Goal: Contribute content: Contribute content

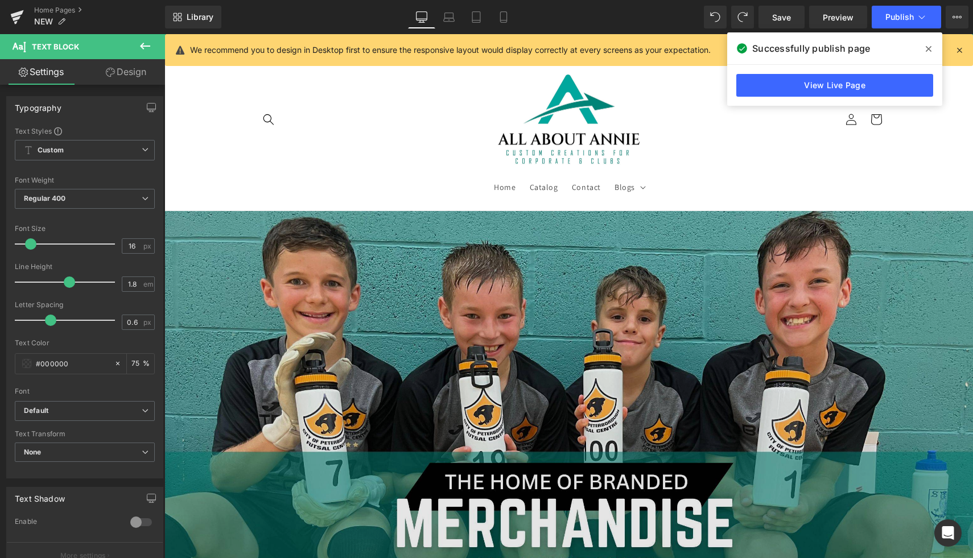
click at [344, 251] on img at bounding box center [568, 438] width 809 height 455
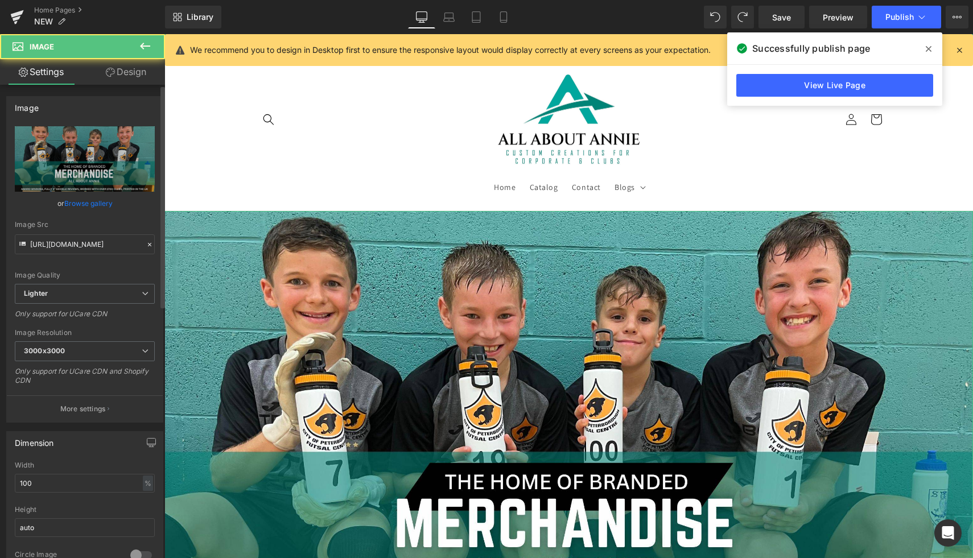
click at [98, 204] on link "Browse gallery" at bounding box center [88, 203] width 48 height 20
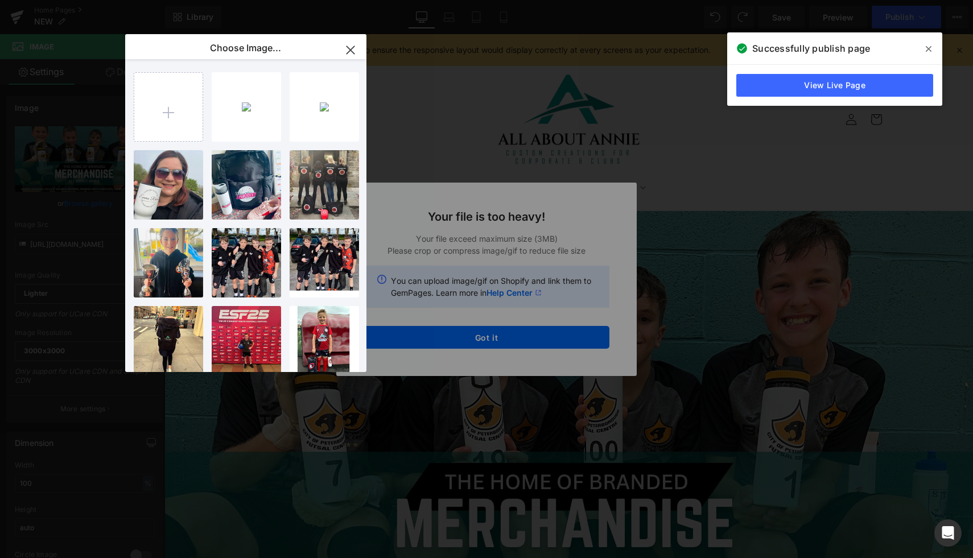
click at [628, 0] on div "Text Color Highlight Color #333333 Choose Image... Back to Library Insert BF56E…" at bounding box center [486, 0] width 973 height 0
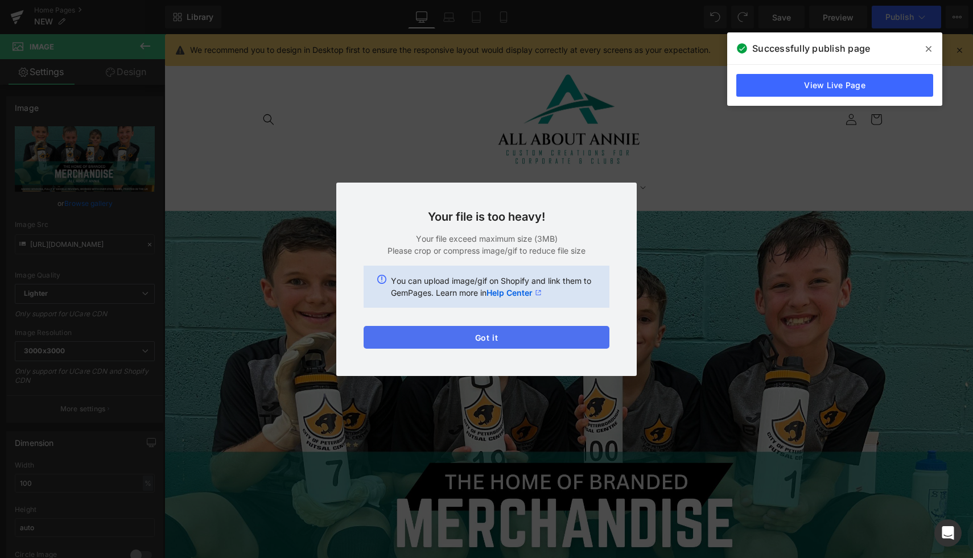
click at [402, 335] on button "Got it" at bounding box center [487, 337] width 246 height 23
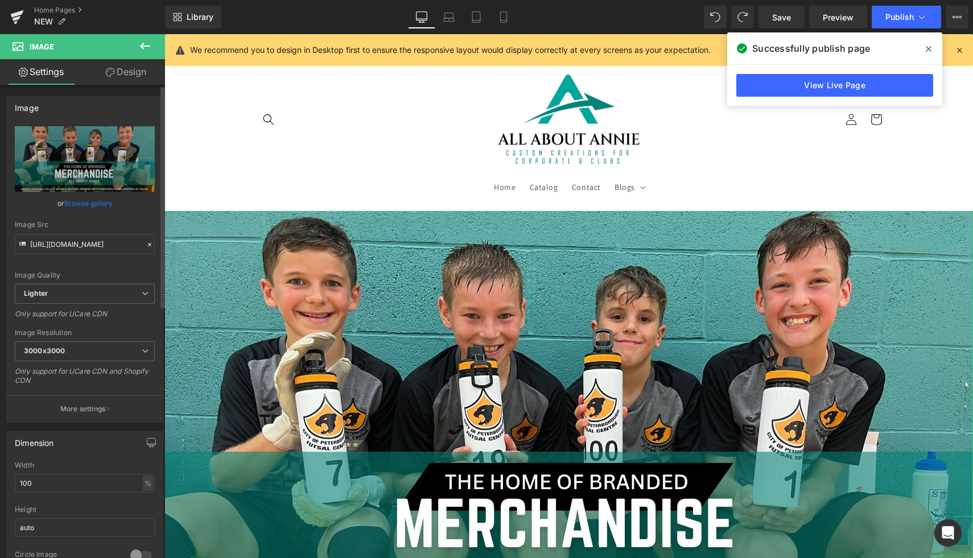
click at [88, 201] on link "Browse gallery" at bounding box center [88, 203] width 48 height 20
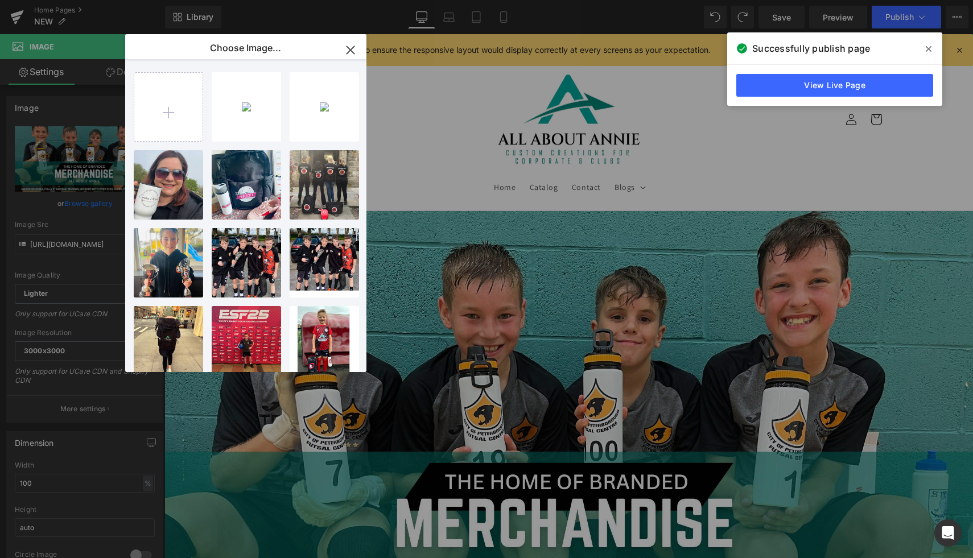
type input "C:\fakepath\Blue and Orange Training Sports Channel YouTube Banner (3).jpg"
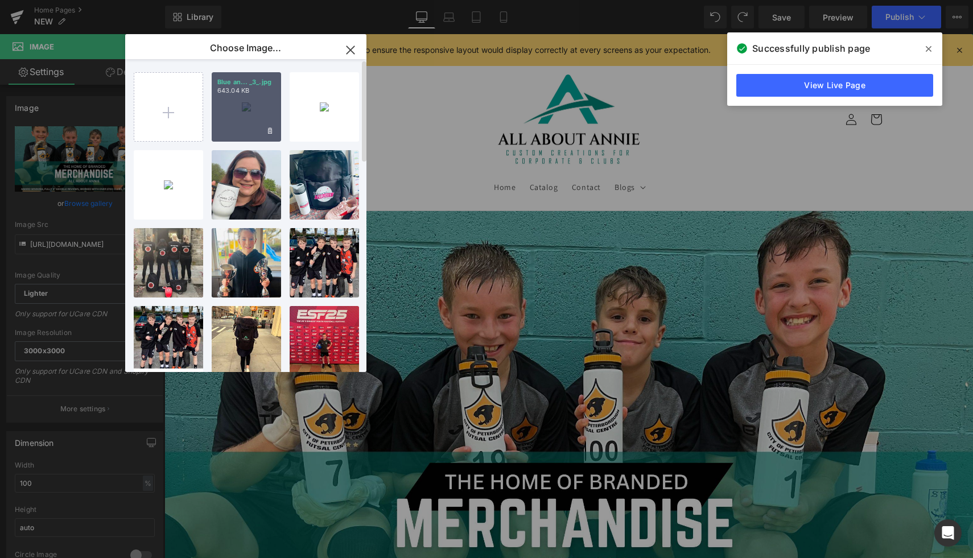
click at [246, 124] on div "Blue an... _3_.jpg 643.04 KB" at bounding box center [246, 106] width 69 height 69
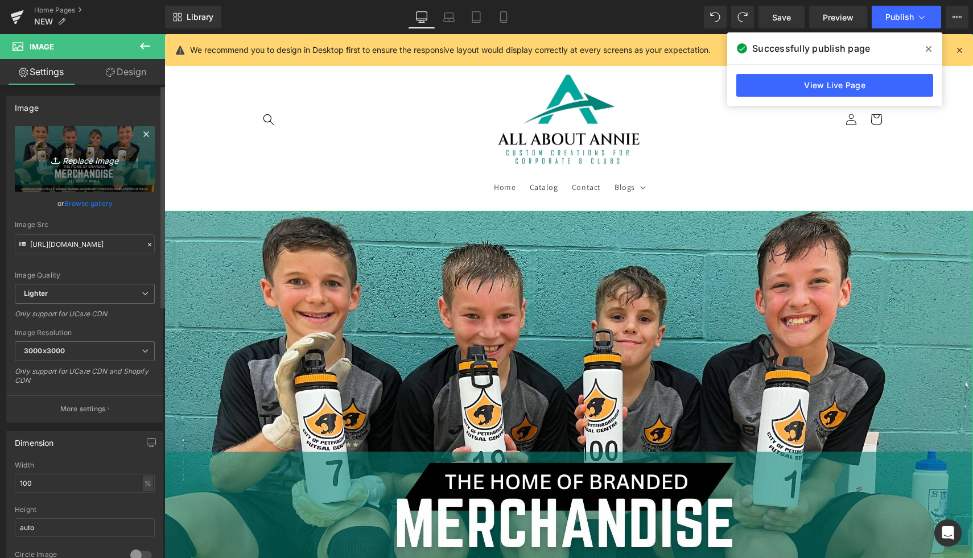
click at [100, 168] on link "Replace Image" at bounding box center [85, 158] width 140 height 65
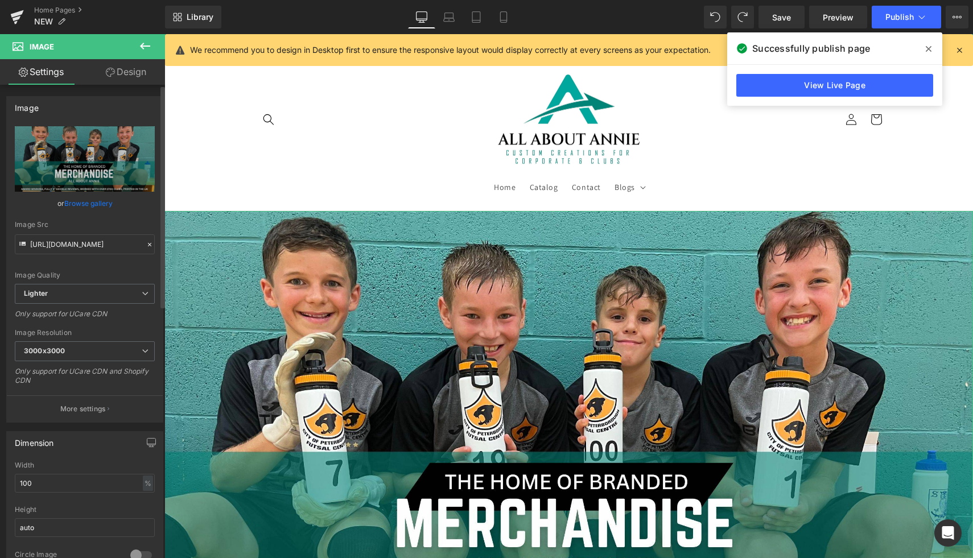
click at [73, 210] on link "Browse gallery" at bounding box center [88, 203] width 48 height 20
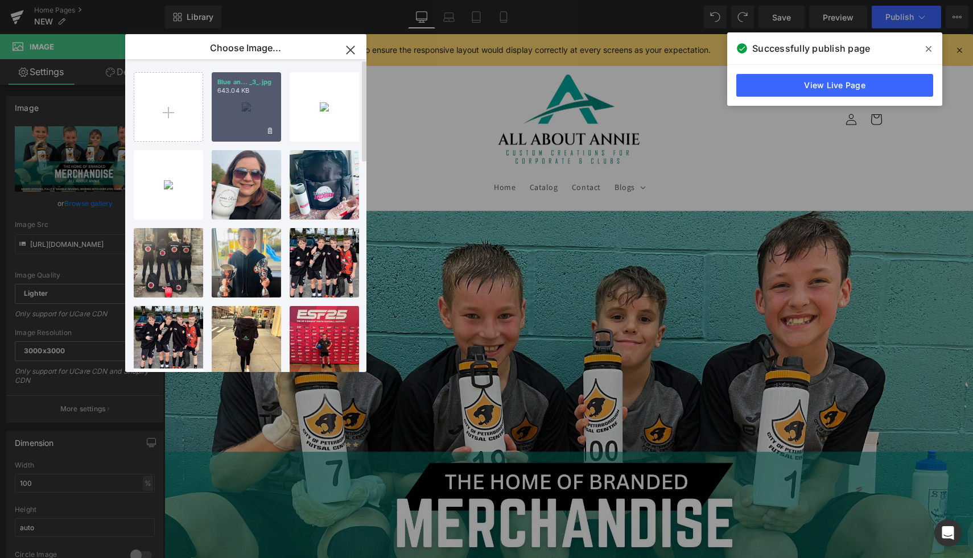
click at [259, 113] on div "Blue an... _3_.jpg 643.04 KB" at bounding box center [246, 106] width 69 height 69
type input "[URL][DOMAIN_NAME]"
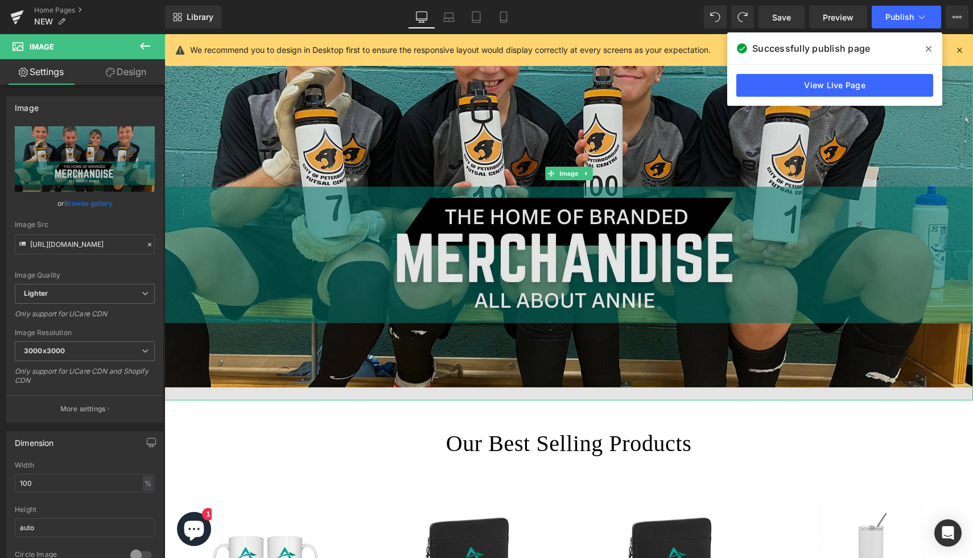
scroll to position [201, 0]
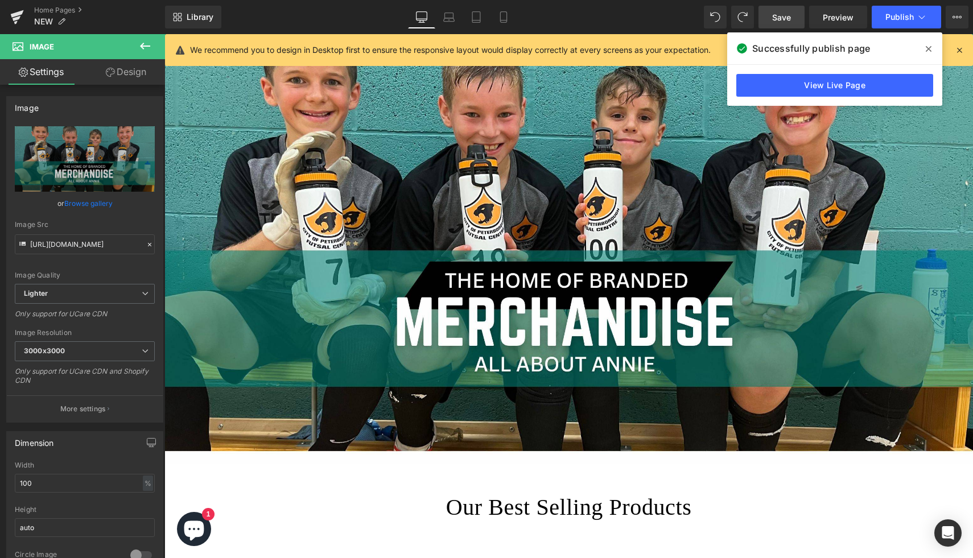
click at [782, 18] on span "Save" at bounding box center [781, 17] width 19 height 12
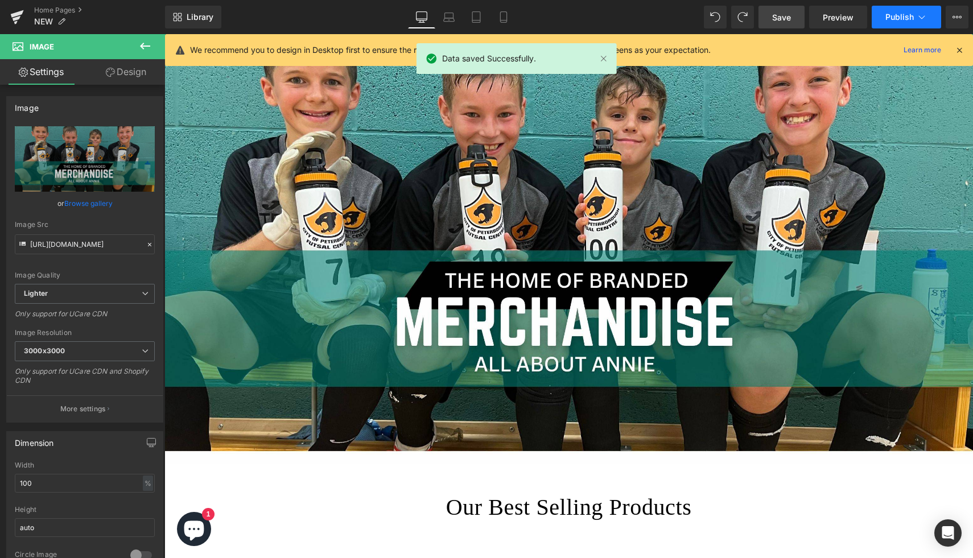
click at [894, 13] on span "Publish" at bounding box center [899, 17] width 28 height 9
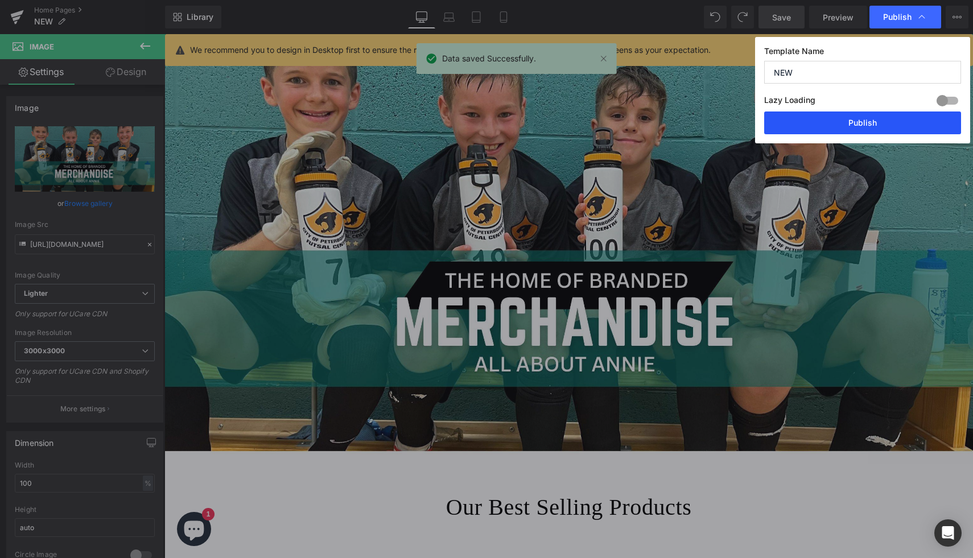
click at [872, 121] on button "Publish" at bounding box center [862, 123] width 197 height 23
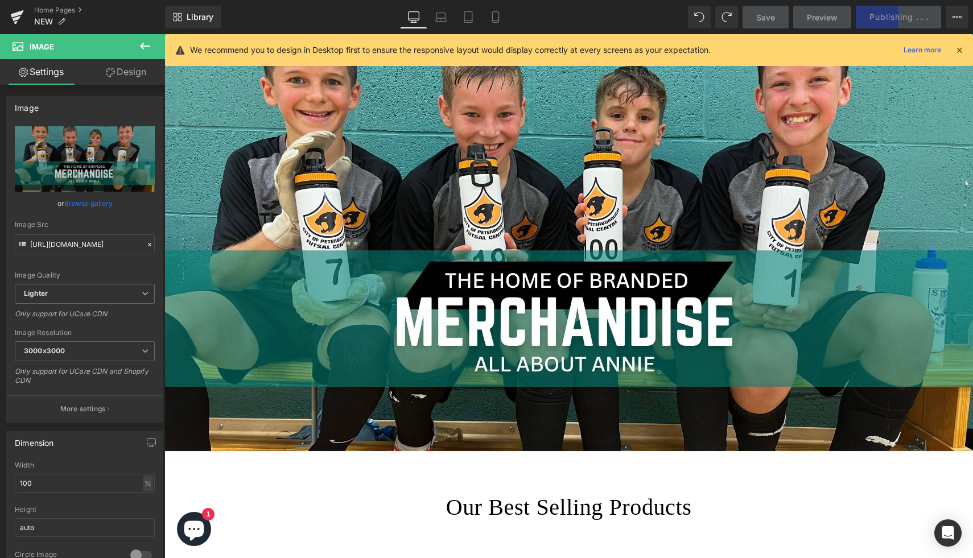
click at [960, 50] on icon at bounding box center [959, 50] width 10 height 10
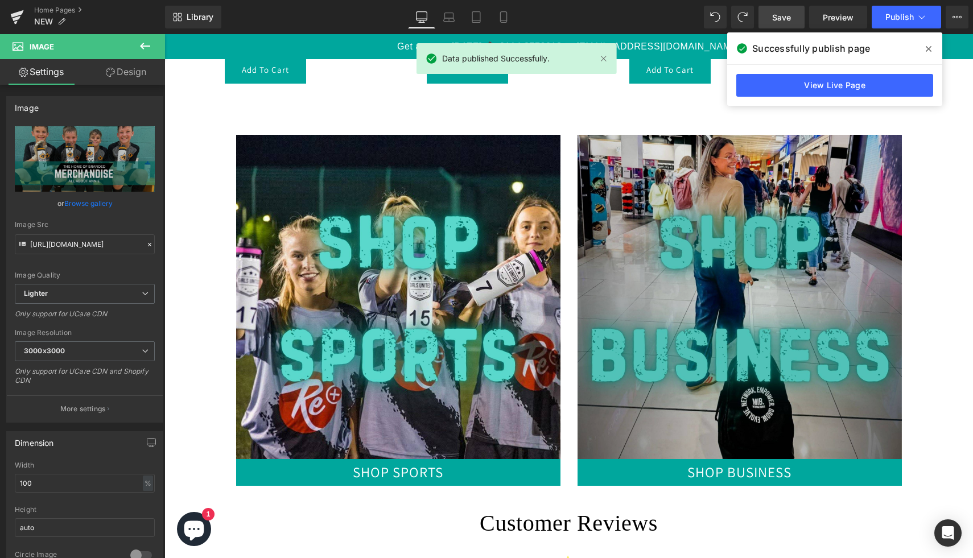
scroll to position [853, 0]
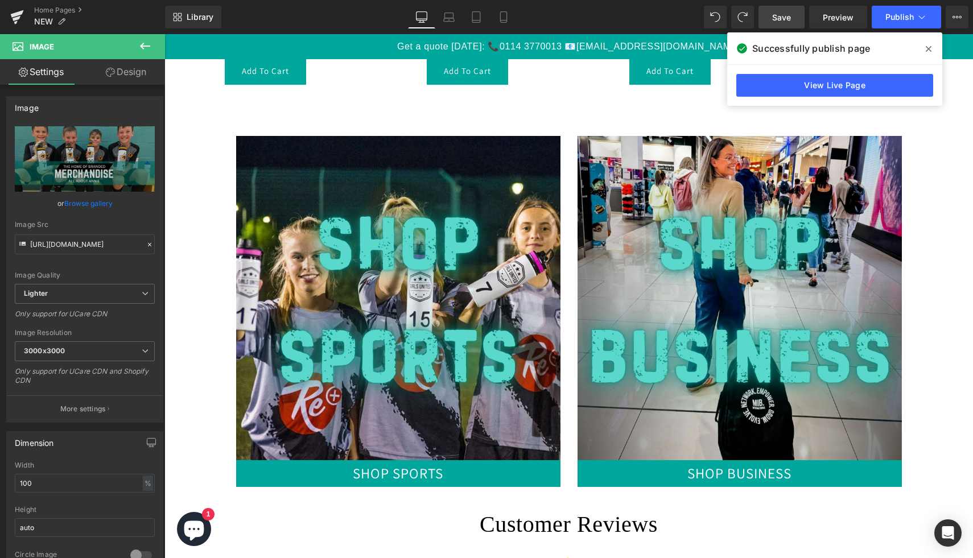
click at [932, 52] on span at bounding box center [928, 49] width 18 height 18
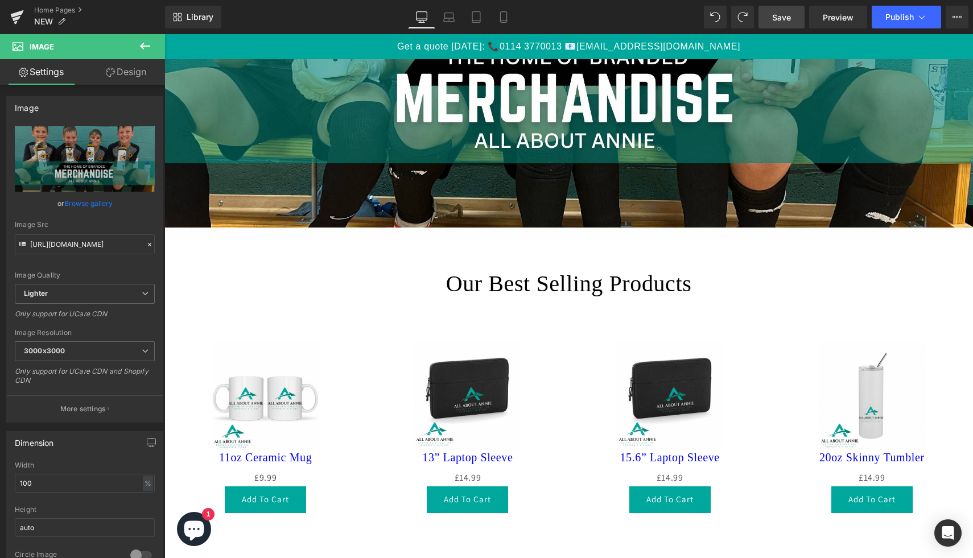
scroll to position [439, 0]
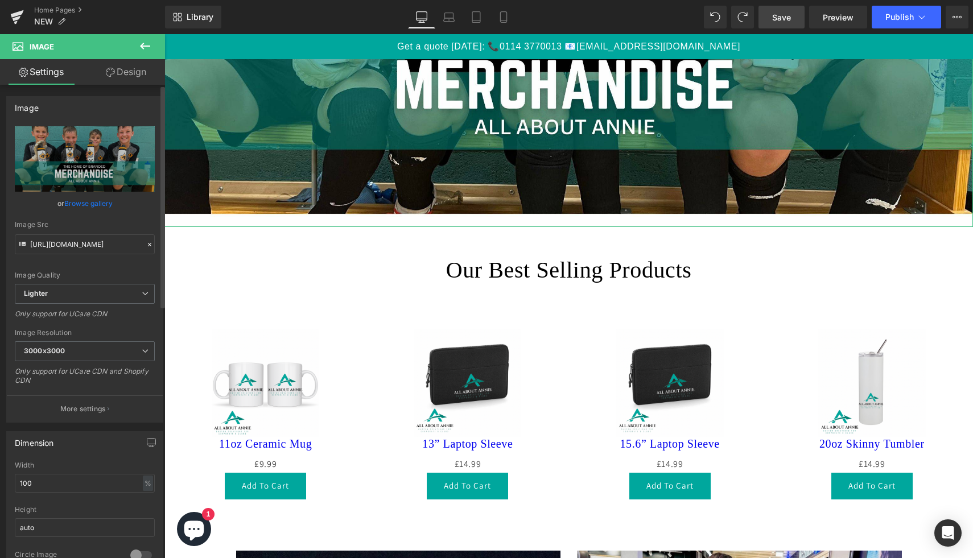
click at [94, 203] on link "Browse gallery" at bounding box center [88, 203] width 48 height 20
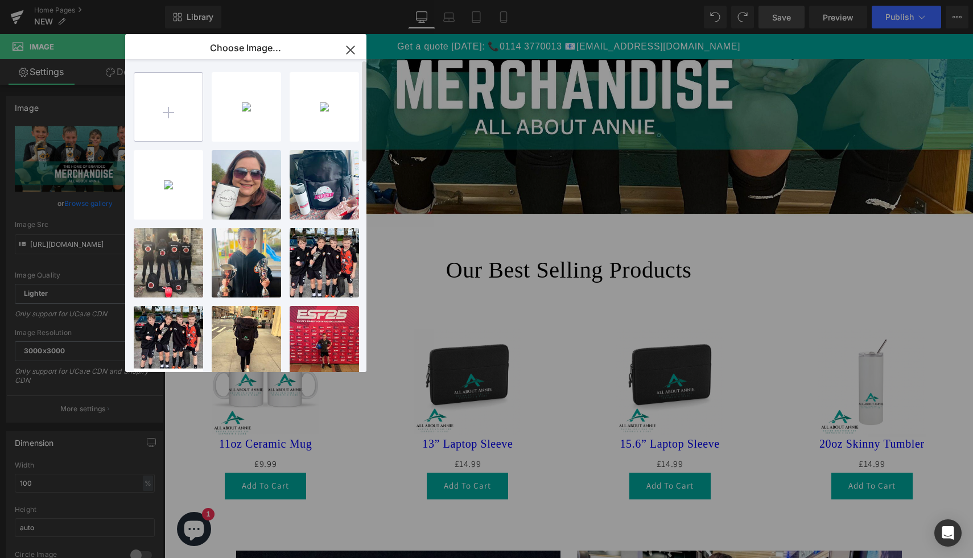
click at [187, 120] on input "file" at bounding box center [168, 107] width 68 height 68
type input "C:\fakepath\da16c6ebdeac3b8115ba436e205a9cb9.jpg"
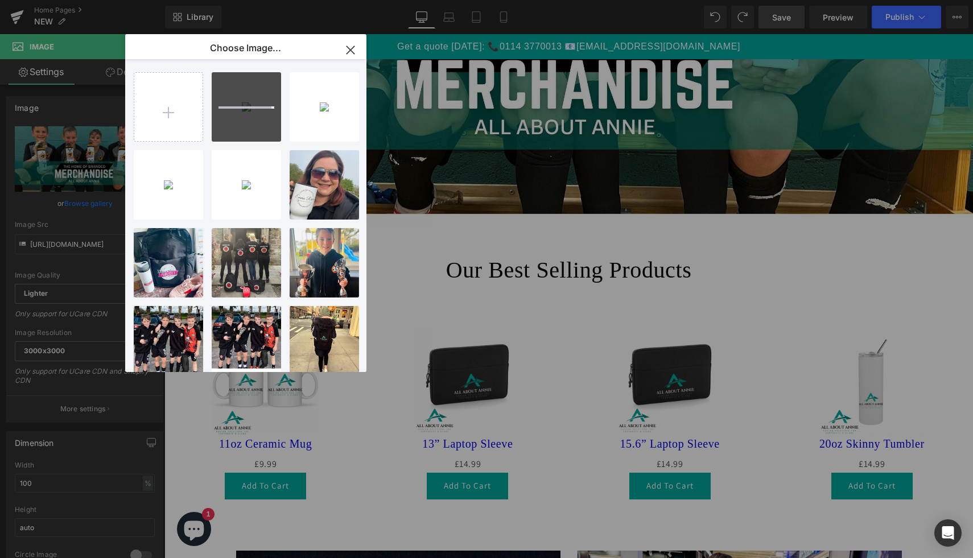
click at [354, 46] on icon "button" at bounding box center [350, 49] width 7 height 7
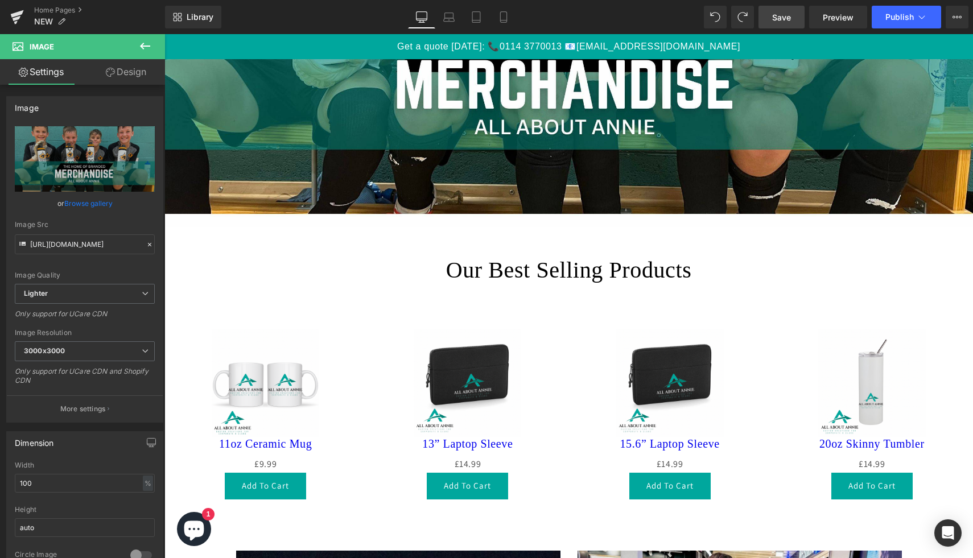
click at [142, 46] on icon at bounding box center [145, 46] width 10 height 7
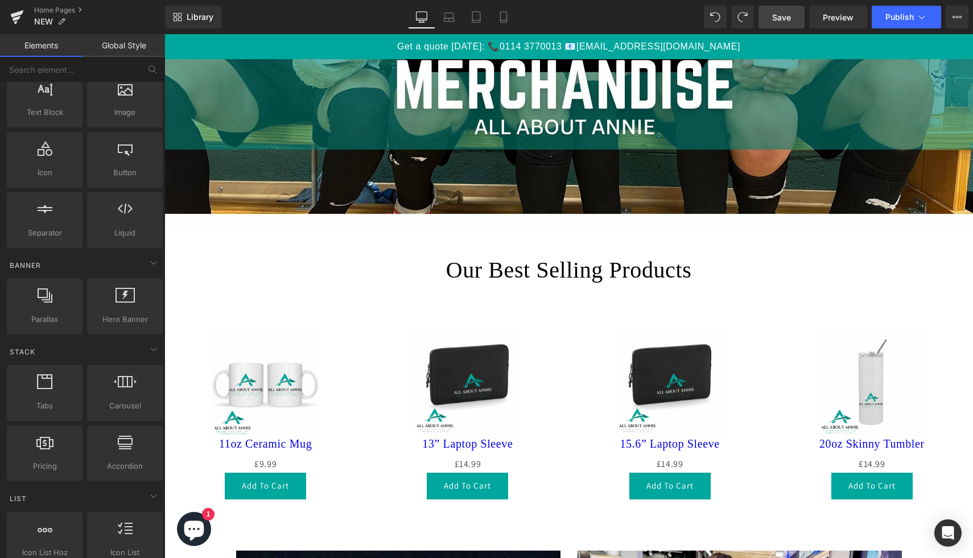
scroll to position [0, 0]
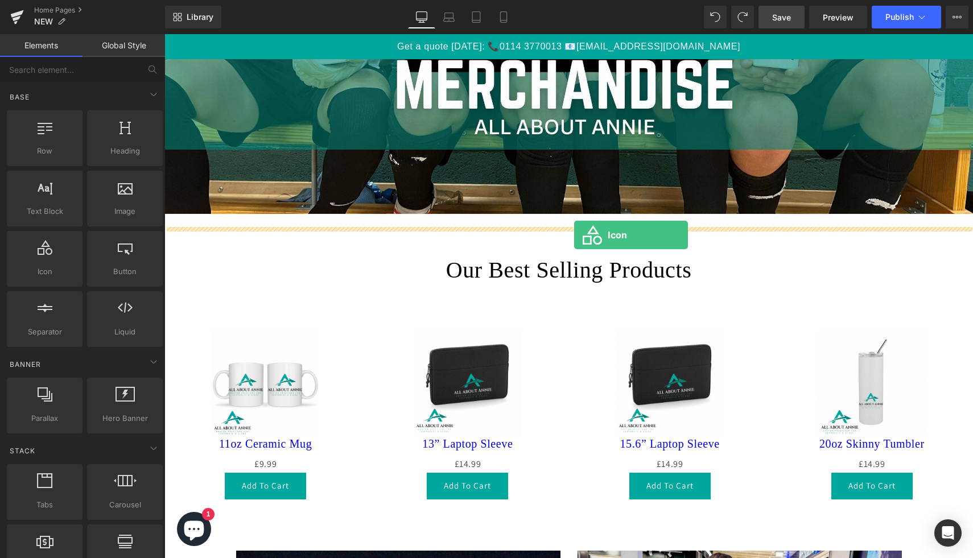
drag, startPoint x: 198, startPoint y: 291, endPoint x: 574, endPoint y: 235, distance: 380.3
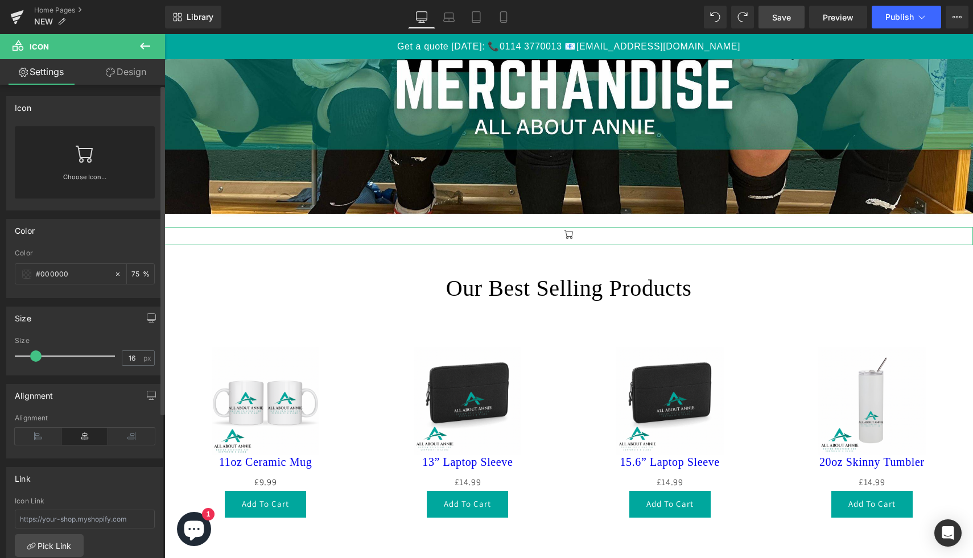
click at [85, 184] on link "Choose Icon..." at bounding box center [85, 185] width 140 height 27
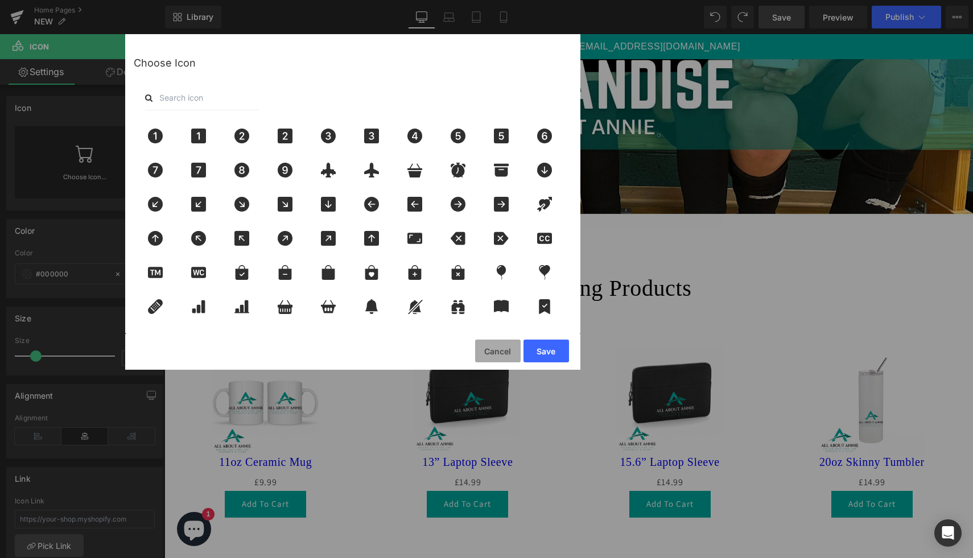
click at [493, 354] on button "Cancel" at bounding box center [498, 351] width 46 height 23
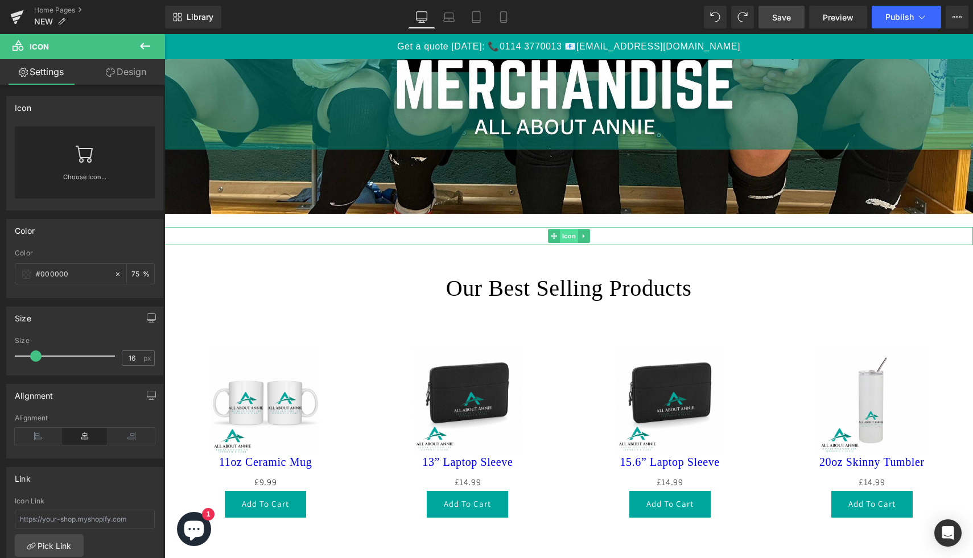
click at [576, 237] on span "Icon" at bounding box center [569, 236] width 18 height 14
click at [583, 235] on icon at bounding box center [583, 236] width 2 height 4
click at [592, 236] on link at bounding box center [590, 236] width 12 height 14
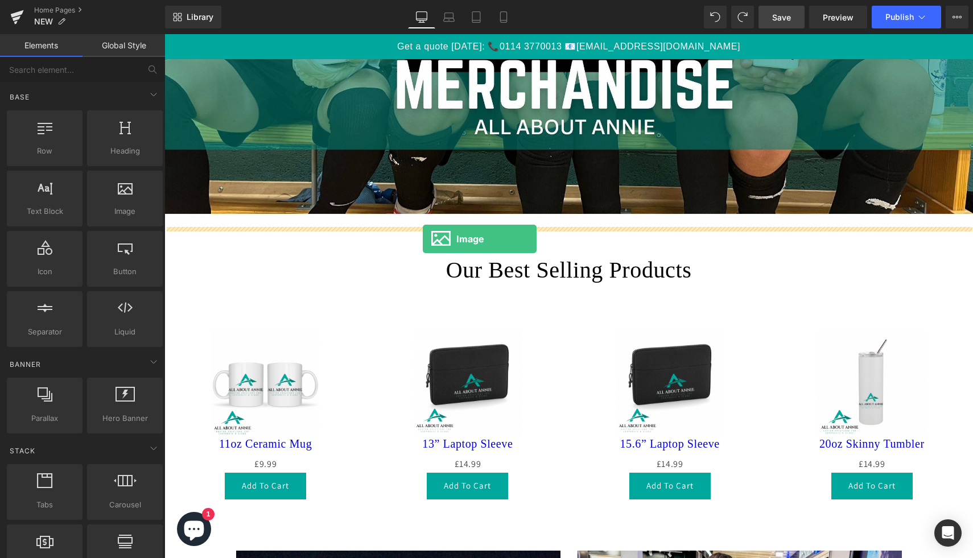
drag, startPoint x: 288, startPoint y: 252, endPoint x: 423, endPoint y: 239, distance: 134.9
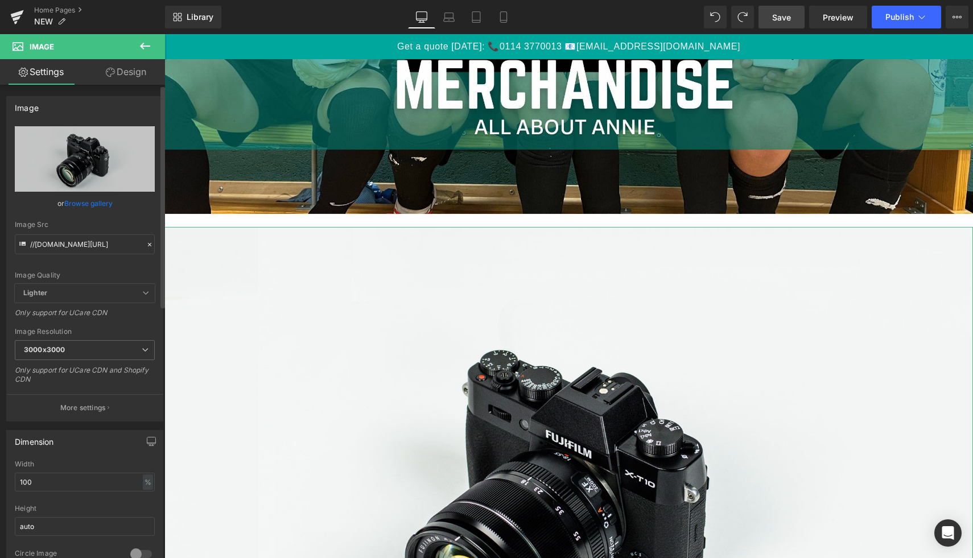
click at [77, 201] on link "Browse gallery" at bounding box center [88, 203] width 48 height 20
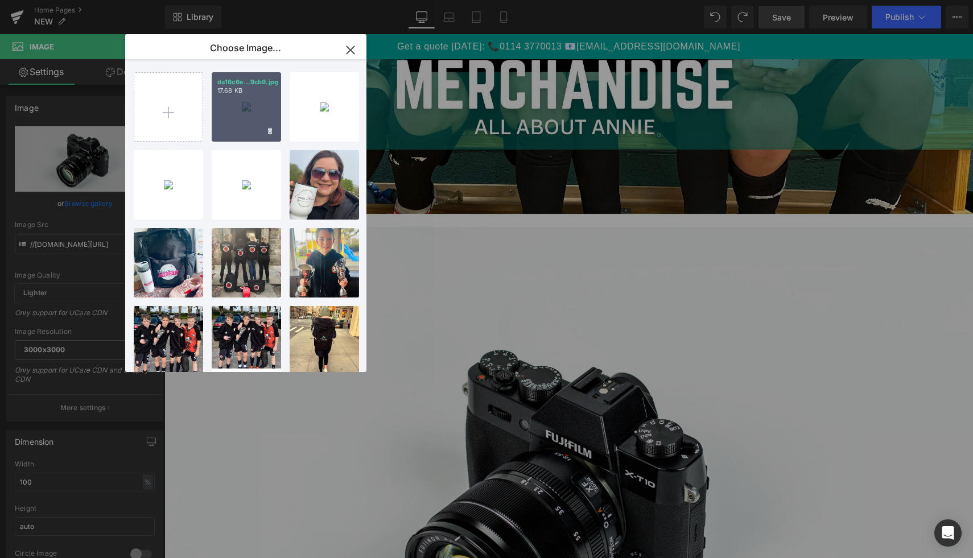
click at [249, 107] on div "da16c6e...9cb9.jpg 17.68 KB" at bounding box center [246, 106] width 69 height 69
type input "[URL][DOMAIN_NAME]"
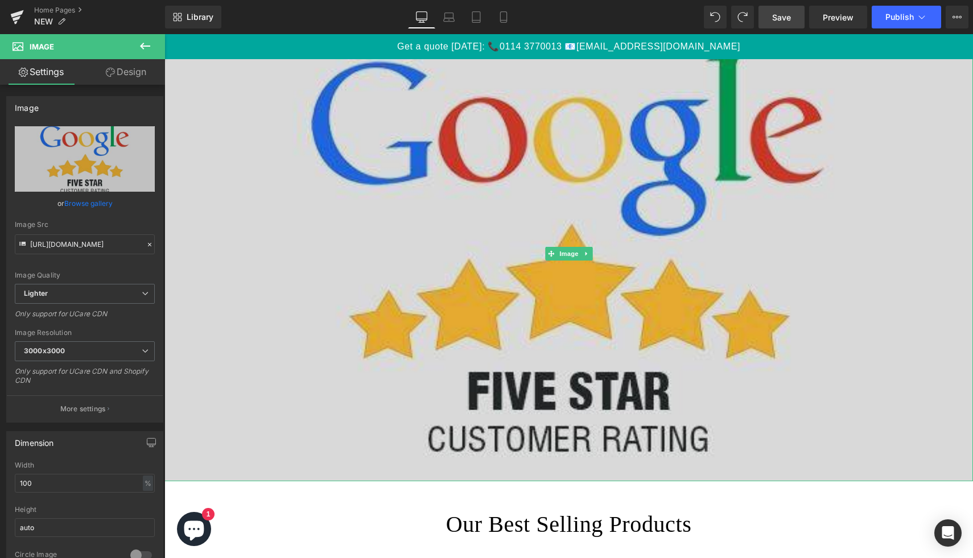
scroll to position [641, 0]
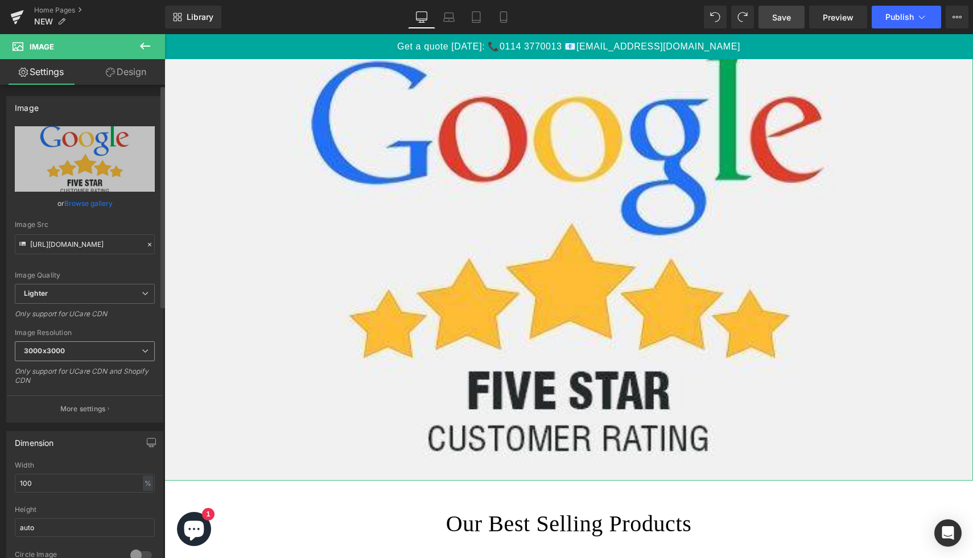
click at [56, 353] on b "3000x3000" at bounding box center [44, 351] width 41 height 9
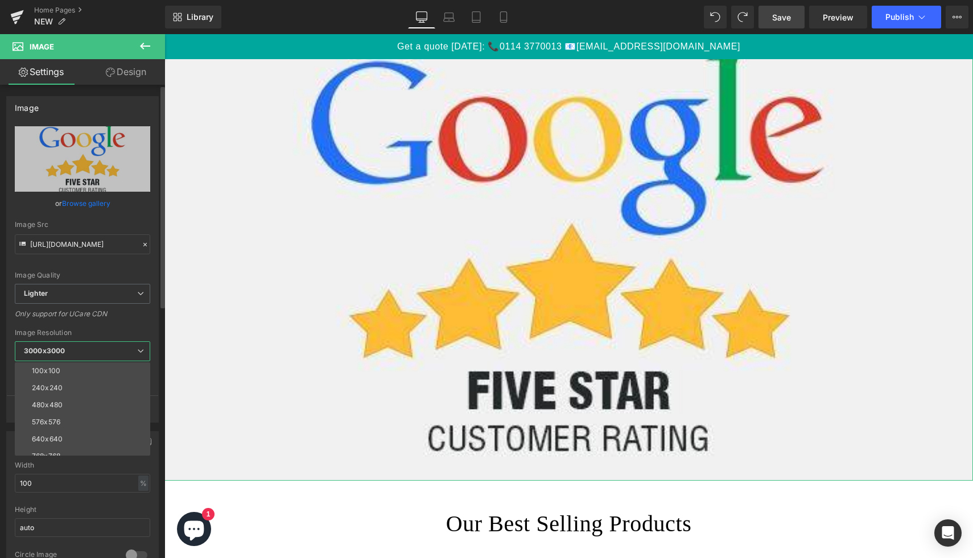
click at [80, 347] on span "3000x3000" at bounding box center [82, 351] width 135 height 20
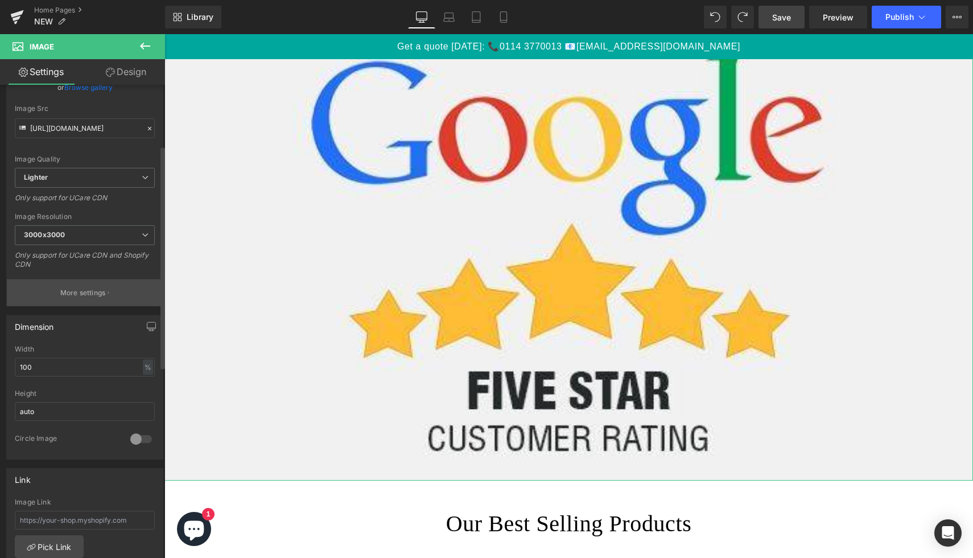
scroll to position [164, 0]
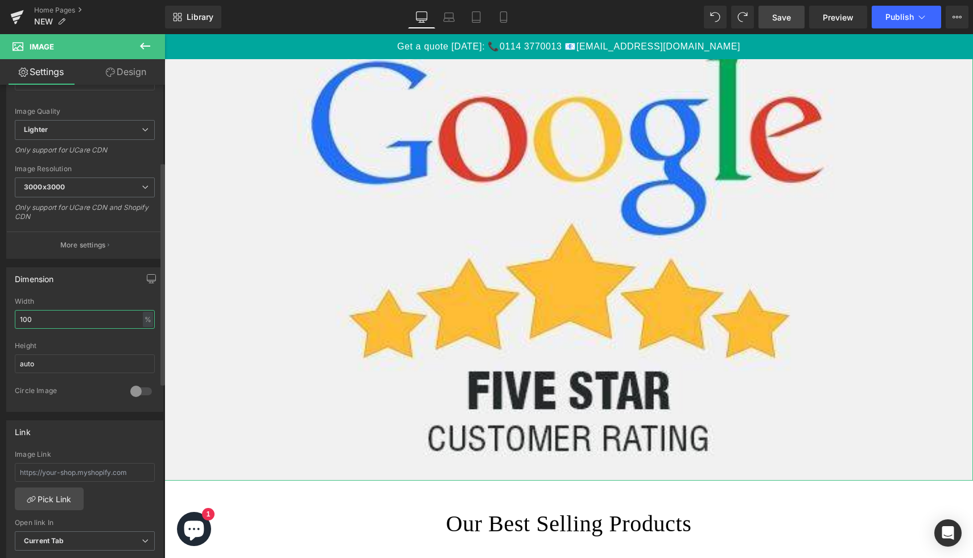
click at [28, 321] on input "100" at bounding box center [85, 319] width 140 height 19
click at [32, 358] on input "auto" at bounding box center [85, 363] width 140 height 19
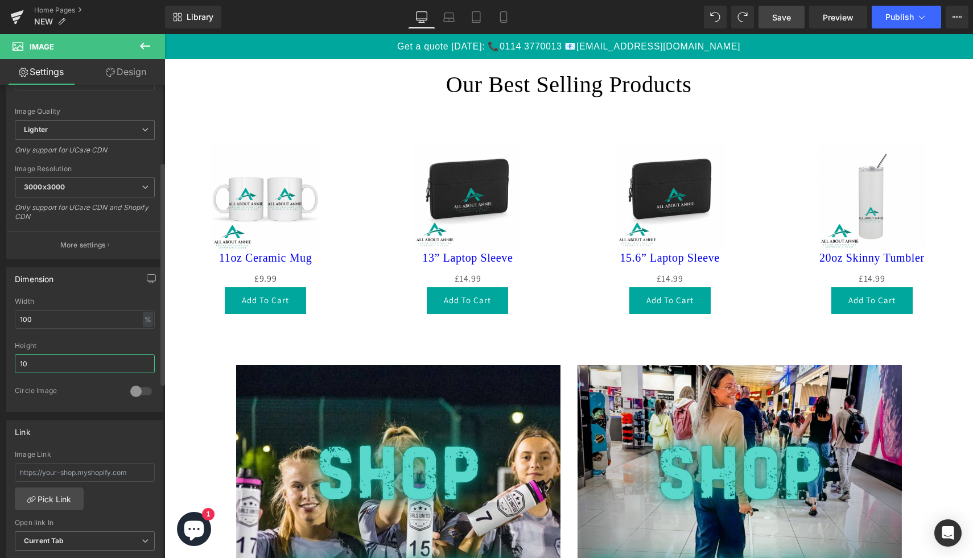
type input "1"
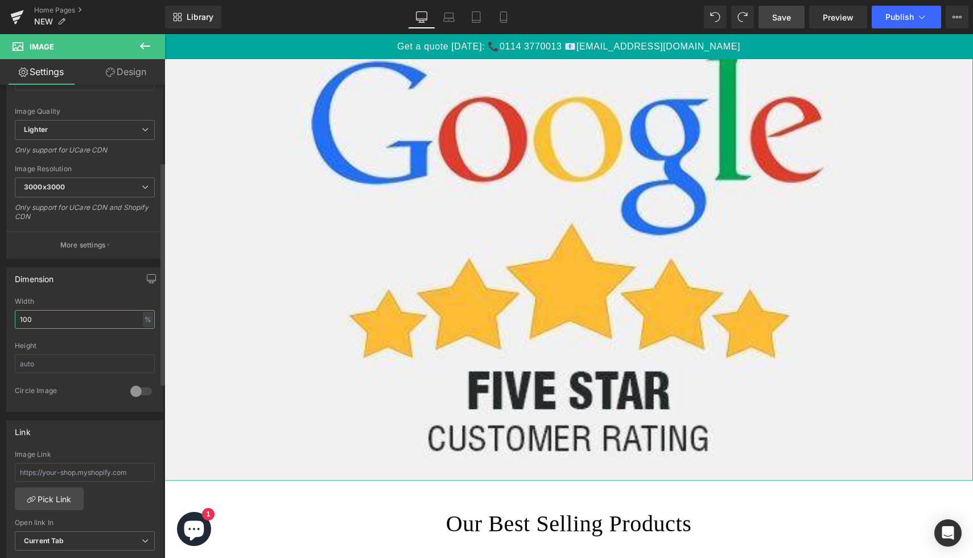
click at [57, 319] on input "100" at bounding box center [85, 319] width 140 height 19
type input "1"
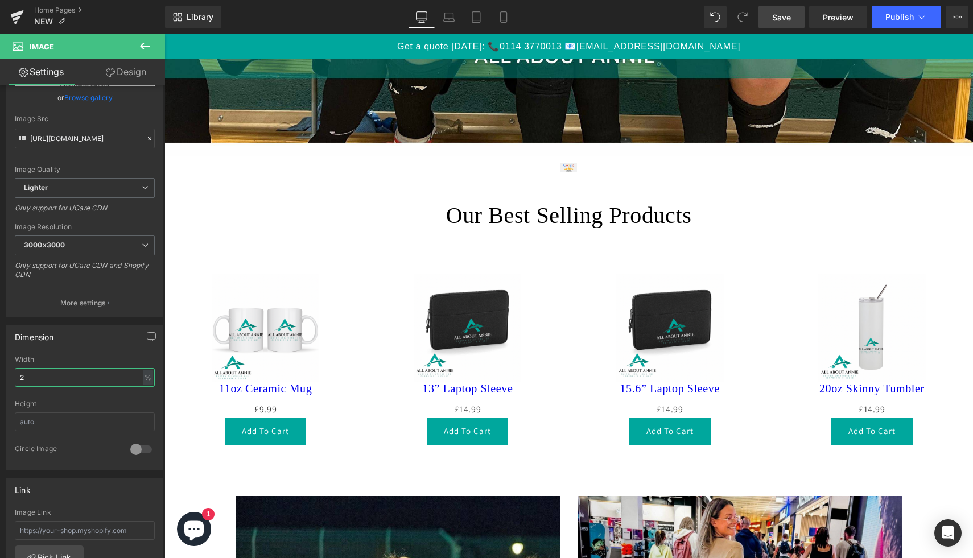
scroll to position [508, 0]
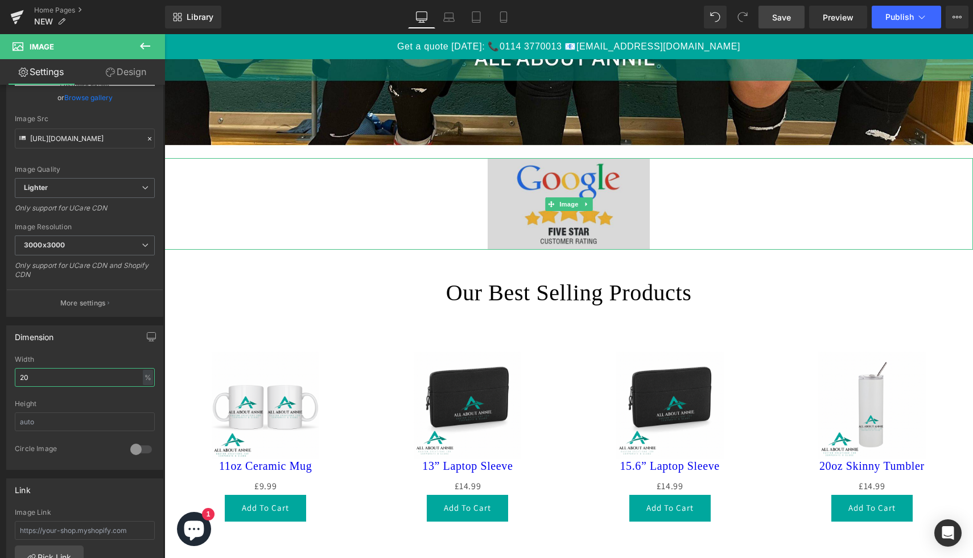
type input "20"
click at [620, 204] on img at bounding box center [569, 203] width 162 height 91
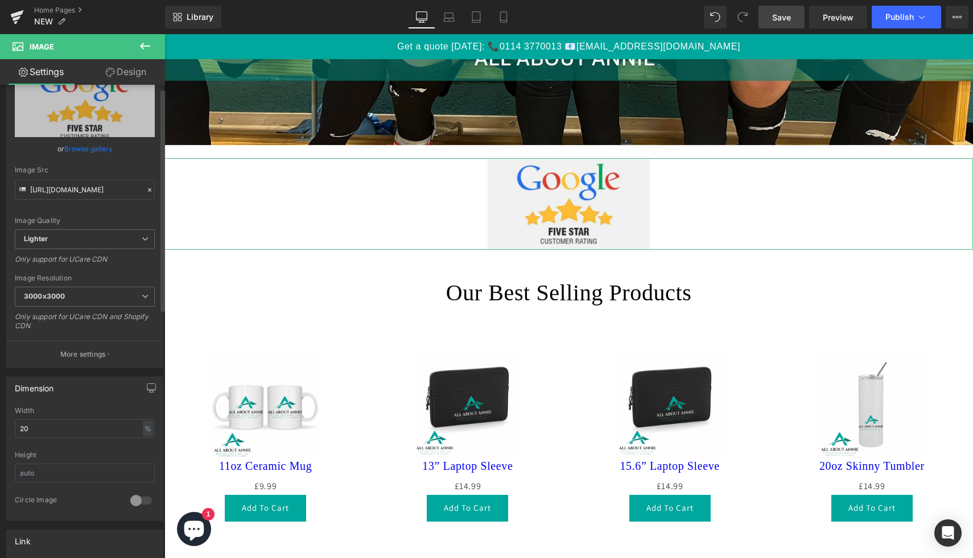
scroll to position [0, 0]
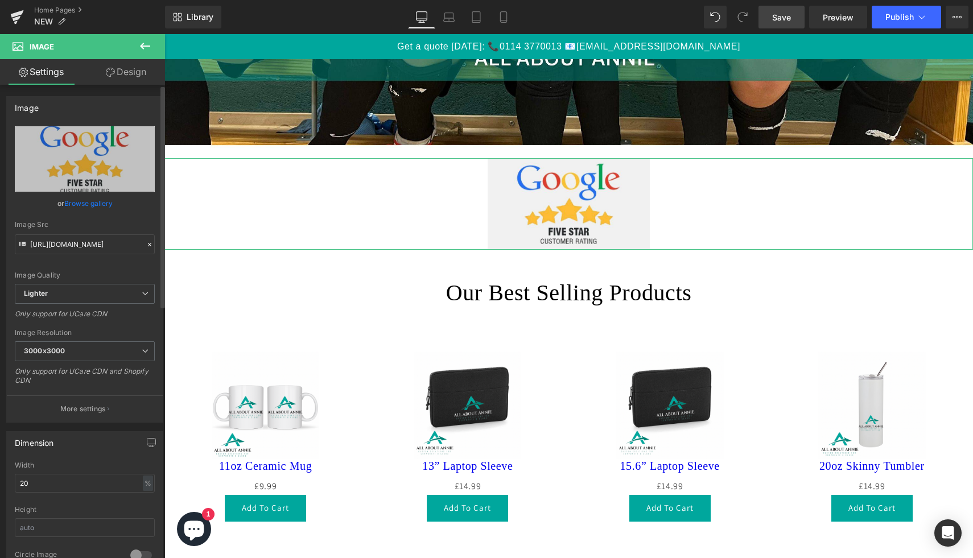
click at [80, 205] on link "Browse gallery" at bounding box center [88, 203] width 48 height 20
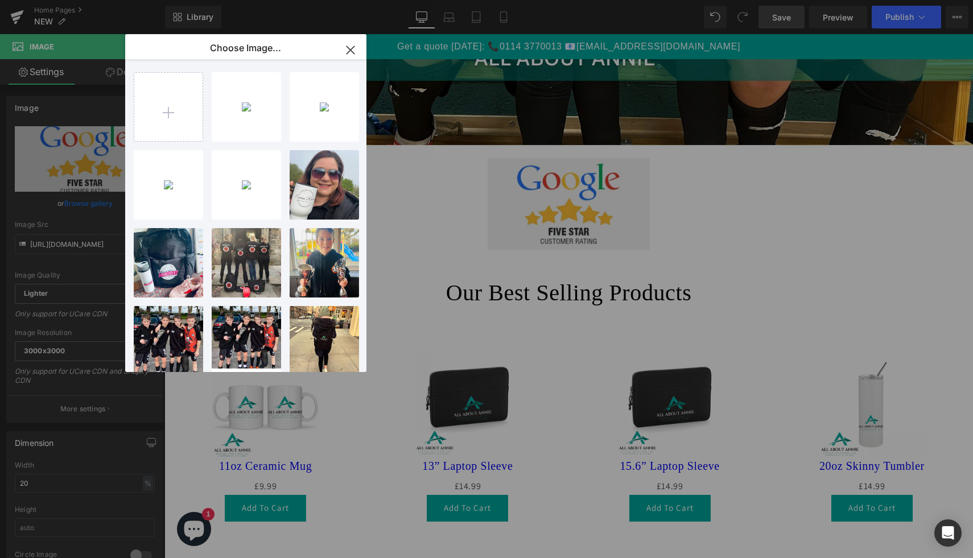
type input "C:\fakepath\Copy of Copy of All About [PERSON_NAME] New Posts.jpg"
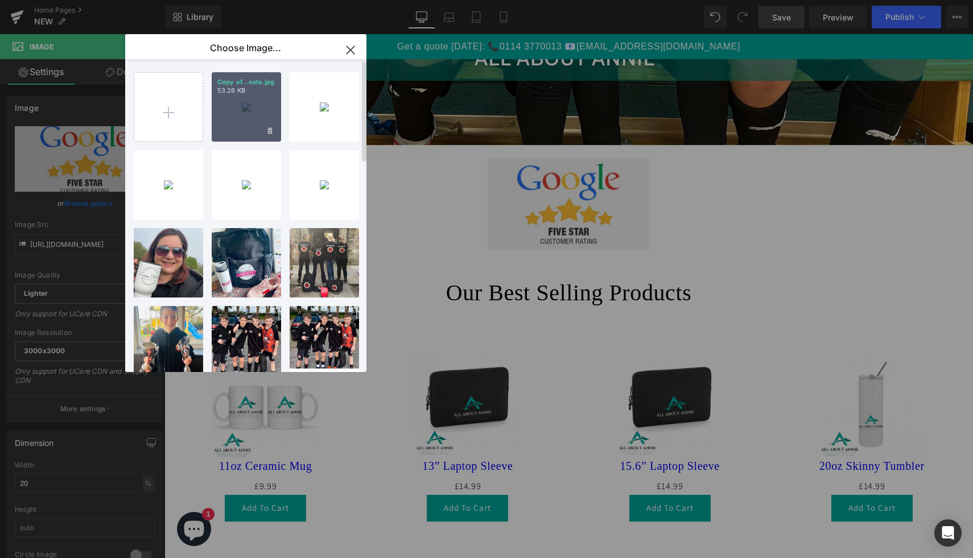
click at [250, 125] on div "Copy of...osts.jpg 53.26 KB" at bounding box center [246, 106] width 69 height 69
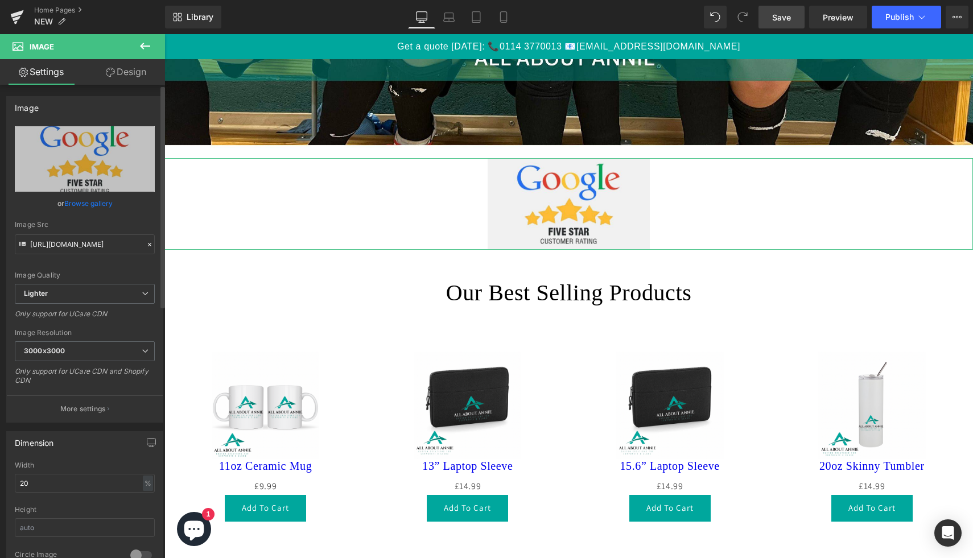
click at [84, 202] on link "Browse gallery" at bounding box center [88, 203] width 48 height 20
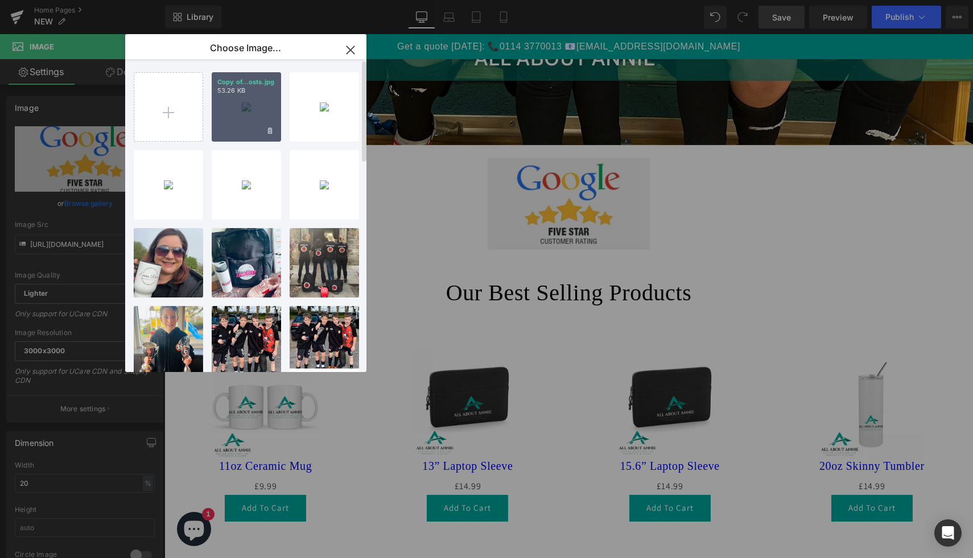
click at [244, 126] on div "Copy of...osts.jpg 53.26 KB" at bounding box center [246, 106] width 69 height 69
type input "[URL][DOMAIN_NAME]"
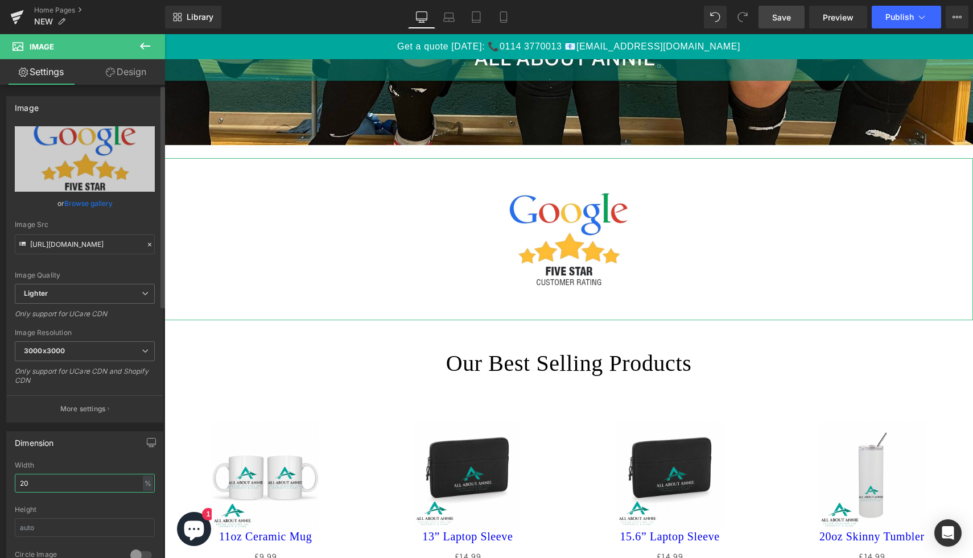
click at [35, 486] on input "20" at bounding box center [85, 483] width 140 height 19
type input "2"
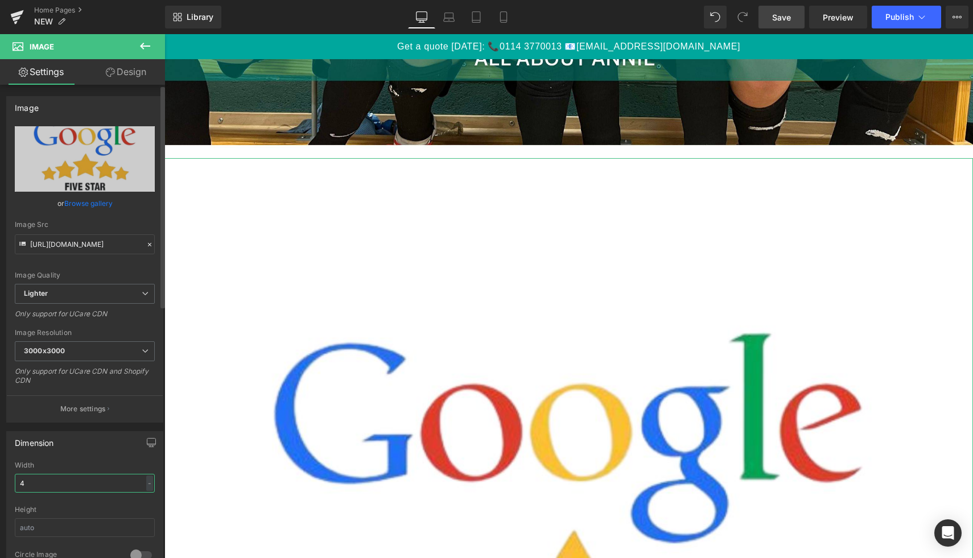
type input "40"
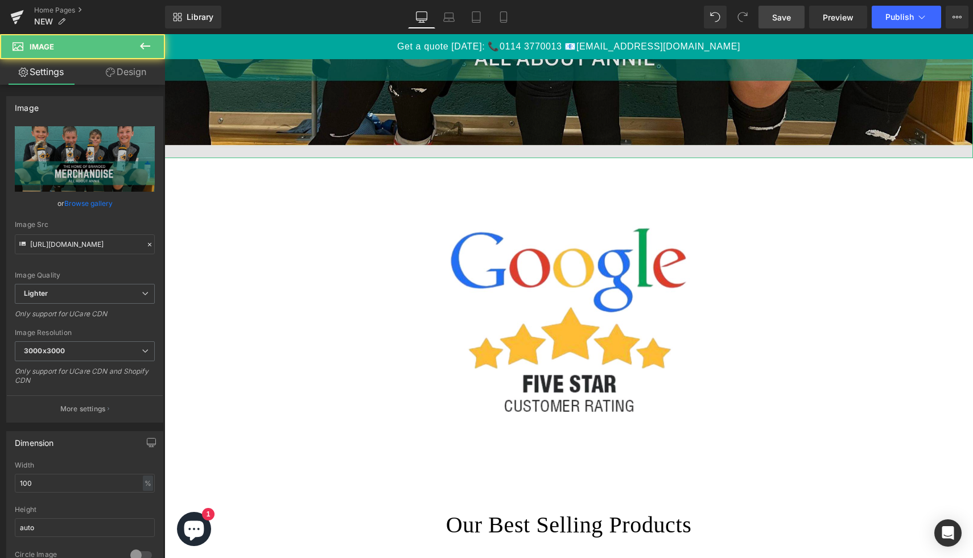
drag, startPoint x: 553, startPoint y: 156, endPoint x: 553, endPoint y: 132, distance: 24.5
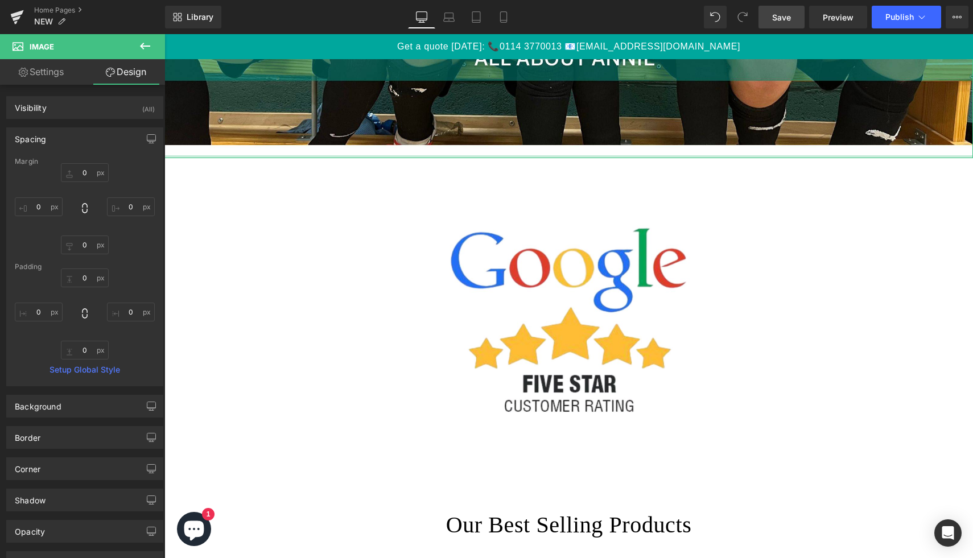
type input "0px"
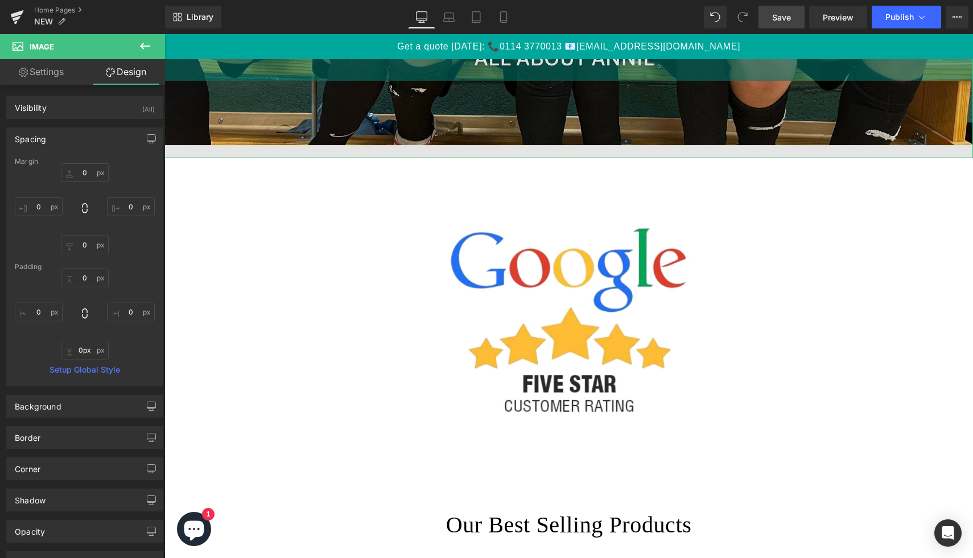
drag, startPoint x: 587, startPoint y: 158, endPoint x: 586, endPoint y: 119, distance: 38.1
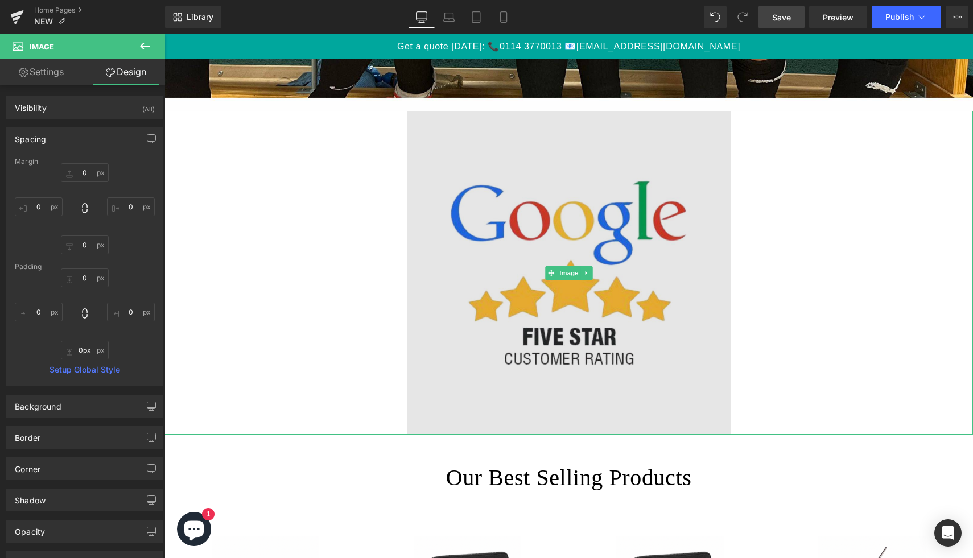
scroll to position [556, 0]
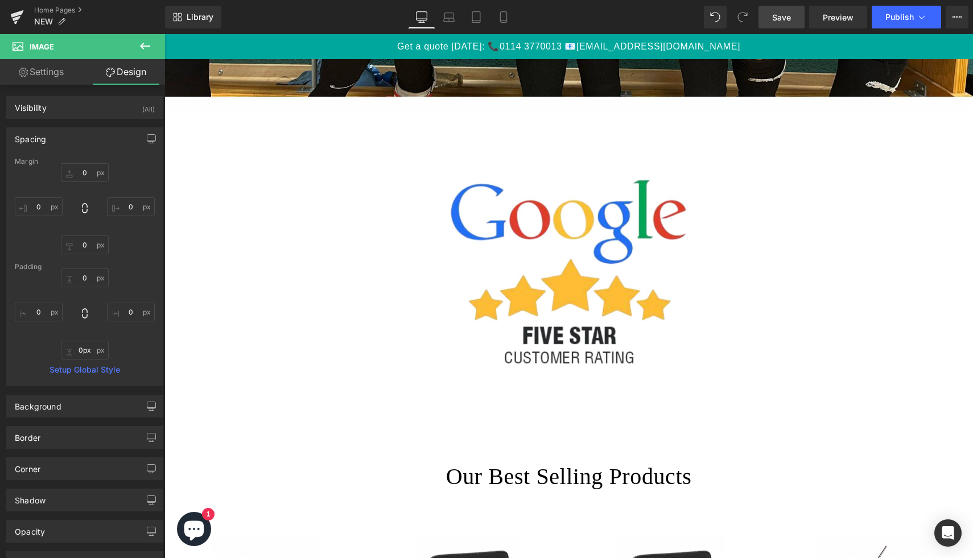
click at [141, 46] on icon at bounding box center [145, 46] width 10 height 7
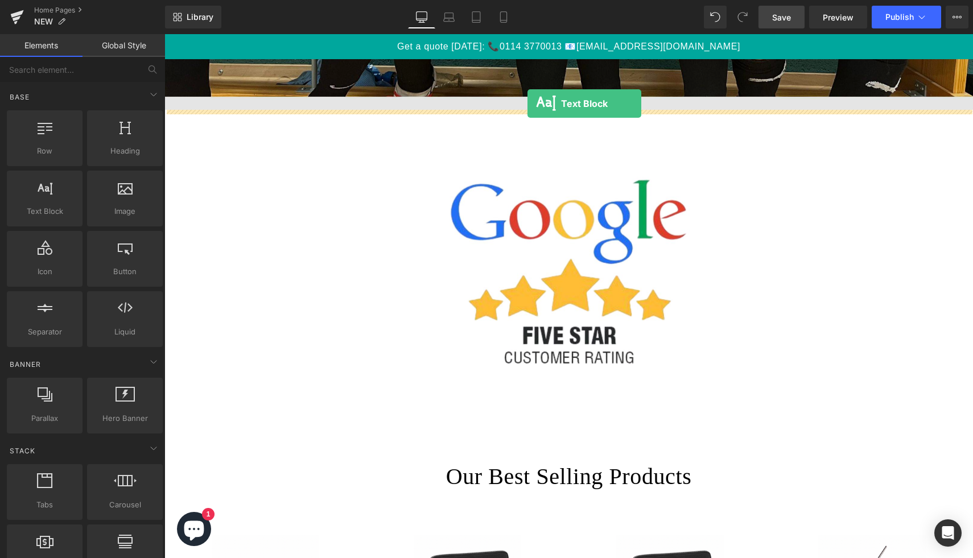
drag, startPoint x: 218, startPoint y: 241, endPoint x: 527, endPoint y: 104, distance: 338.3
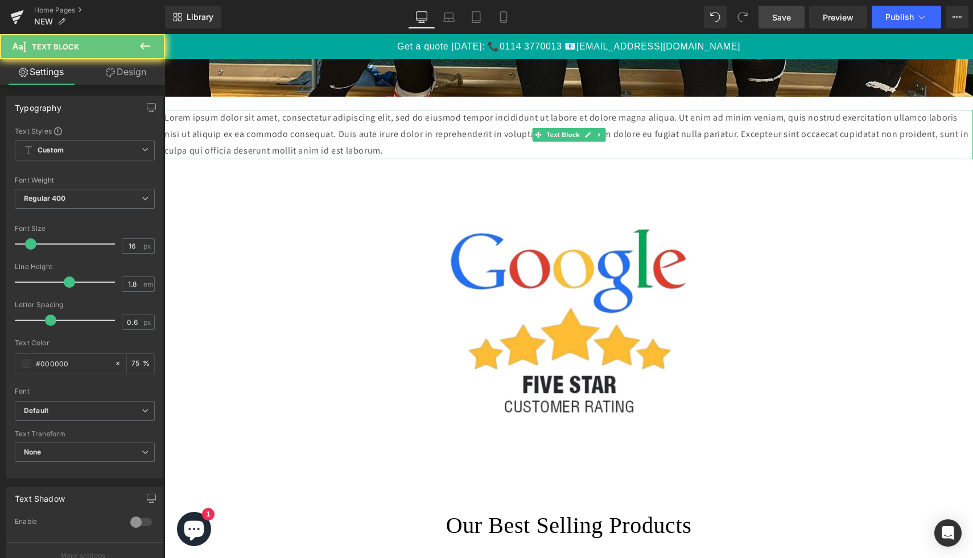
click at [500, 137] on p "Lorem ipsum dolor sit amet, consectetur adipiscing elit, sed do eiusmod tempor …" at bounding box center [568, 134] width 809 height 49
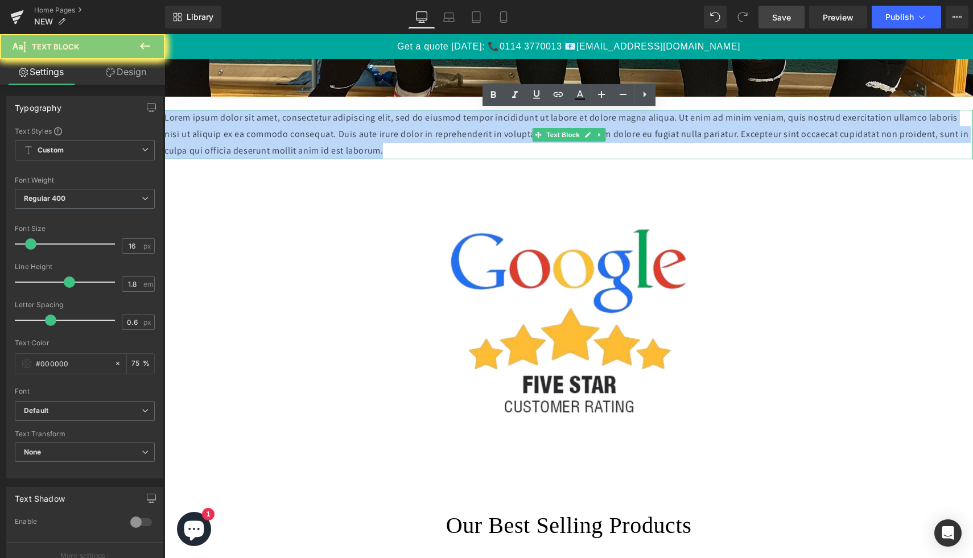
click at [500, 137] on p "Lorem ipsum dolor sit amet, consectetur adipiscing elit, sed do eiusmod tempor …" at bounding box center [568, 134] width 809 height 49
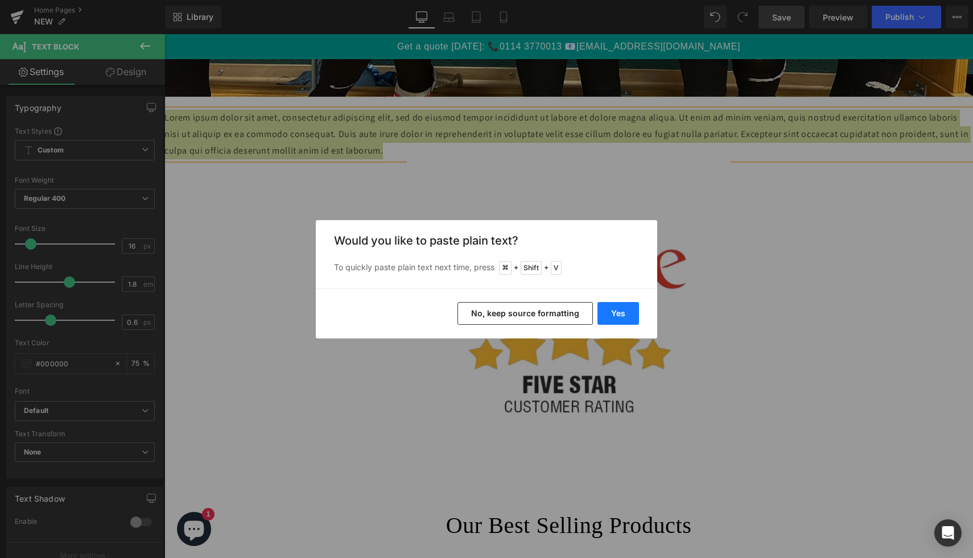
click at [615, 308] on button "Yes" at bounding box center [618, 313] width 42 height 23
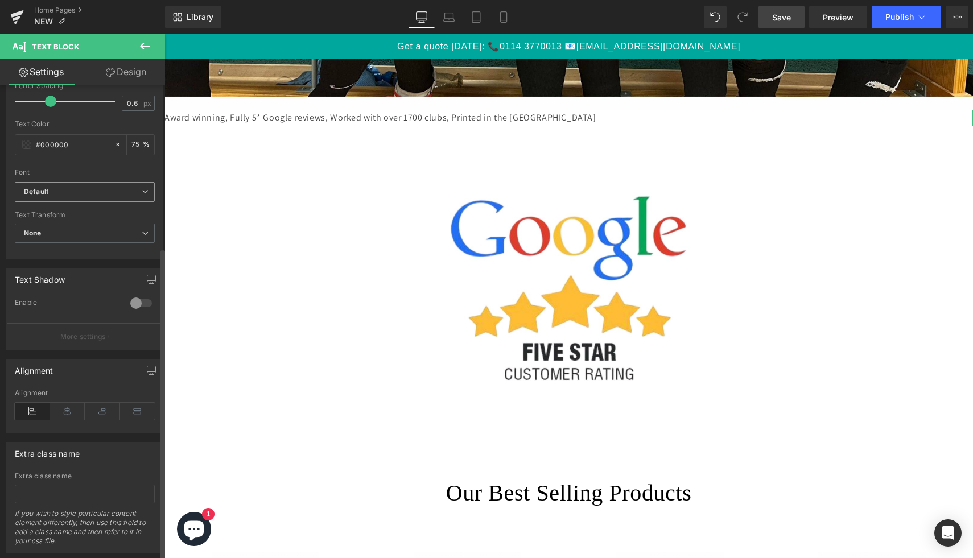
scroll to position [247, 0]
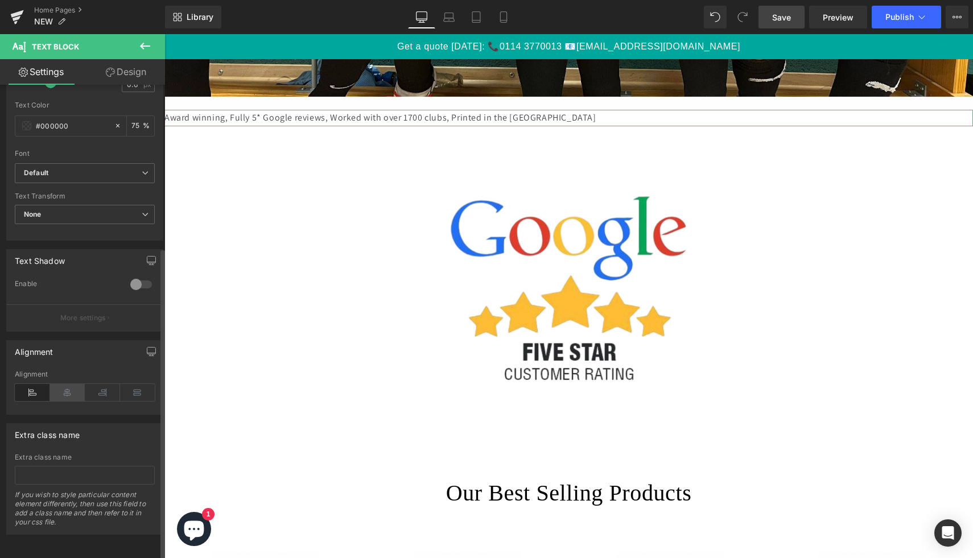
click at [62, 386] on icon at bounding box center [67, 392] width 35 height 17
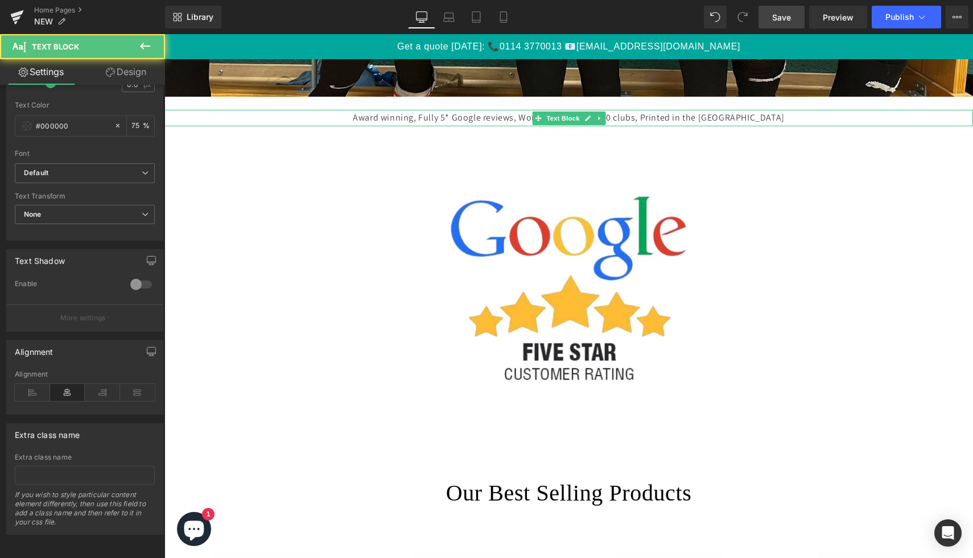
click at [380, 119] on p "Award winning, Fully 5* Google reviews, Worked with over 1700 clubs, Printed in…" at bounding box center [568, 118] width 809 height 17
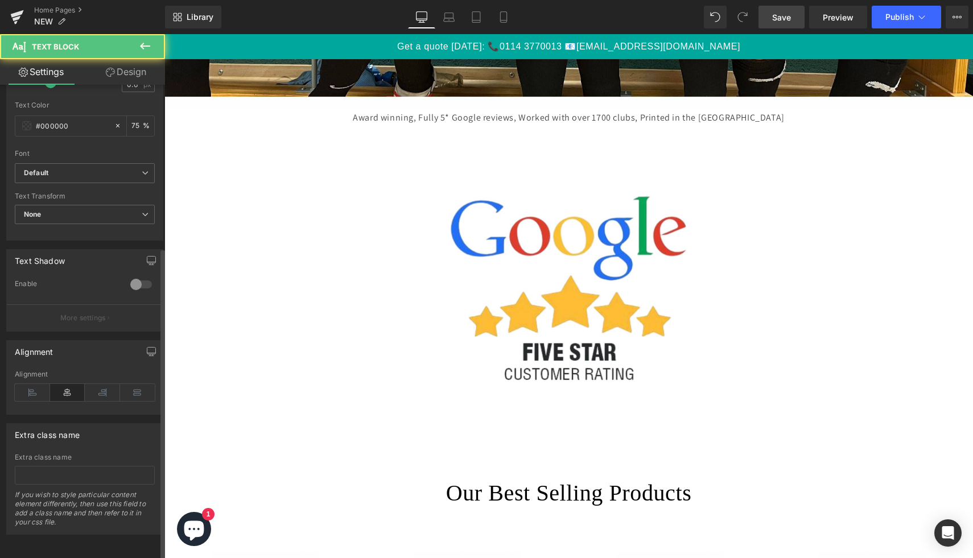
scroll to position [0, 0]
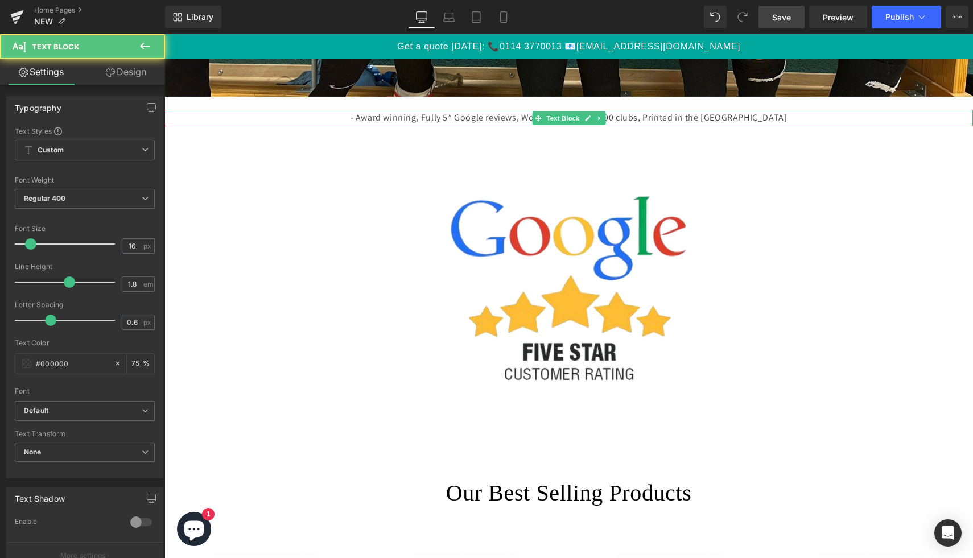
click at [448, 120] on p "- Award winning, Fully 5* Google reviews, Worked with over 1700 clubs, Printed …" at bounding box center [568, 118] width 809 height 17
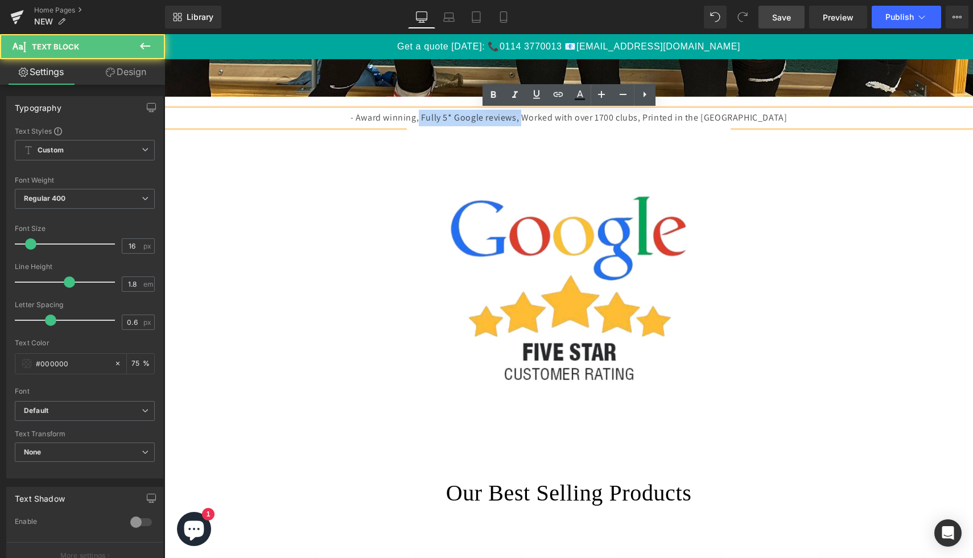
drag, startPoint x: 561, startPoint y: 119, endPoint x: 446, endPoint y: 112, distance: 115.1
click at [446, 112] on p "- Award winning, Fully 5* Google reviews, Worked with over 1700 clubs, Printed …" at bounding box center [568, 118] width 809 height 17
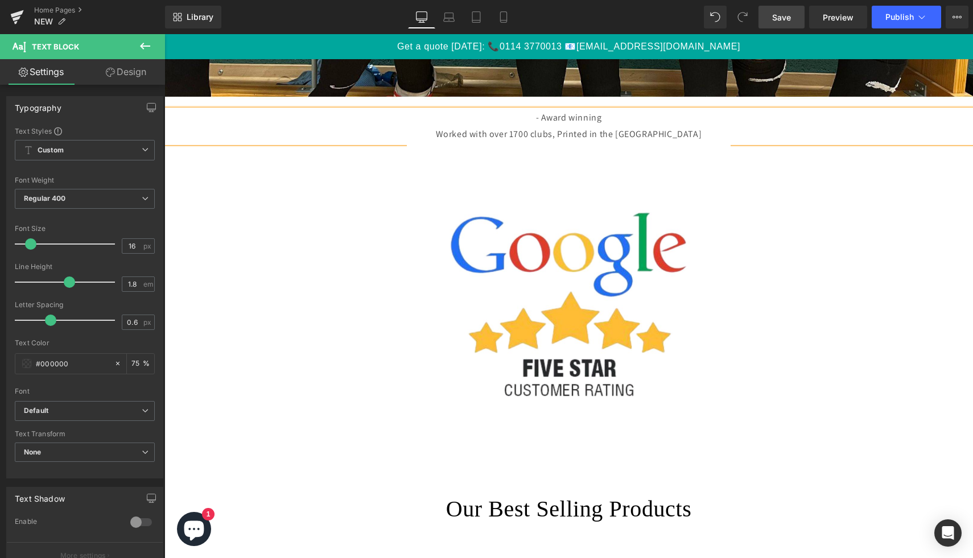
click at [600, 137] on p "Worked with over 1700 clubs, Printed in the [GEOGRAPHIC_DATA]" at bounding box center [568, 134] width 809 height 17
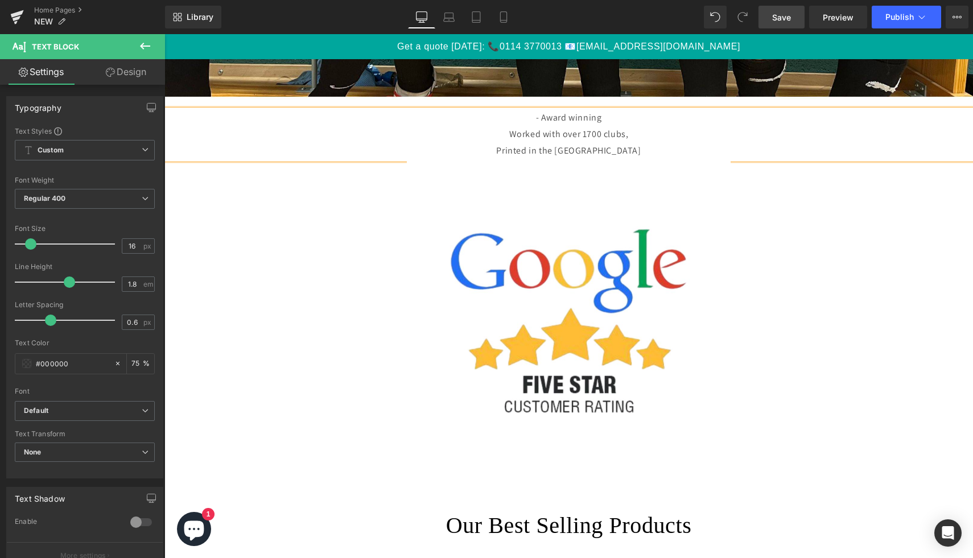
click at [640, 136] on p "Worked with over 1700 clubs," at bounding box center [568, 134] width 809 height 17
click at [565, 137] on p "Worked with over 1700 clubs" at bounding box center [568, 134] width 809 height 17
drag, startPoint x: 559, startPoint y: 135, endPoint x: 504, endPoint y: 132, distance: 54.7
click at [504, 132] on p "Worked with over 1700 clubs" at bounding box center [568, 134] width 809 height 17
click at [659, 138] on p "Printer Merchandise for over 1700 clubs" at bounding box center [568, 134] width 809 height 17
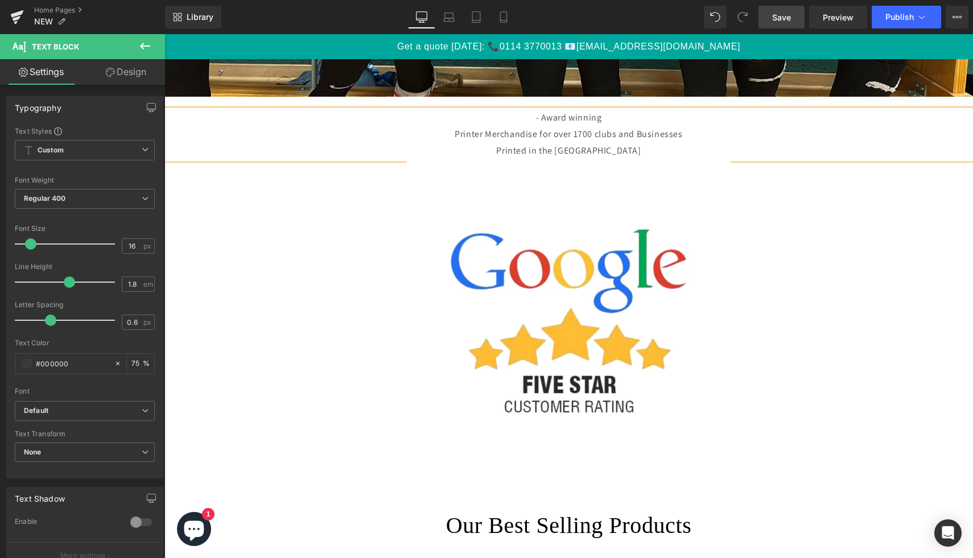
click at [603, 135] on p "Printer Merchandise for over 1700 clubs and Businesses" at bounding box center [568, 134] width 809 height 17
click at [541, 119] on p "- Award winning" at bounding box center [568, 118] width 809 height 17
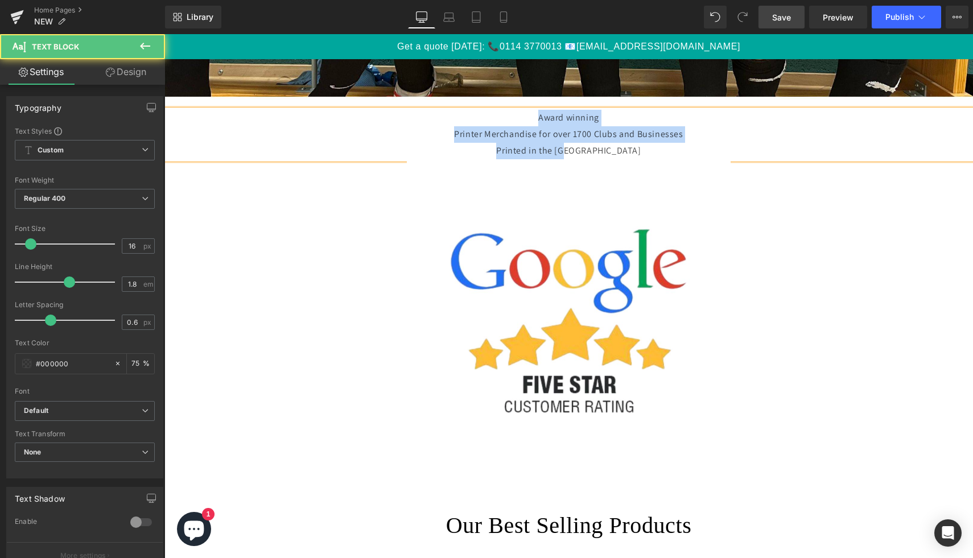
drag, startPoint x: 634, startPoint y: 151, endPoint x: 473, endPoint y: 118, distance: 164.5
click at [473, 118] on div "Award winning Printer Merchandise for over 1700 Clubs and Businesses Printed in…" at bounding box center [568, 134] width 809 height 49
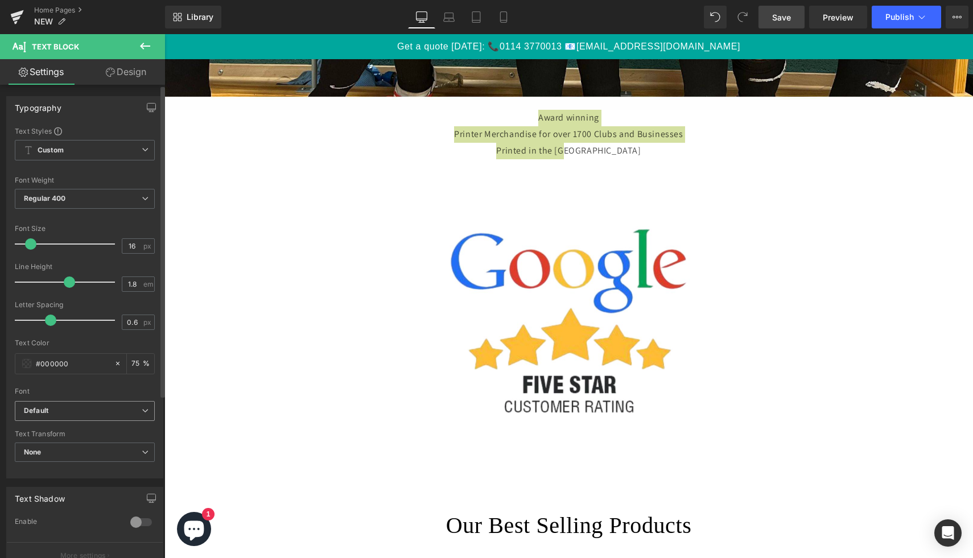
click at [106, 408] on b "Default" at bounding box center [83, 411] width 118 height 10
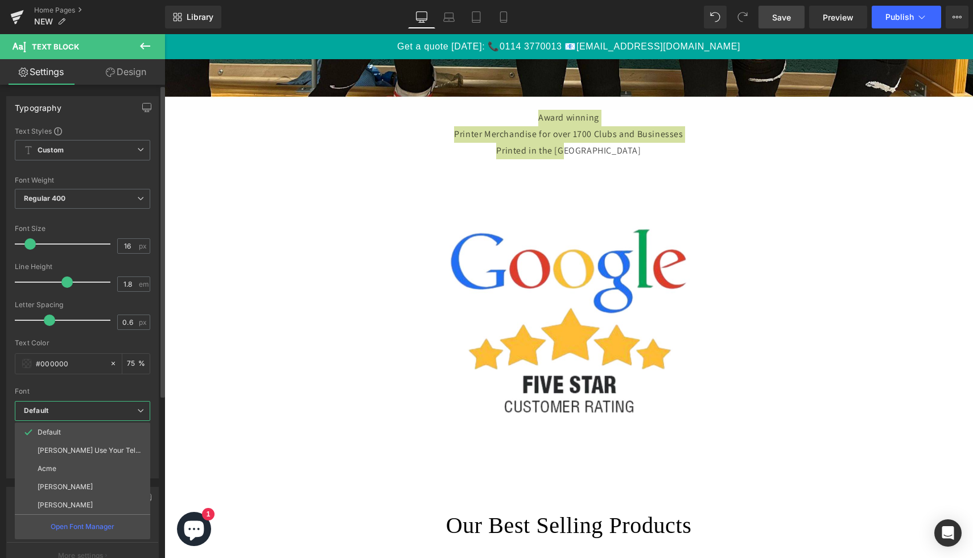
click at [104, 414] on b "Default" at bounding box center [80, 411] width 113 height 10
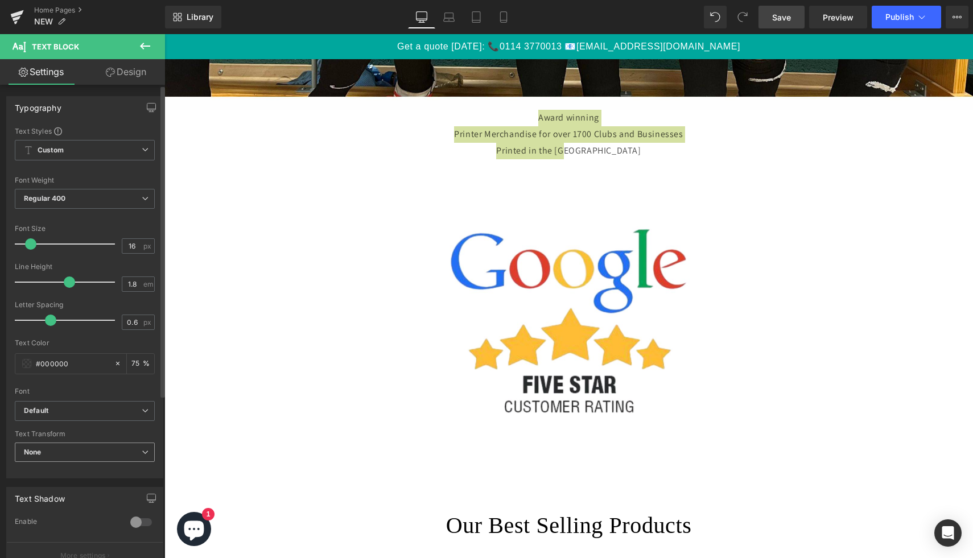
click at [94, 451] on span "None" at bounding box center [85, 453] width 140 height 20
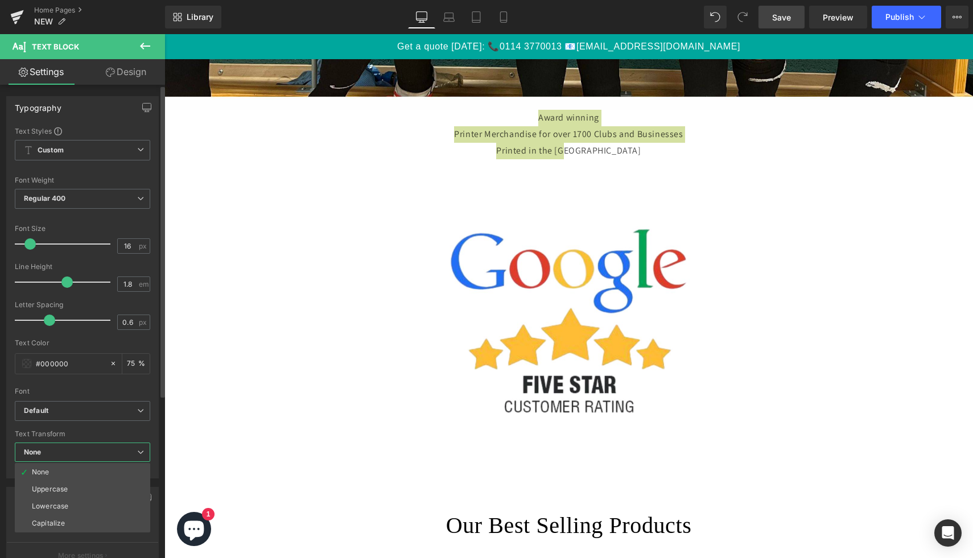
click at [96, 451] on span "None" at bounding box center [82, 453] width 135 height 20
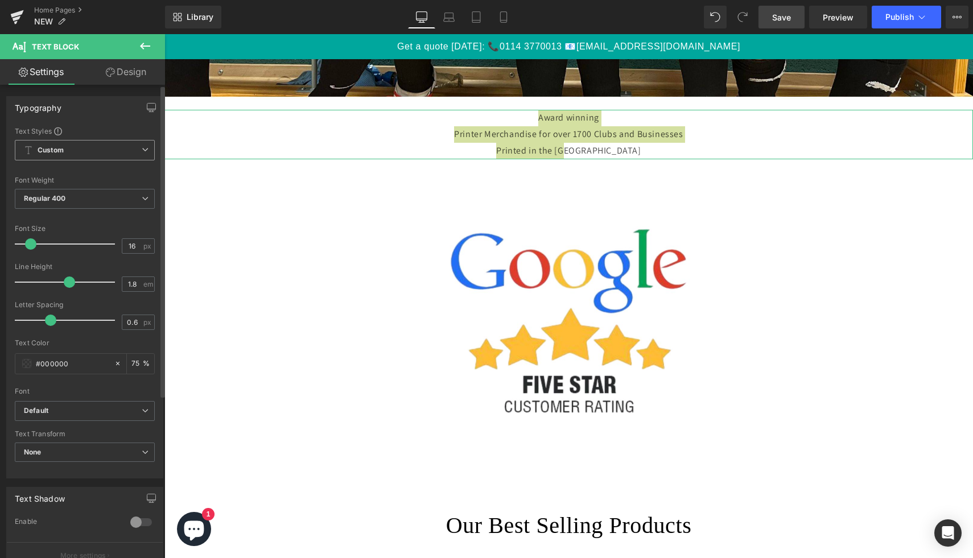
click at [112, 156] on span "Custom Setup Global Style" at bounding box center [85, 150] width 140 height 20
click at [112, 156] on span "Custom Setup Global Style" at bounding box center [82, 150] width 135 height 20
click at [114, 193] on span "Regular 400" at bounding box center [85, 199] width 140 height 20
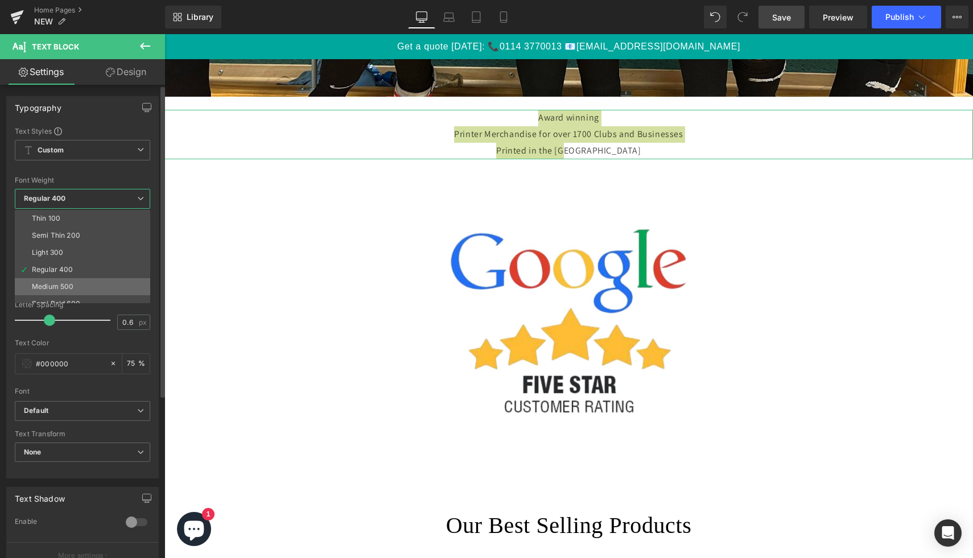
scroll to position [94, 0]
click at [80, 293] on li "Bolder" at bounding box center [85, 294] width 141 height 17
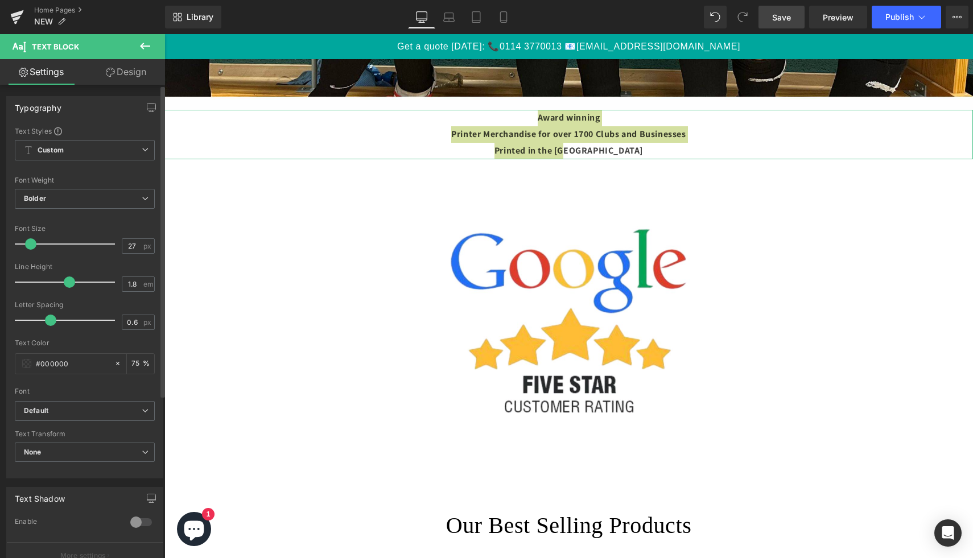
click at [40, 244] on div at bounding box center [67, 244] width 94 height 23
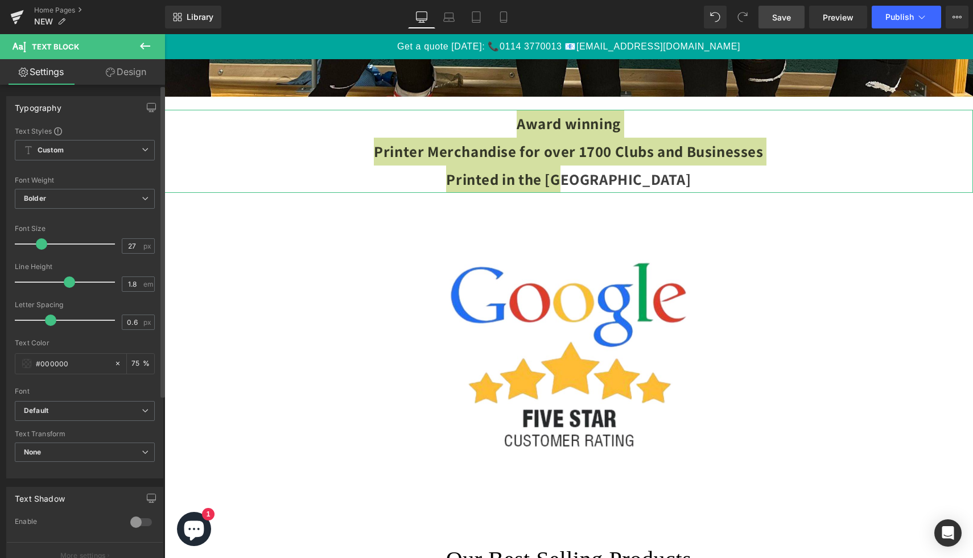
type input "35"
click at [48, 245] on div at bounding box center [67, 244] width 94 height 23
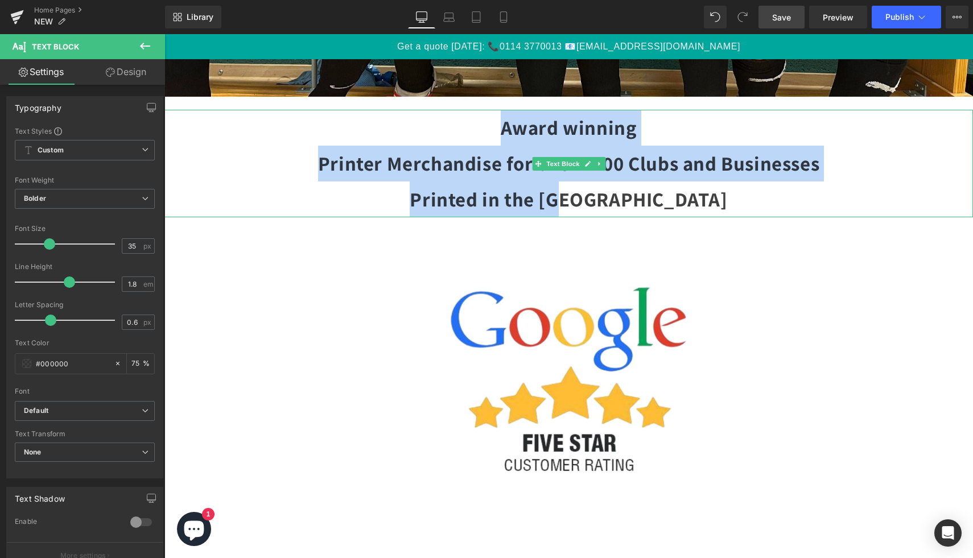
click at [357, 163] on p "Printer Merchandise for over 1700 Clubs and Businesses" at bounding box center [568, 164] width 809 height 36
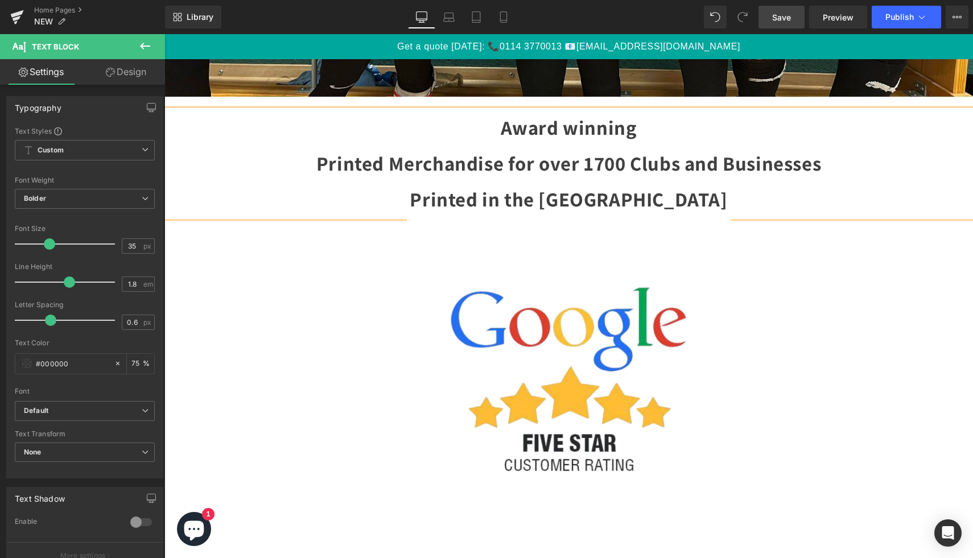
click at [645, 128] on p "Award winning" at bounding box center [568, 128] width 809 height 36
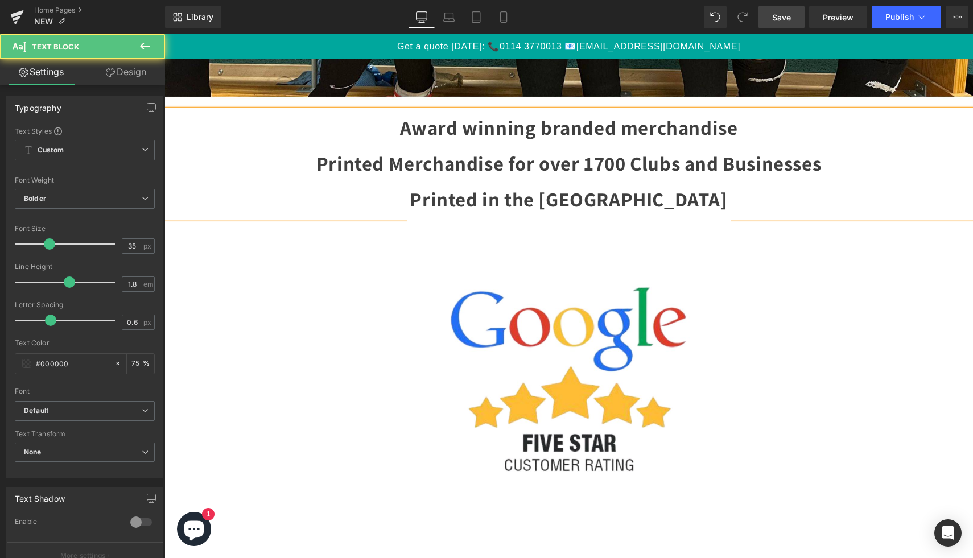
click at [455, 133] on p "Award winning branded merchandise" at bounding box center [568, 128] width 809 height 36
click at [661, 161] on p "Printed Merchandise for over 1700 Clubs and Businesses" at bounding box center [568, 164] width 809 height 36
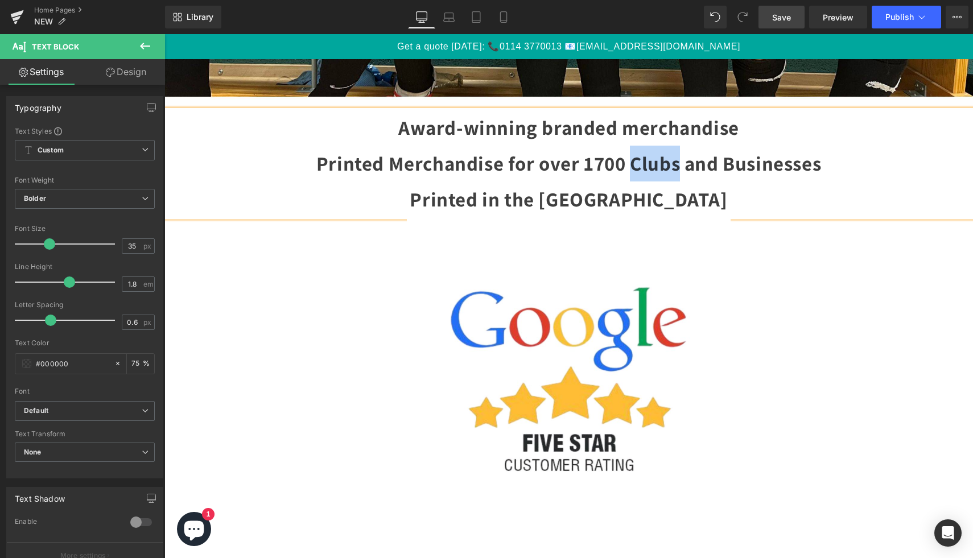
click at [661, 161] on p "Printed Merchandise for over 1700 Clubs and Businesses" at bounding box center [568, 164] width 809 height 36
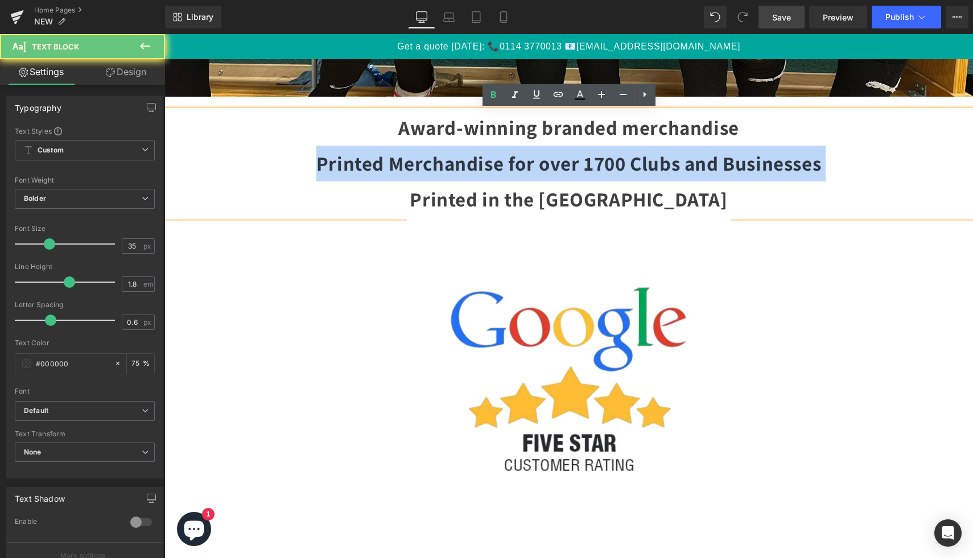
click at [661, 161] on p "Printed Merchandise for over 1700 Clubs and Businesses" at bounding box center [568, 164] width 809 height 36
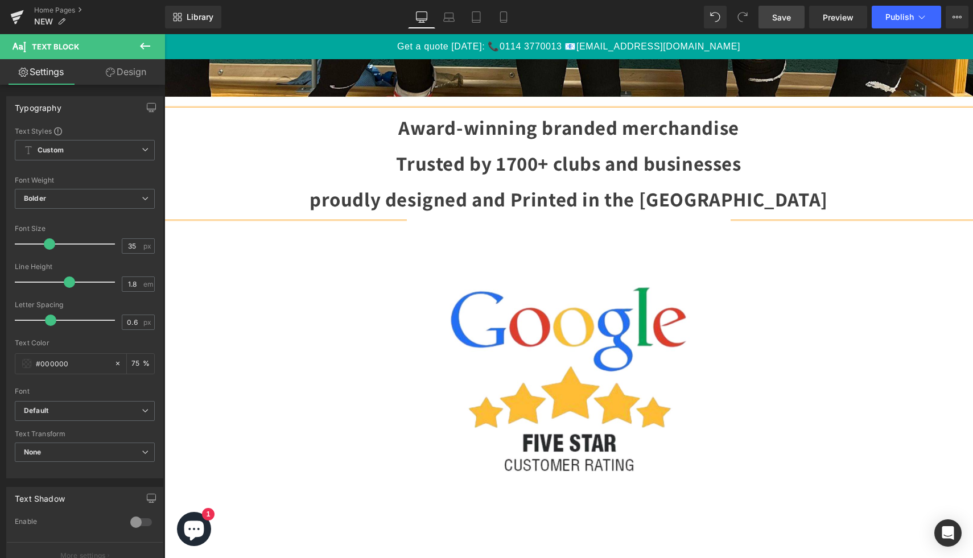
click at [579, 217] on div "Image" at bounding box center [568, 378] width 809 height 323
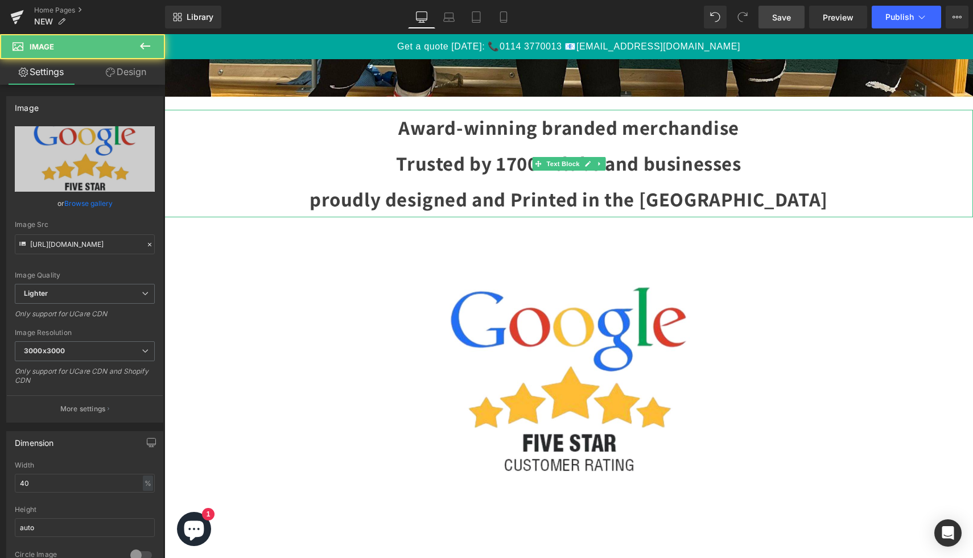
click at [778, 185] on p "proudly designed and Printed in the [GEOGRAPHIC_DATA]" at bounding box center [568, 200] width 809 height 36
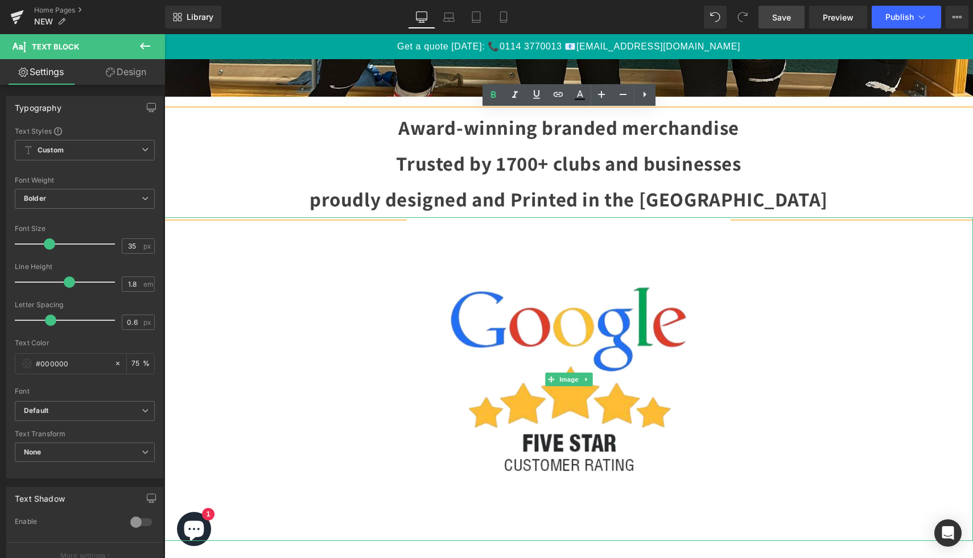
click at [809, 240] on div at bounding box center [568, 378] width 809 height 323
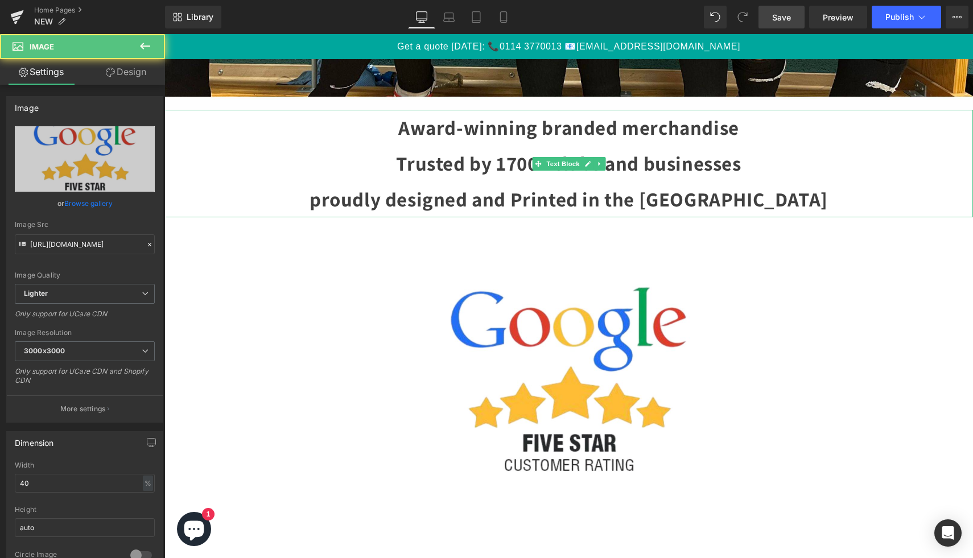
click at [809, 172] on p "Trusted by 1700+ clubs and businesses" at bounding box center [568, 164] width 809 height 36
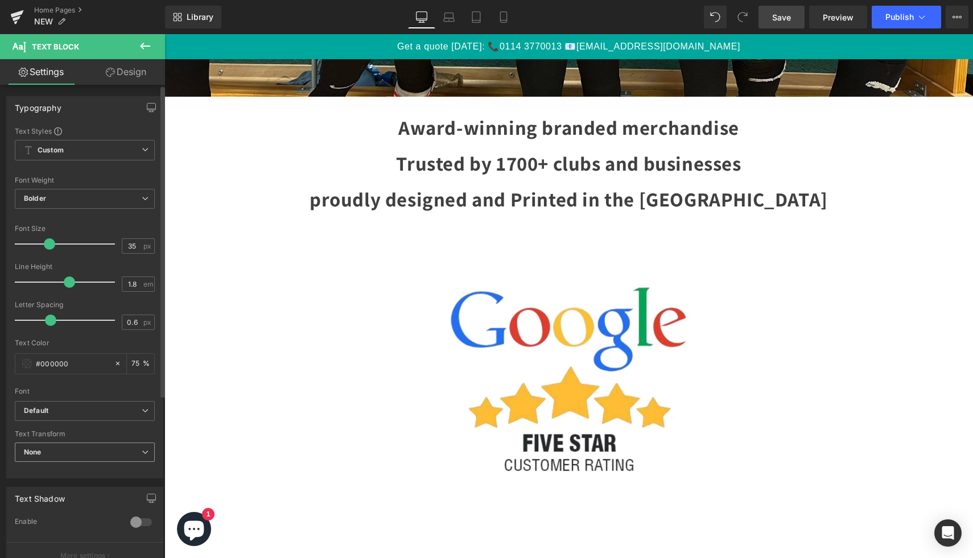
click at [42, 452] on b "None" at bounding box center [33, 452] width 18 height 9
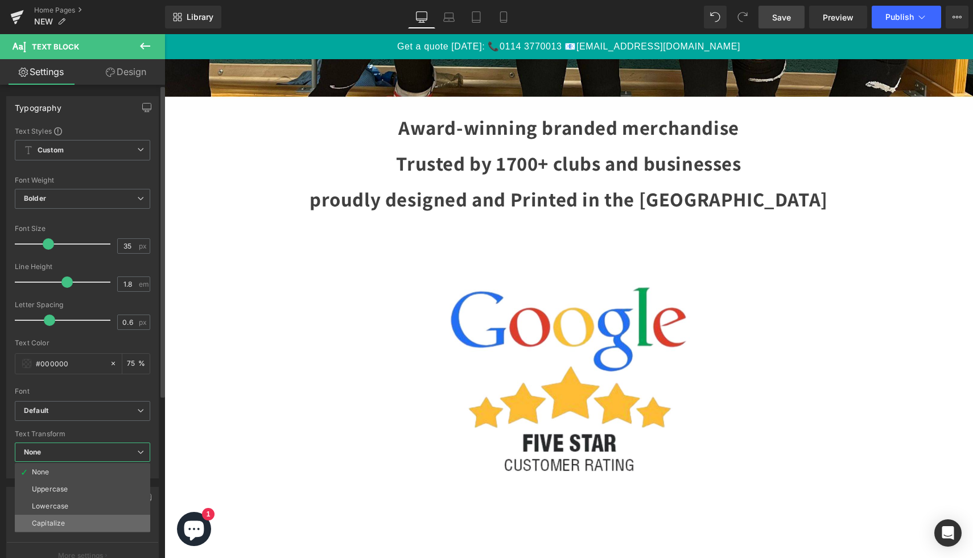
click at [57, 525] on div "Capitalize" at bounding box center [48, 523] width 33 height 8
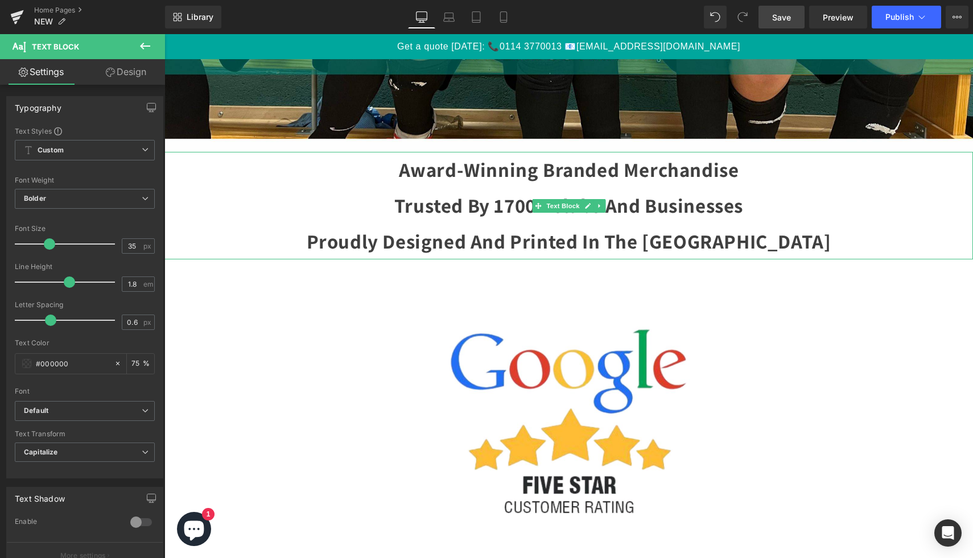
scroll to position [511, 0]
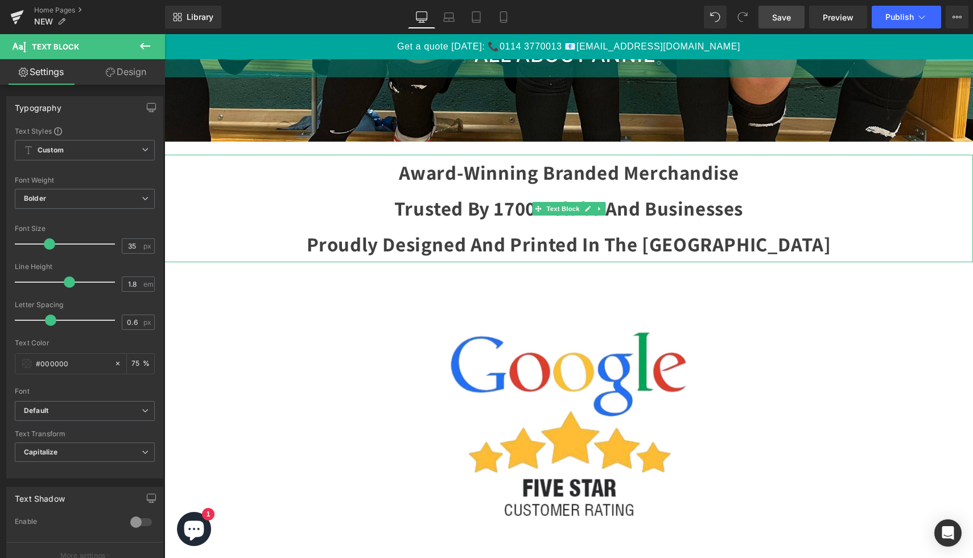
click at [774, 212] on p "Trusted by 1700+ clubs and businesses" at bounding box center [568, 209] width 809 height 36
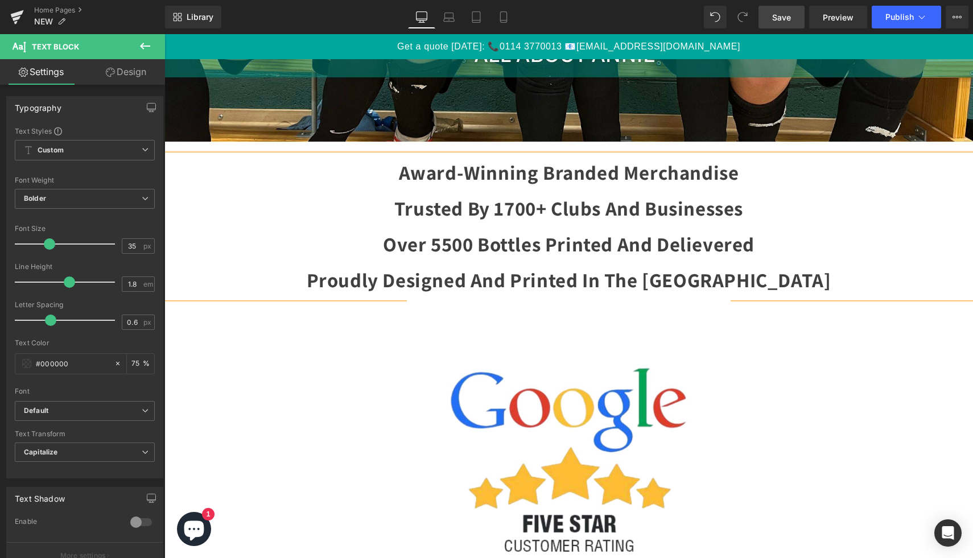
click at [772, 257] on p "Over 5500 Bottles Printed And Delievered" at bounding box center [568, 244] width 809 height 36
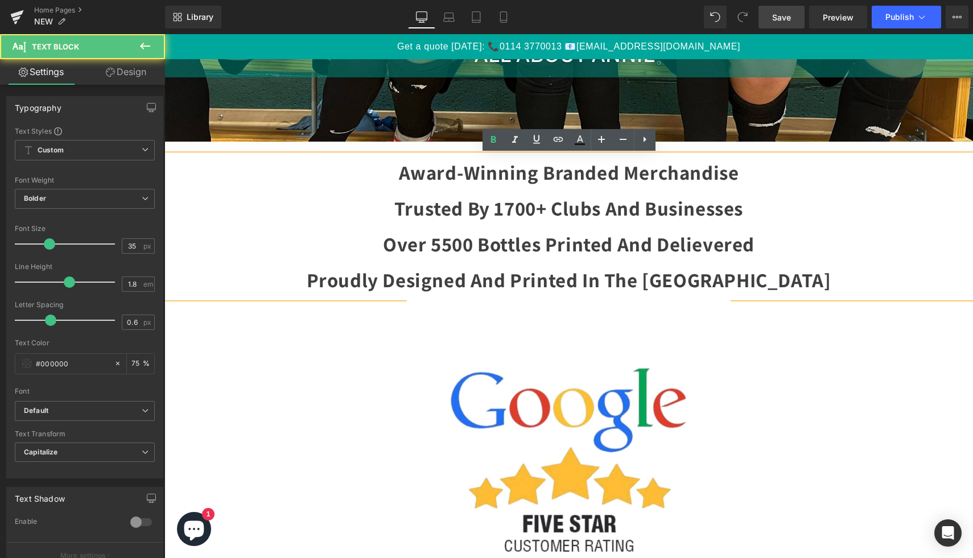
click at [746, 282] on p "proudly designed and Printed in the [GEOGRAPHIC_DATA]" at bounding box center [568, 280] width 809 height 36
click at [734, 249] on p "Over 5500 Bottles Printed And Delievered" at bounding box center [568, 244] width 809 height 36
click at [706, 245] on p "Over 5500 Bottles Printed And Delievered" at bounding box center [568, 244] width 809 height 36
click at [715, 246] on p "Over 5500 Bottles Printed And Delievered" at bounding box center [568, 244] width 809 height 36
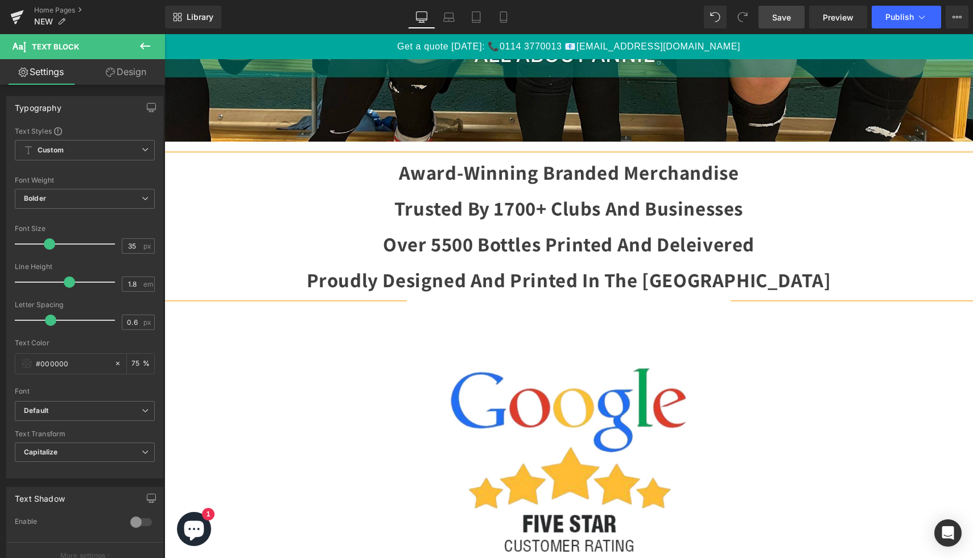
click at [878, 252] on p "Over 5500 Bottles Printed And Deleivered" at bounding box center [568, 244] width 809 height 36
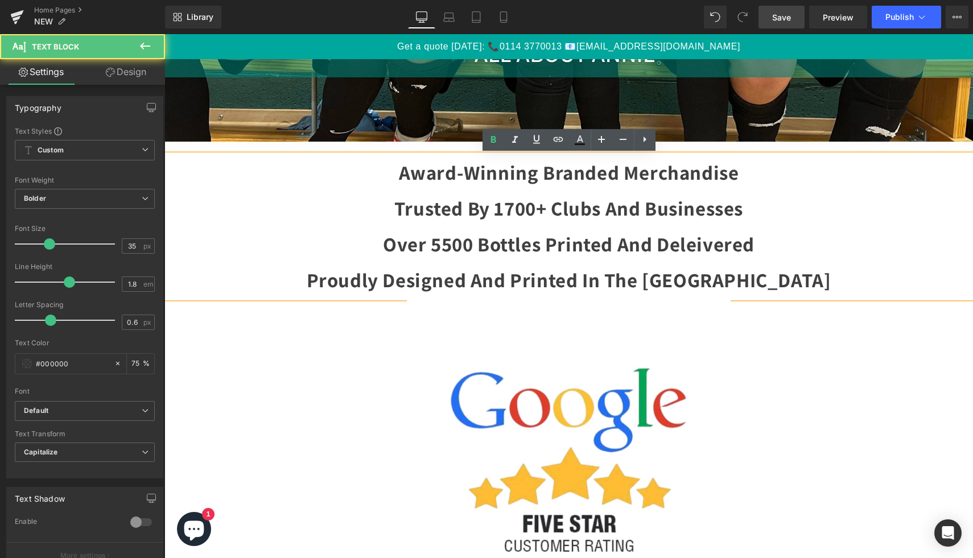
click at [812, 354] on div at bounding box center [568, 459] width 809 height 323
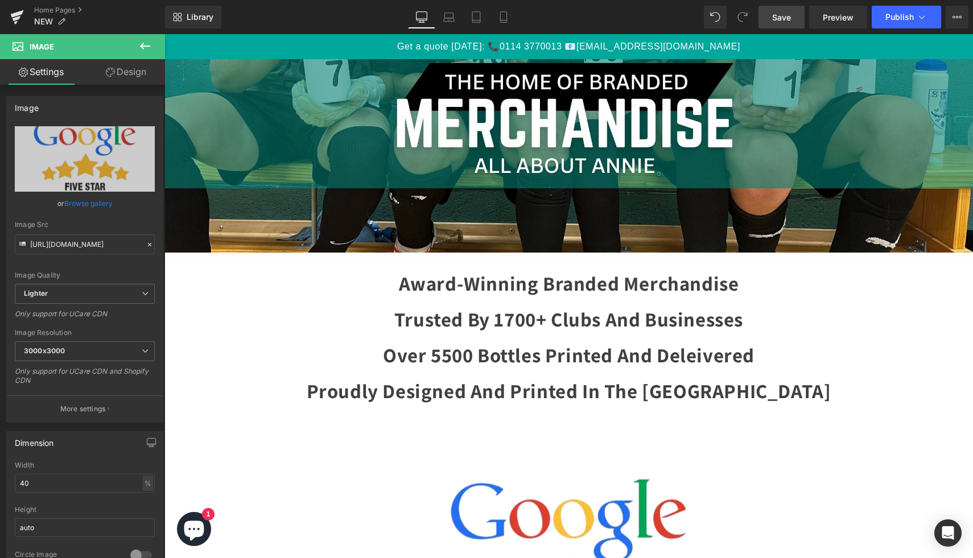
scroll to position [467, 0]
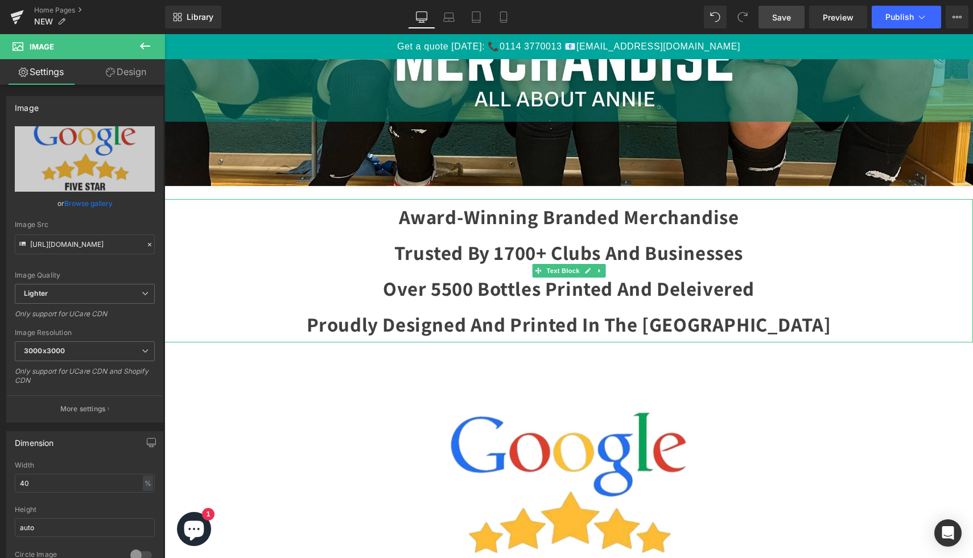
click at [828, 267] on p "Trusted by 1700+ clubs and businesses" at bounding box center [568, 253] width 809 height 36
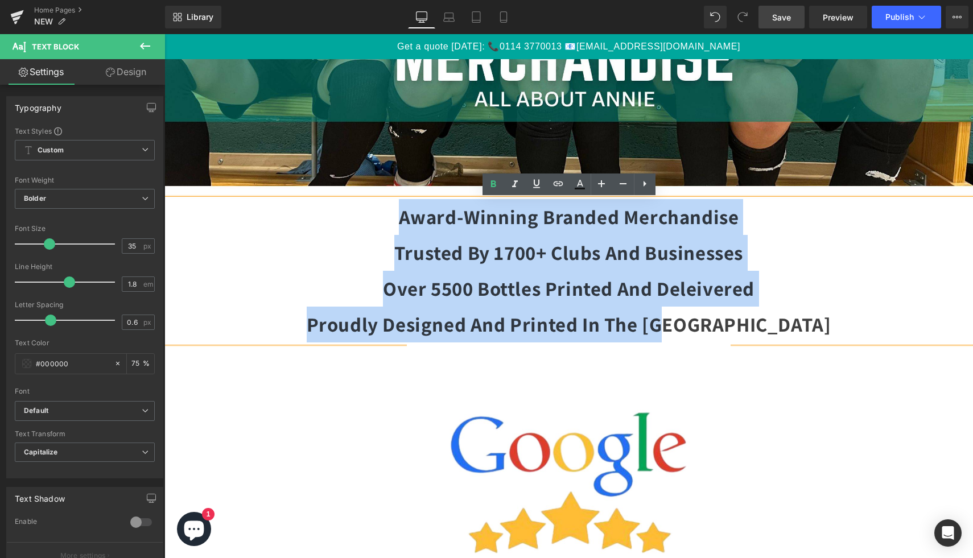
drag, startPoint x: 790, startPoint y: 331, endPoint x: 387, endPoint y: 225, distance: 417.1
click at [387, 225] on div "Award-winning branded merchandise Trusted by 1700+ clubs and businesses Over 55…" at bounding box center [568, 270] width 809 height 143
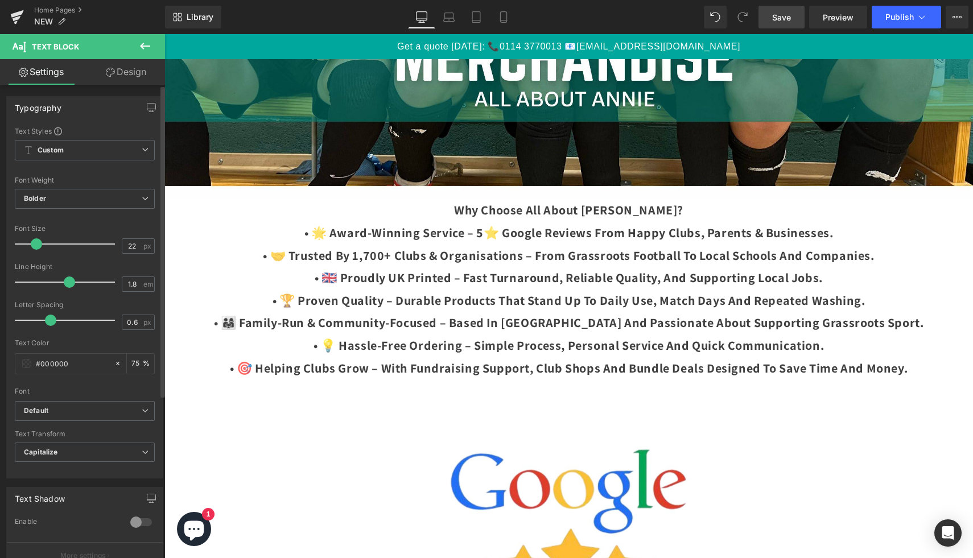
type input "23"
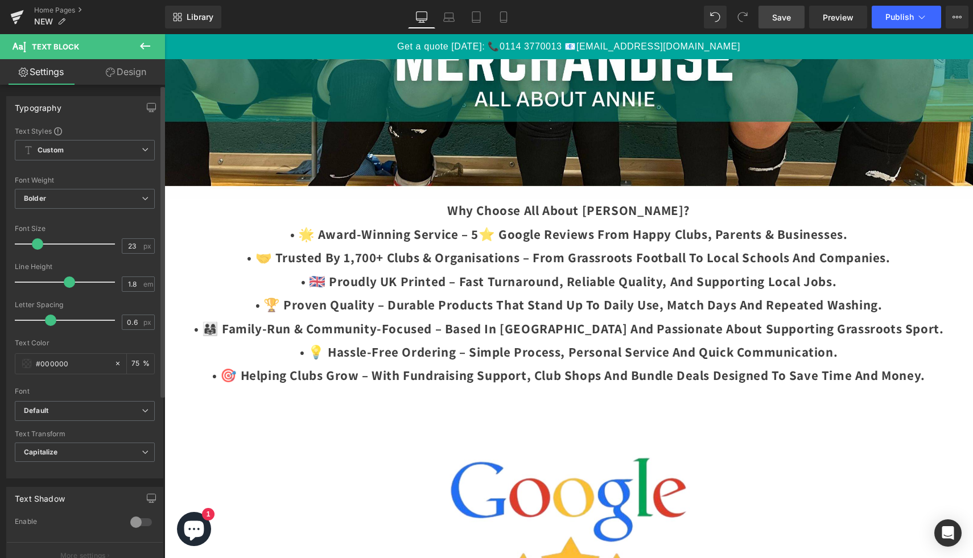
drag, startPoint x: 51, startPoint y: 244, endPoint x: 40, endPoint y: 247, distance: 11.9
click at [40, 247] on span at bounding box center [37, 243] width 11 height 11
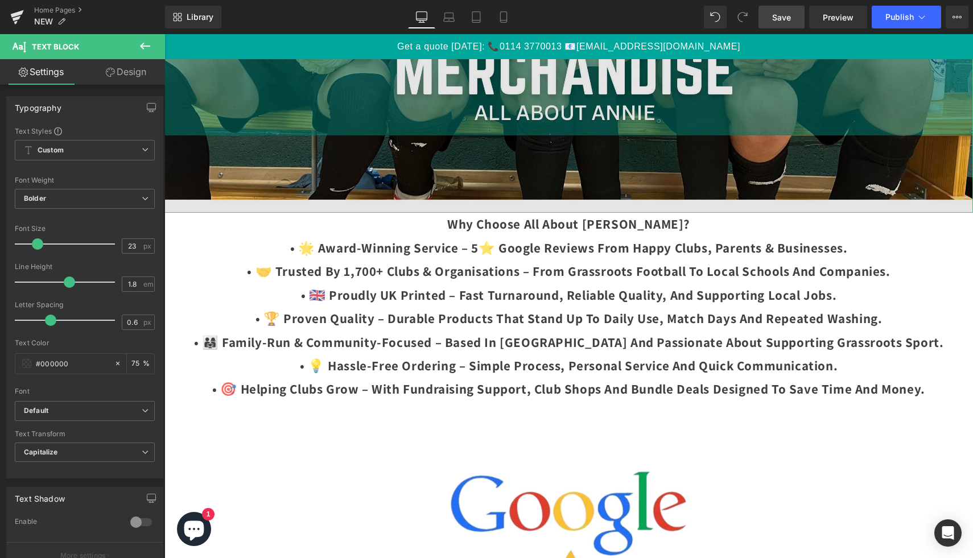
scroll to position [450, 0]
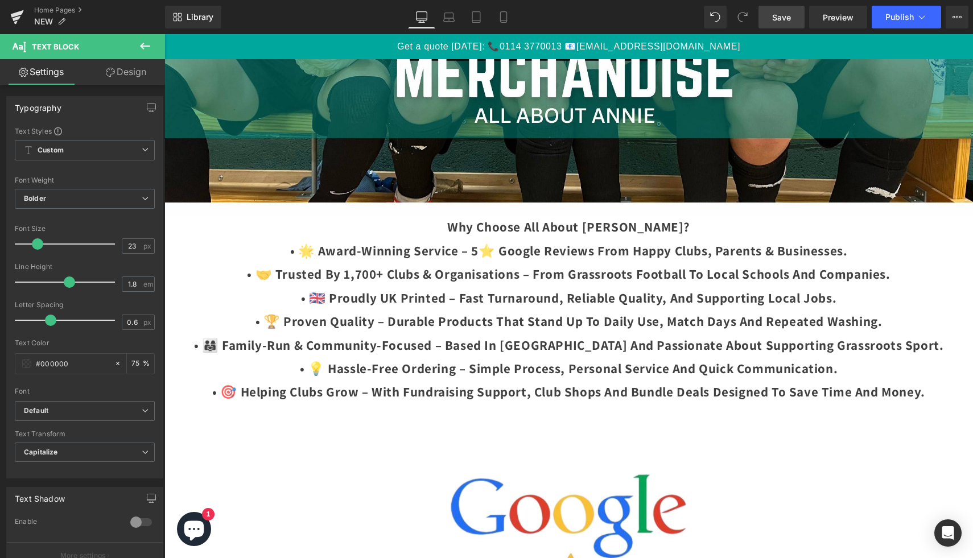
click at [157, 45] on button at bounding box center [145, 46] width 40 height 25
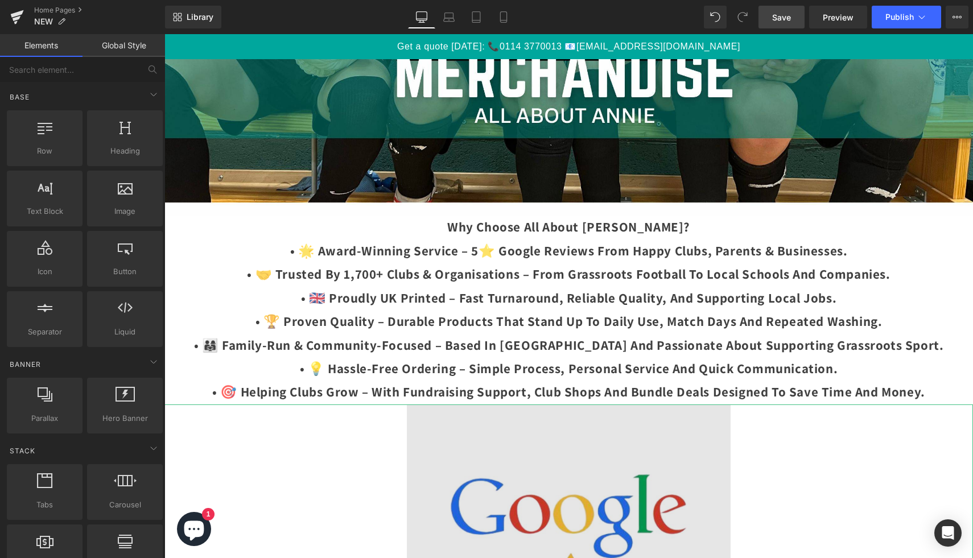
click at [473, 503] on img at bounding box center [568, 566] width 323 height 323
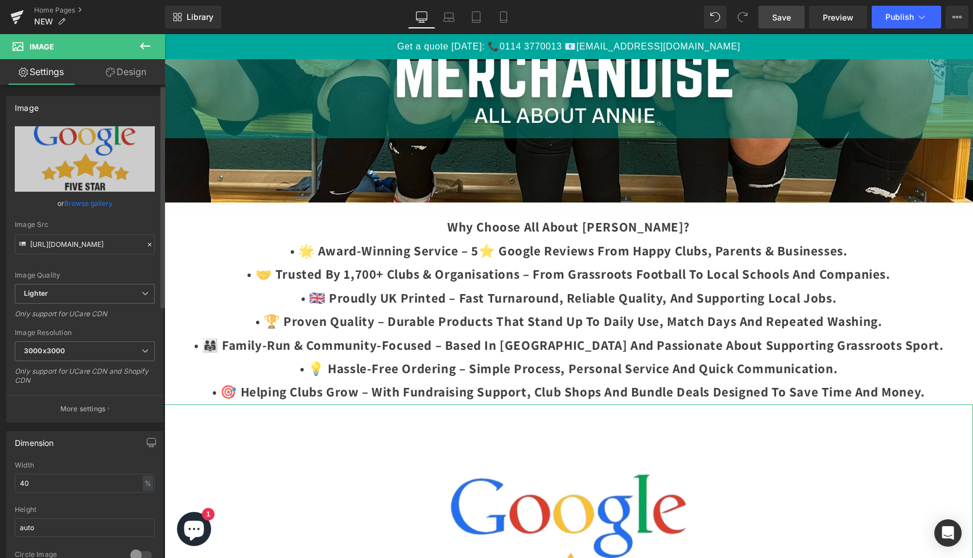
click at [86, 208] on link "Browse gallery" at bounding box center [88, 203] width 48 height 20
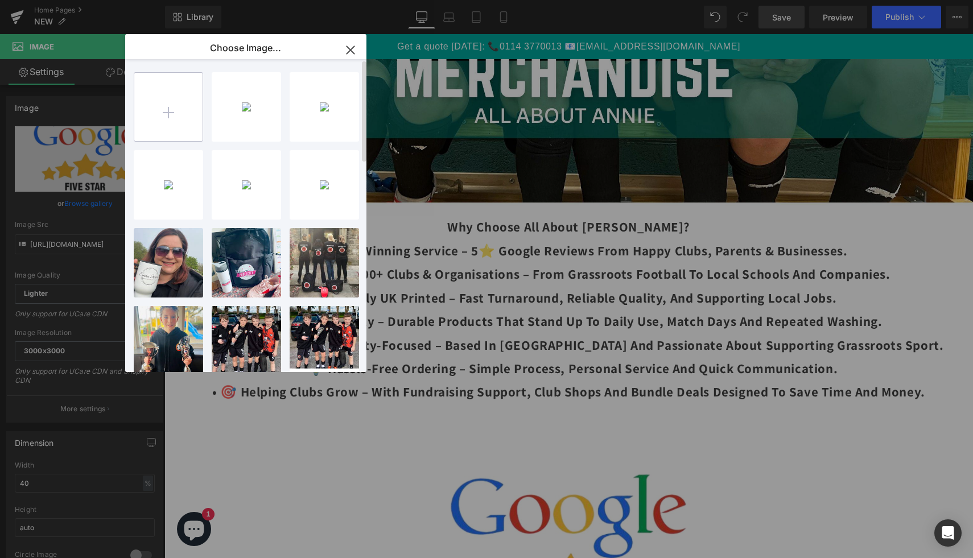
type input "C:\fakepath\Copy of Copy of All About [PERSON_NAME] New Posts.zip - 38.jpg"
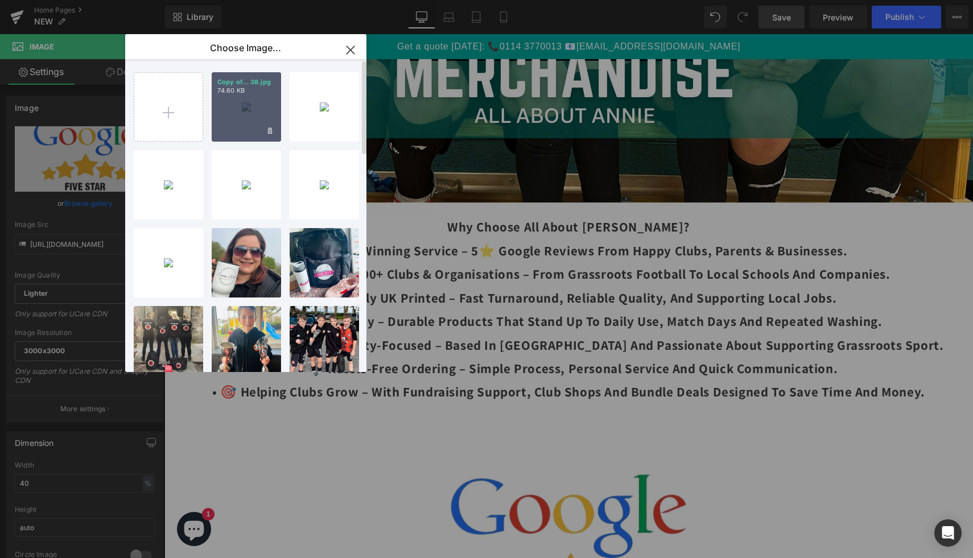
click at [253, 114] on div "Copy of... 38.jpg 74.60 KB" at bounding box center [246, 106] width 69 height 69
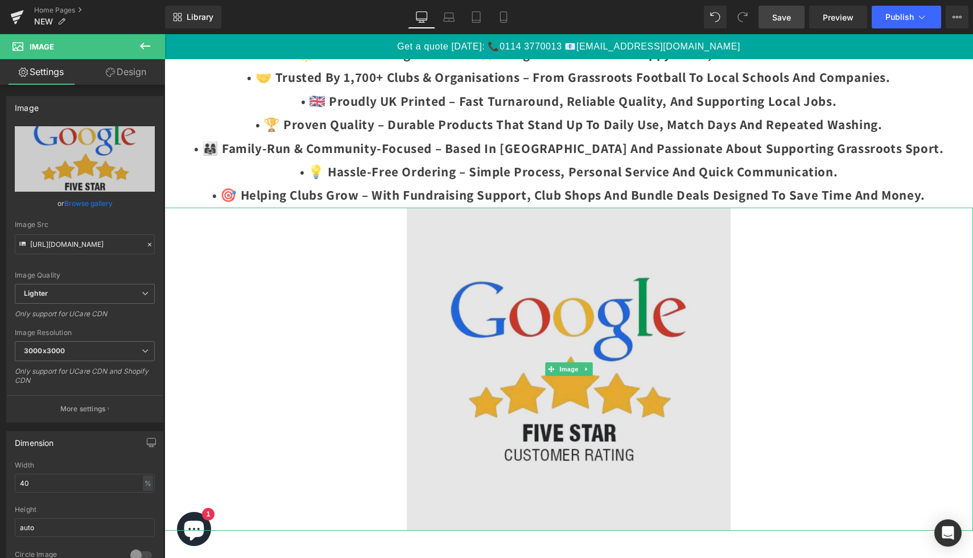
scroll to position [665, 0]
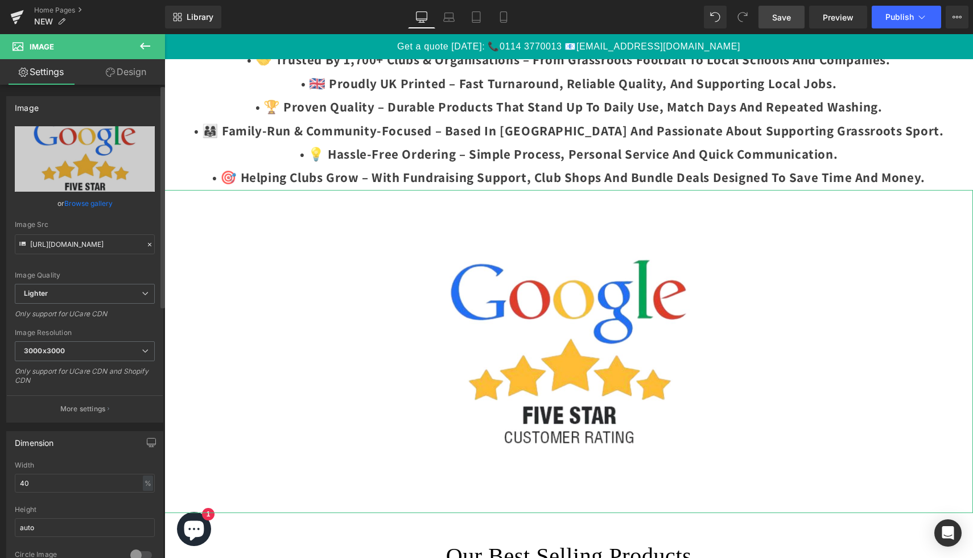
click at [80, 196] on link "Browse gallery" at bounding box center [88, 203] width 48 height 20
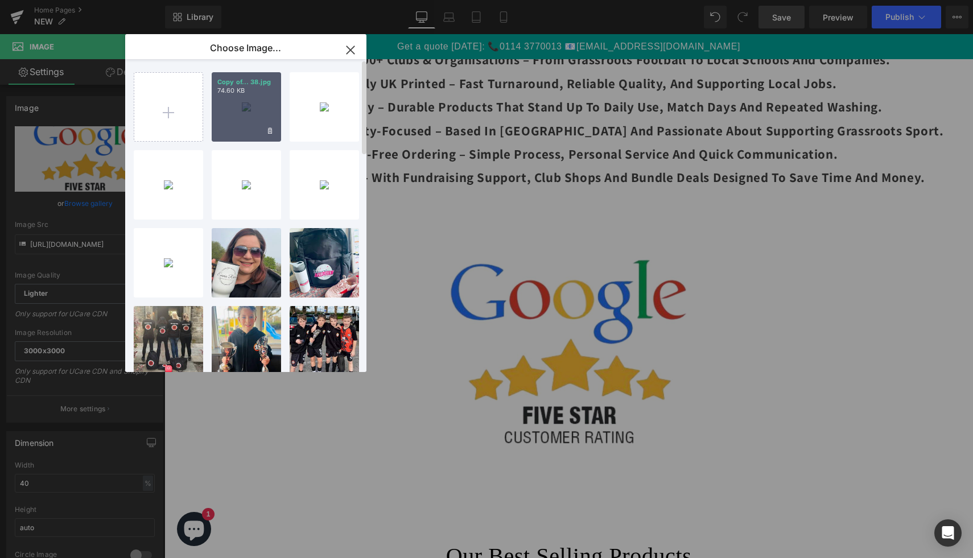
click at [248, 100] on div "Copy of... 38.jpg 74.60 KB" at bounding box center [246, 106] width 69 height 69
type input "[URL][DOMAIN_NAME]"
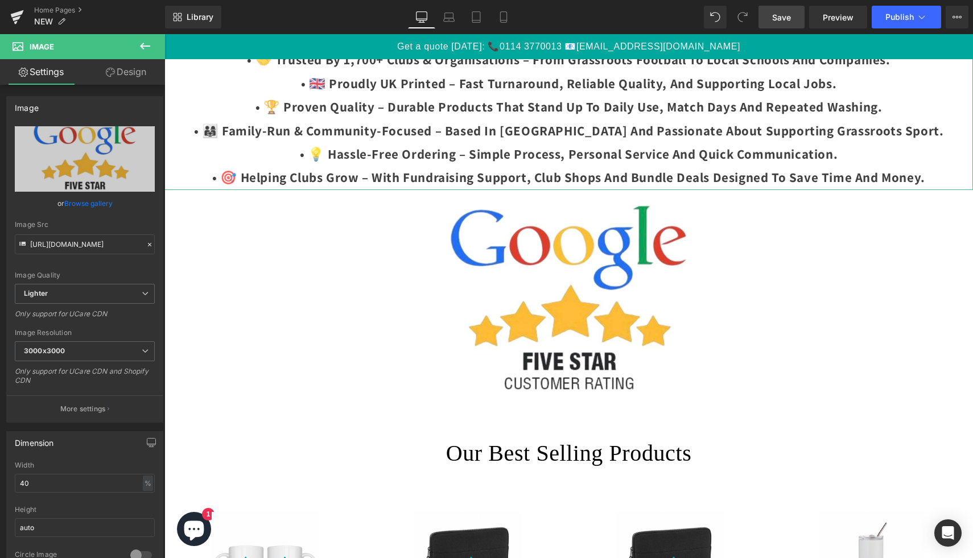
click at [649, 143] on p "• 💡 Hassle-Free Ordering – simple process, personal service and quick communica…" at bounding box center [568, 154] width 809 height 23
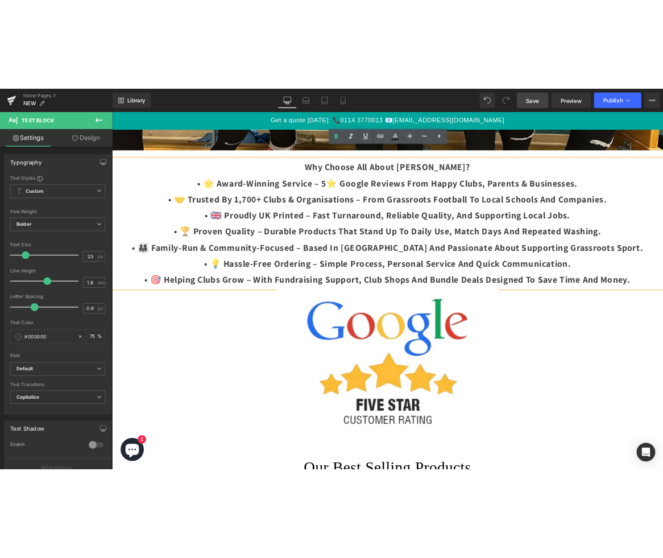
scroll to position [547, 0]
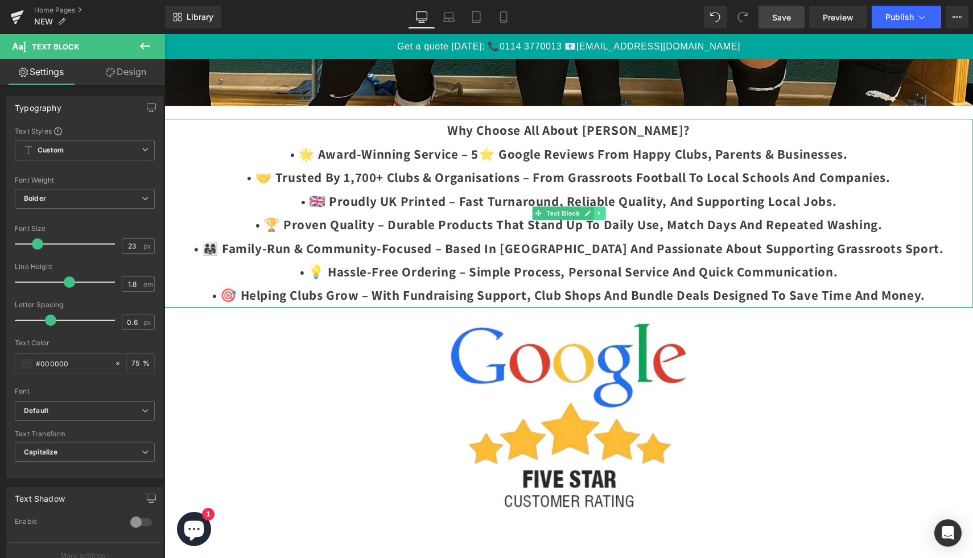
click at [601, 213] on icon at bounding box center [599, 213] width 6 height 7
click at [604, 216] on icon at bounding box center [605, 213] width 6 height 6
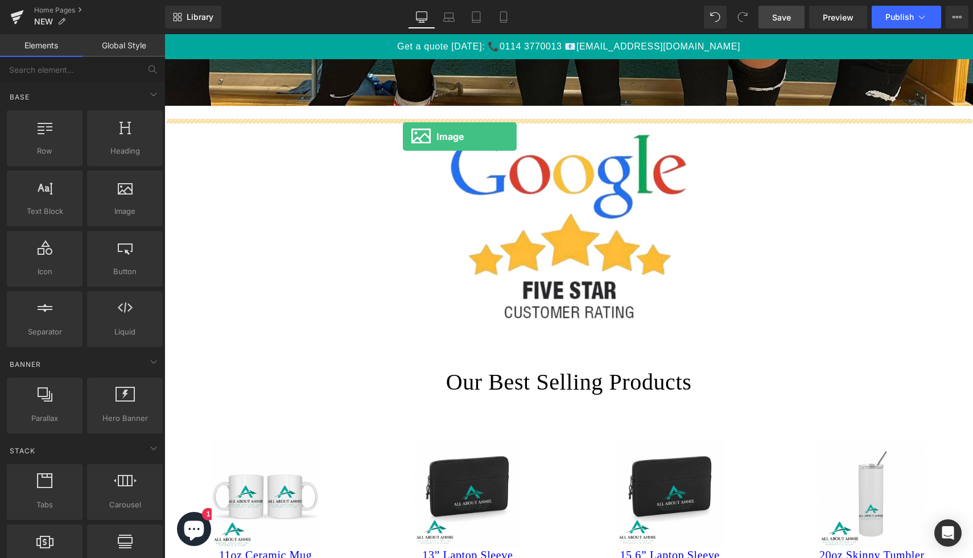
drag, startPoint x: 288, startPoint y: 228, endPoint x: 403, endPoint y: 137, distance: 147.0
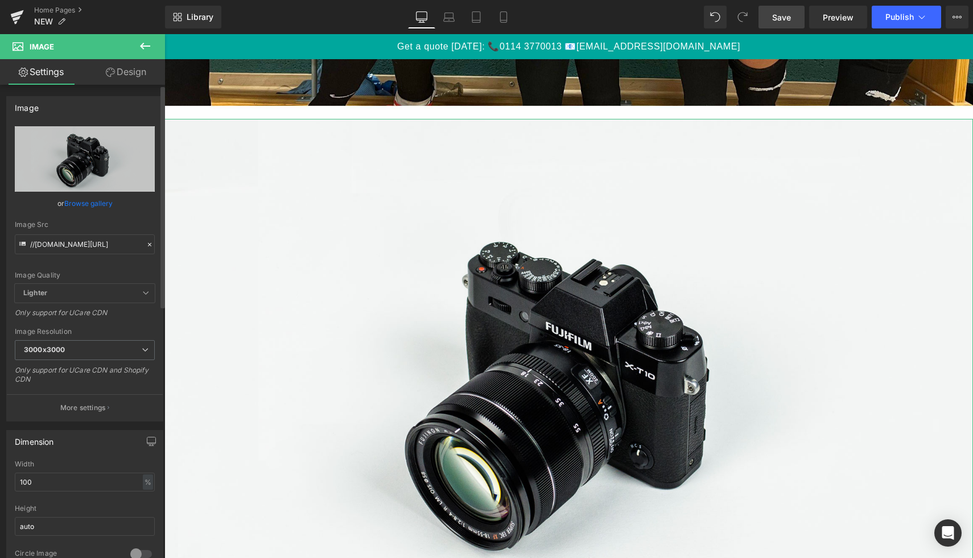
click at [78, 204] on link "Browse gallery" at bounding box center [88, 203] width 48 height 20
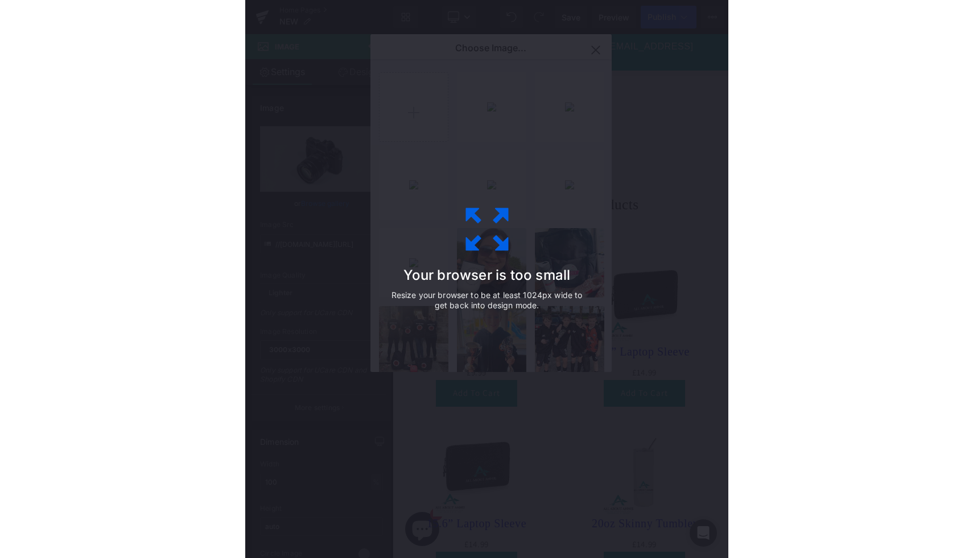
scroll to position [813, 0]
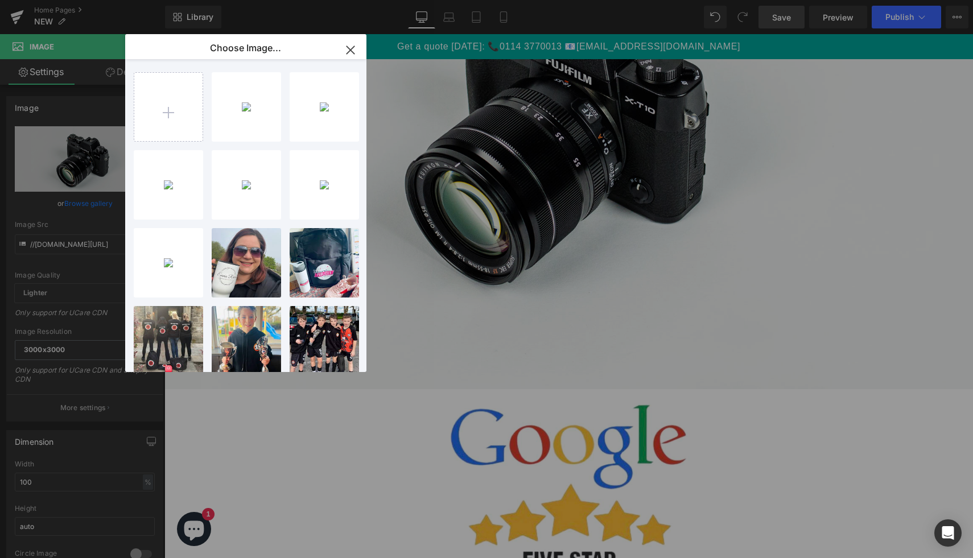
type input "C:\fakepath\Copy of Copy of All About [PERSON_NAME] New Posts.zip - 39.jpg"
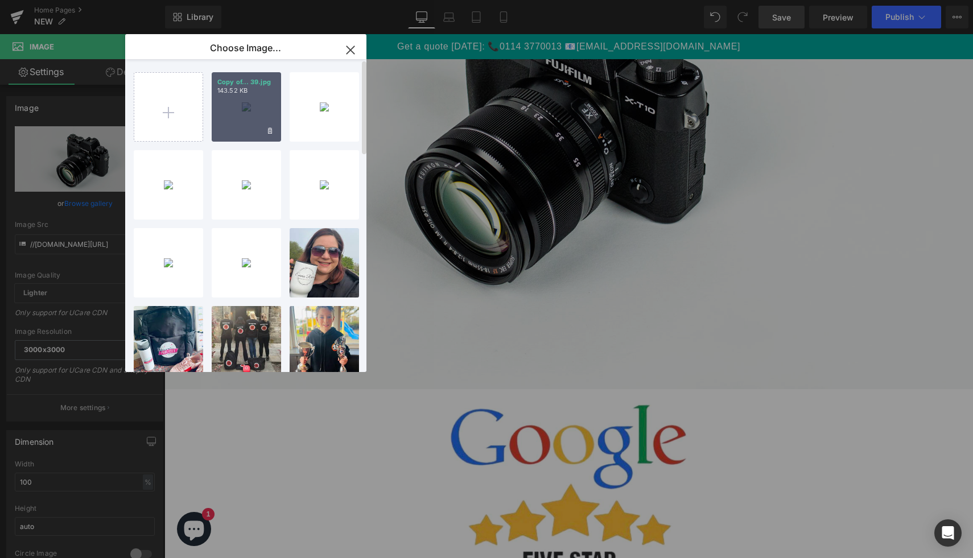
click at [246, 121] on div "Copy of... 39.jpg 143.52 KB" at bounding box center [246, 106] width 69 height 69
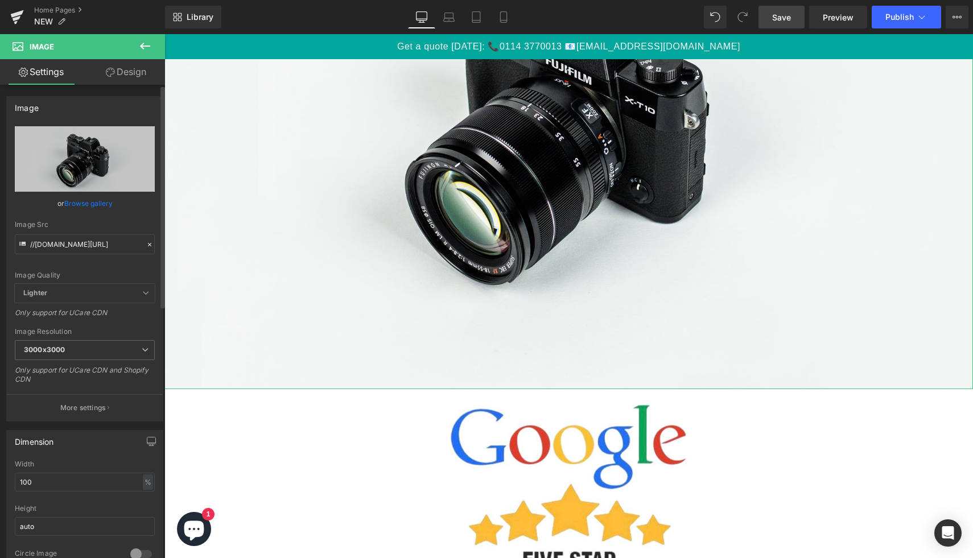
click at [86, 210] on link "Browse gallery" at bounding box center [88, 203] width 48 height 20
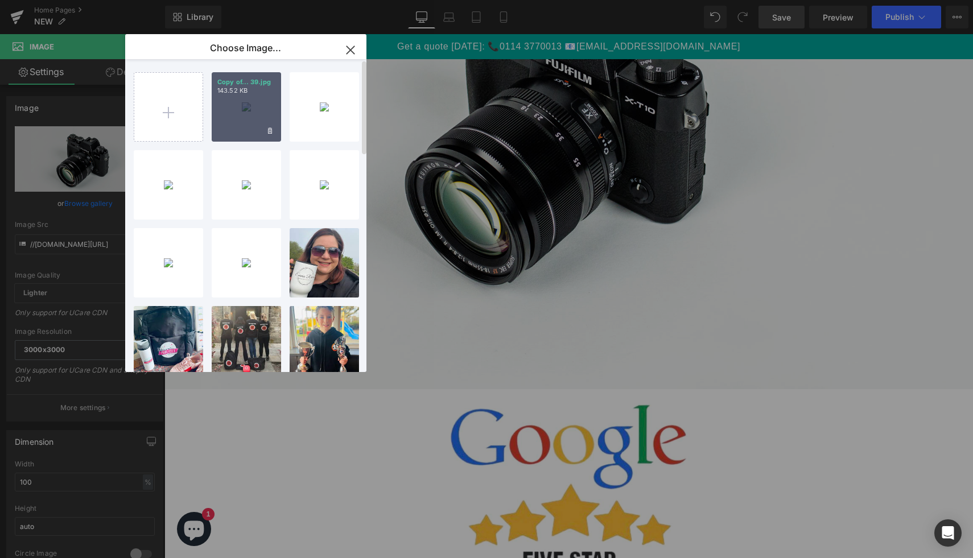
click at [239, 131] on div "Copy of... 39.jpg 143.52 KB" at bounding box center [246, 106] width 69 height 69
type input "[URL][DOMAIN_NAME]"
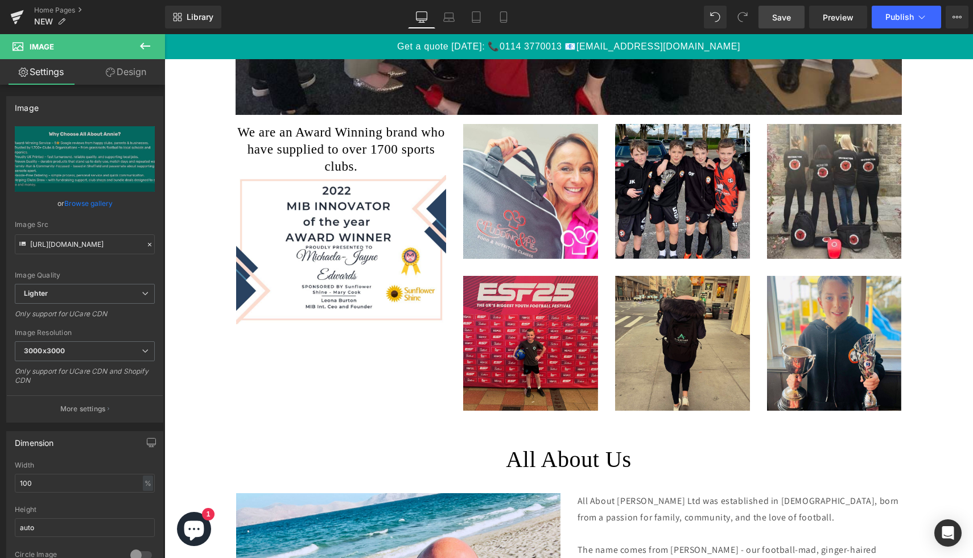
scroll to position [2765, 0]
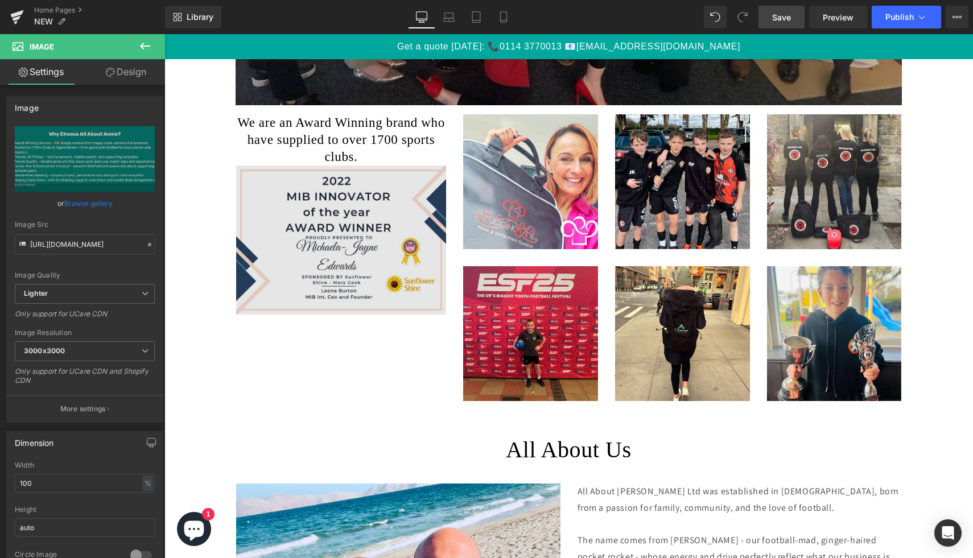
click at [362, 266] on img at bounding box center [341, 240] width 211 height 149
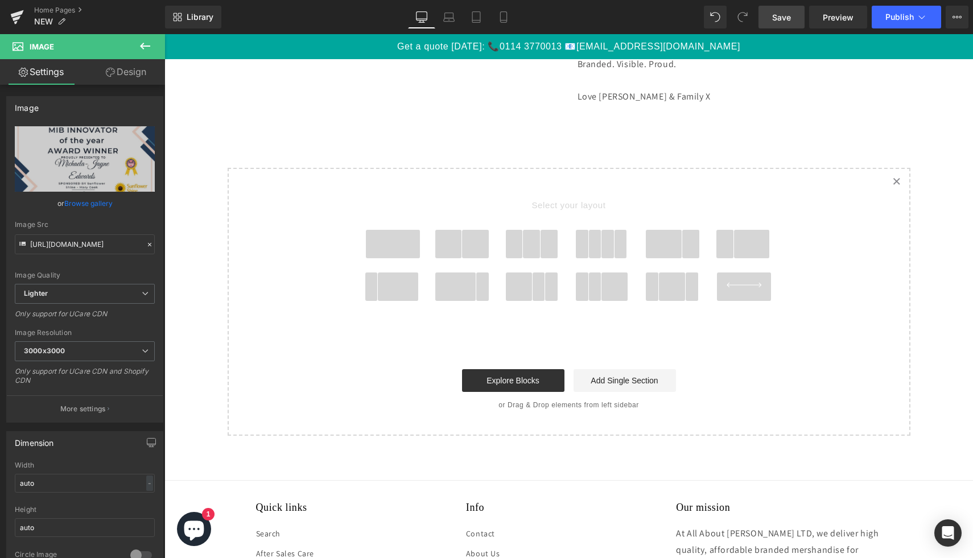
scroll to position [3756, 0]
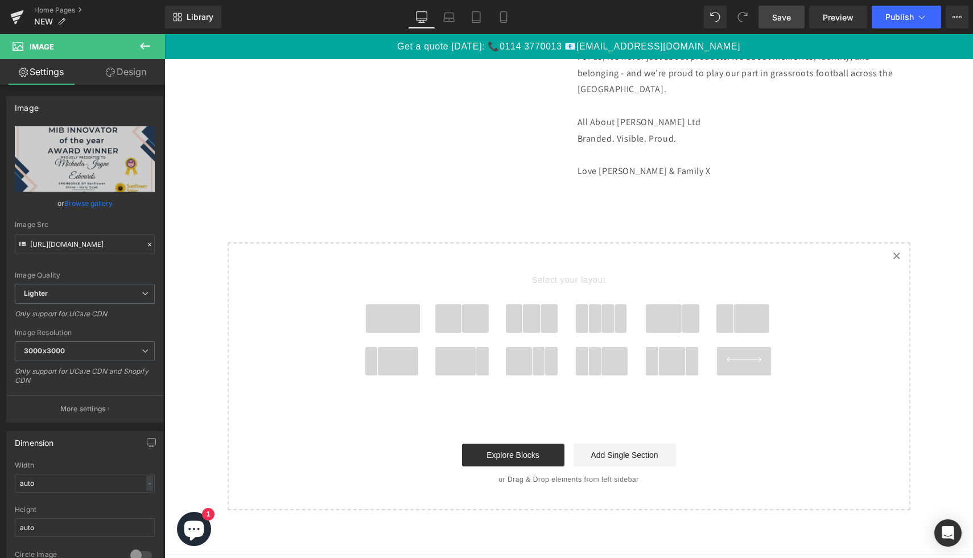
click at [386, 314] on span at bounding box center [393, 318] width 55 height 28
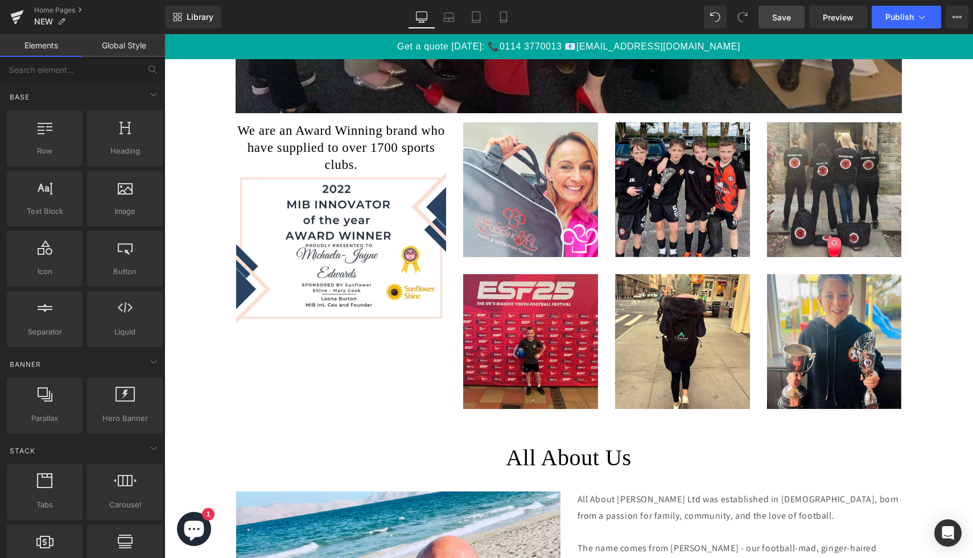
scroll to position [2756, 0]
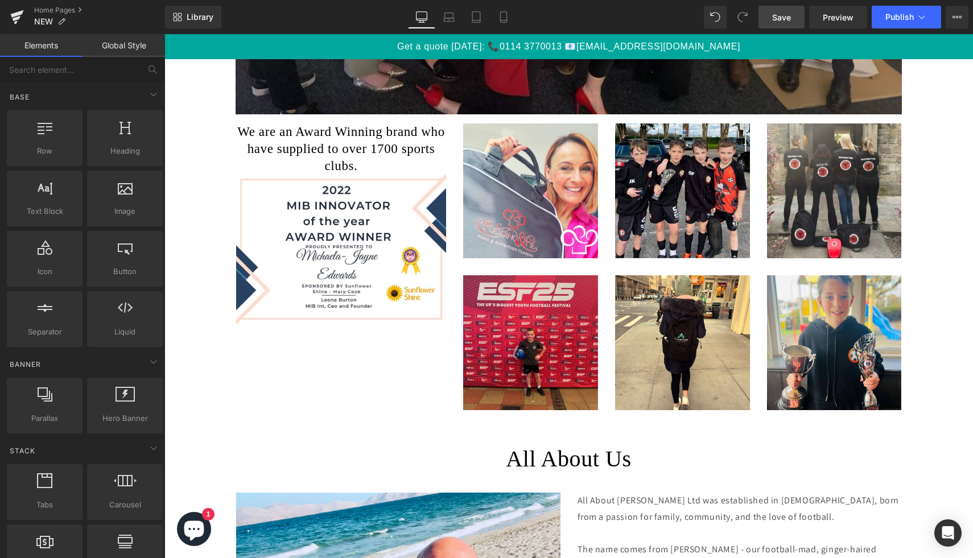
click at [402, 139] on h1 "We are an Award Winning brand who have supplied to over 1700 sports clubs." at bounding box center [341, 148] width 211 height 51
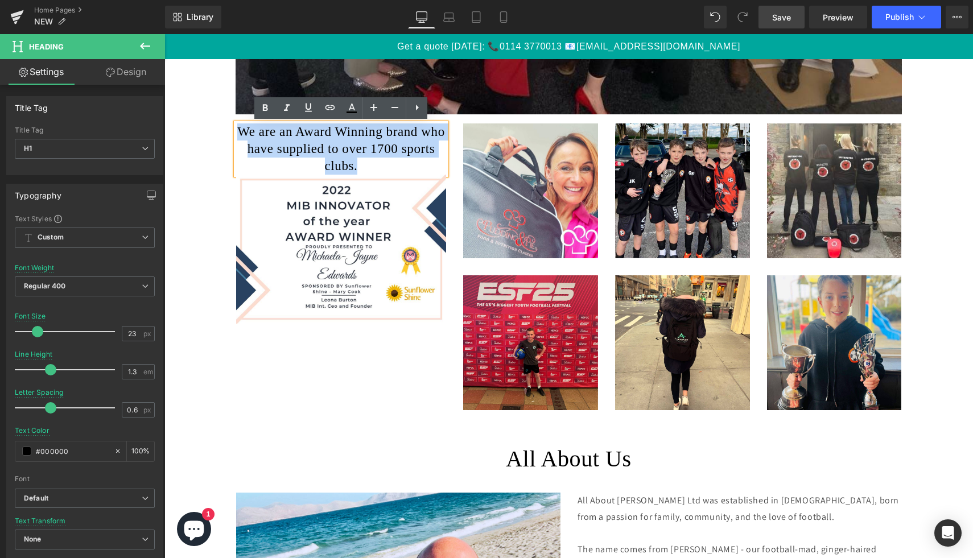
drag, startPoint x: 385, startPoint y: 167, endPoint x: 258, endPoint y: 119, distance: 135.6
click at [258, 119] on div "We are an Award Winning brand who have supplied to over 1700 sports clubs. Head…" at bounding box center [568, 294] width 809 height 361
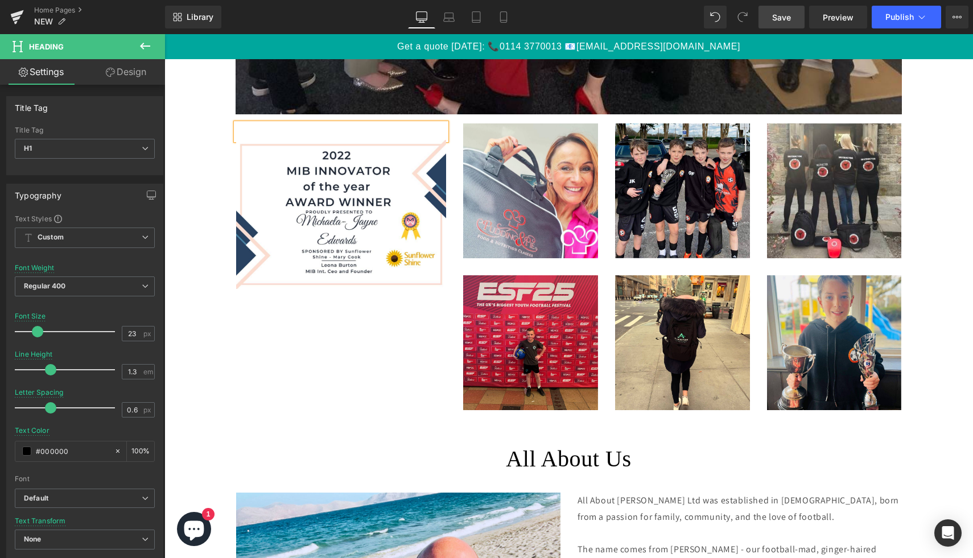
click at [166, 147] on div "Heading Image Row Image Image Row Image Image Row Image Image Row Row Row 43px …" at bounding box center [568, 298] width 809 height 350
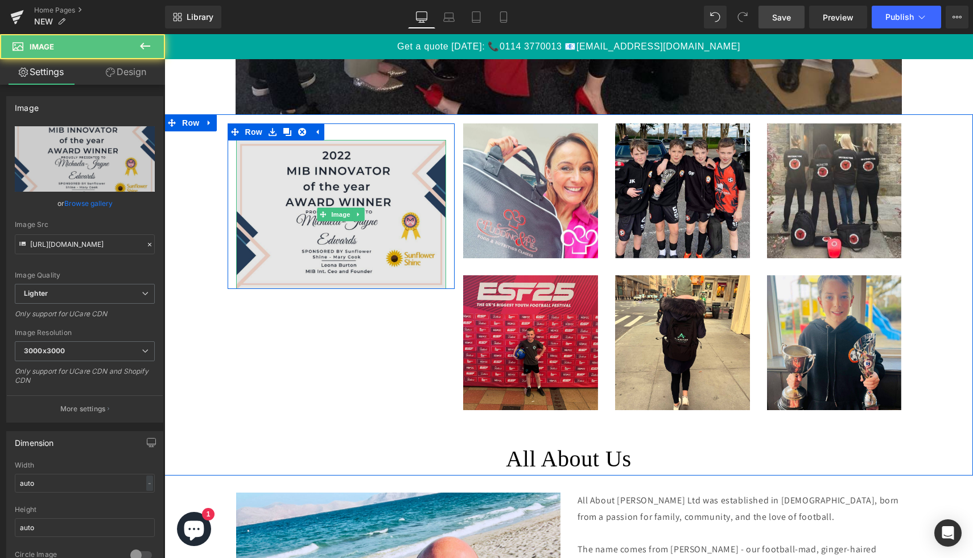
click at [313, 204] on img at bounding box center [341, 214] width 211 height 149
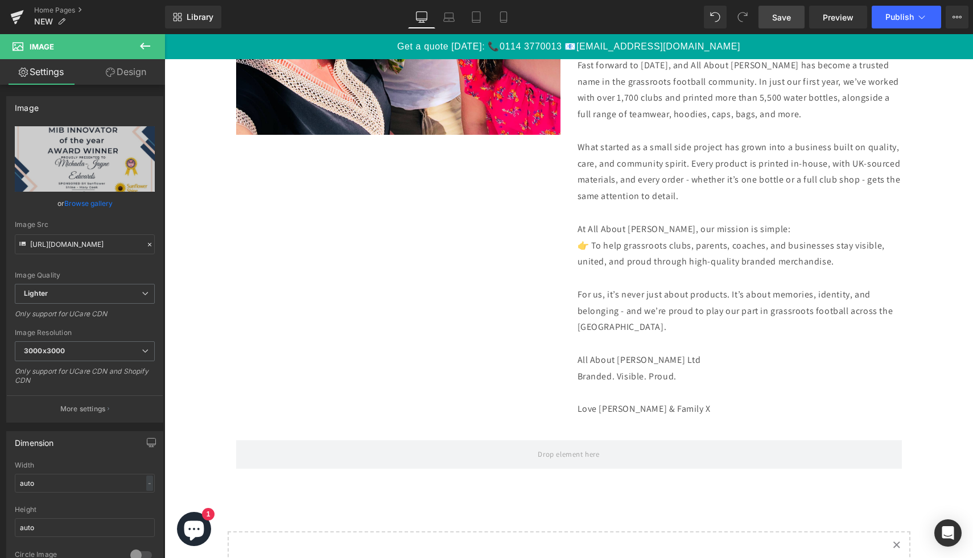
scroll to position [3520, 0]
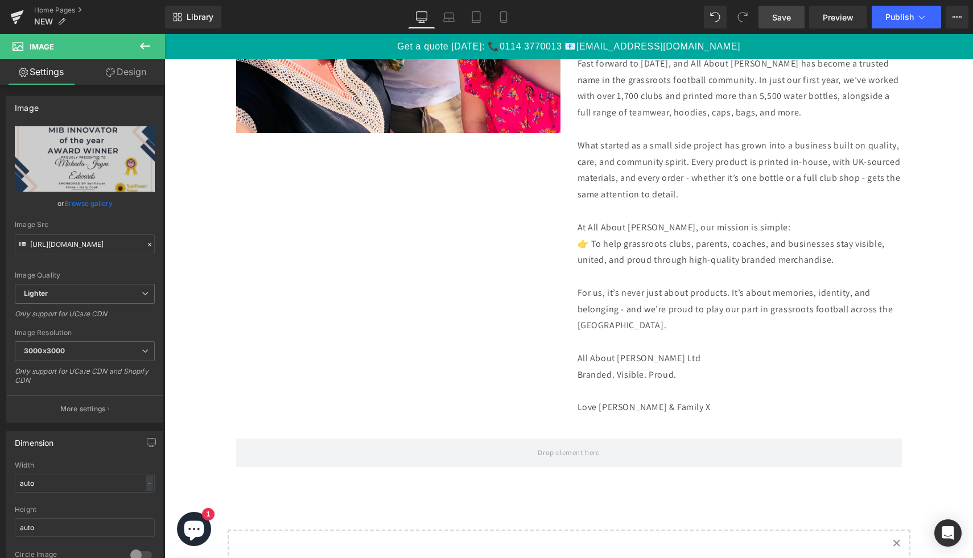
click at [145, 49] on icon at bounding box center [145, 46] width 14 height 14
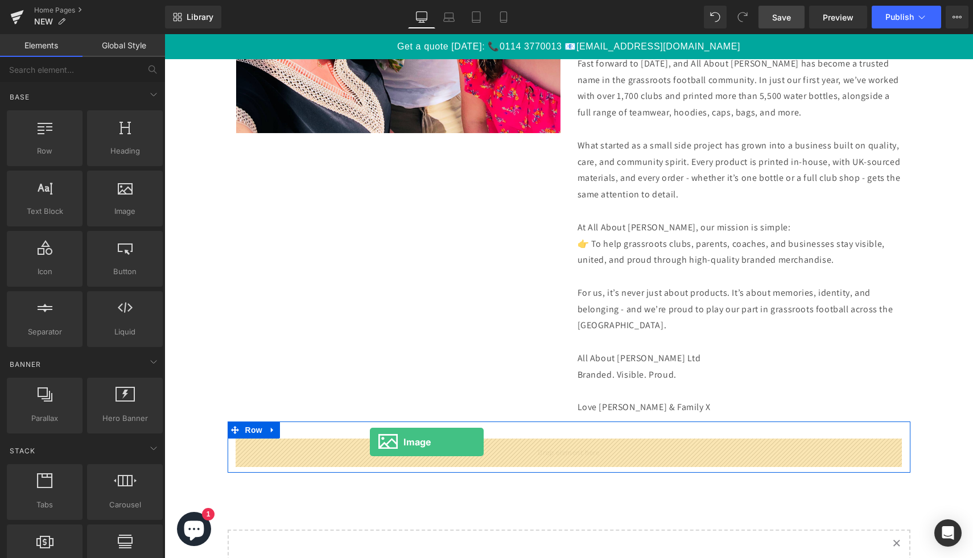
drag, startPoint x: 295, startPoint y: 248, endPoint x: 370, endPoint y: 442, distance: 207.8
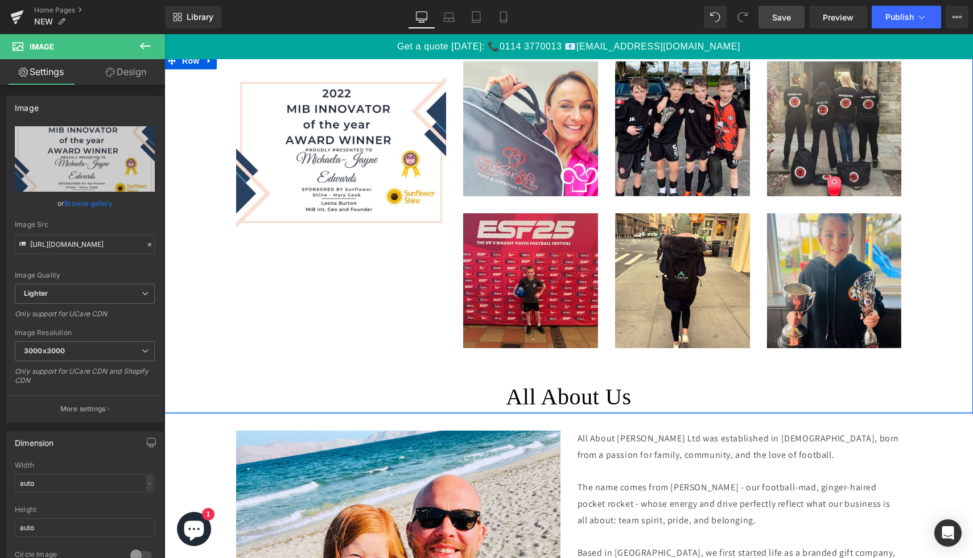
scroll to position [2696, 0]
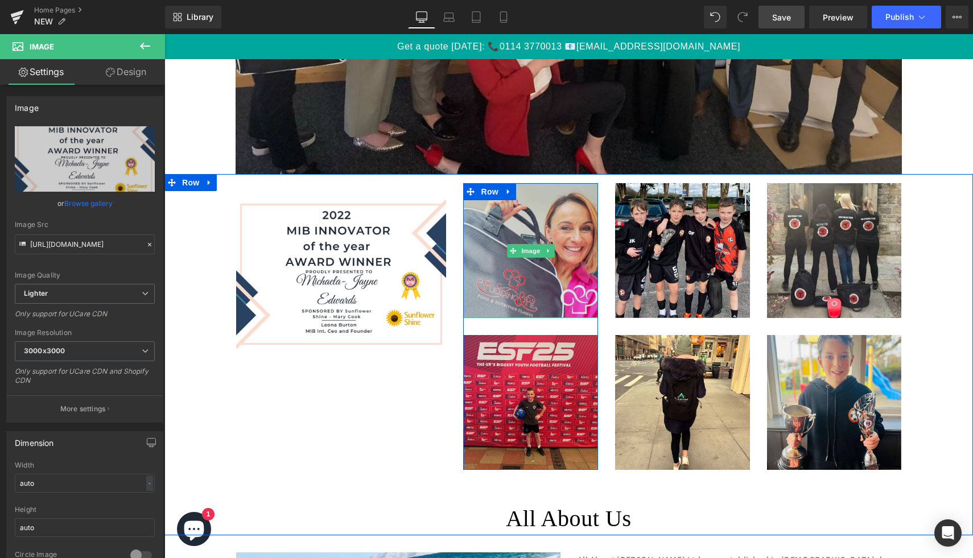
click at [521, 238] on img at bounding box center [530, 250] width 135 height 135
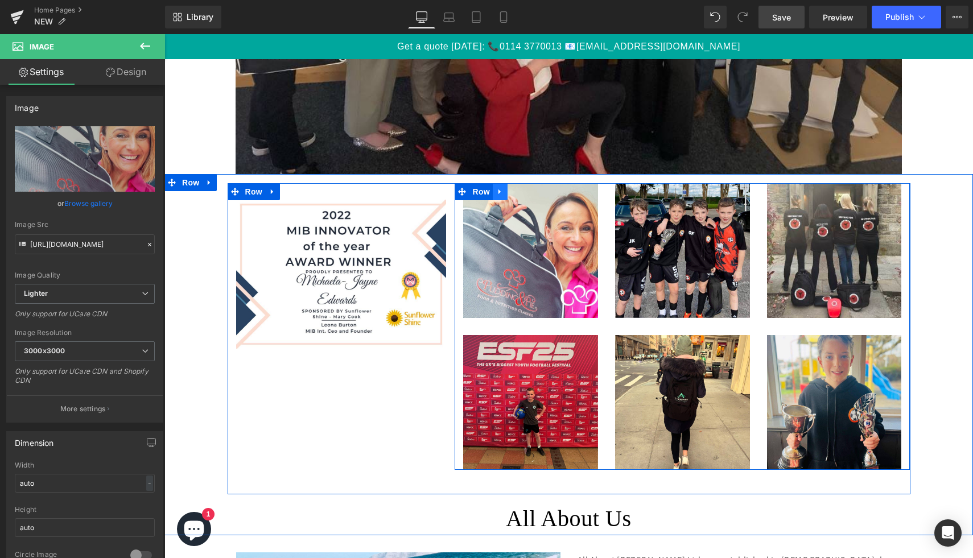
click at [502, 193] on icon at bounding box center [500, 192] width 8 height 9
click at [510, 195] on link at bounding box center [515, 191] width 15 height 17
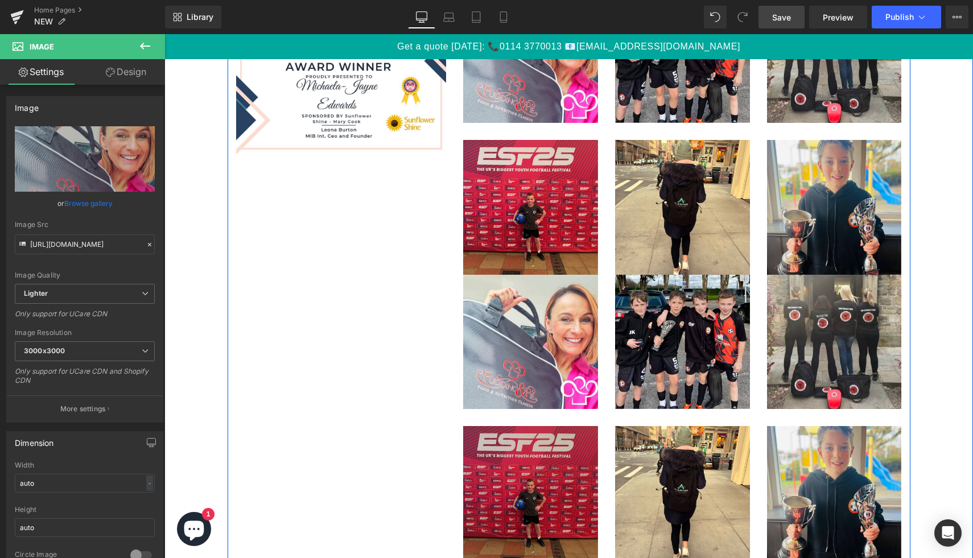
scroll to position [2863, 0]
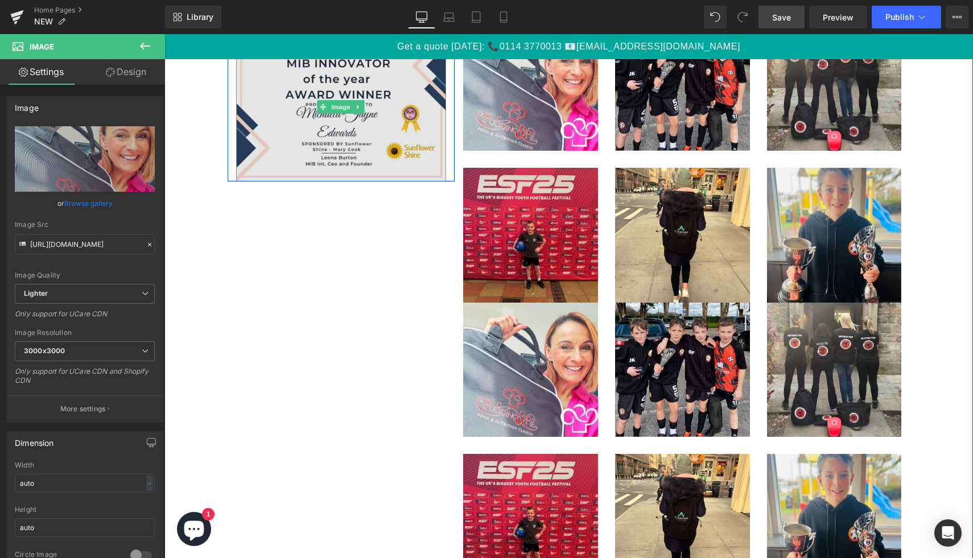
click at [410, 134] on img at bounding box center [341, 106] width 211 height 149
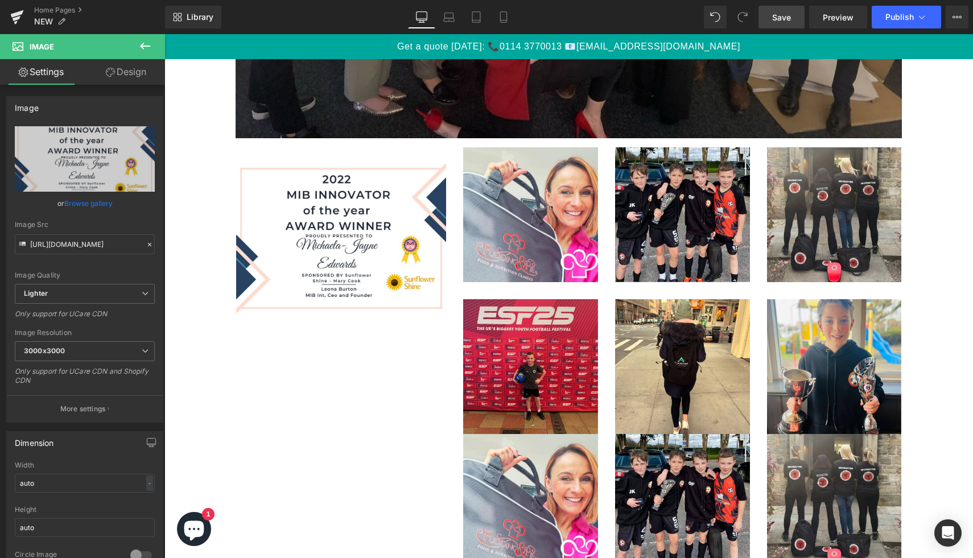
scroll to position [2704, 0]
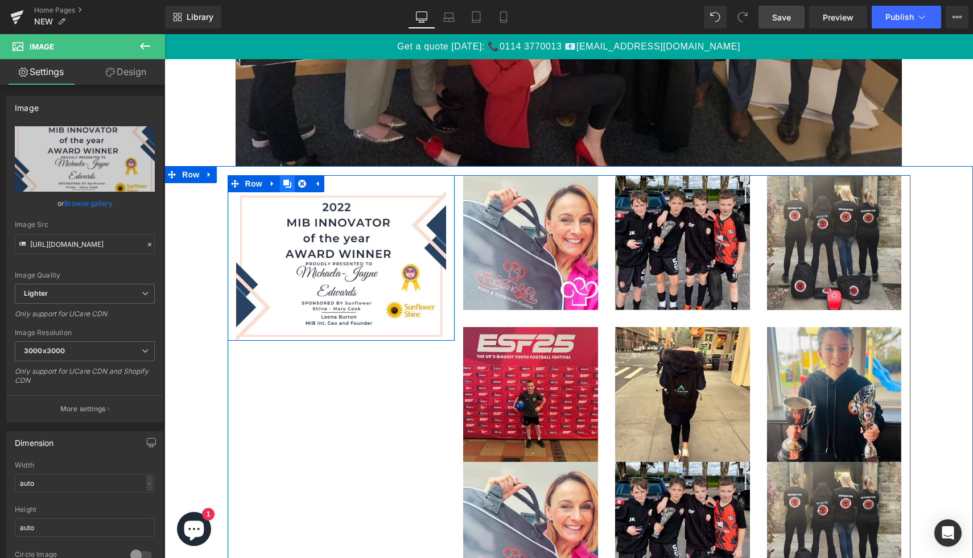
click at [286, 185] on icon at bounding box center [287, 184] width 8 height 8
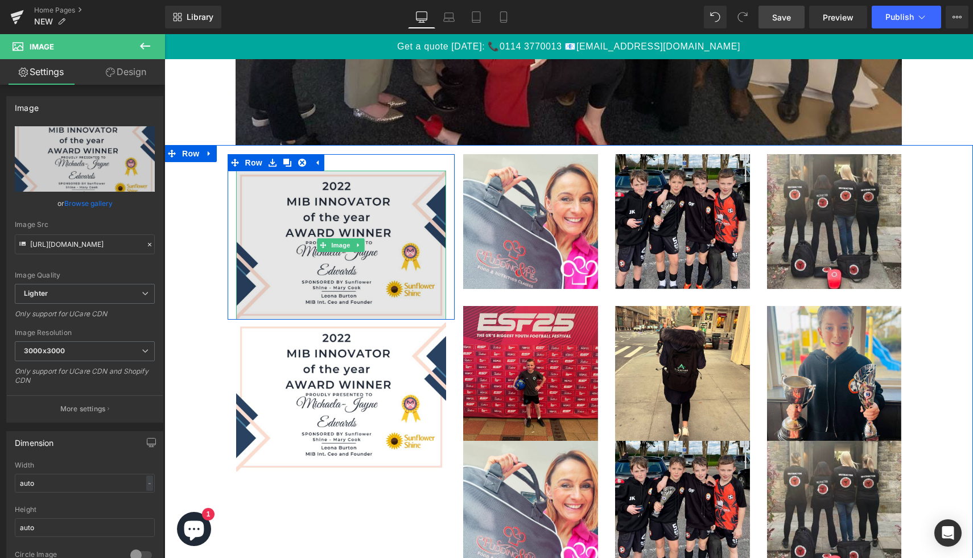
scroll to position [2725, 0]
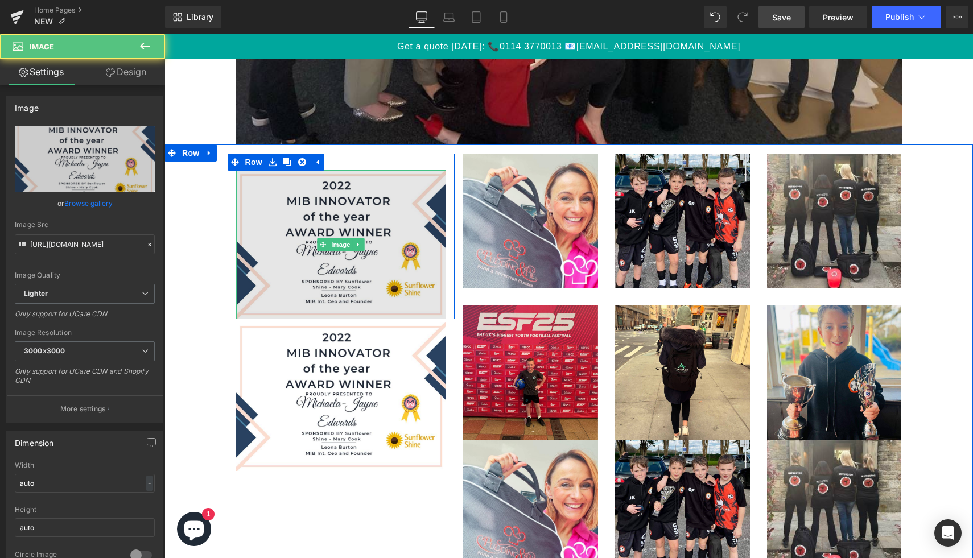
click at [311, 205] on img at bounding box center [341, 244] width 211 height 149
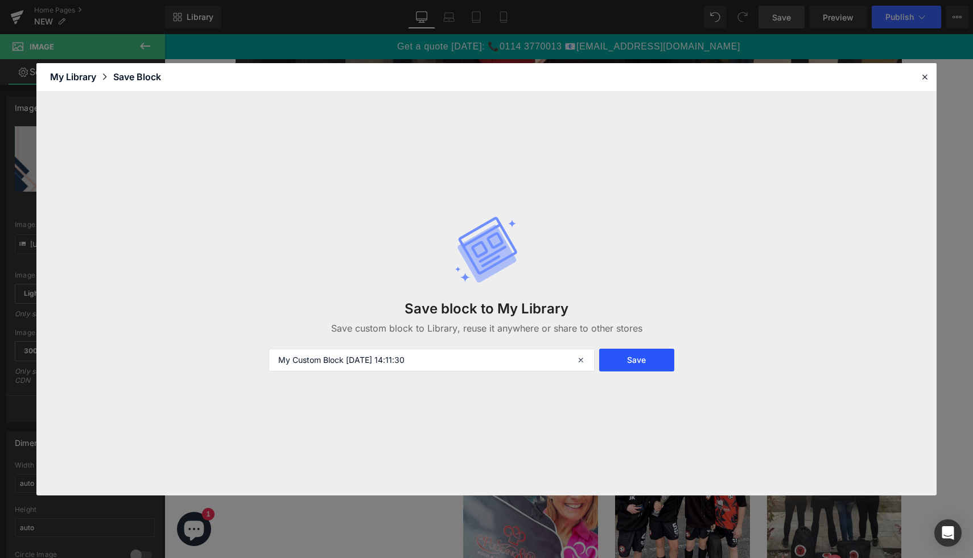
click at [633, 369] on button "Save" at bounding box center [636, 360] width 75 height 23
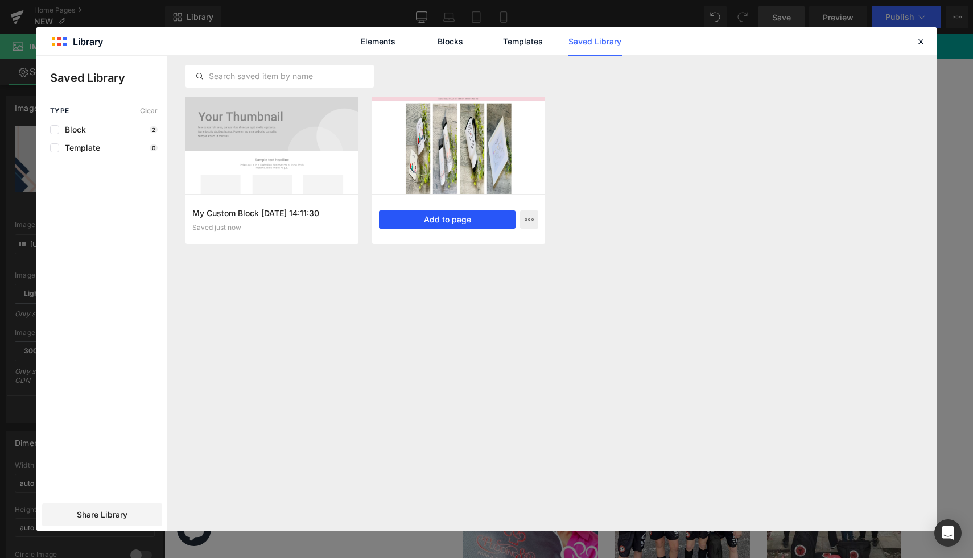
click at [481, 224] on button "Add to page" at bounding box center [447, 220] width 137 height 18
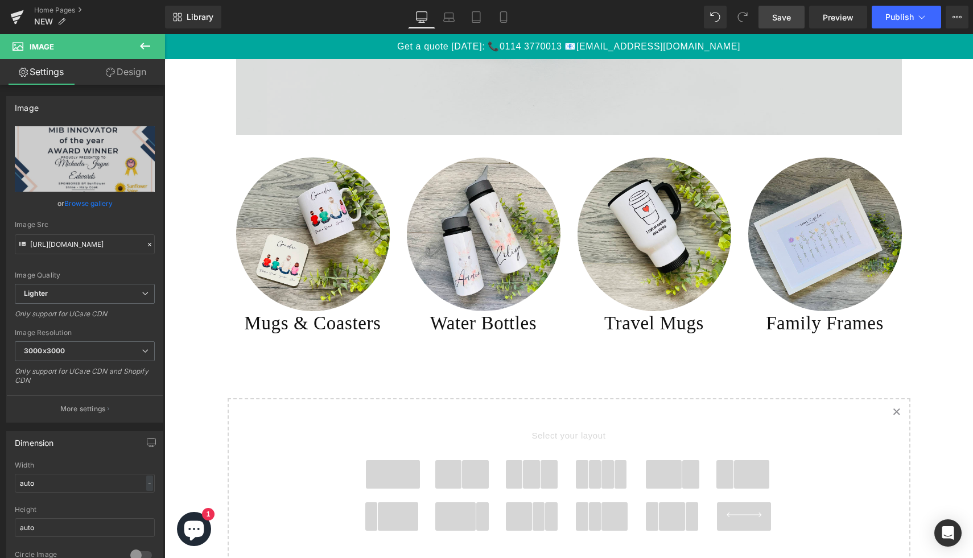
scroll to position [4554, 0]
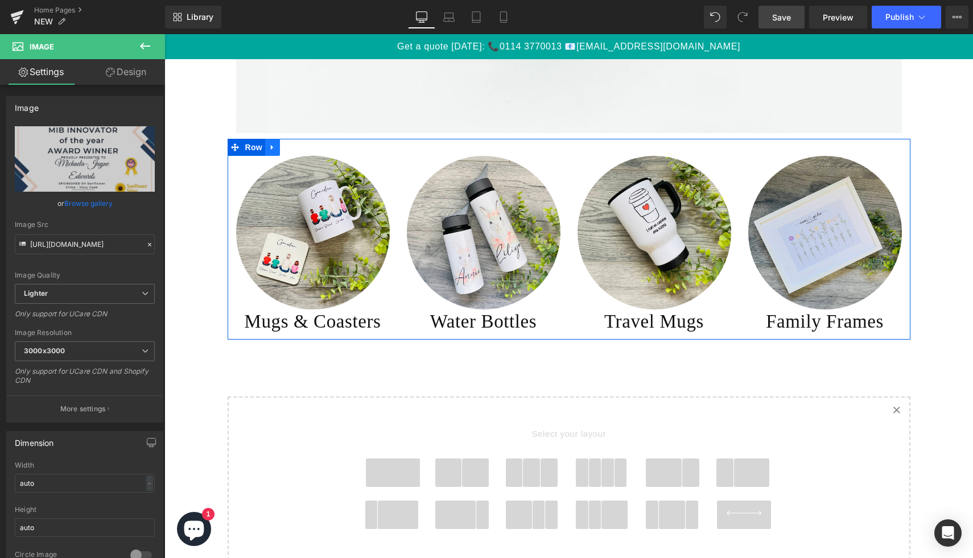
click at [274, 147] on icon at bounding box center [273, 147] width 8 height 9
click at [303, 148] on icon at bounding box center [302, 147] width 8 height 8
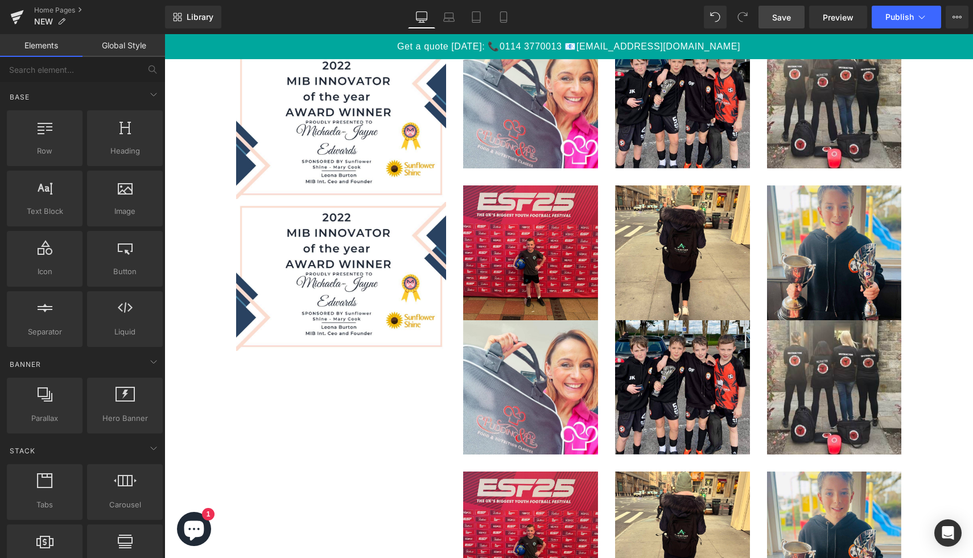
scroll to position [2842, 0]
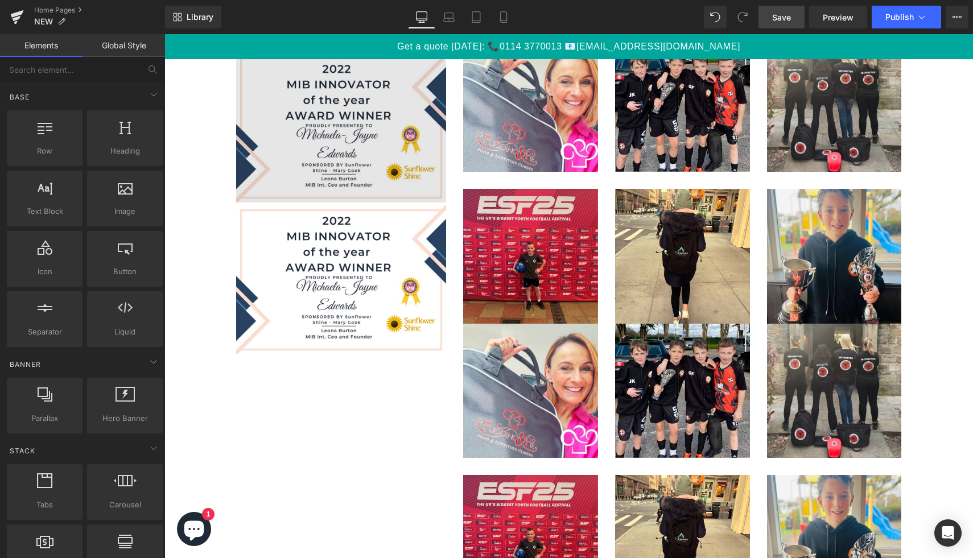
click at [361, 142] on img at bounding box center [341, 127] width 211 height 149
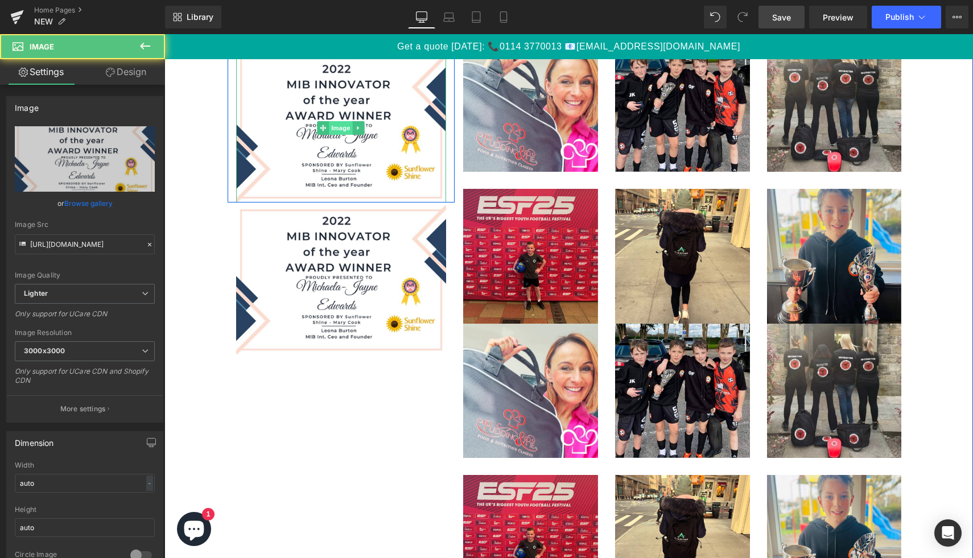
click at [340, 129] on span "Image" at bounding box center [341, 128] width 24 height 14
click at [340, 130] on span "Image" at bounding box center [341, 128] width 24 height 14
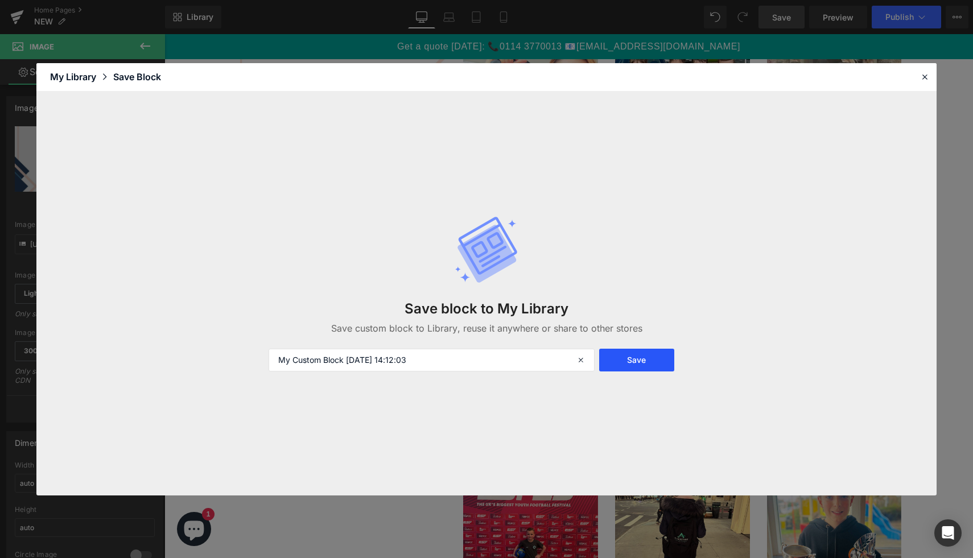
click at [659, 361] on button "Save" at bounding box center [636, 360] width 75 height 23
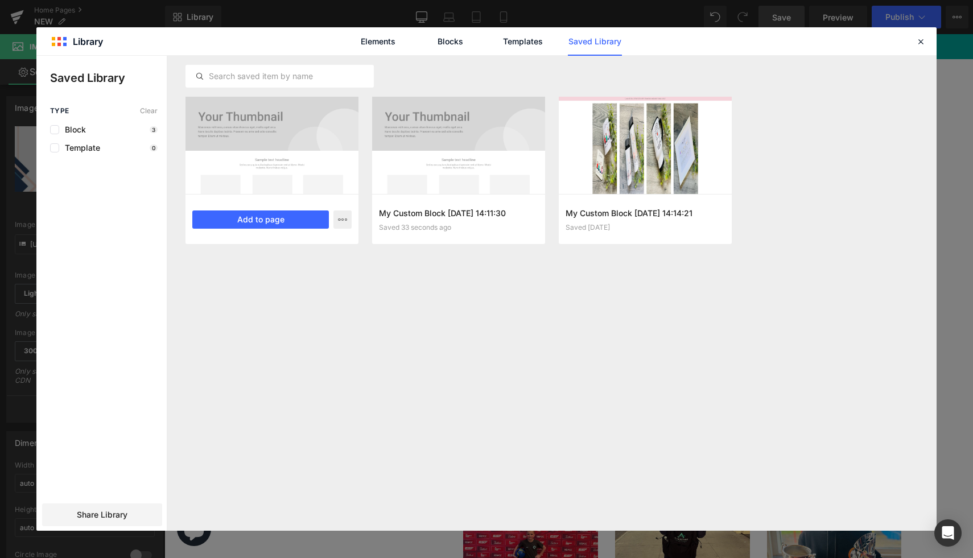
click at [273, 156] on div at bounding box center [271, 145] width 173 height 97
click at [268, 216] on button "Add to page" at bounding box center [260, 220] width 137 height 18
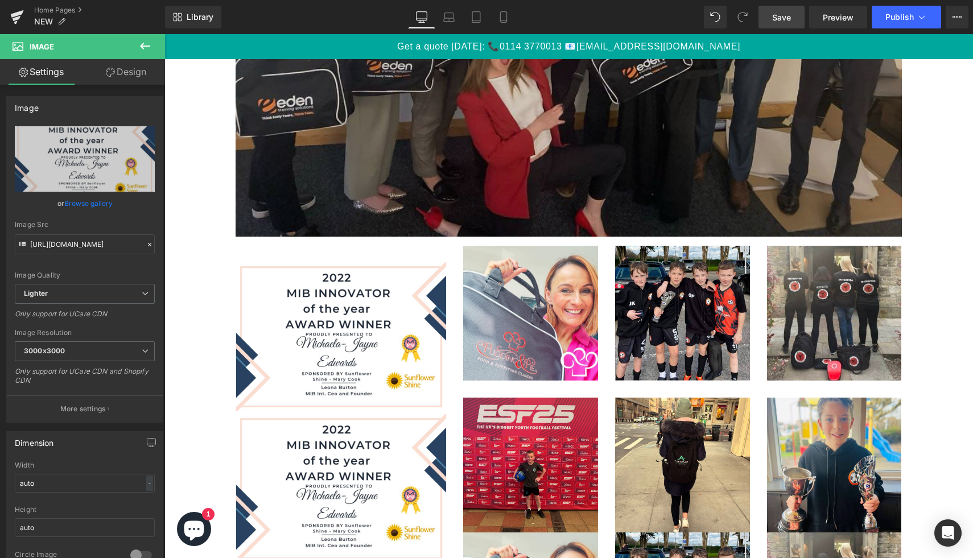
scroll to position [2603, 0]
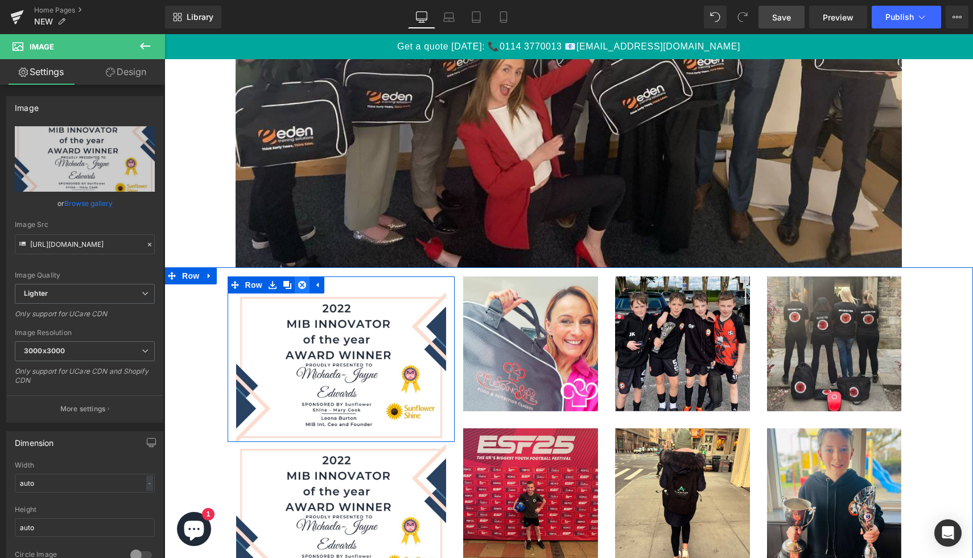
click at [305, 290] on link at bounding box center [302, 285] width 15 height 17
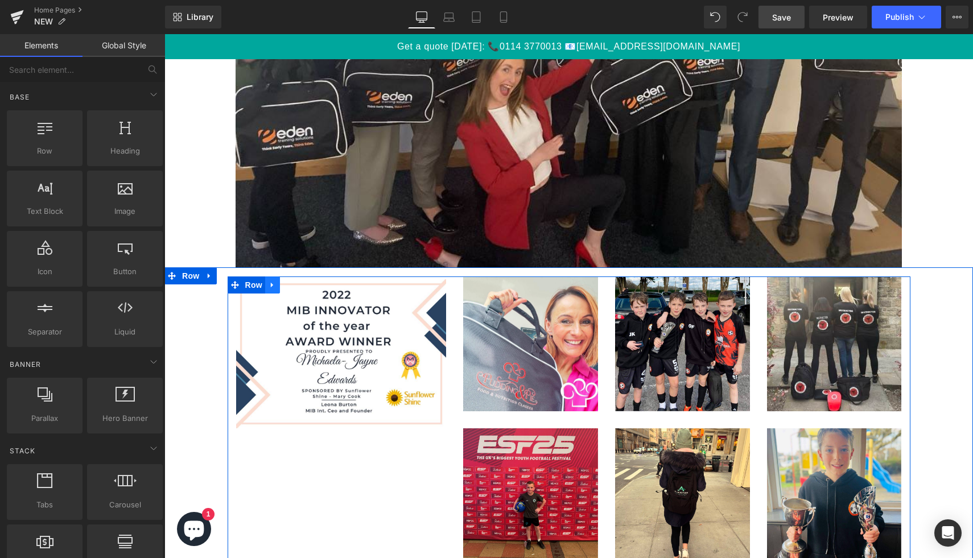
click at [274, 283] on icon at bounding box center [273, 285] width 8 height 9
click at [301, 286] on icon at bounding box center [302, 285] width 8 height 8
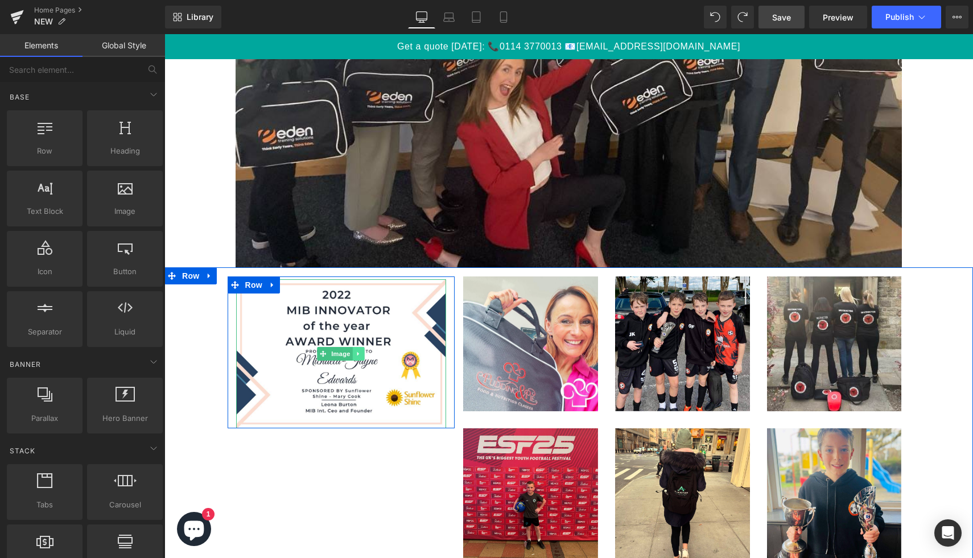
click at [356, 350] on link at bounding box center [359, 354] width 12 height 14
click at [365, 355] on icon at bounding box center [364, 353] width 6 height 7
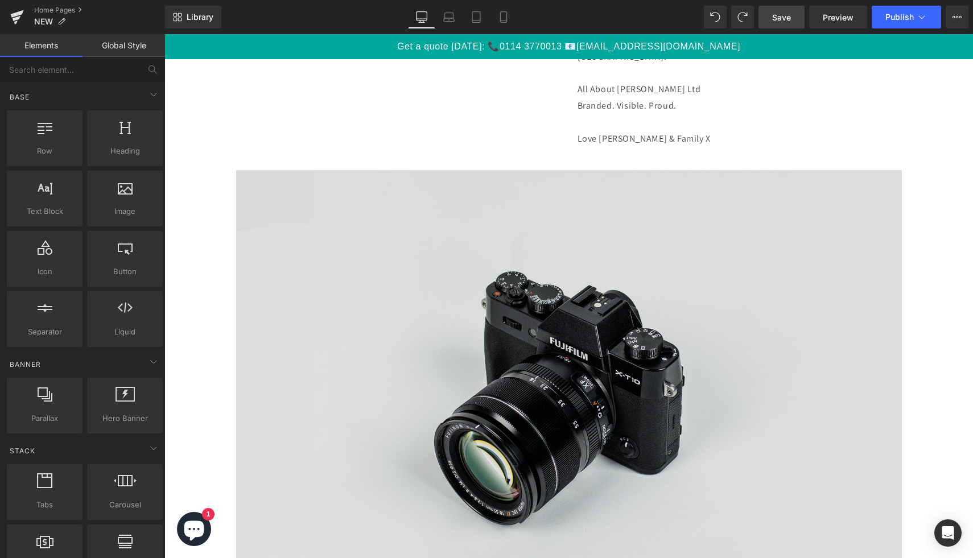
scroll to position [4023, 0]
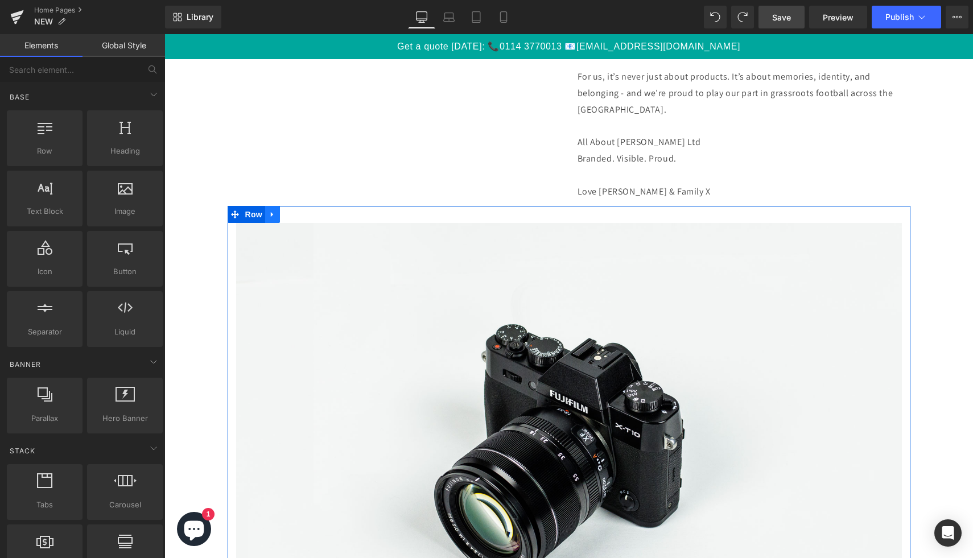
click at [275, 213] on icon at bounding box center [273, 214] width 8 height 9
click at [306, 215] on icon at bounding box center [302, 215] width 8 height 8
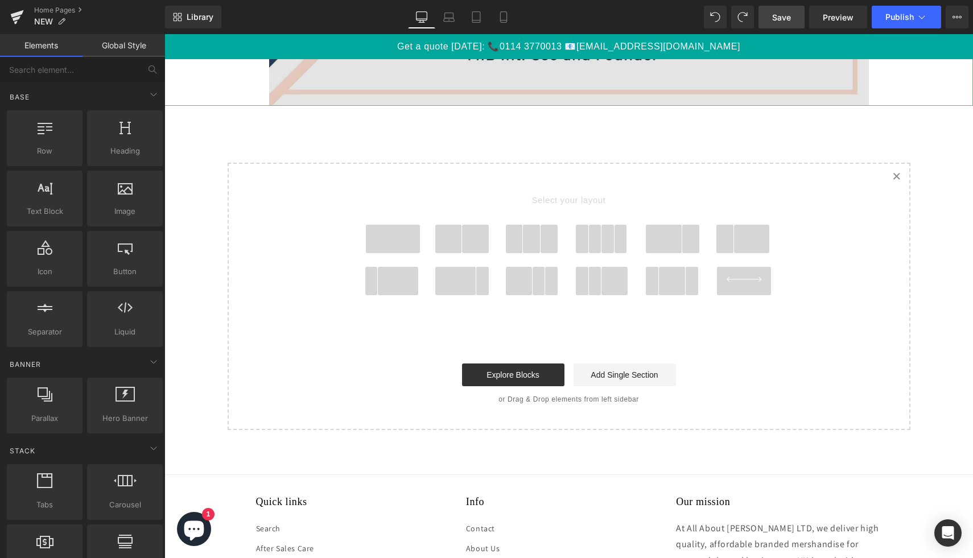
scroll to position [4557, 0]
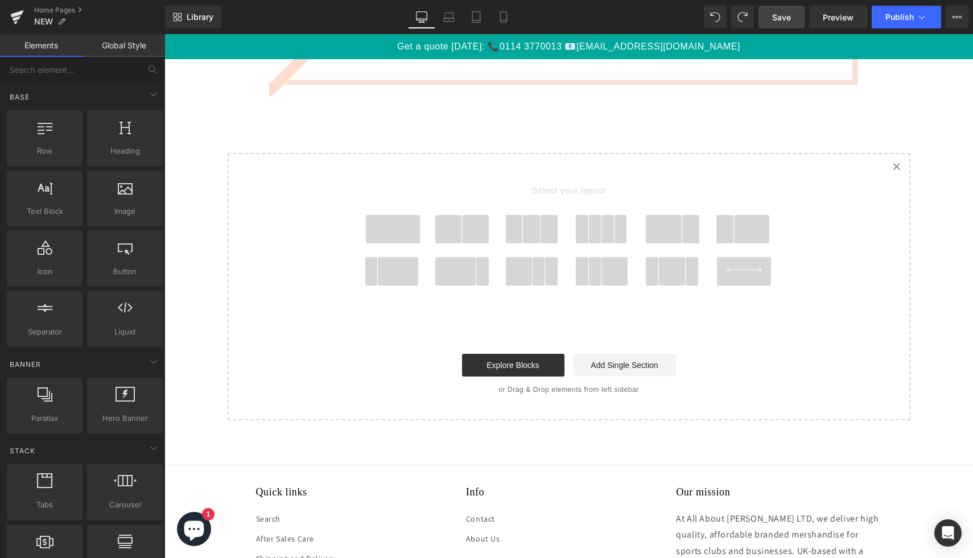
click at [593, 225] on span at bounding box center [595, 229] width 13 height 28
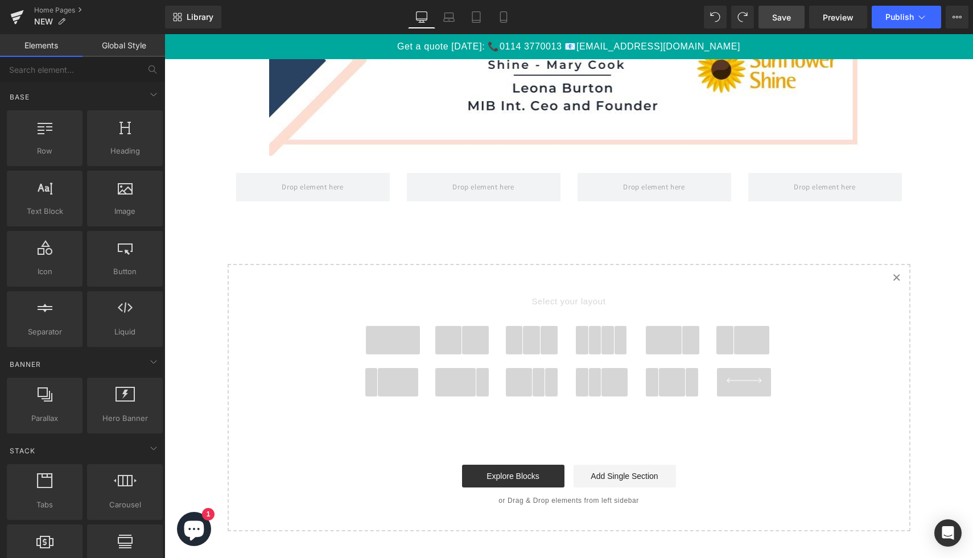
scroll to position [4416, 0]
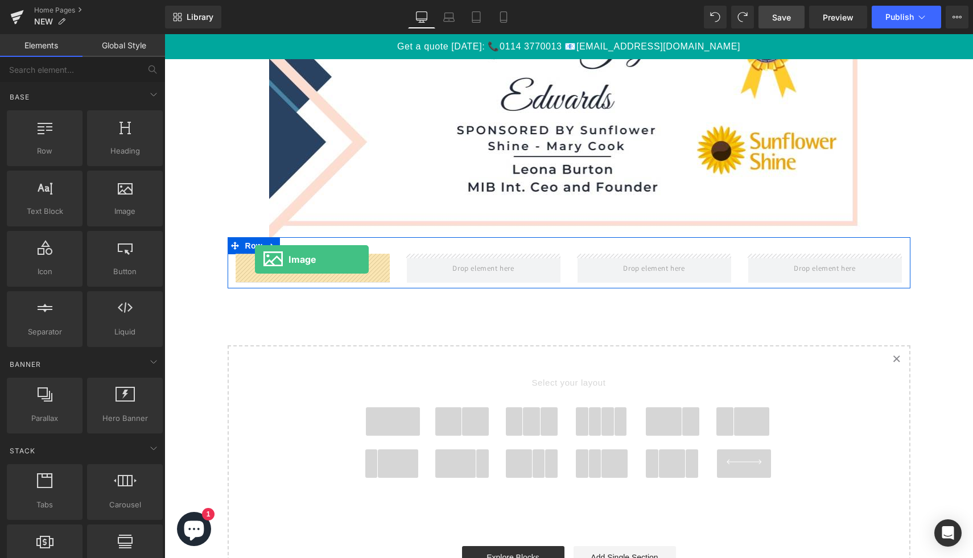
drag, startPoint x: 278, startPoint y: 232, endPoint x: 255, endPoint y: 259, distance: 35.6
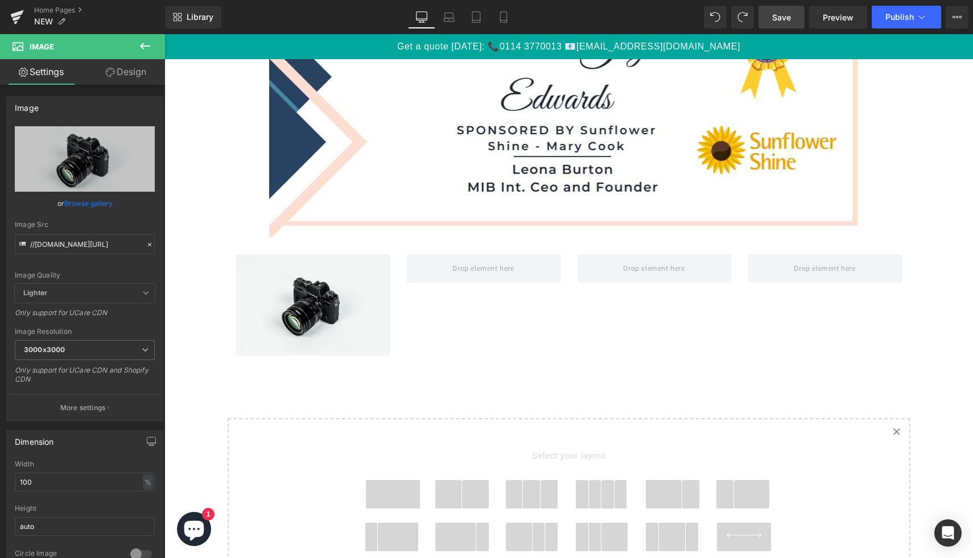
click at [145, 51] on icon at bounding box center [145, 46] width 14 height 14
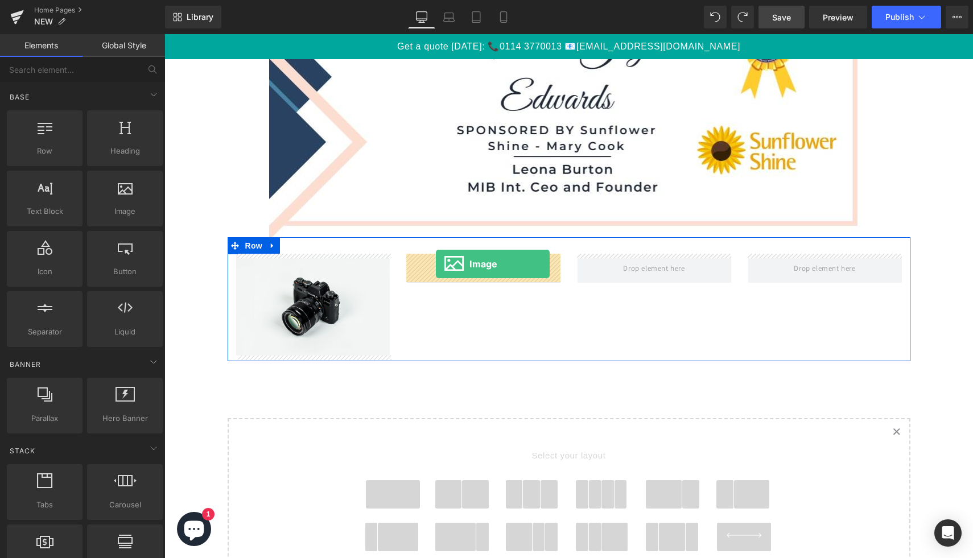
drag, startPoint x: 297, startPoint y: 242, endPoint x: 436, endPoint y: 263, distance: 140.5
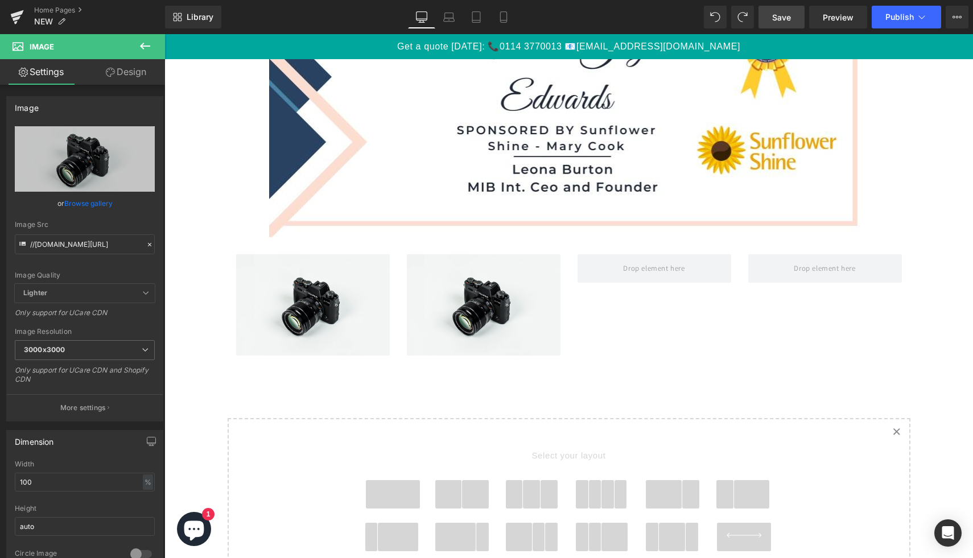
click at [151, 35] on button at bounding box center [145, 46] width 40 height 25
click at [0, 0] on link "Global Style" at bounding box center [0, 0] width 0 height 0
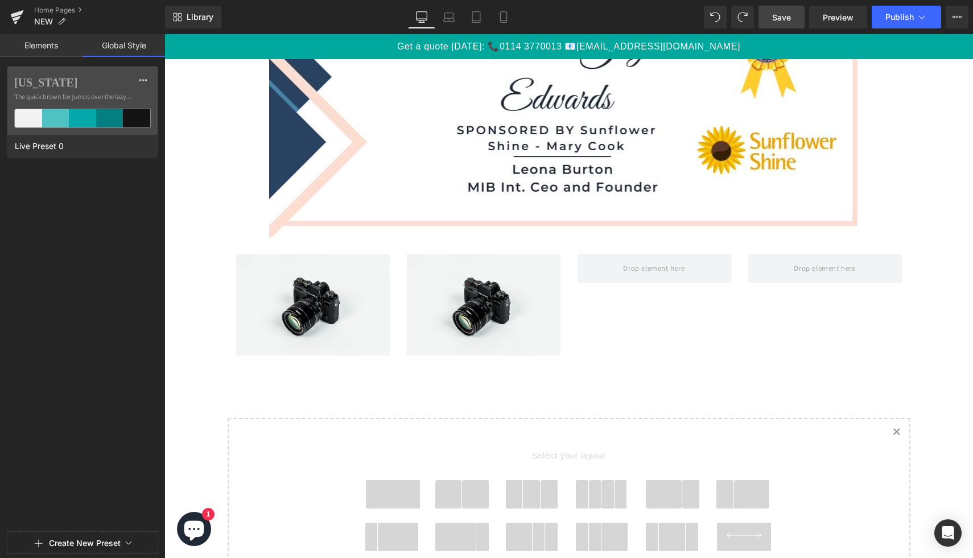
click at [62, 220] on div "[US_STATE] The quick brown fox jumps over the lazy... Live Preset 0" at bounding box center [82, 296] width 165 height 461
click at [50, 44] on link "Elements" at bounding box center [41, 45] width 83 height 23
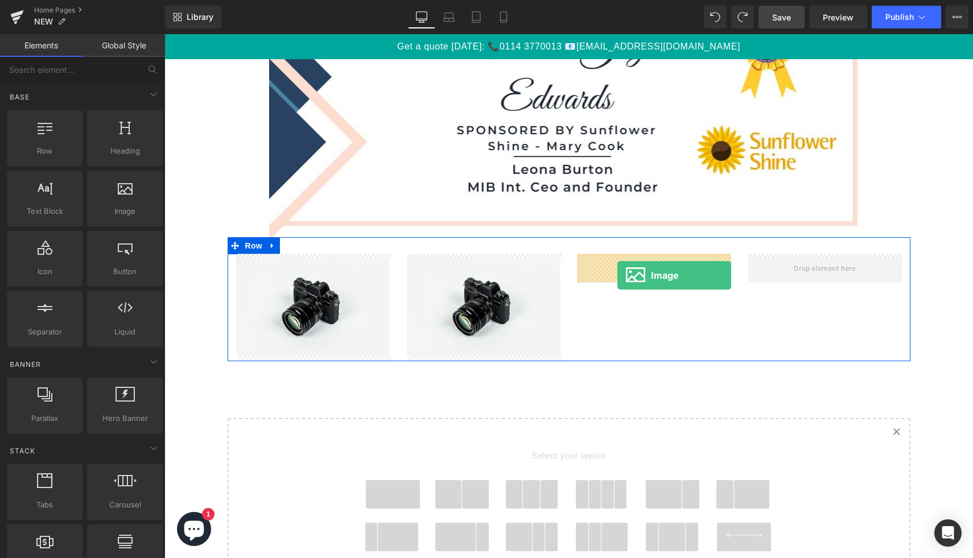
drag, startPoint x: 291, startPoint y: 226, endPoint x: 617, endPoint y: 274, distance: 330.1
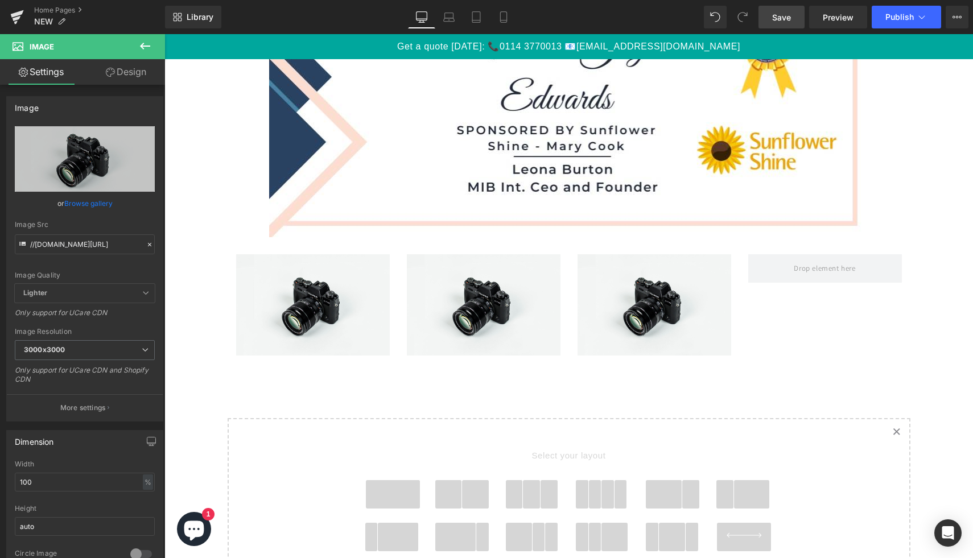
click at [147, 47] on icon at bounding box center [145, 46] width 14 height 14
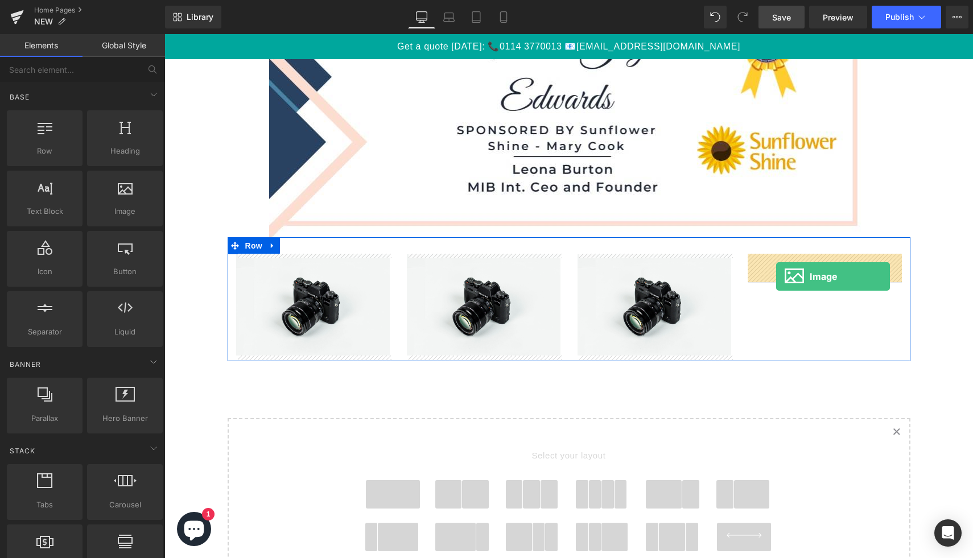
drag, startPoint x: 296, startPoint y: 237, endPoint x: 776, endPoint y: 277, distance: 481.3
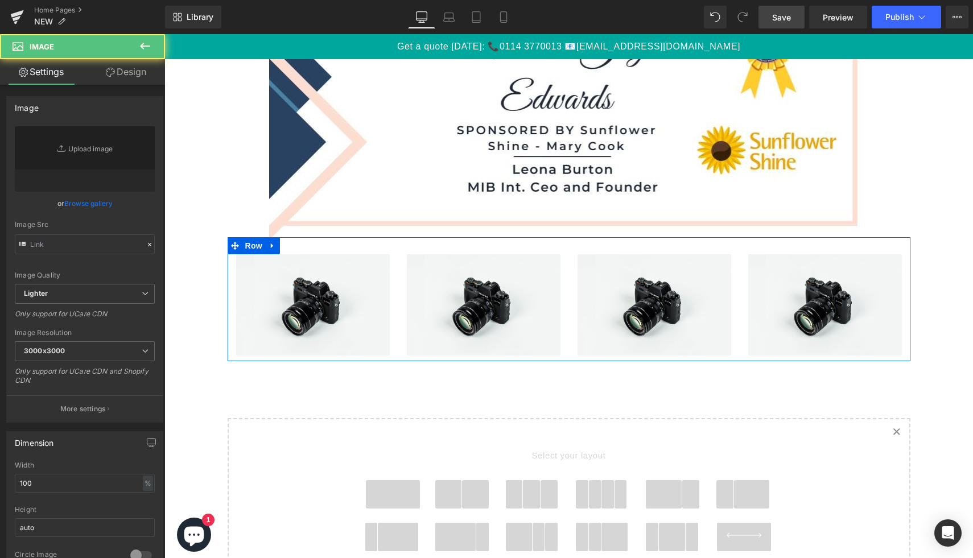
type input "//[DOMAIN_NAME][URL]"
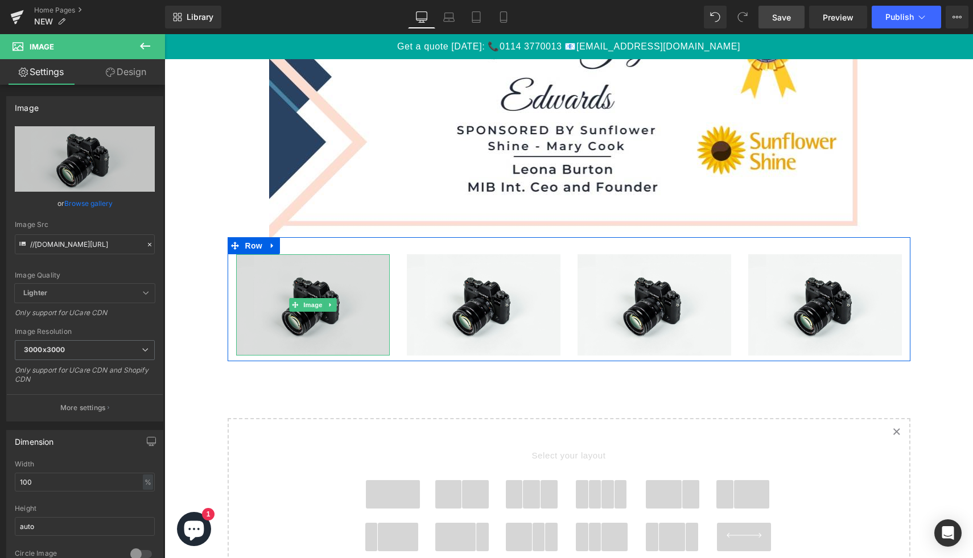
click at [341, 314] on img at bounding box center [313, 305] width 154 height 102
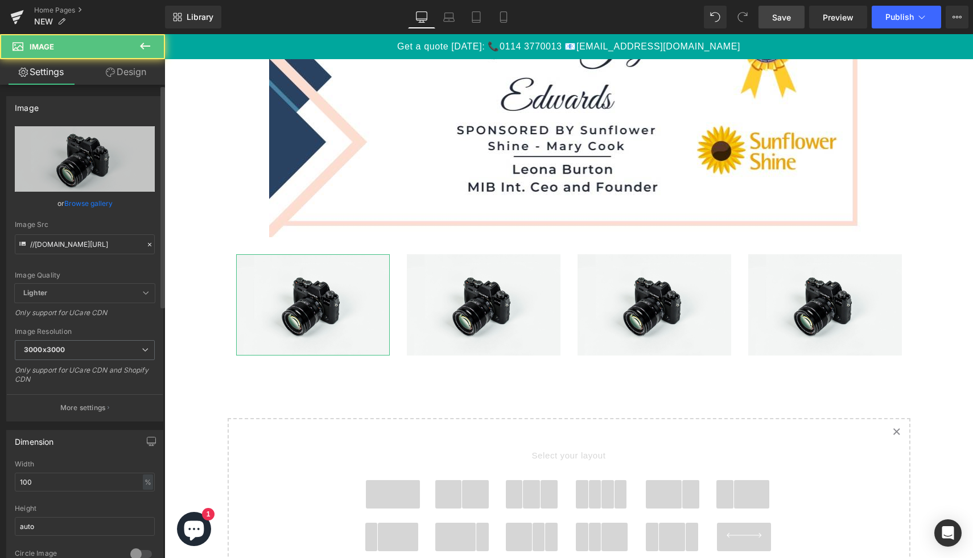
click at [86, 204] on link "Browse gallery" at bounding box center [88, 203] width 48 height 20
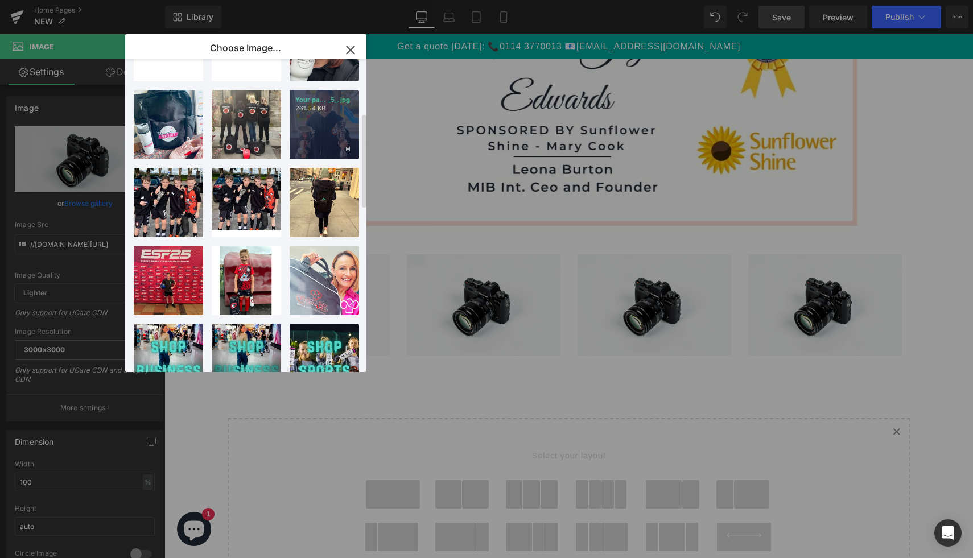
scroll to position [237, 0]
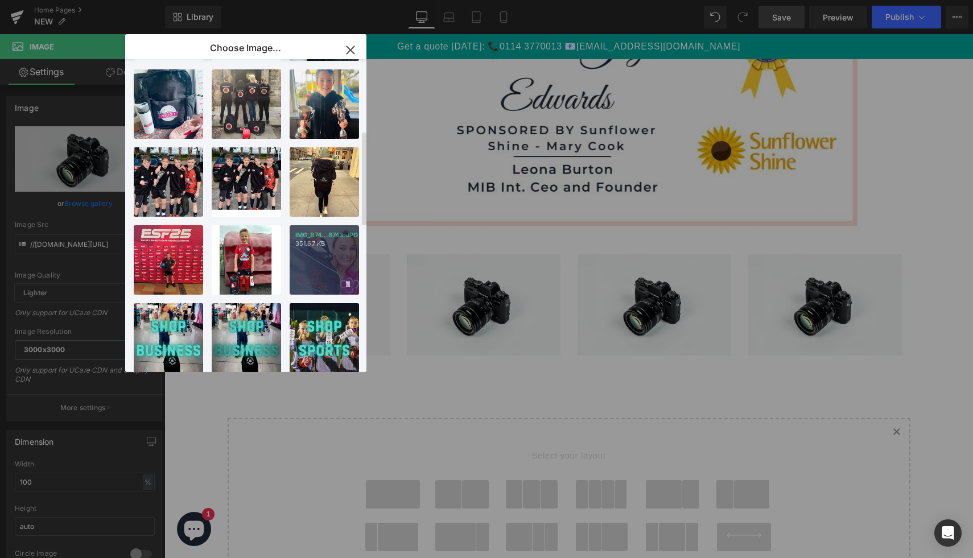
click at [324, 253] on div "IMG_874...8743.JPG 351.67 KB" at bounding box center [324, 259] width 69 height 69
type input "[URL][DOMAIN_NAME]"
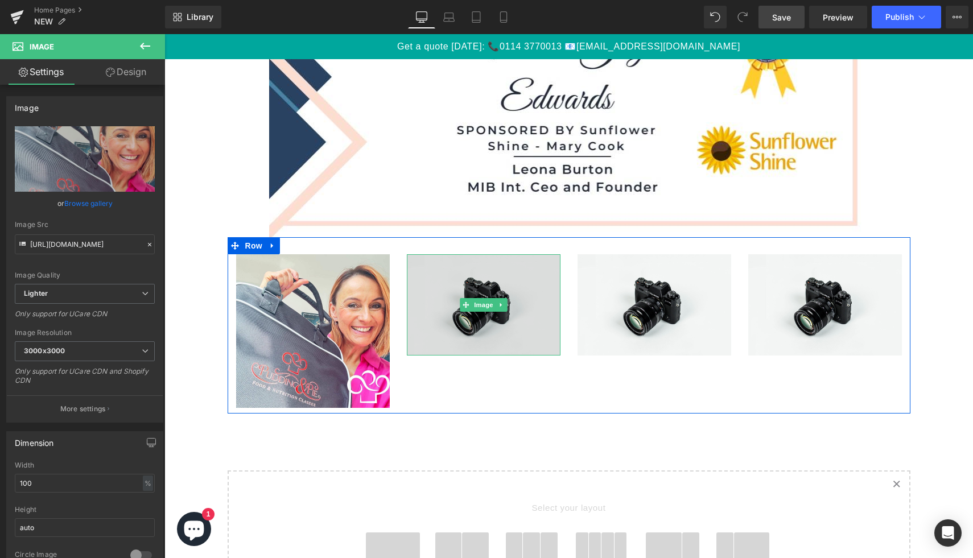
click at [494, 296] on img at bounding box center [484, 305] width 154 height 102
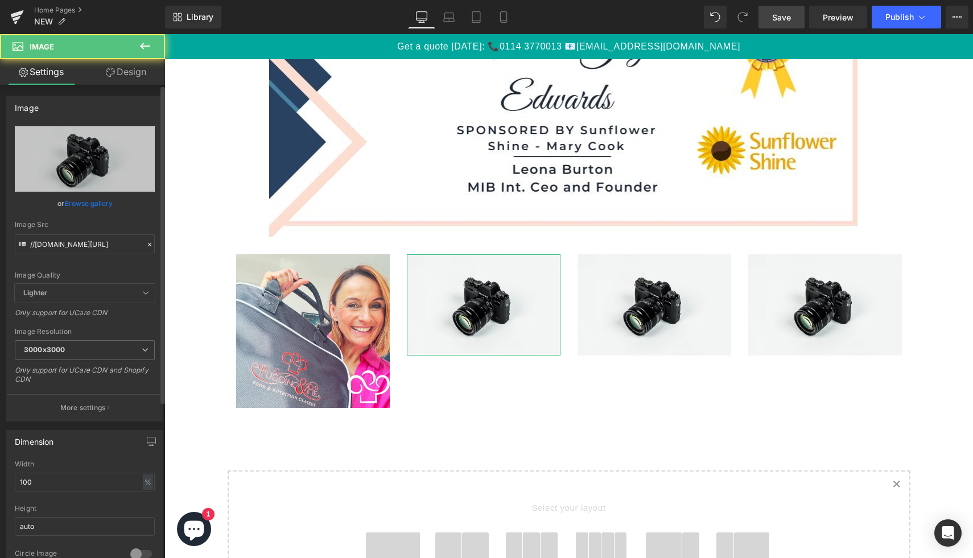
click at [101, 207] on link "Browse gallery" at bounding box center [88, 203] width 48 height 20
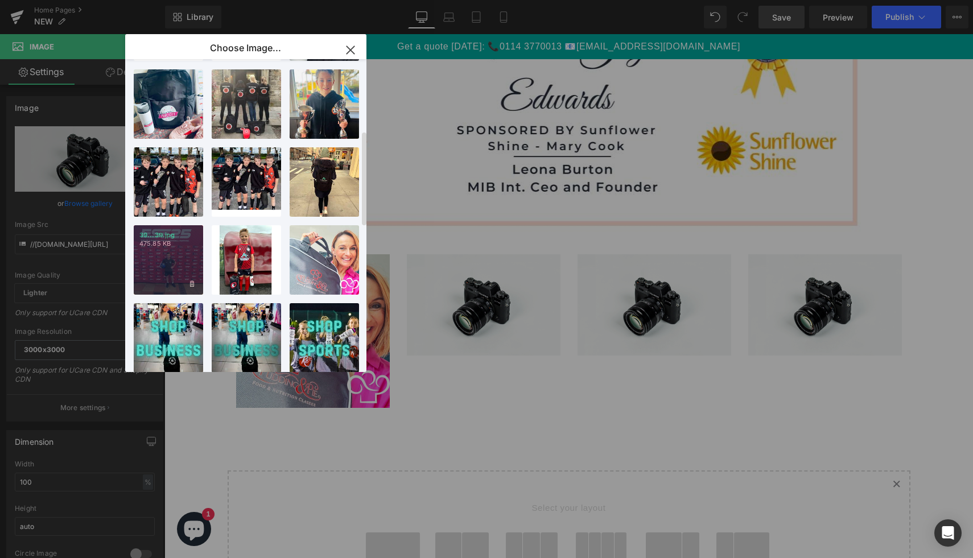
click at [179, 251] on div "39...39.jpg 475.85 KB" at bounding box center [168, 259] width 69 height 69
type input "[URL][DOMAIN_NAME]"
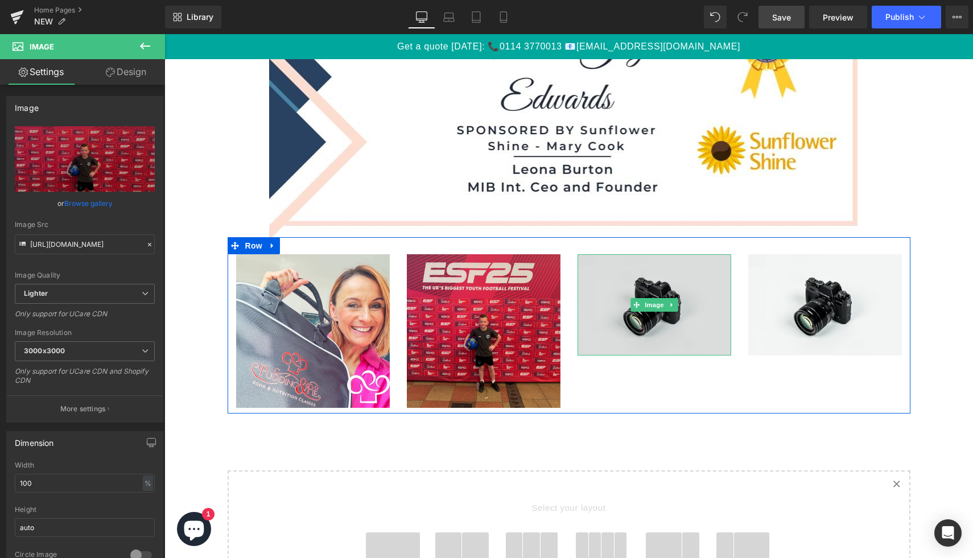
click at [610, 306] on img at bounding box center [655, 305] width 154 height 102
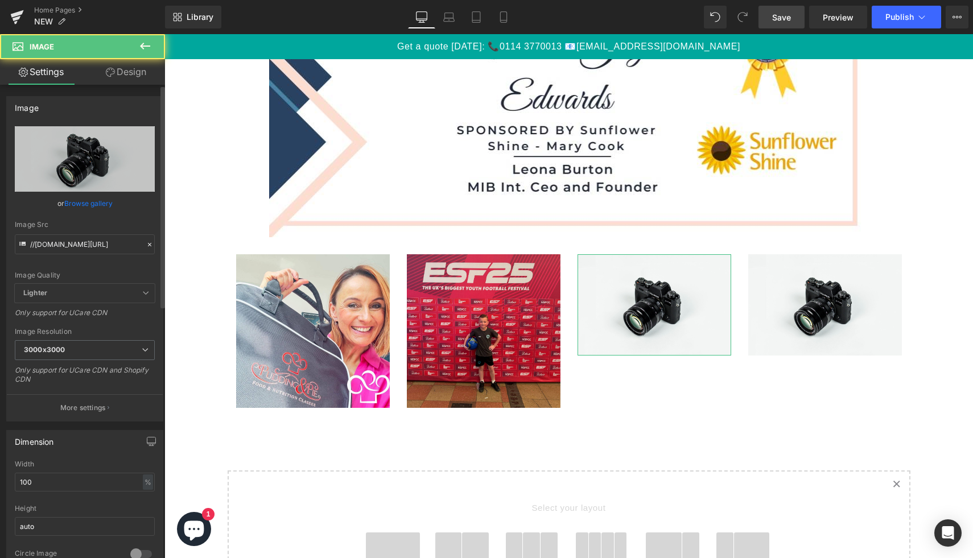
click at [79, 203] on link "Browse gallery" at bounding box center [88, 203] width 48 height 20
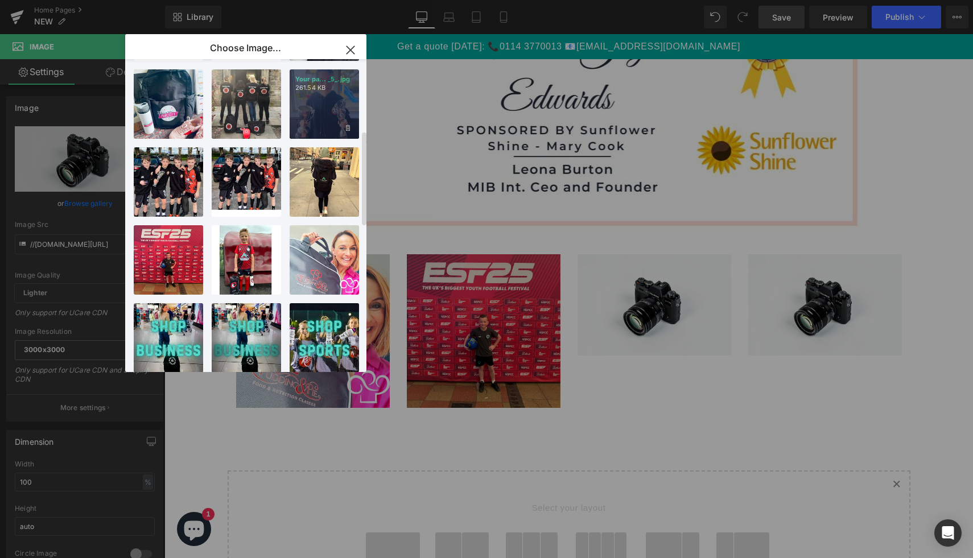
click at [335, 109] on div "Your pa... _5_.jpg 261.54 KB" at bounding box center [324, 103] width 69 height 69
type input "[URL][DOMAIN_NAME]"
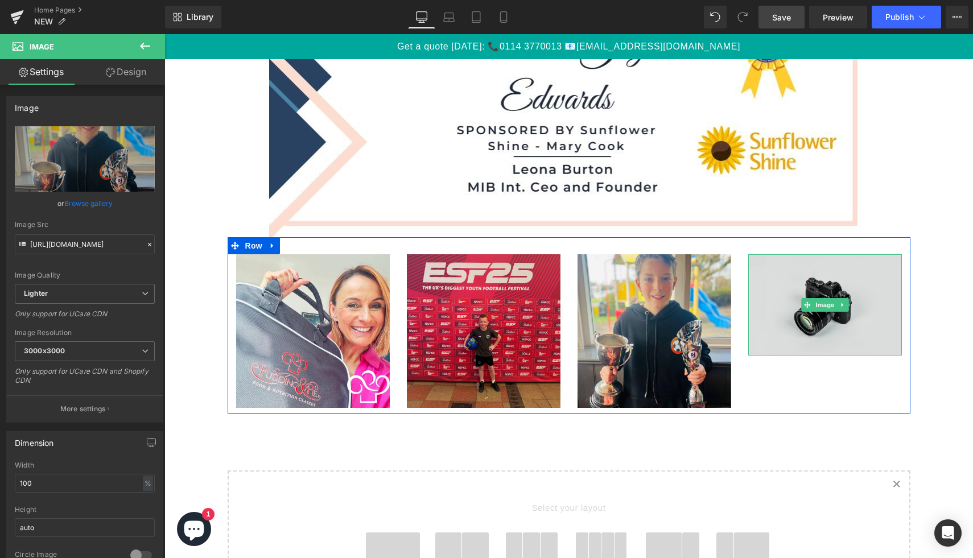
click at [810, 323] on img at bounding box center [825, 305] width 154 height 102
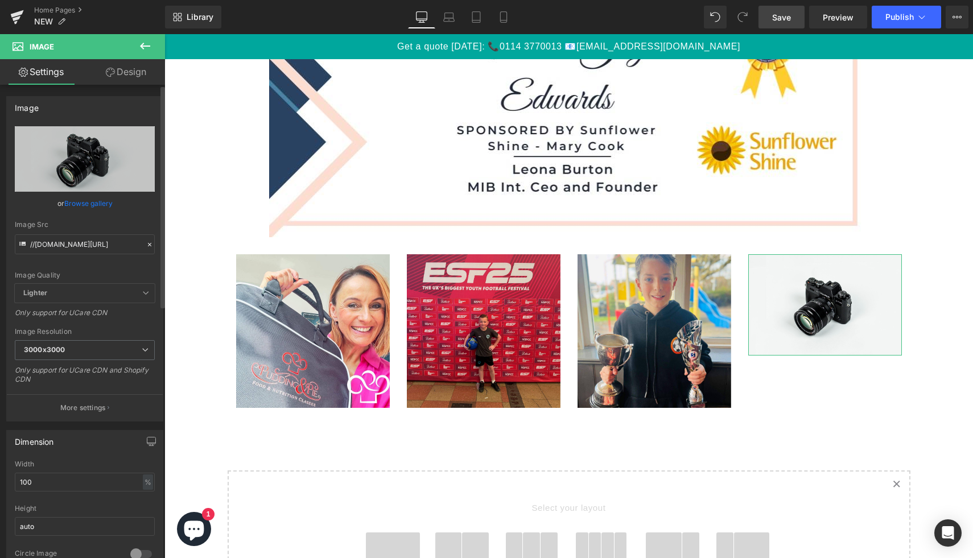
click at [101, 208] on link "Browse gallery" at bounding box center [88, 203] width 48 height 20
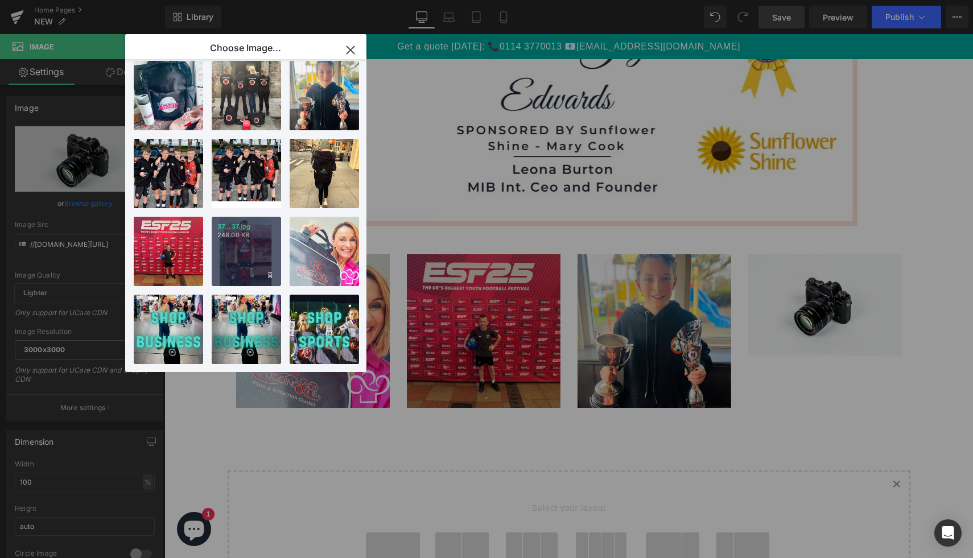
scroll to position [250, 0]
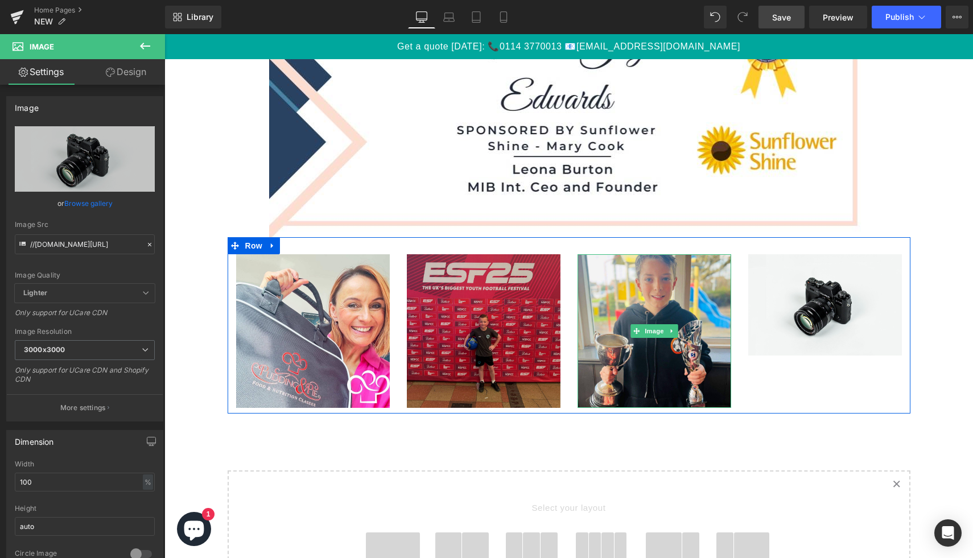
click at [635, 353] on img at bounding box center [655, 331] width 154 height 154
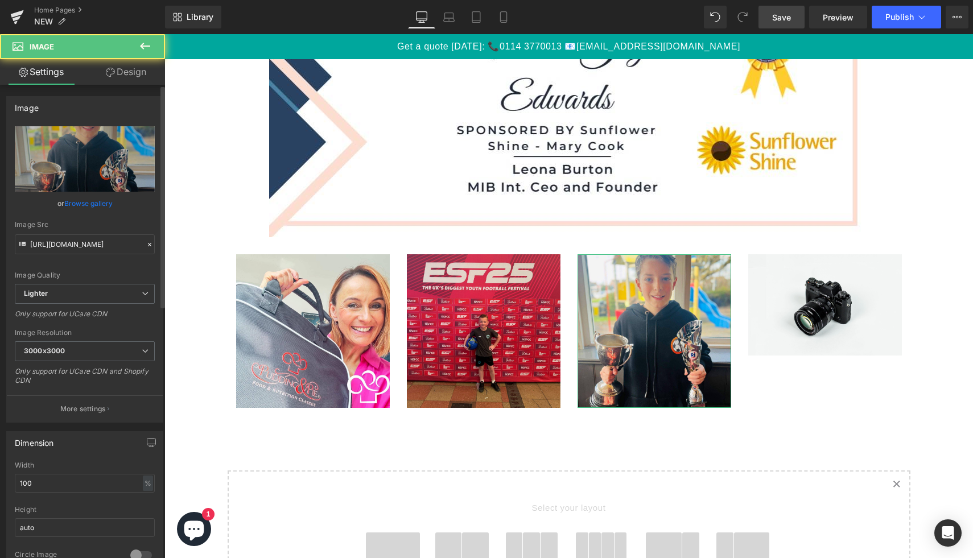
click at [110, 208] on link "Browse gallery" at bounding box center [88, 203] width 48 height 20
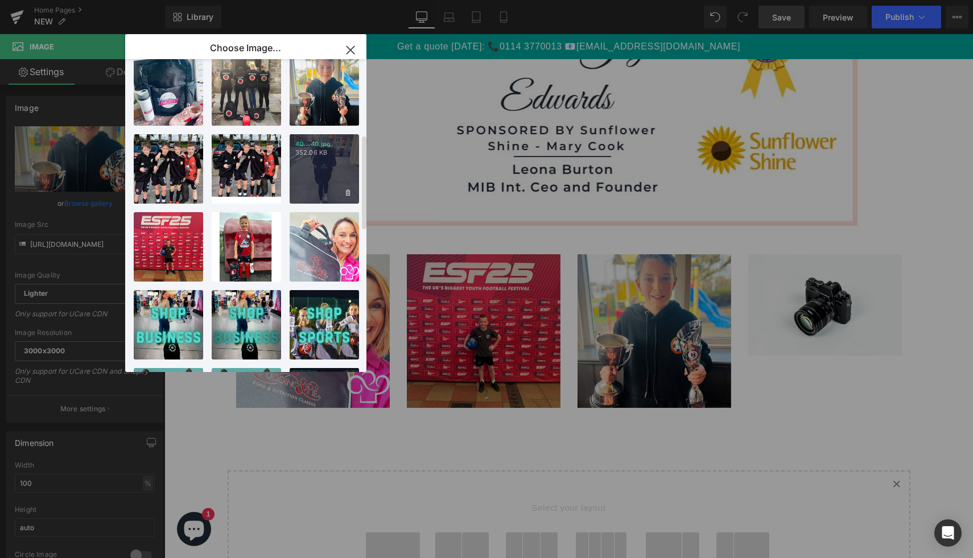
click at [323, 179] on div "40...40.jpg 352.06 KB" at bounding box center [324, 168] width 69 height 69
type input "[URL][DOMAIN_NAME]"
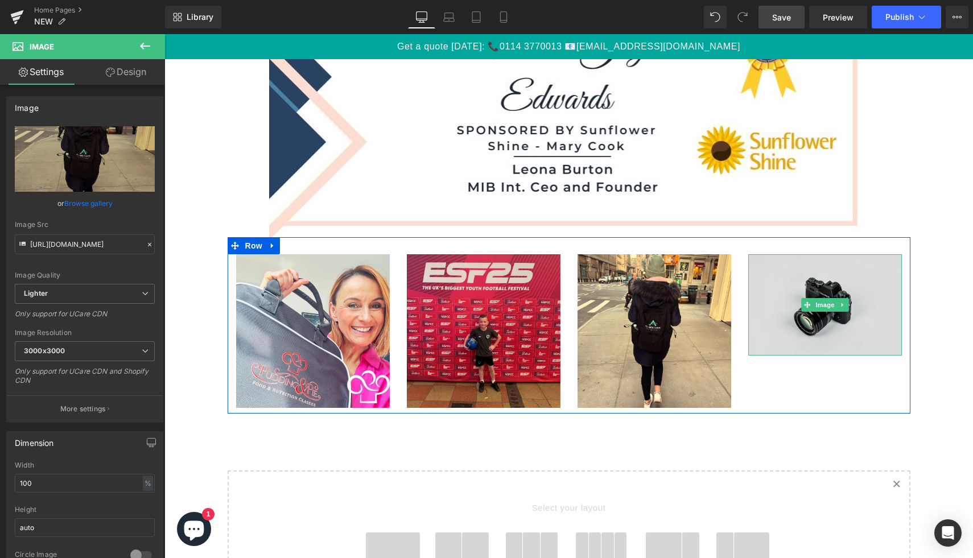
click at [832, 342] on img at bounding box center [825, 305] width 154 height 102
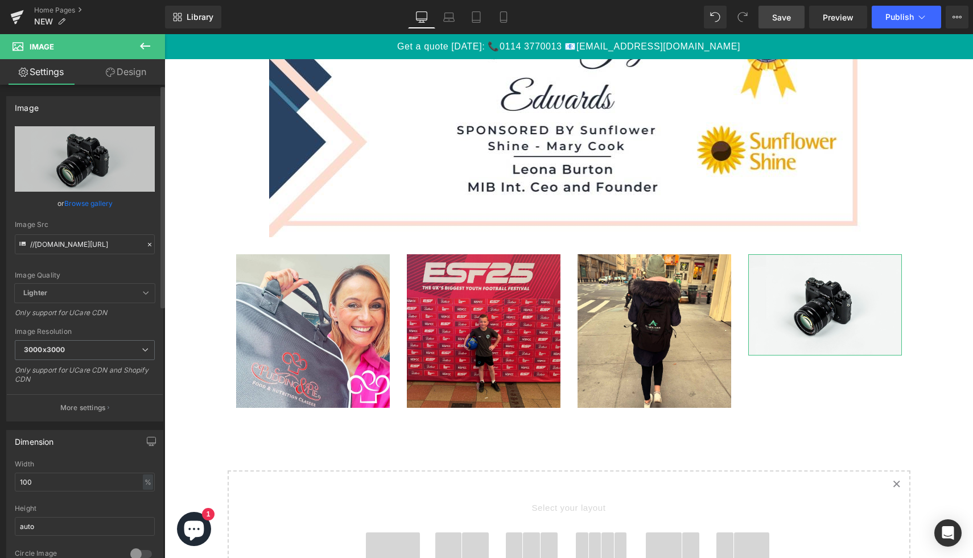
click at [102, 205] on link "Browse gallery" at bounding box center [88, 203] width 48 height 20
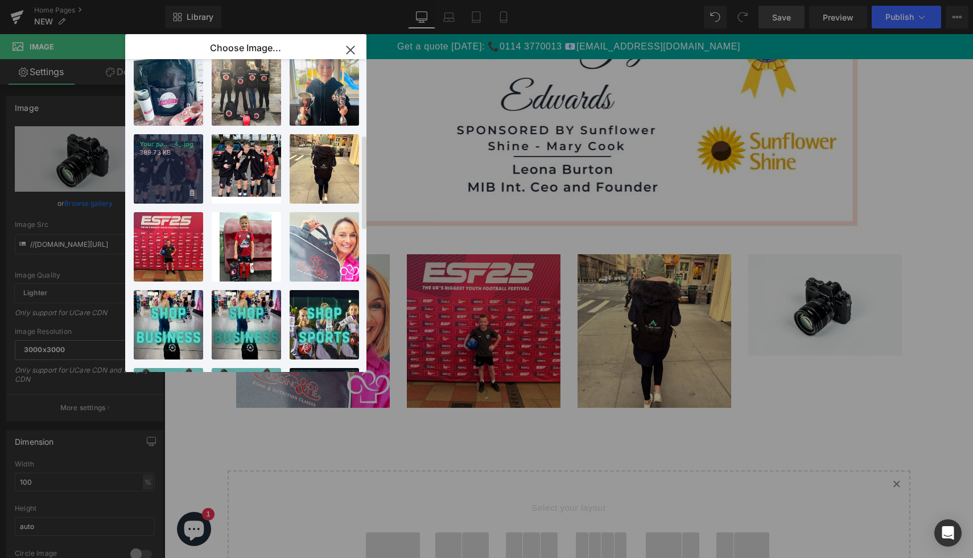
click at [182, 170] on div "Your pa... _4_.jpg 389.73 KB" at bounding box center [168, 168] width 69 height 69
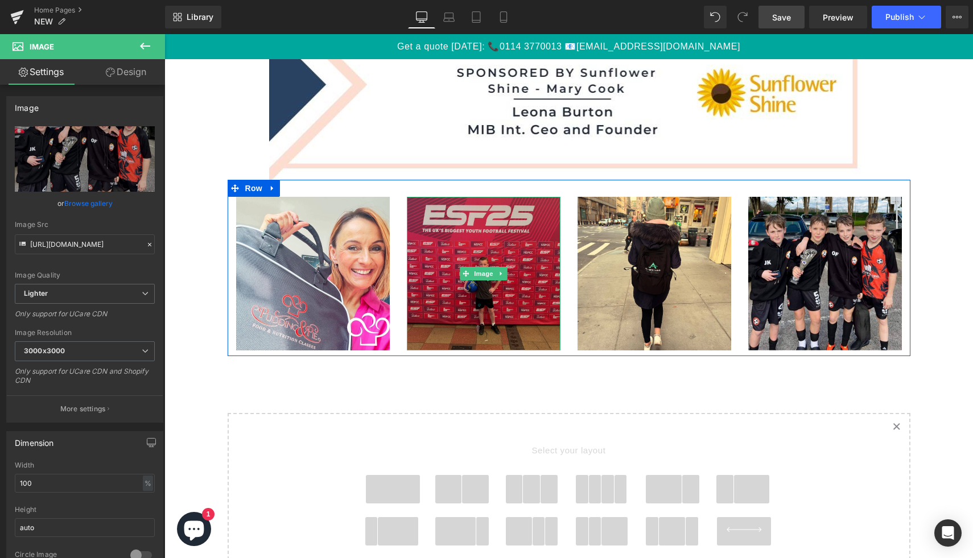
scroll to position [4504, 0]
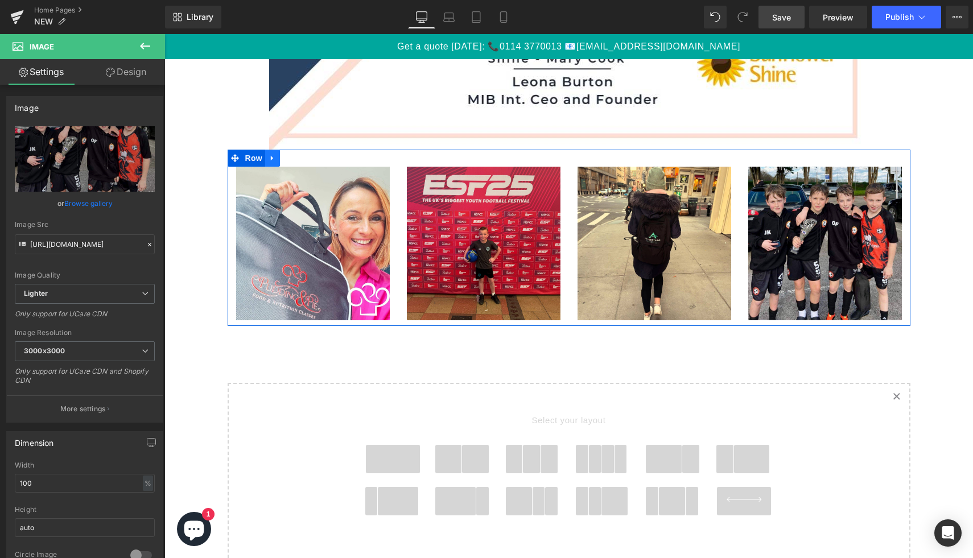
click at [275, 156] on icon at bounding box center [273, 158] width 8 height 9
click at [291, 158] on icon at bounding box center [287, 158] width 8 height 8
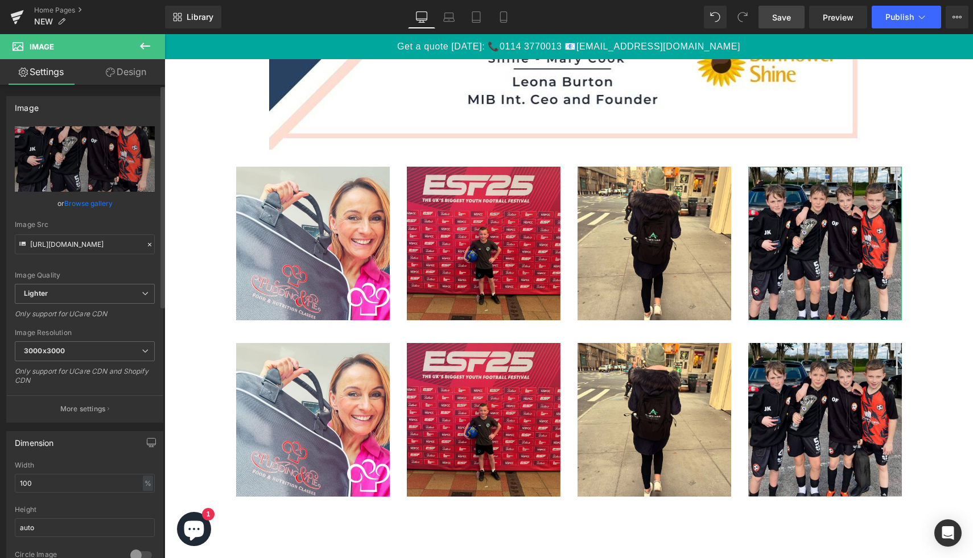
click at [80, 203] on link "Browse gallery" at bounding box center [88, 203] width 48 height 20
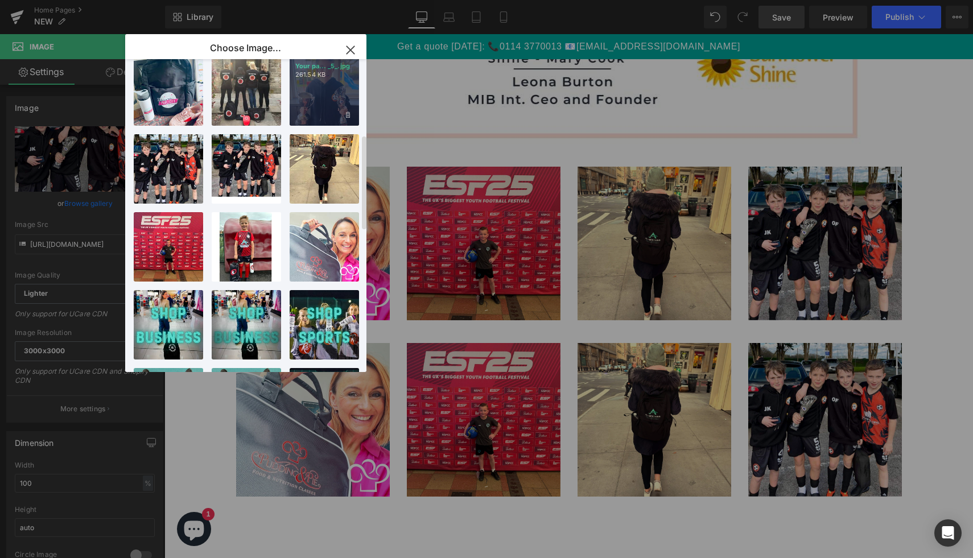
click at [339, 91] on div "Your pa... _5_.jpg 261.54 KB" at bounding box center [324, 90] width 69 height 69
type input "[URL][DOMAIN_NAME]"
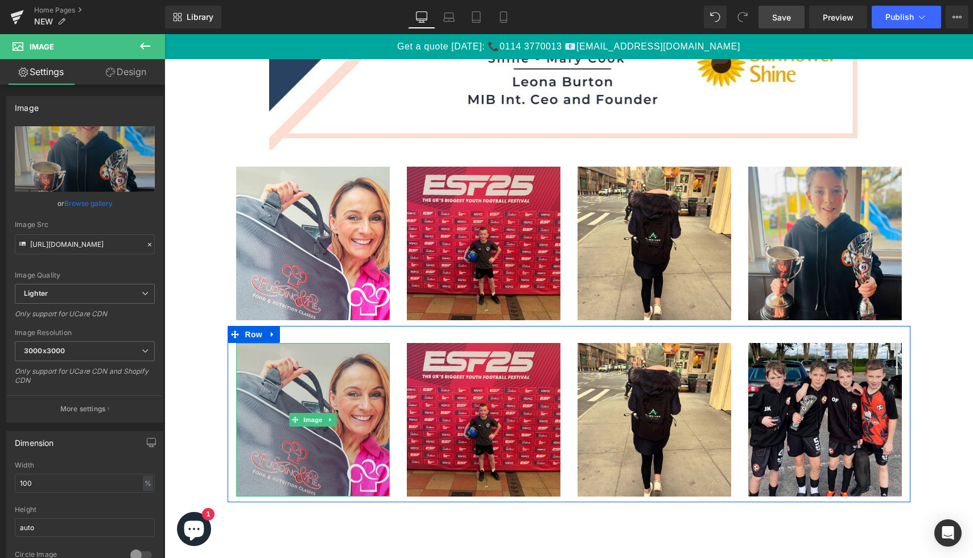
click at [335, 399] on img at bounding box center [313, 420] width 154 height 154
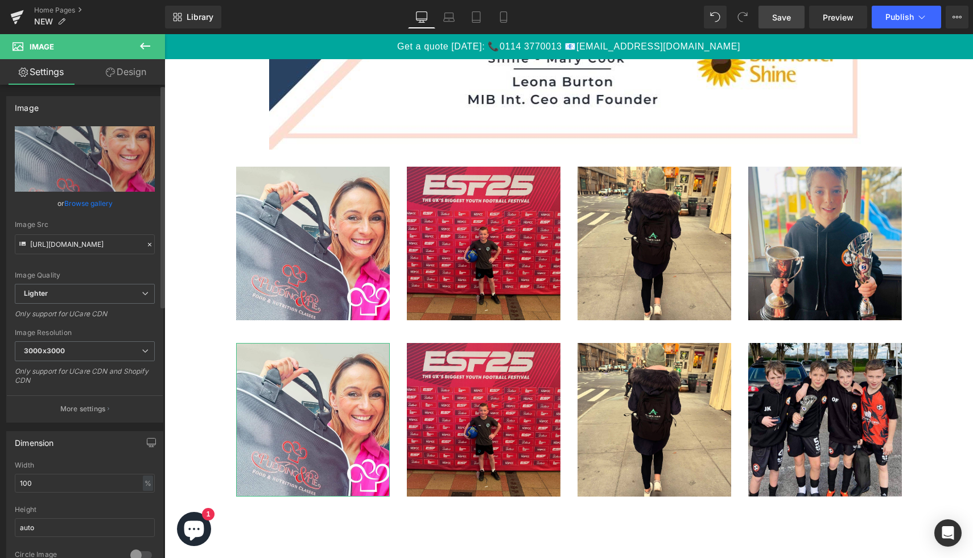
click at [107, 207] on link "Browse gallery" at bounding box center [88, 203] width 48 height 20
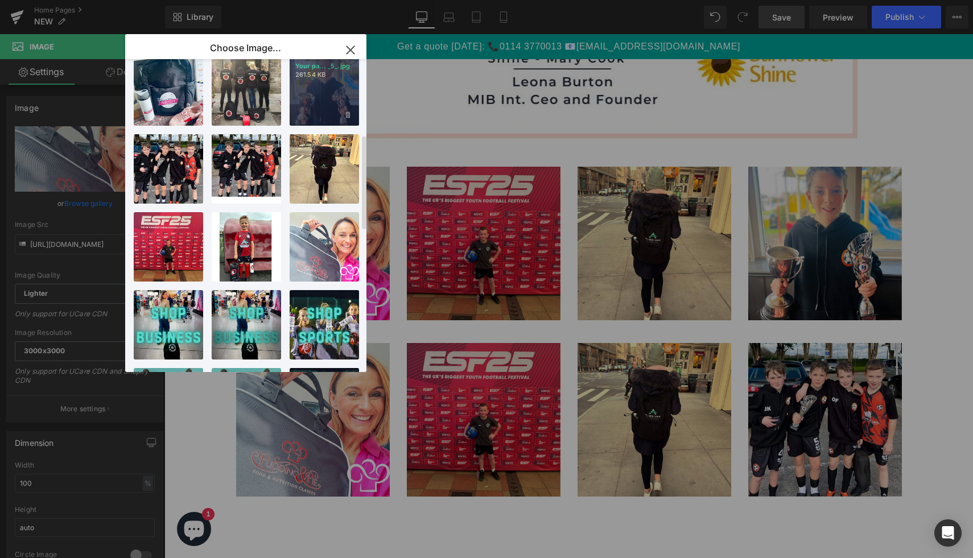
click at [320, 109] on div "Your pa... _5_.jpg 261.54 KB" at bounding box center [324, 90] width 69 height 69
type input "[URL][DOMAIN_NAME]"
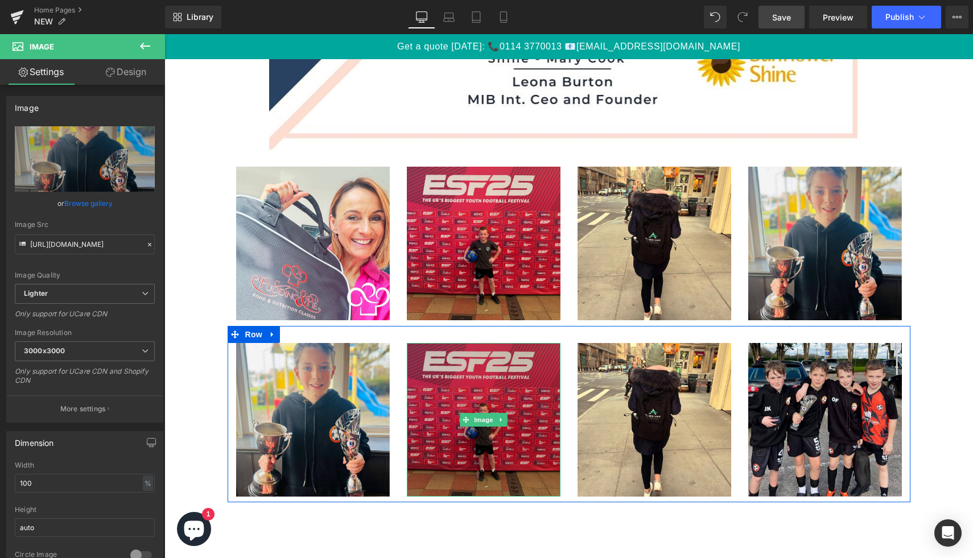
click at [492, 383] on img at bounding box center [484, 420] width 154 height 154
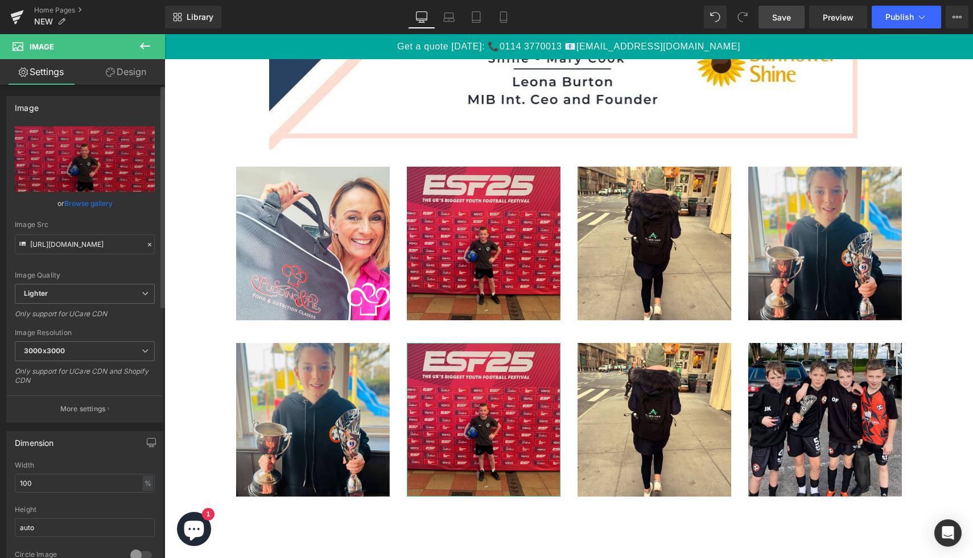
click at [101, 204] on link "Browse gallery" at bounding box center [88, 203] width 48 height 20
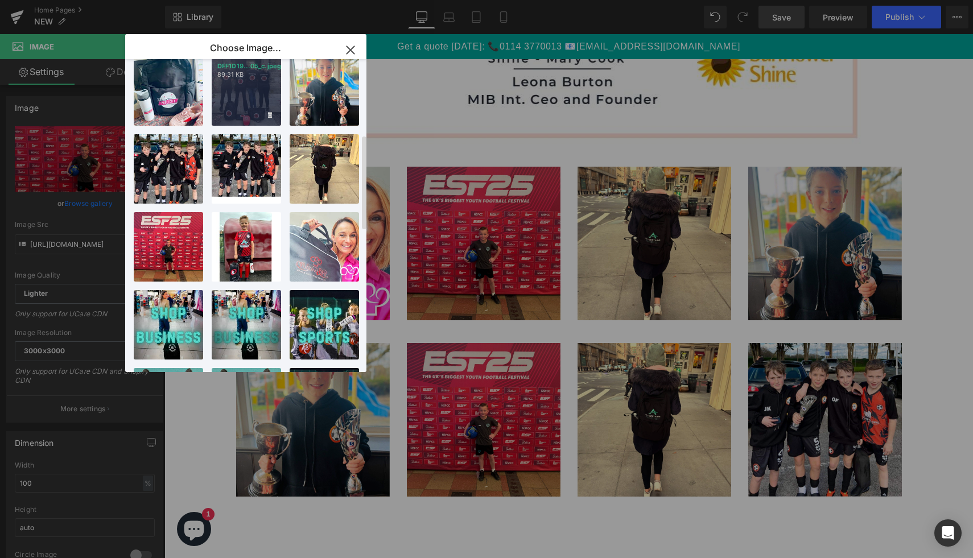
click at [250, 105] on div "DFF1D19...05_c.jpeg 89.31 KB" at bounding box center [246, 90] width 69 height 69
type input "[URL][DOMAIN_NAME]"
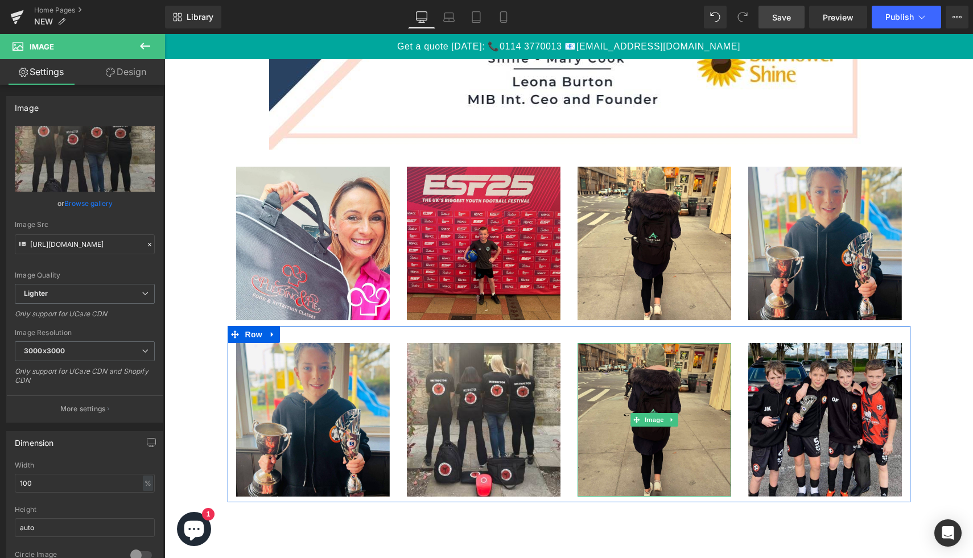
click at [621, 395] on img at bounding box center [655, 420] width 154 height 154
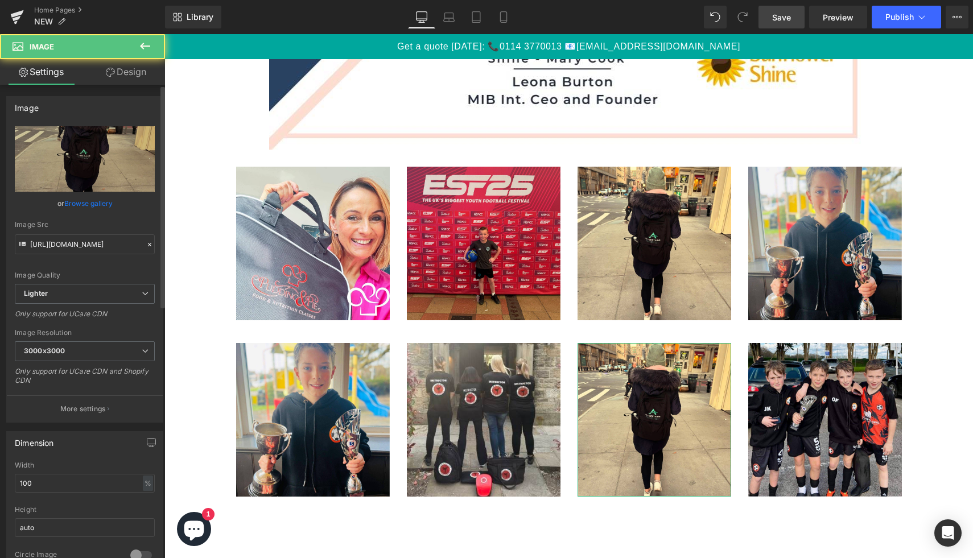
click at [89, 203] on link "Browse gallery" at bounding box center [88, 203] width 48 height 20
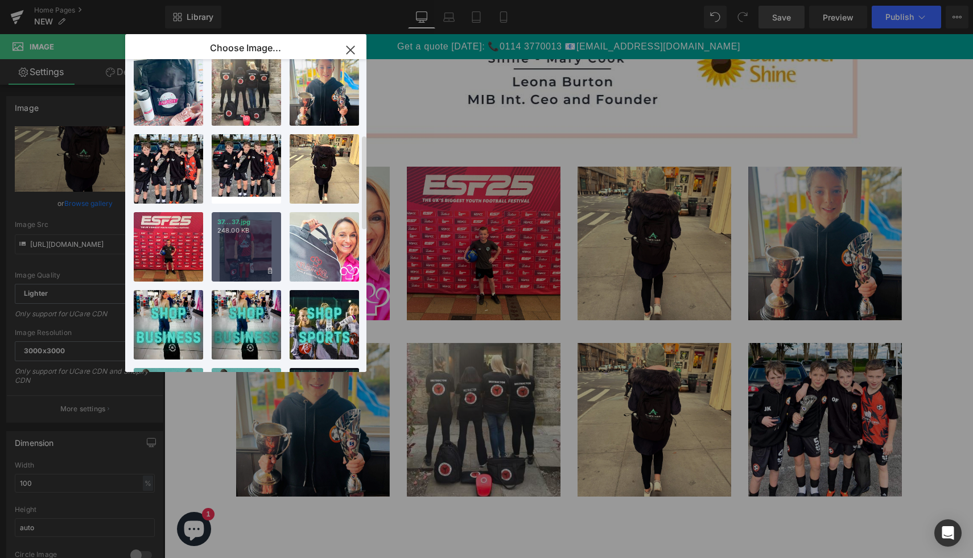
click at [243, 248] on div "37...37.jpg 248.00 KB" at bounding box center [246, 246] width 69 height 69
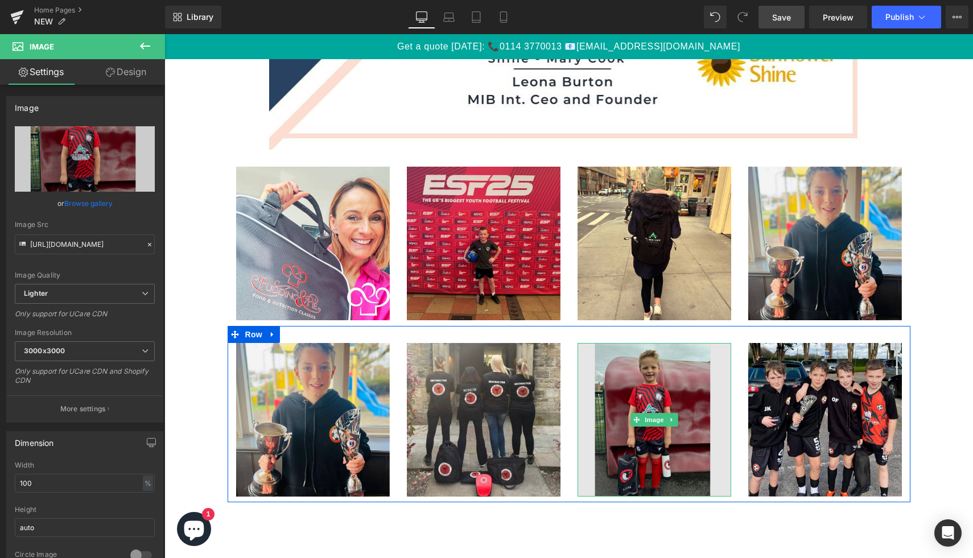
click at [662, 381] on img at bounding box center [655, 420] width 154 height 154
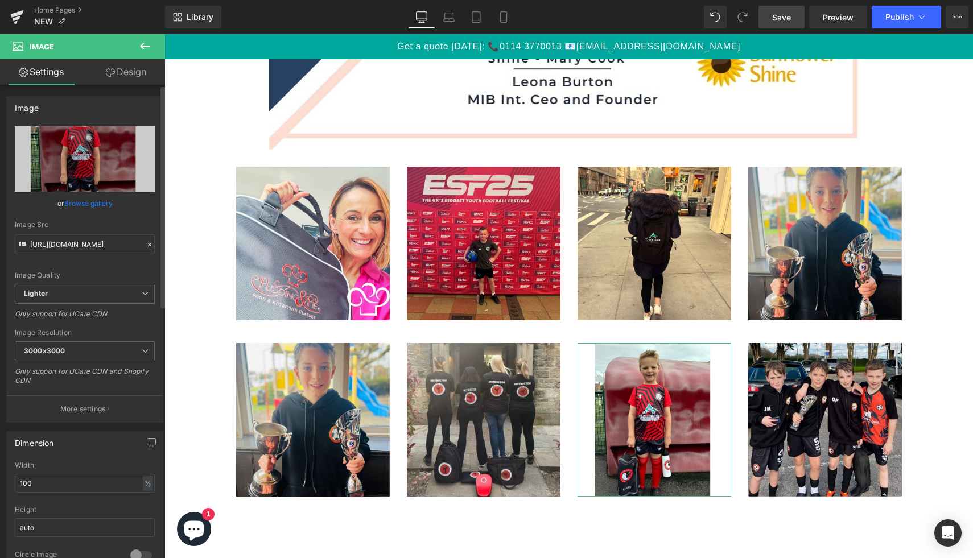
click at [81, 197] on link "Browse gallery" at bounding box center [88, 203] width 48 height 20
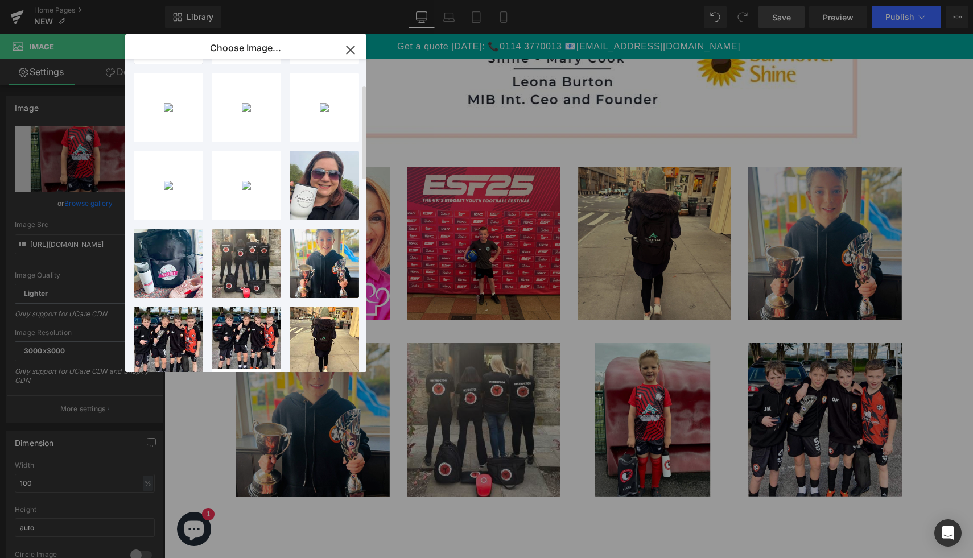
scroll to position [75, 0]
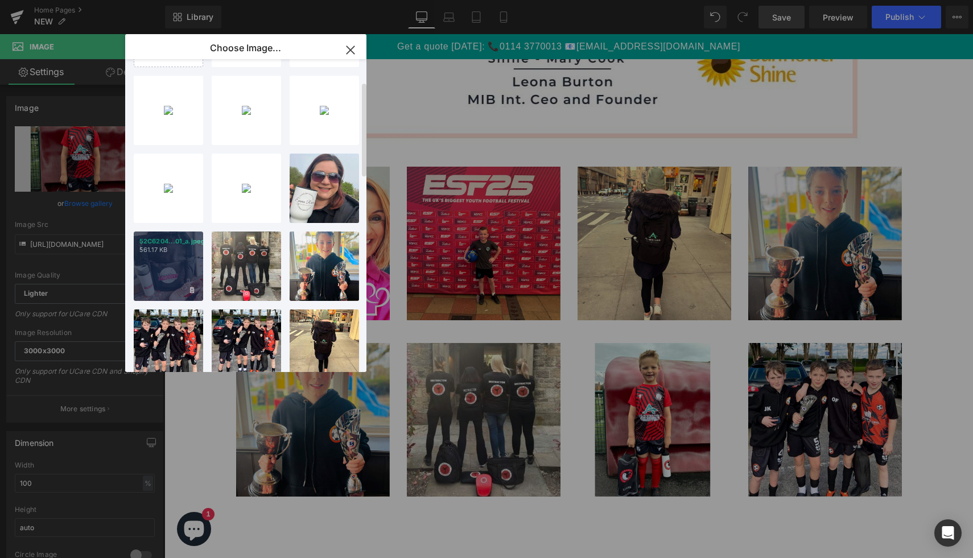
click at [177, 278] on div "52C6204...01_a.jpeg 561.17 KB" at bounding box center [168, 266] width 69 height 69
type input "[URL][DOMAIN_NAME]"
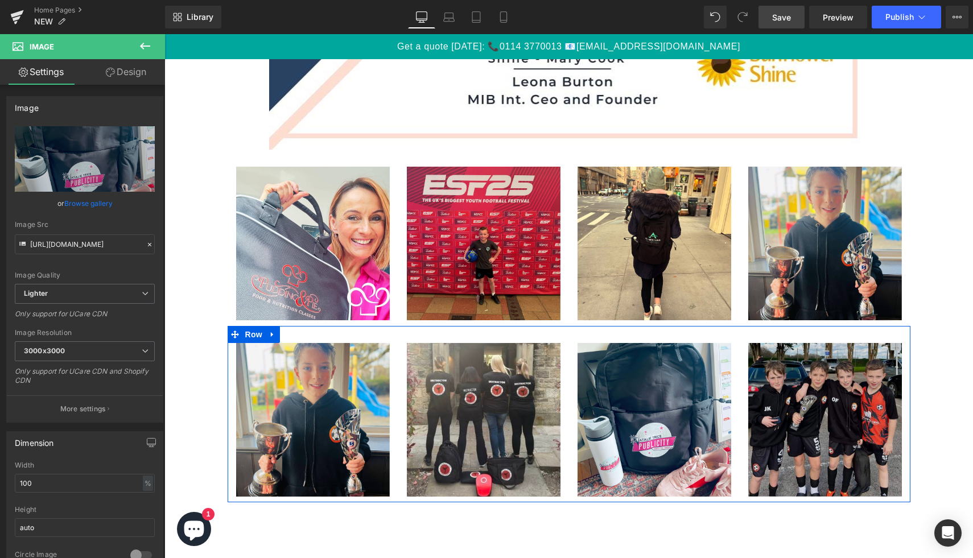
click at [787, 430] on img at bounding box center [825, 420] width 154 height 154
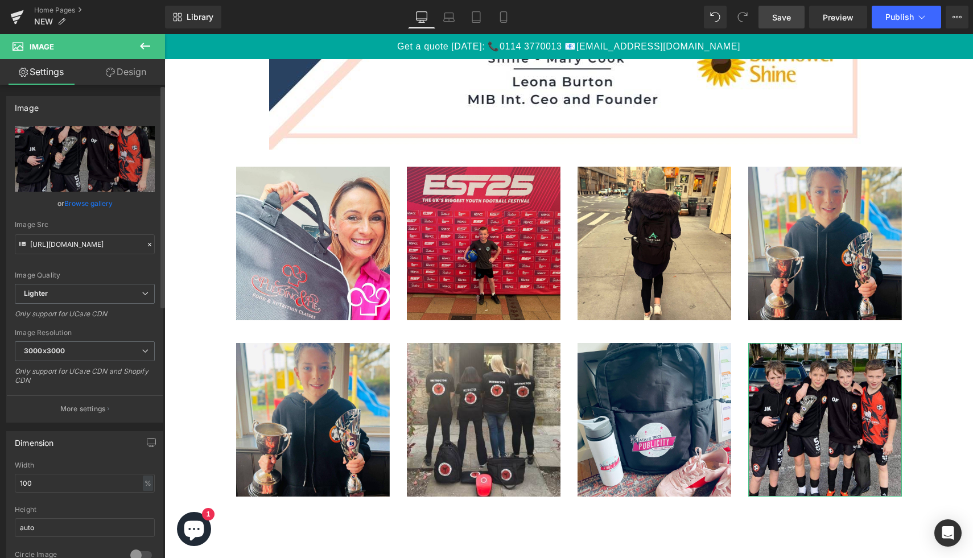
click at [81, 201] on link "Browse gallery" at bounding box center [88, 203] width 48 height 20
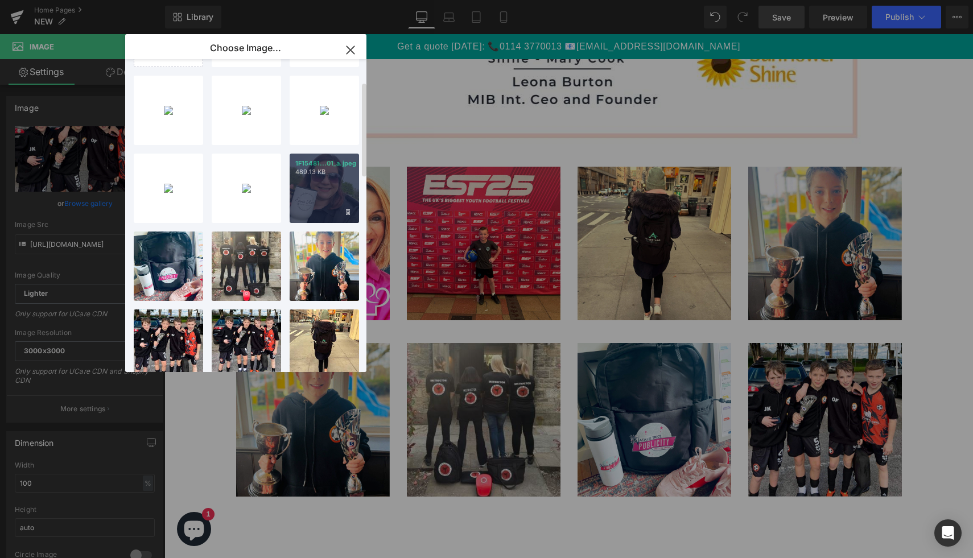
drag, startPoint x: 309, startPoint y: 191, endPoint x: 145, endPoint y: 157, distance: 167.9
click at [310, 191] on div "1F15481...01_a.jpeg 489.13 KB" at bounding box center [324, 188] width 69 height 69
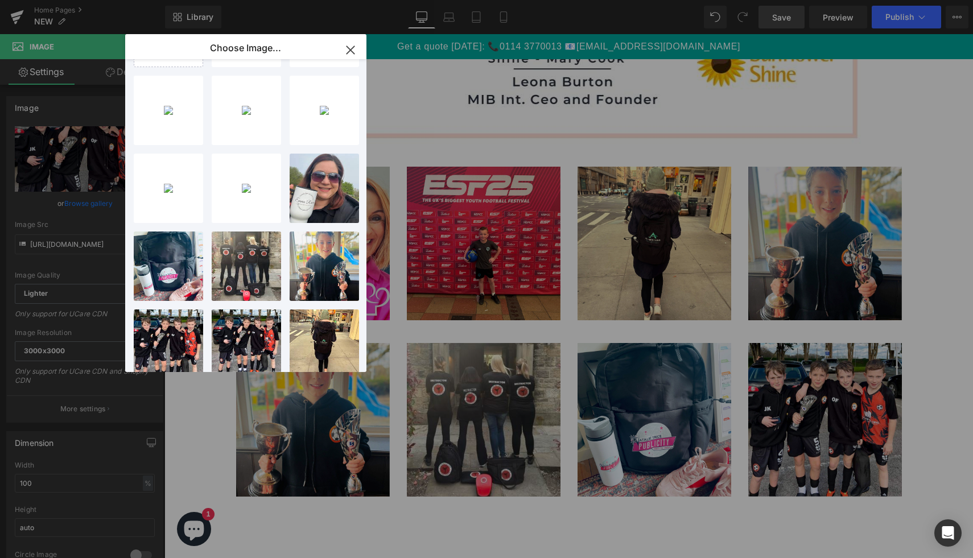
type input "[URL][DOMAIN_NAME]"
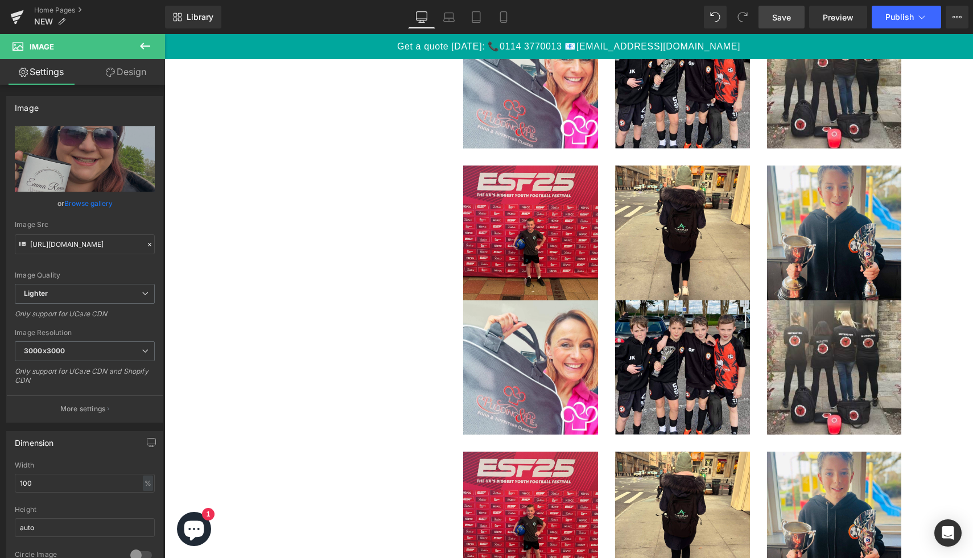
scroll to position [2775, 0]
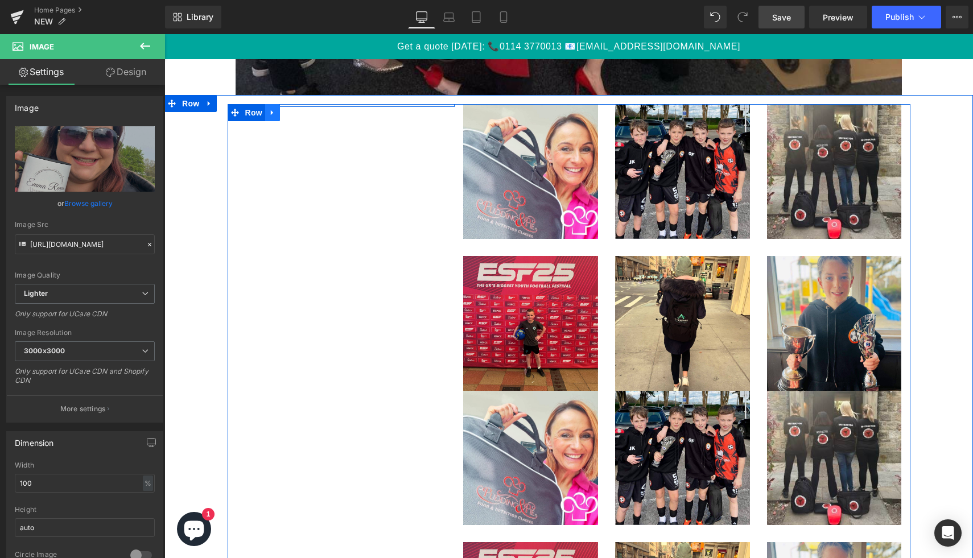
click at [269, 114] on icon at bounding box center [273, 113] width 8 height 9
click at [302, 116] on icon at bounding box center [302, 113] width 8 height 8
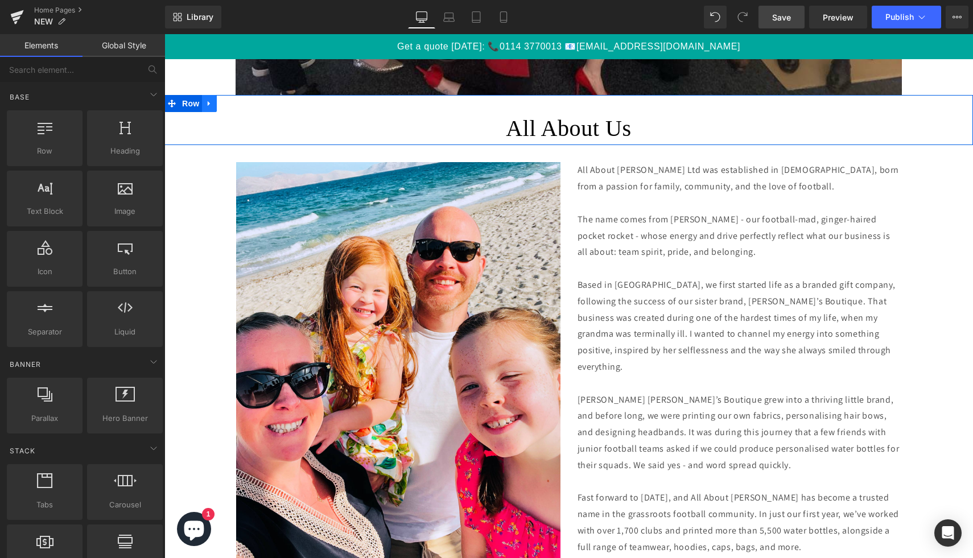
click at [210, 105] on icon at bounding box center [209, 104] width 8 height 9
click at [239, 104] on icon at bounding box center [239, 104] width 8 height 8
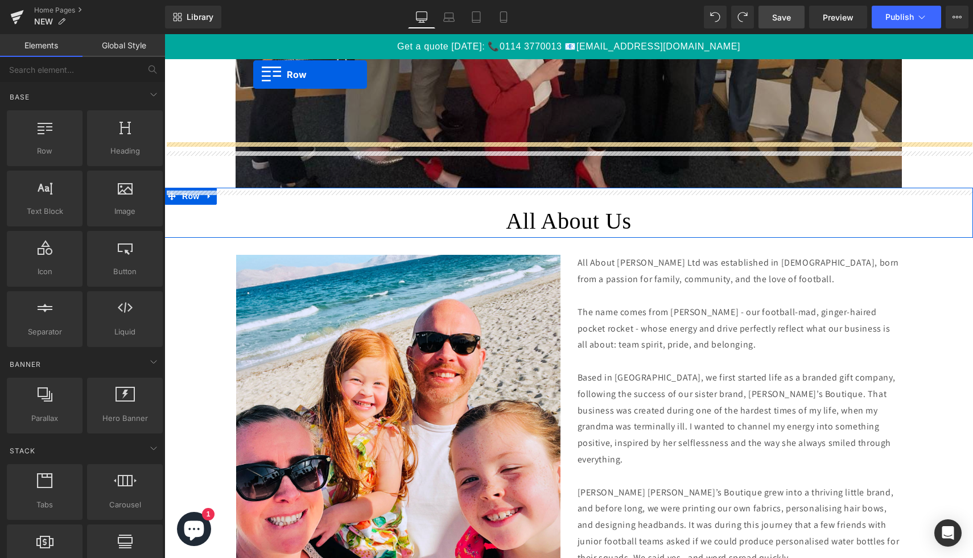
scroll to position [2625, 0]
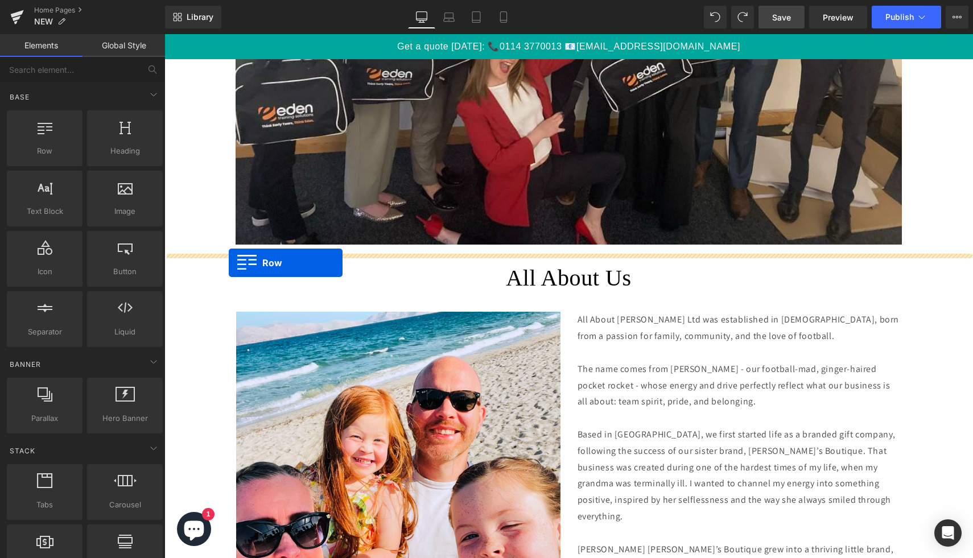
drag, startPoint x: 234, startPoint y: 257, endPoint x: 229, endPoint y: 262, distance: 8.0
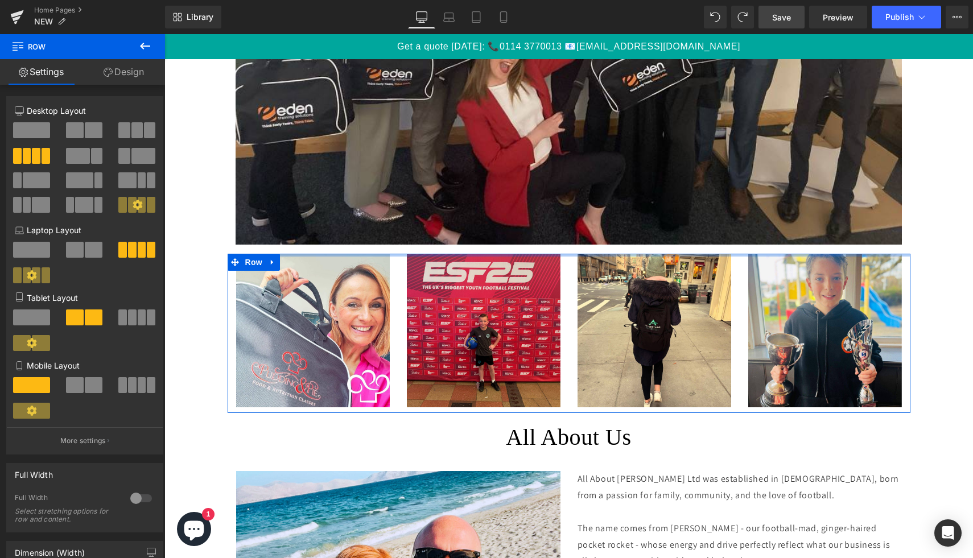
drag, startPoint x: 384, startPoint y: 269, endPoint x: 381, endPoint y: 242, distance: 27.5
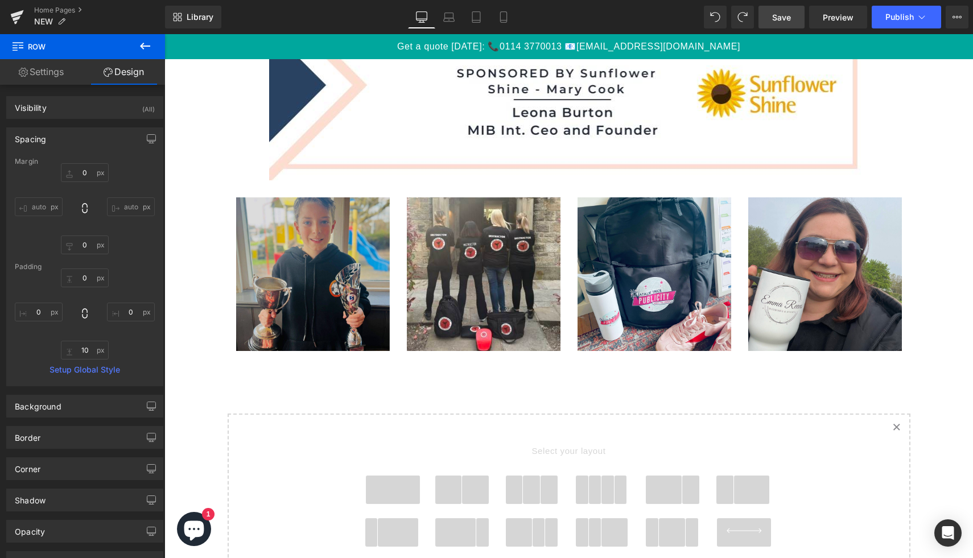
scroll to position [3956, 0]
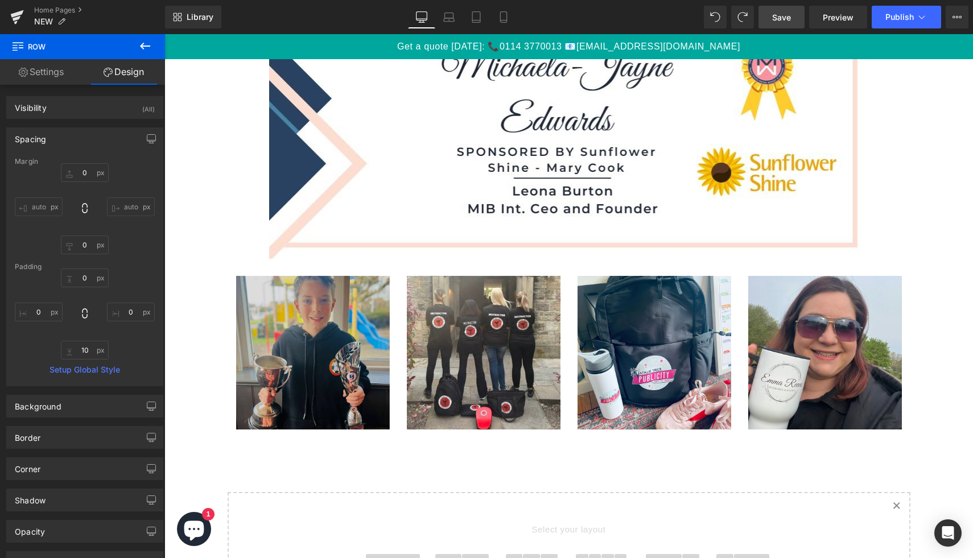
click at [270, 292] on img at bounding box center [313, 353] width 154 height 154
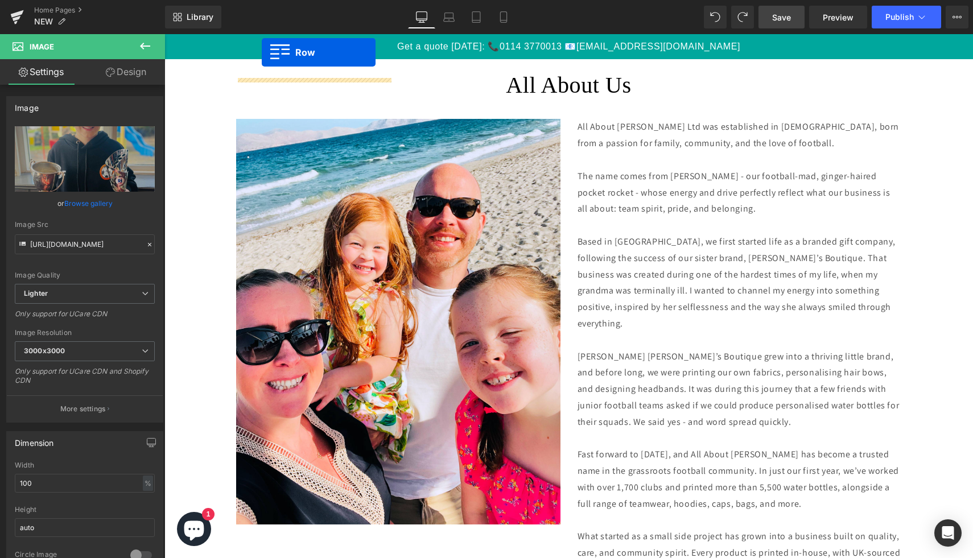
scroll to position [2864, 0]
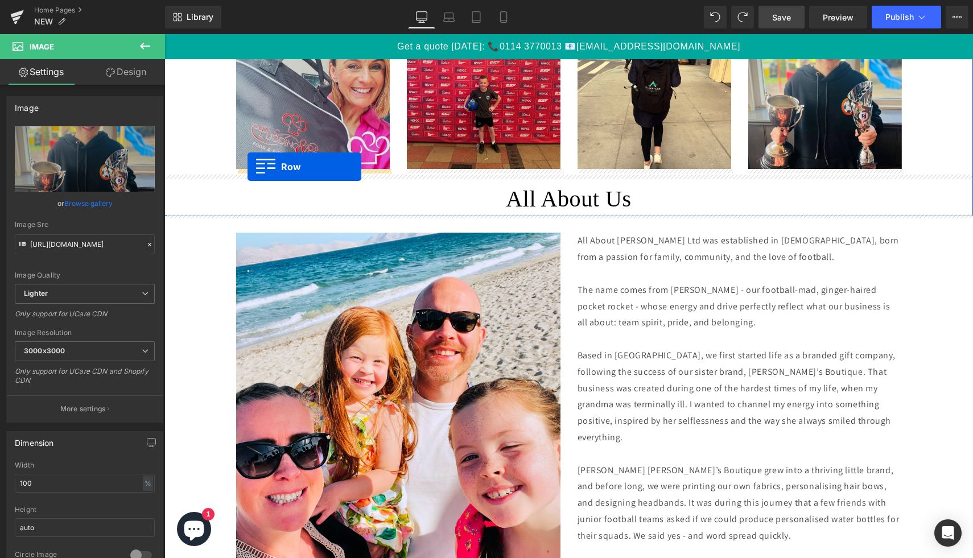
drag, startPoint x: 230, startPoint y: 266, endPoint x: 248, endPoint y: 166, distance: 101.1
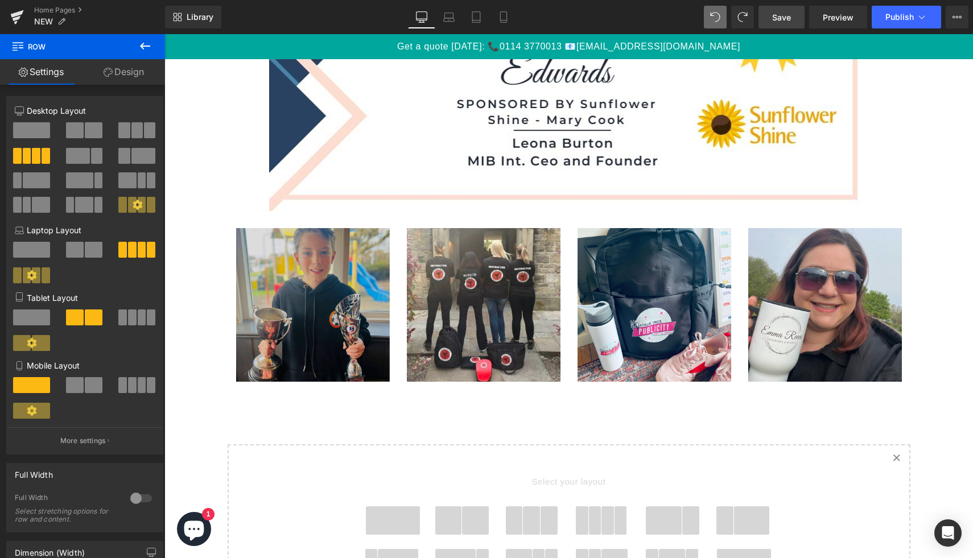
scroll to position [4025, 0]
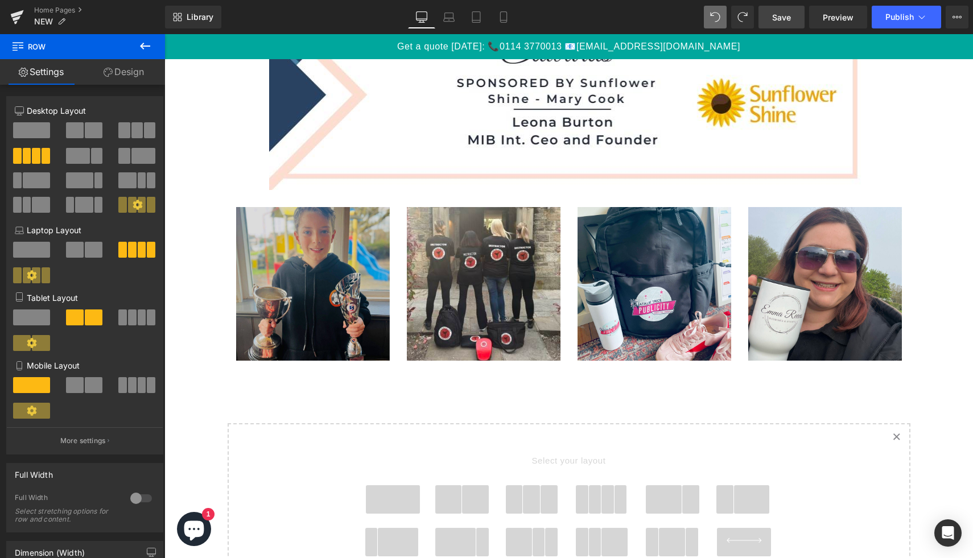
click at [289, 243] on img at bounding box center [313, 284] width 154 height 154
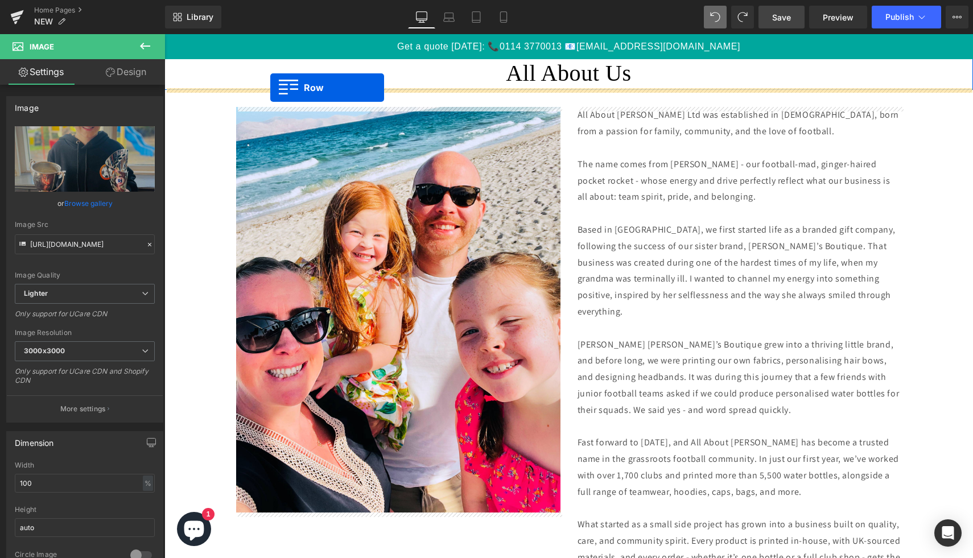
scroll to position [2944, 0]
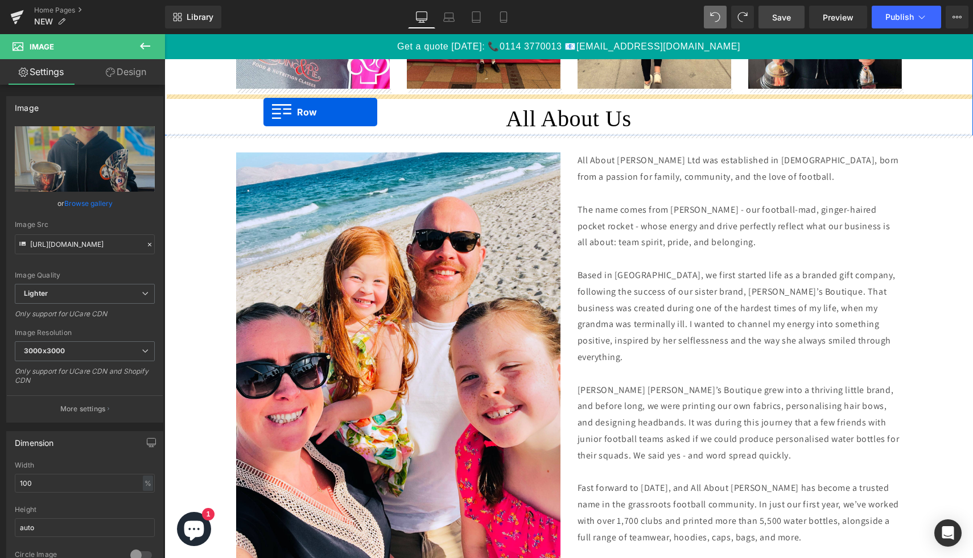
drag, startPoint x: 230, startPoint y: 200, endPoint x: 263, endPoint y: 112, distance: 94.2
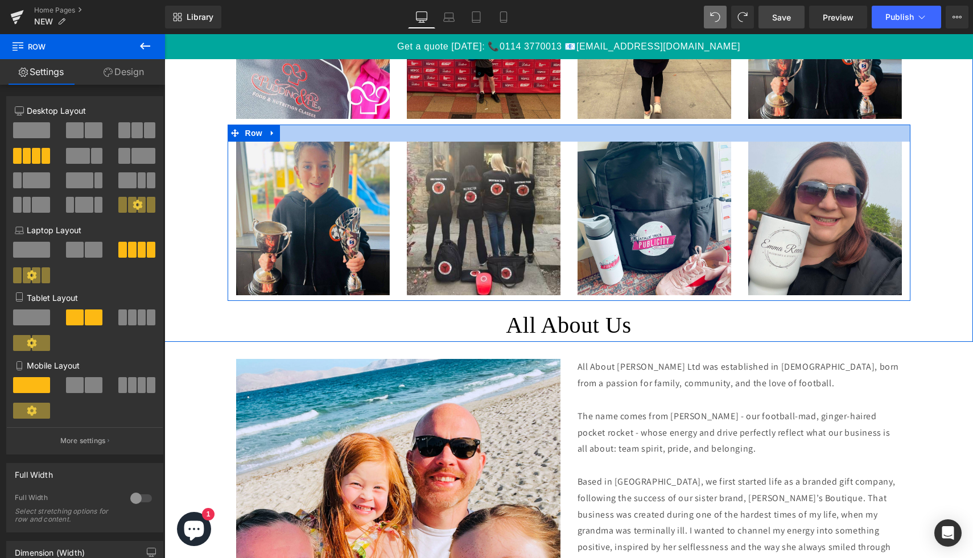
scroll to position [2781, 0]
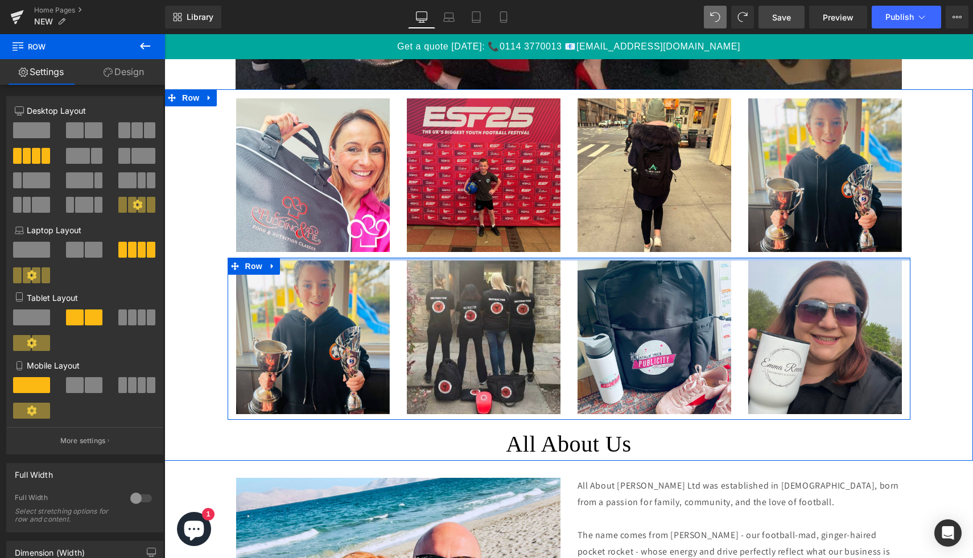
drag, startPoint x: 399, startPoint y: 266, endPoint x: 399, endPoint y: 252, distance: 14.2
click at [399, 252] on div "Image Image Image Image Row Image Image Image Image Row All About Us Heading" at bounding box center [568, 278] width 809 height 361
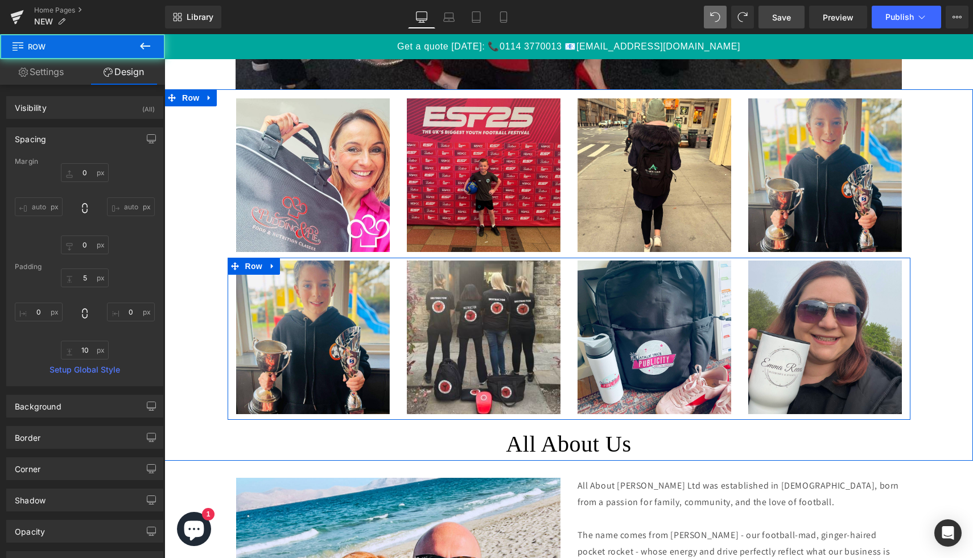
click at [197, 263] on div "Image Image Image Image Row Image Image Image Image Row All About Us Heading" at bounding box center [568, 278] width 809 height 361
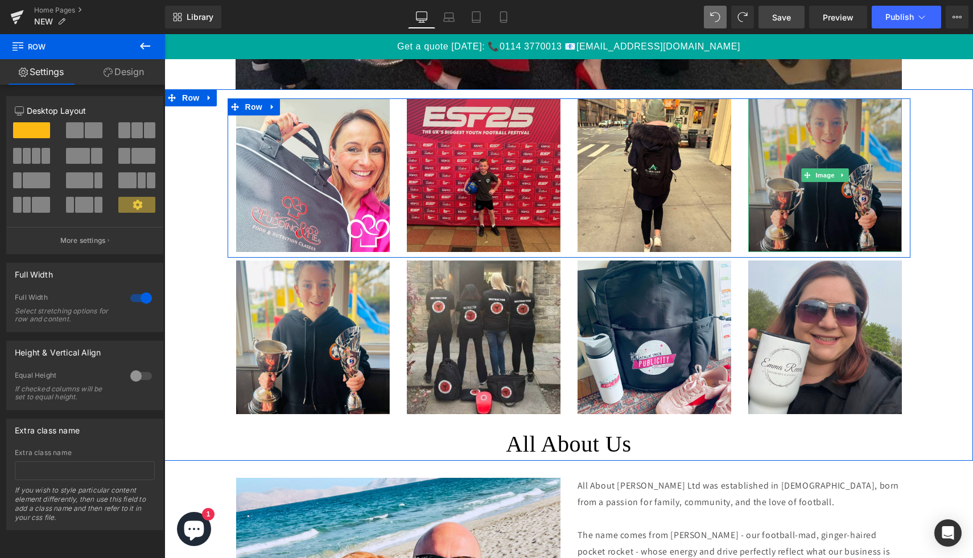
click at [827, 185] on img at bounding box center [825, 175] width 154 height 154
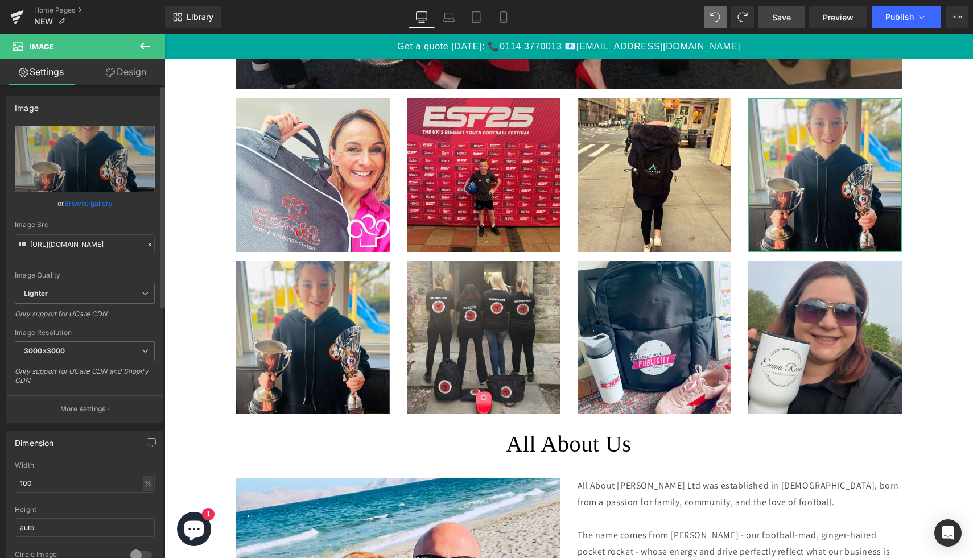
click at [95, 201] on link "Browse gallery" at bounding box center [88, 203] width 48 height 20
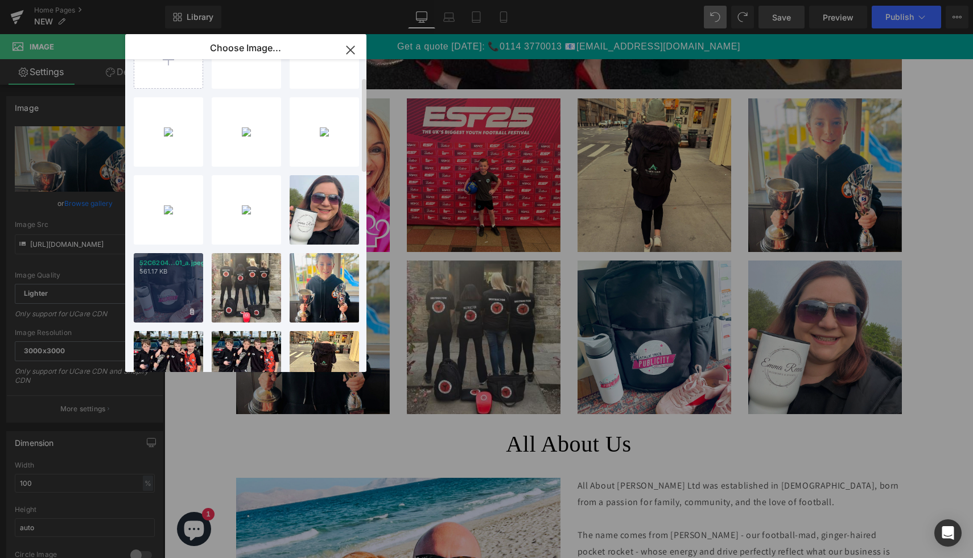
scroll to position [0, 0]
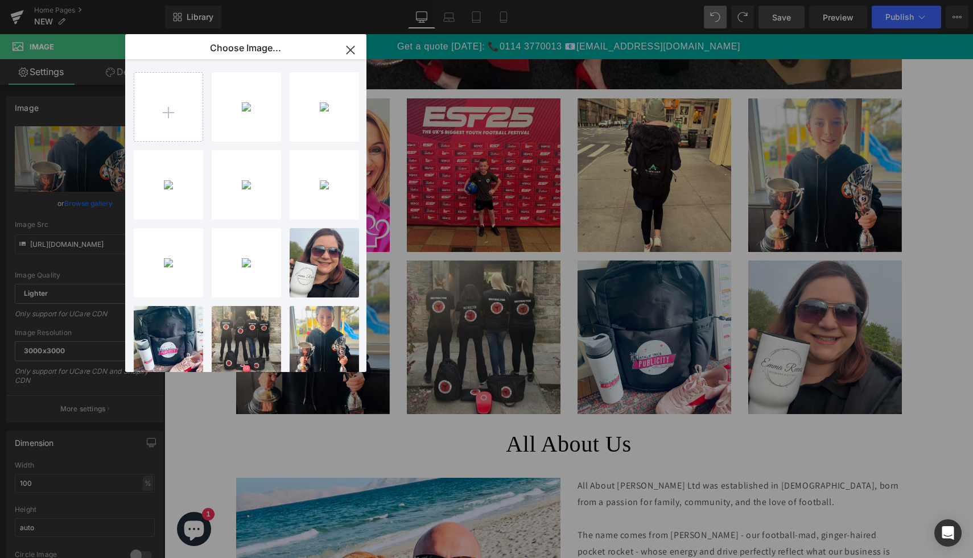
click at [354, 51] on icon "button" at bounding box center [350, 50] width 18 height 18
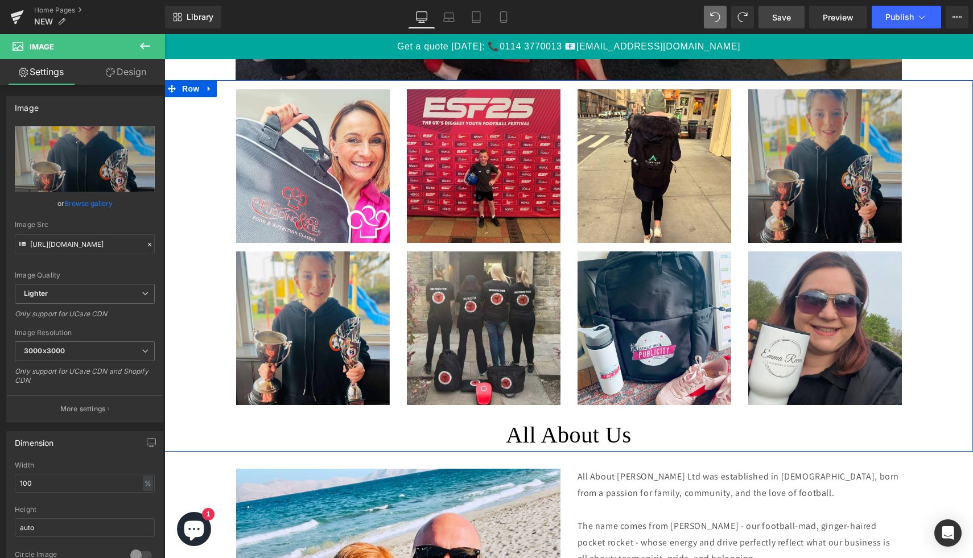
scroll to position [2781, 0]
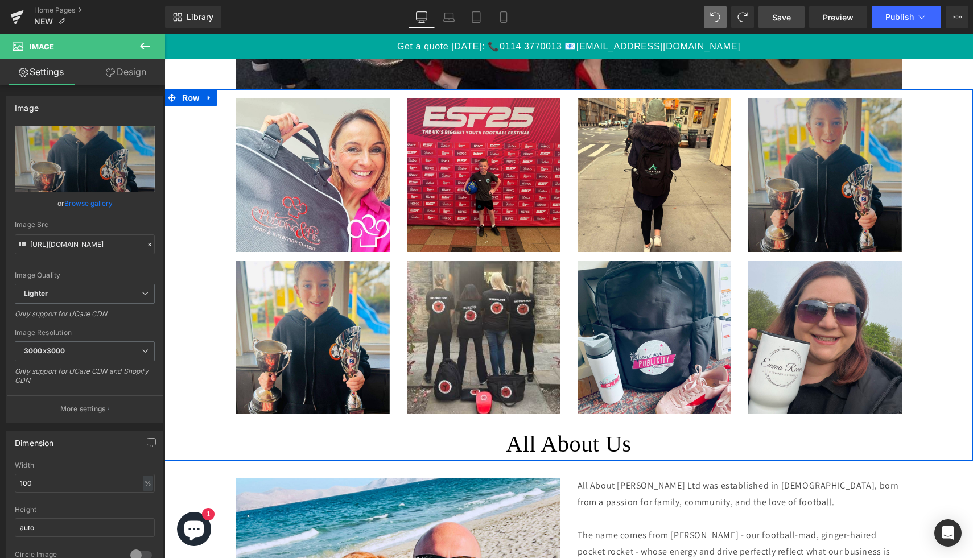
click at [825, 166] on img at bounding box center [825, 175] width 154 height 154
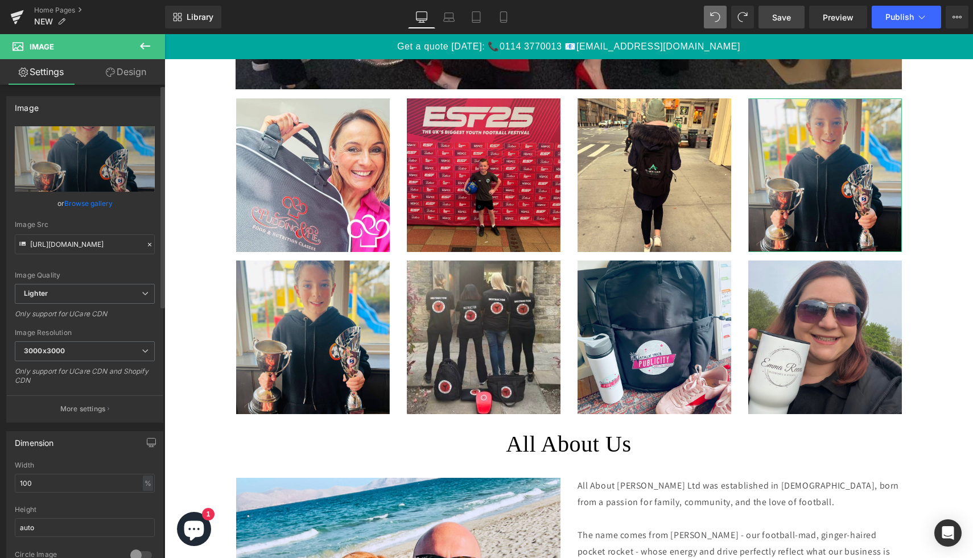
click at [82, 204] on link "Browse gallery" at bounding box center [88, 203] width 48 height 20
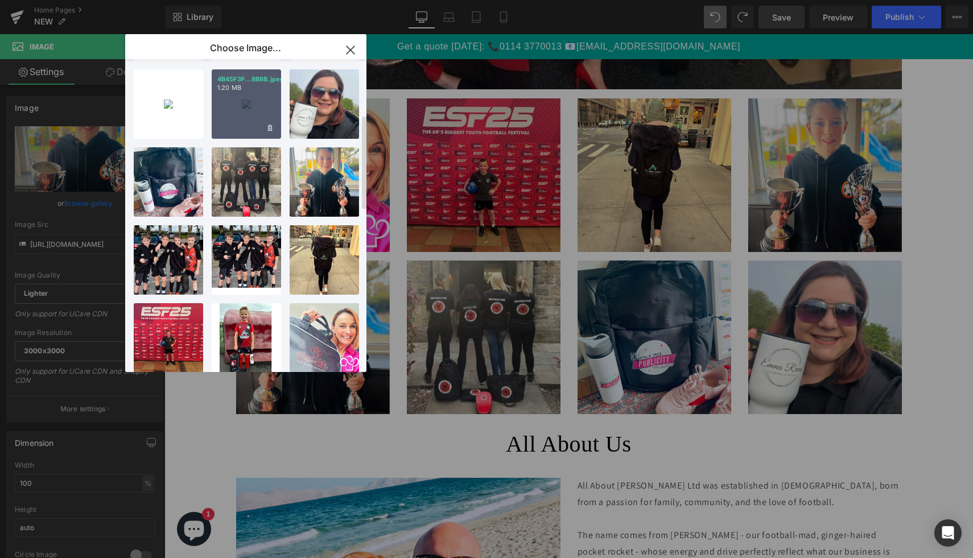
scroll to position [192, 0]
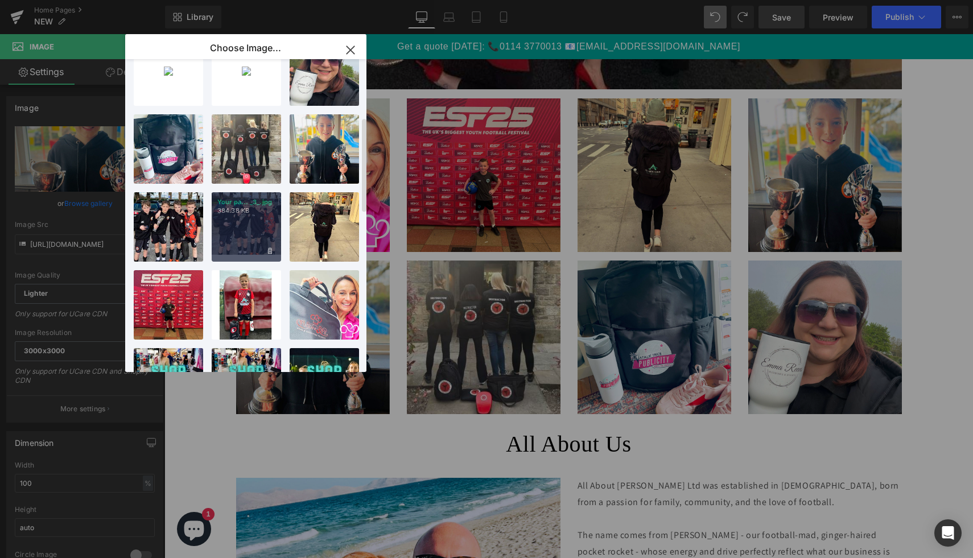
click at [240, 233] on div "Your pa... _3_.jpg 384.38 KB" at bounding box center [246, 226] width 69 height 69
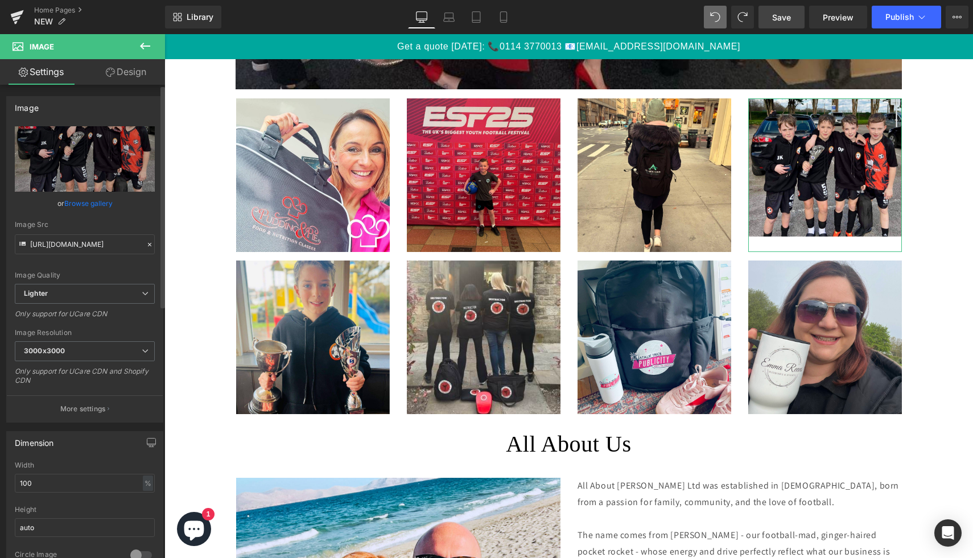
click at [100, 198] on link "Browse gallery" at bounding box center [88, 203] width 48 height 20
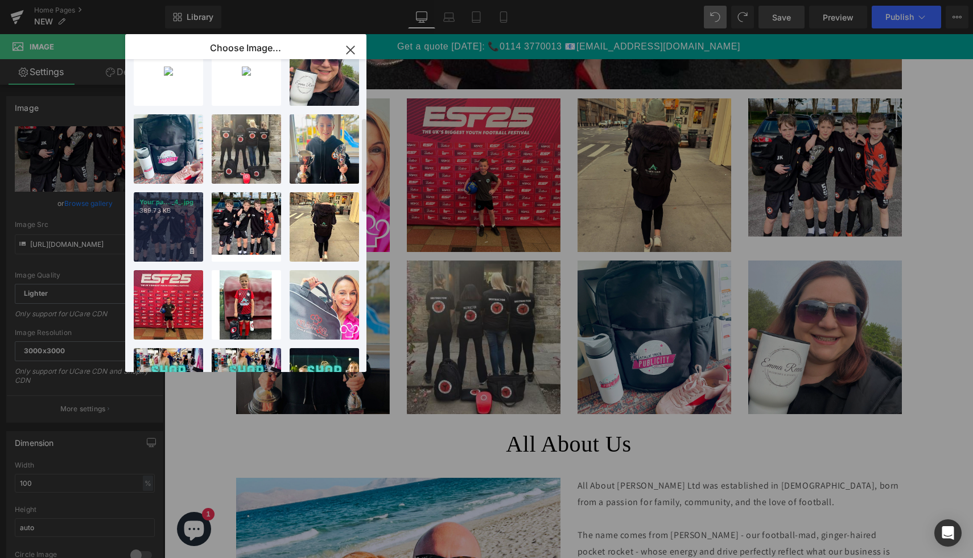
click at [187, 229] on div "Your pa... _4_.jpg 389.73 KB" at bounding box center [168, 226] width 69 height 69
type input "[URL][DOMAIN_NAME]"
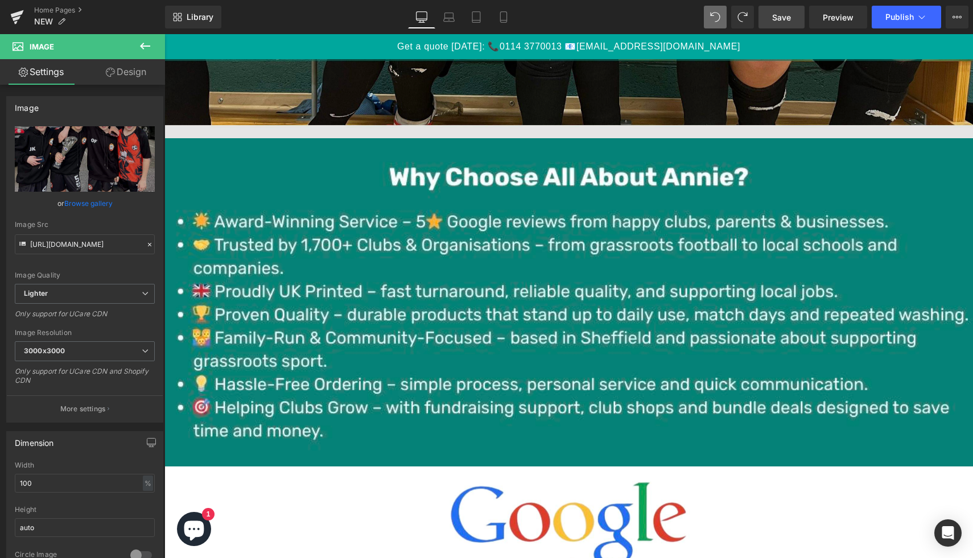
scroll to position [591, 0]
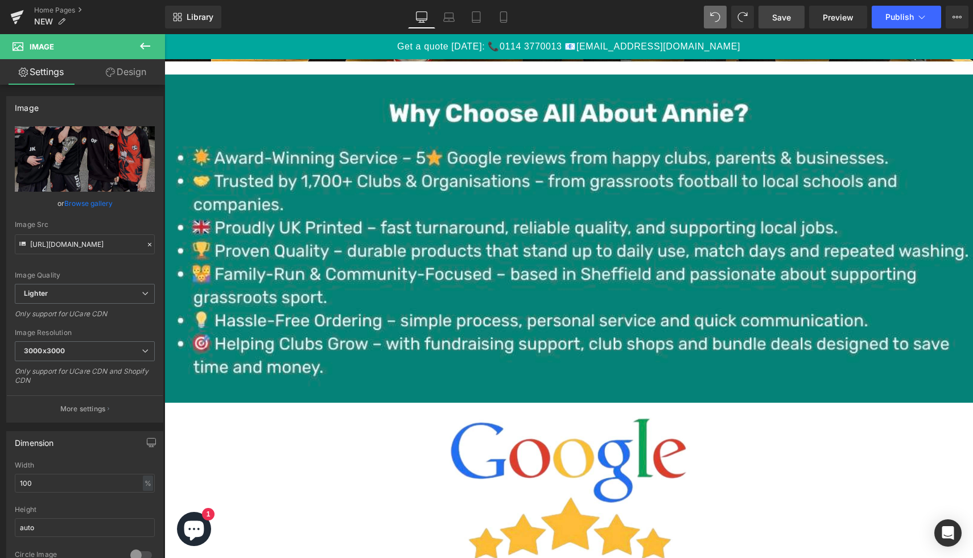
click at [790, 15] on span "Save" at bounding box center [781, 17] width 19 height 12
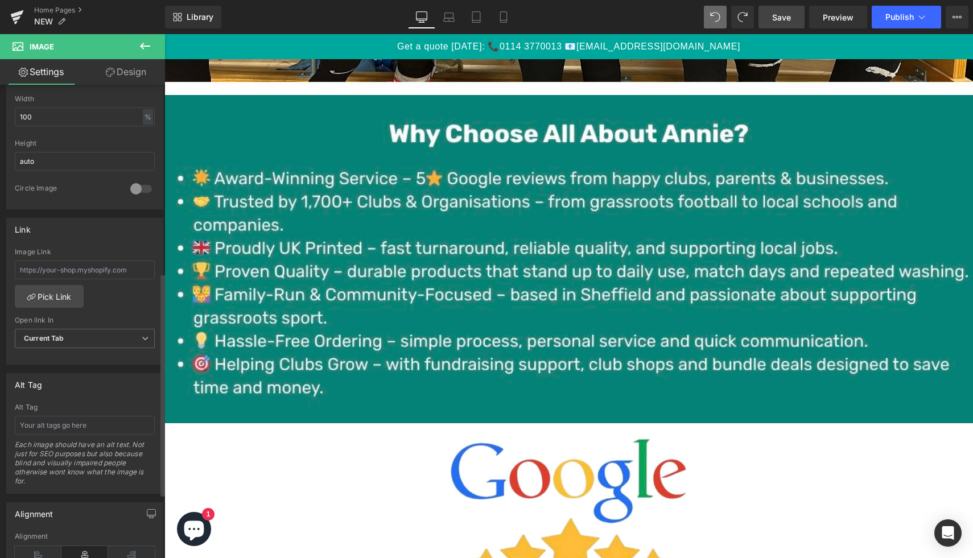
scroll to position [414, 0]
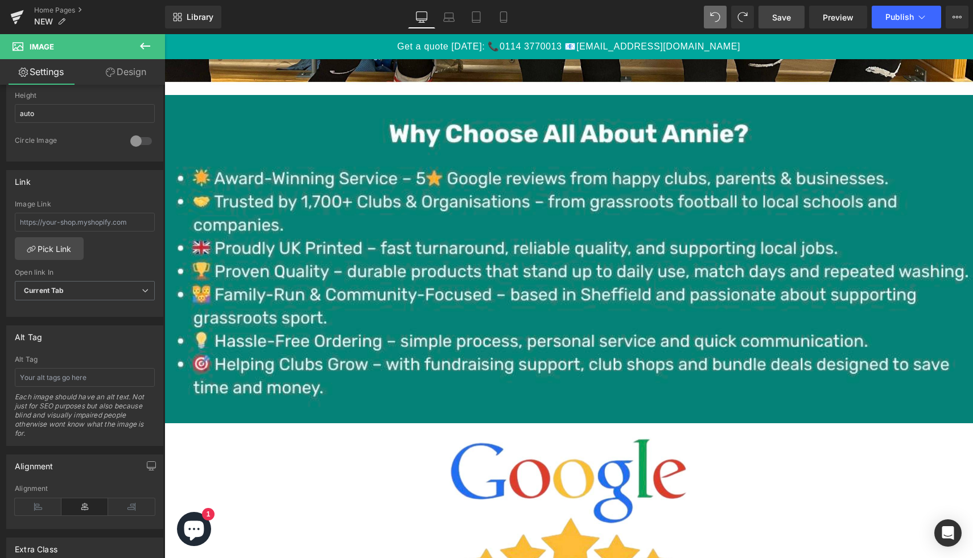
click at [139, 47] on icon at bounding box center [145, 46] width 14 height 14
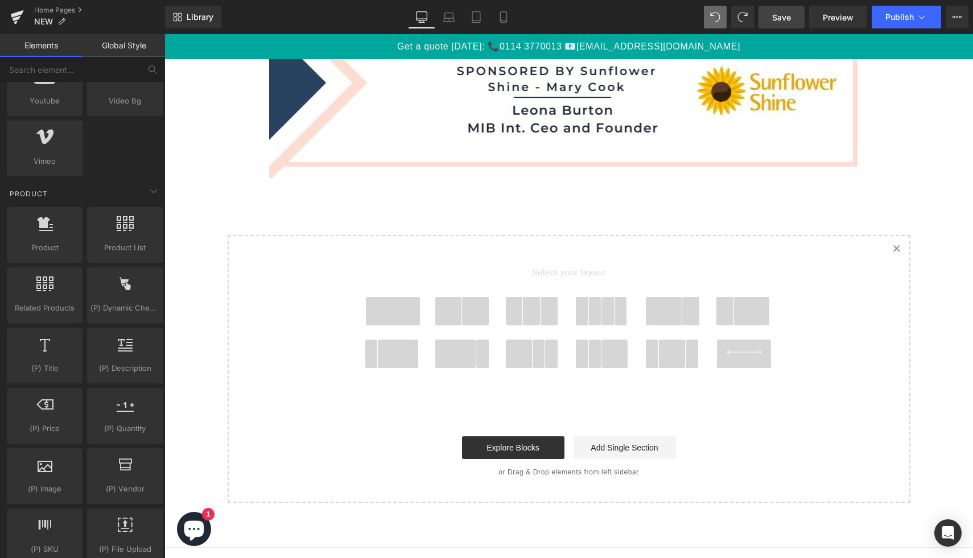
scroll to position [4139, 0]
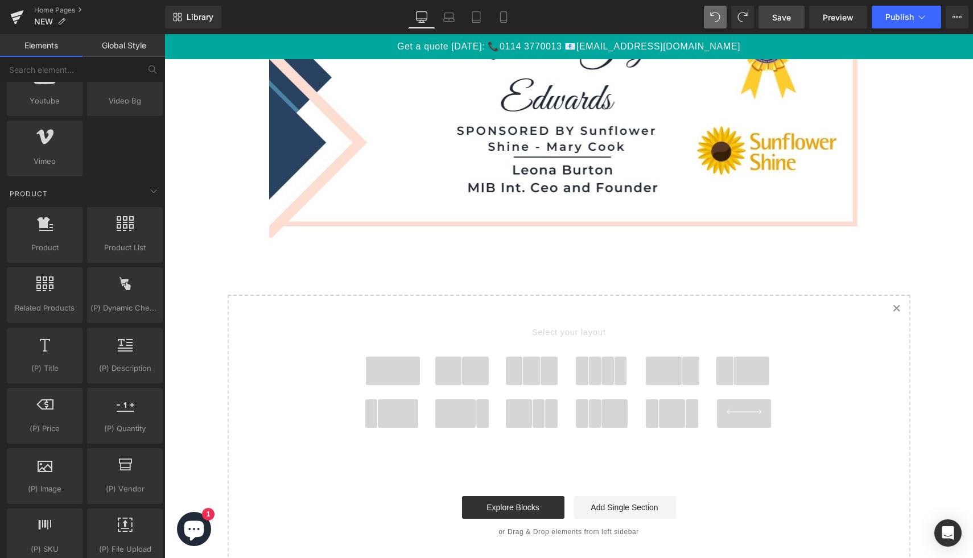
click at [728, 372] on span at bounding box center [725, 371] width 18 height 28
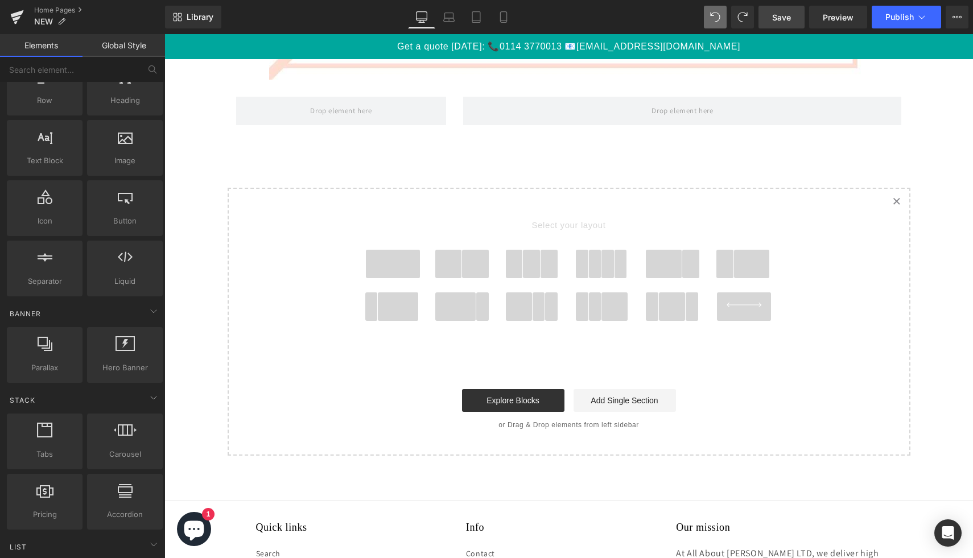
scroll to position [0, 0]
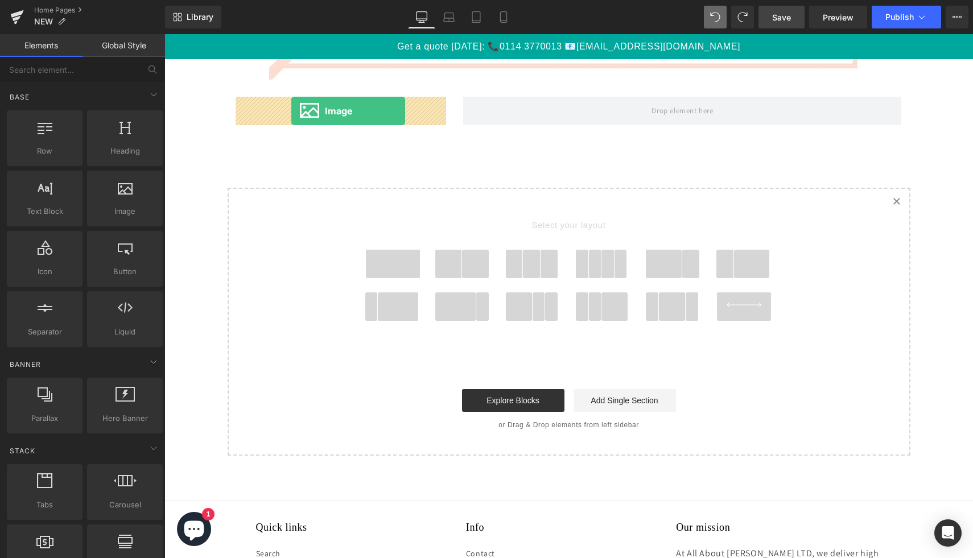
drag, startPoint x: 290, startPoint y: 229, endPoint x: 291, endPoint y: 111, distance: 117.8
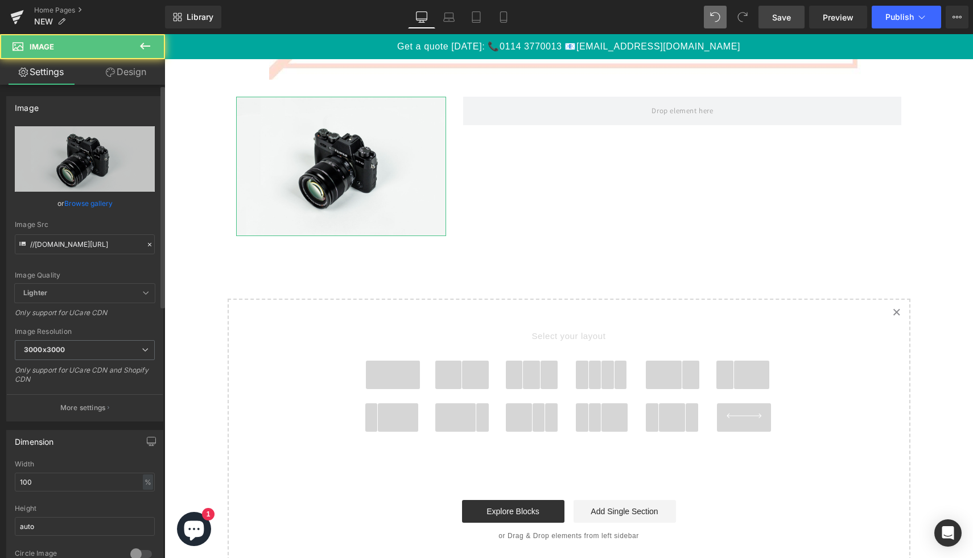
click at [125, 200] on div "or Browse gallery" at bounding box center [85, 203] width 140 height 12
click at [90, 209] on link "Browse gallery" at bounding box center [88, 203] width 48 height 20
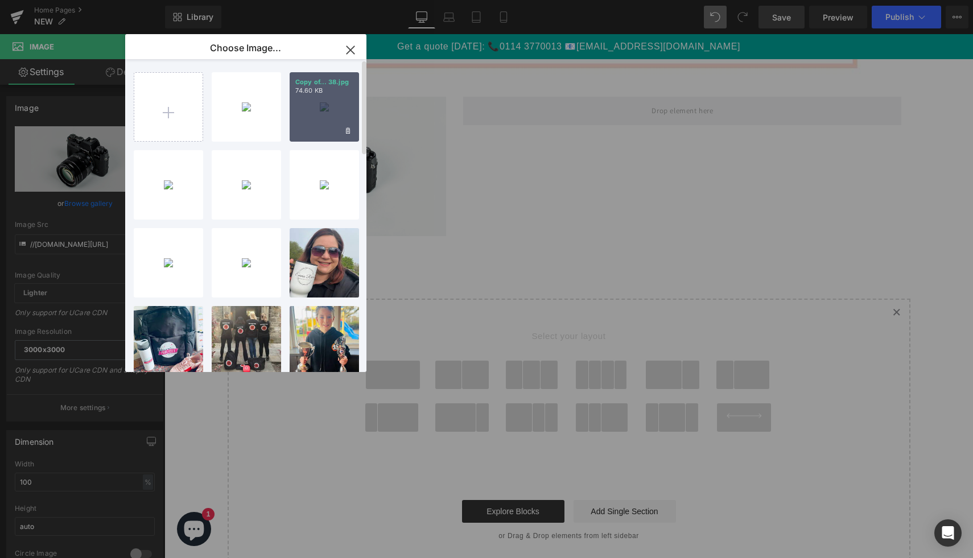
click at [311, 128] on div "Copy of... 38.jpg 74.60 KB" at bounding box center [324, 106] width 69 height 69
type input "[URL][DOMAIN_NAME]"
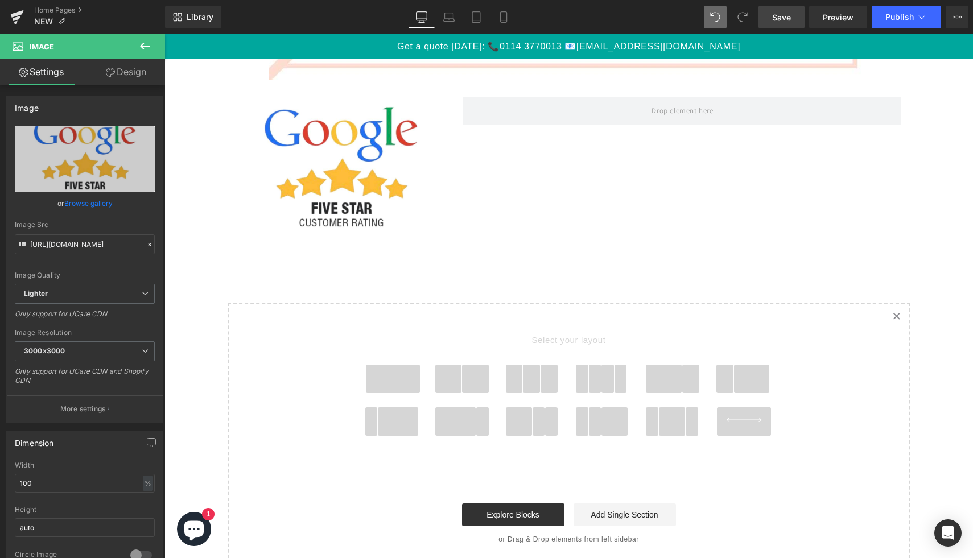
click at [147, 50] on icon at bounding box center [145, 46] width 14 height 14
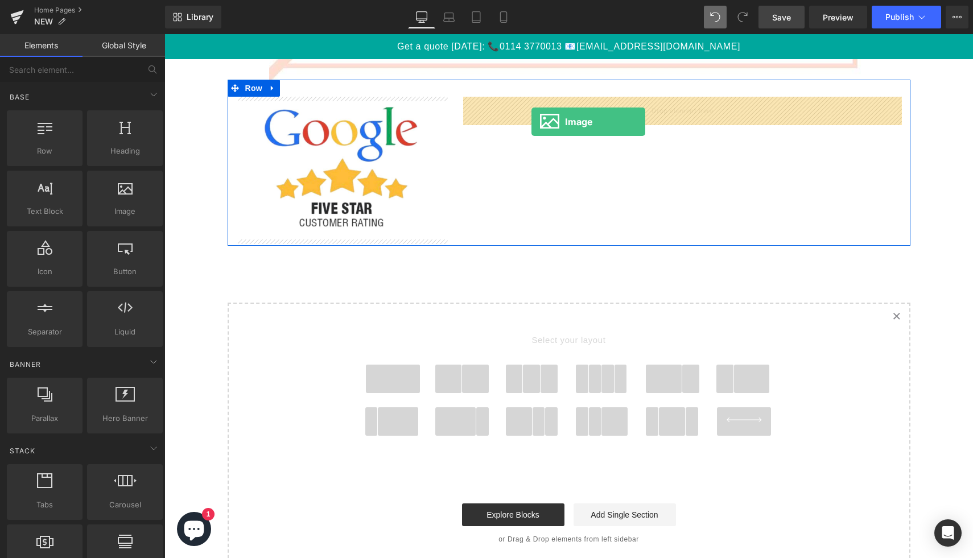
drag, startPoint x: 281, startPoint y: 242, endPoint x: 530, endPoint y: 120, distance: 278.1
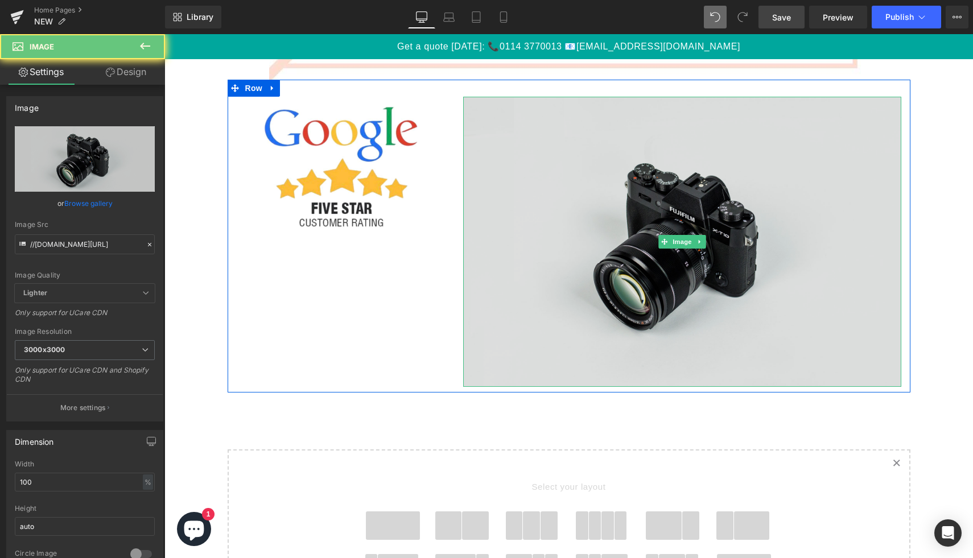
click at [564, 190] on img at bounding box center [682, 242] width 438 height 290
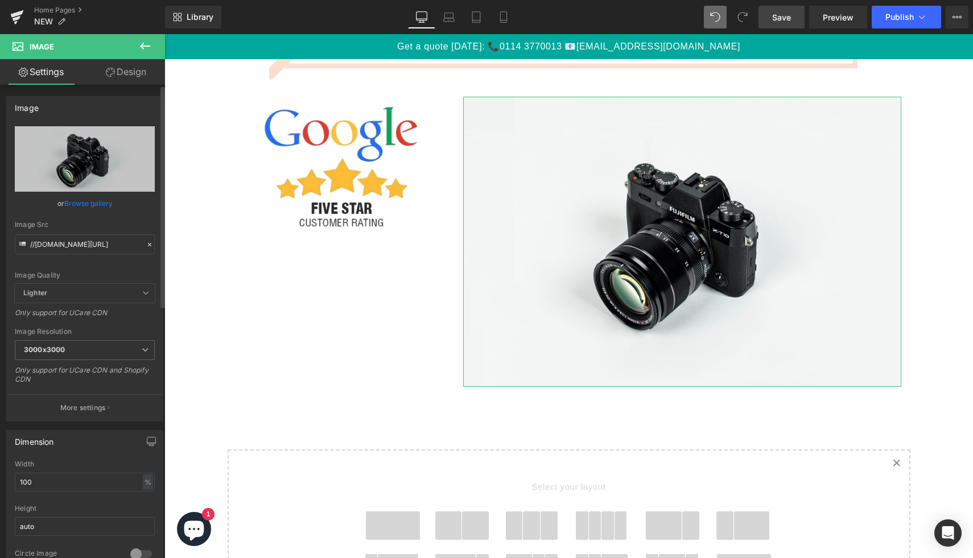
click at [86, 204] on link "Browse gallery" at bounding box center [88, 203] width 48 height 20
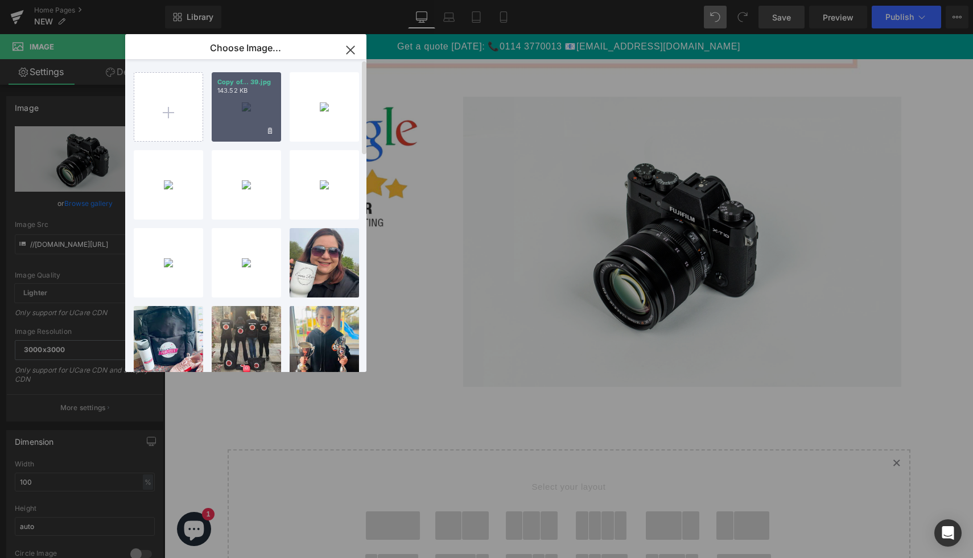
click at [228, 125] on div "Copy of... 39.jpg 143.52 KB" at bounding box center [246, 106] width 69 height 69
type input "[URL][DOMAIN_NAME]"
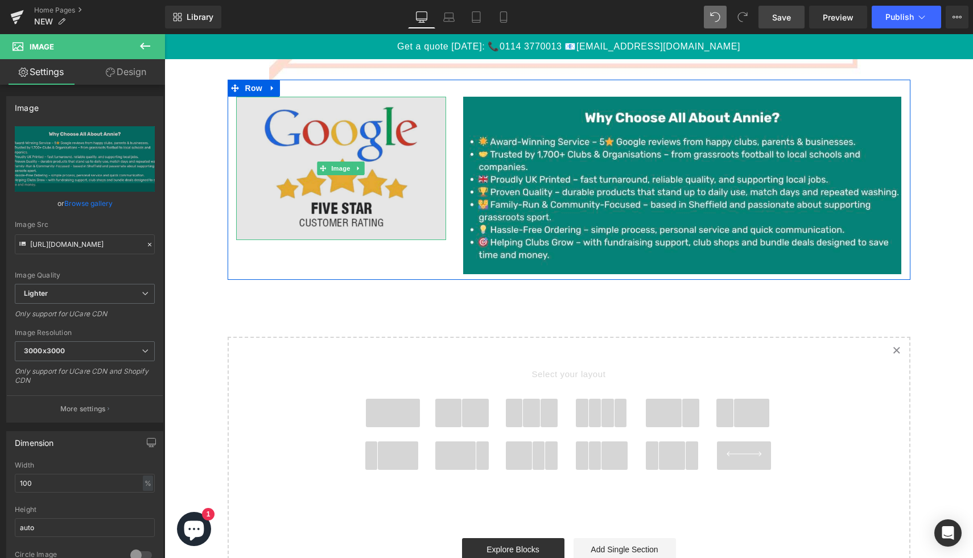
click at [413, 207] on img at bounding box center [341, 168] width 211 height 143
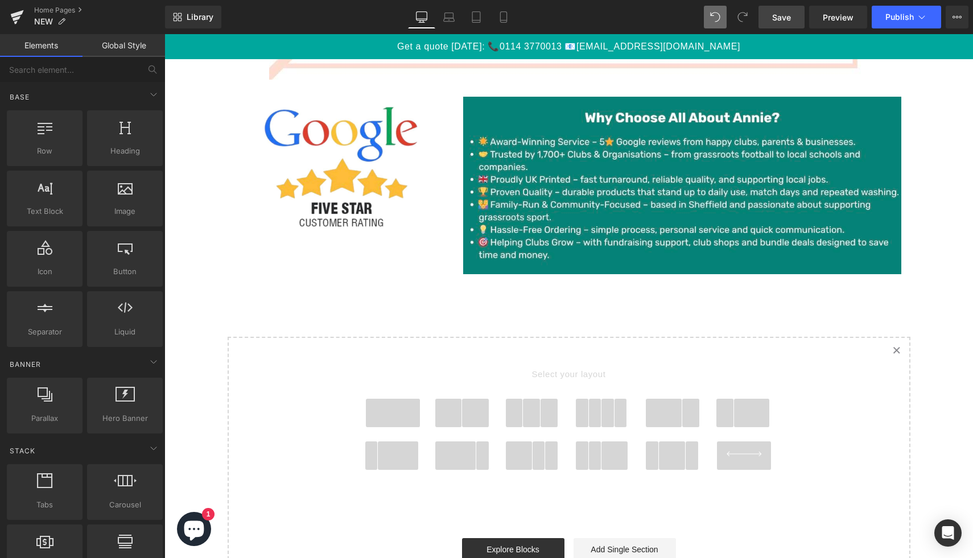
click at [732, 415] on span at bounding box center [725, 413] width 18 height 28
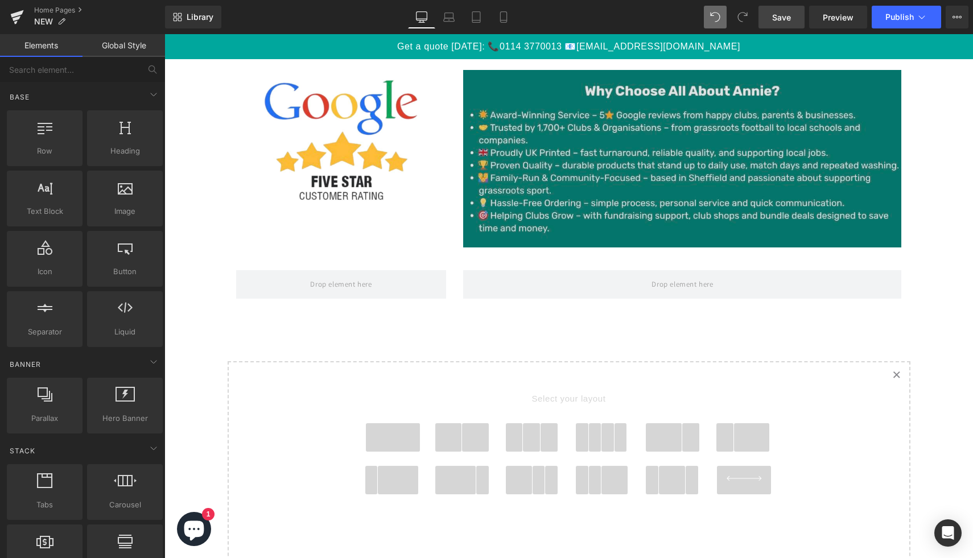
scroll to position [4304, 0]
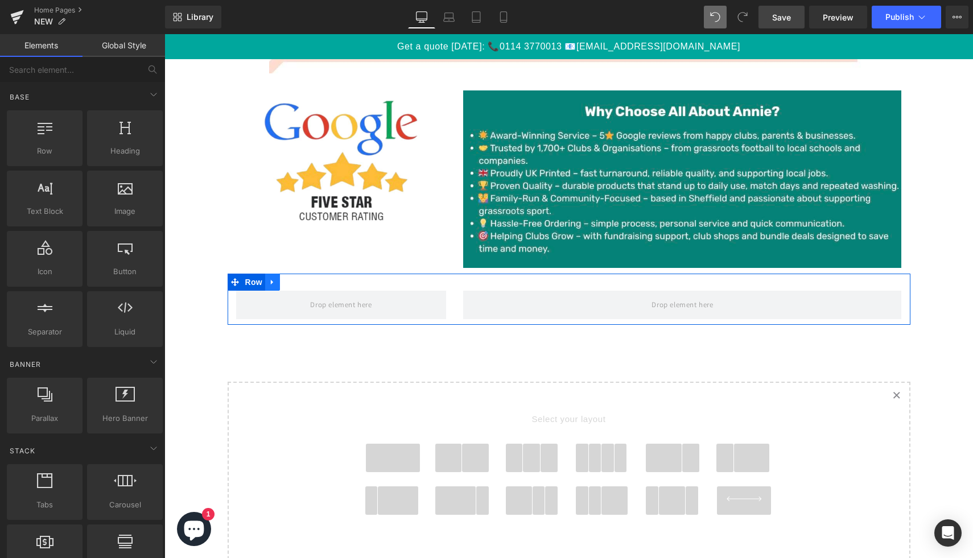
click at [273, 278] on icon at bounding box center [273, 282] width 8 height 9
click at [303, 282] on icon at bounding box center [302, 282] width 8 height 9
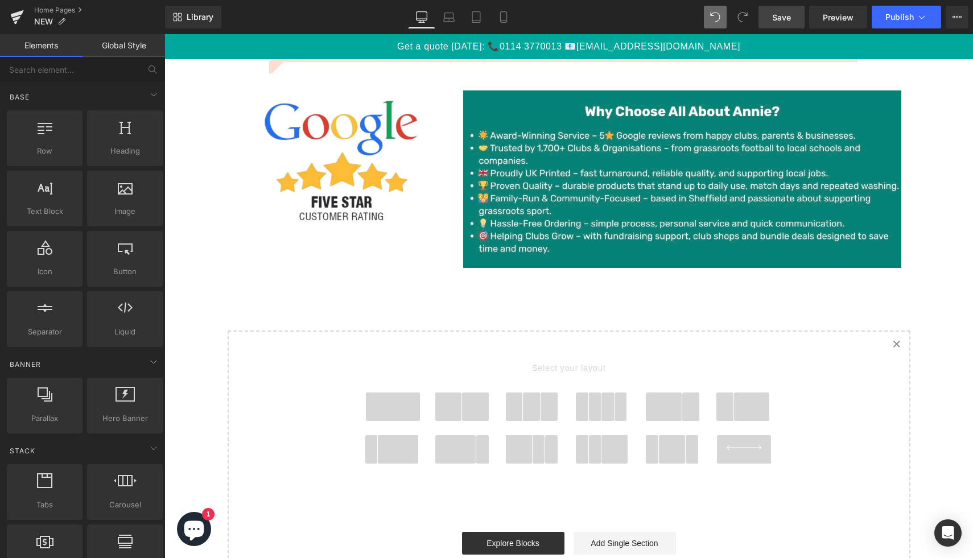
click at [687, 400] on span at bounding box center [691, 407] width 18 height 28
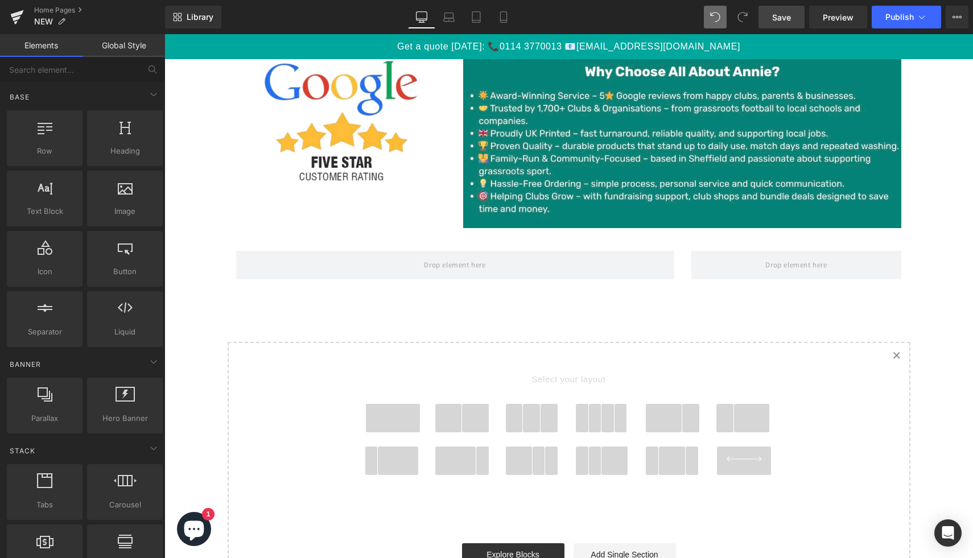
scroll to position [4236, 0]
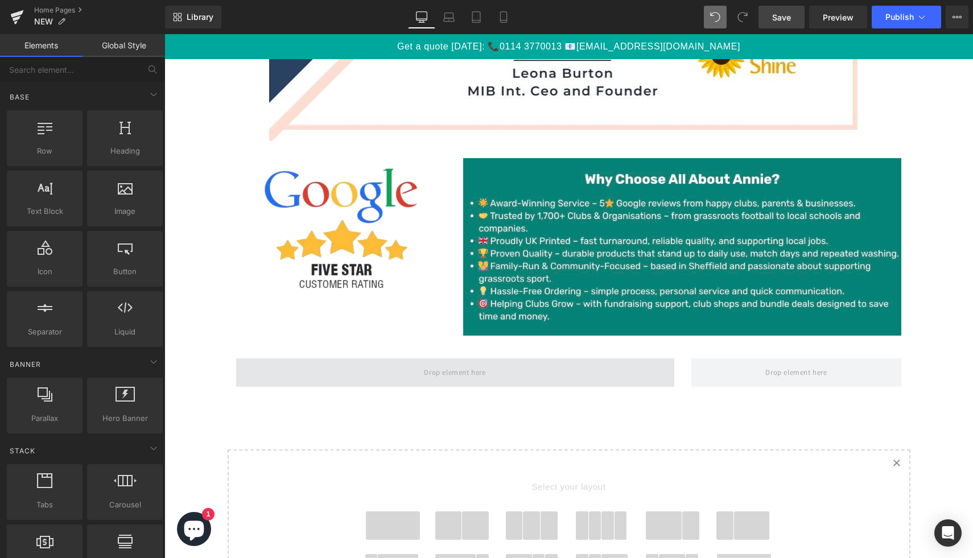
click at [329, 369] on span at bounding box center [455, 372] width 438 height 28
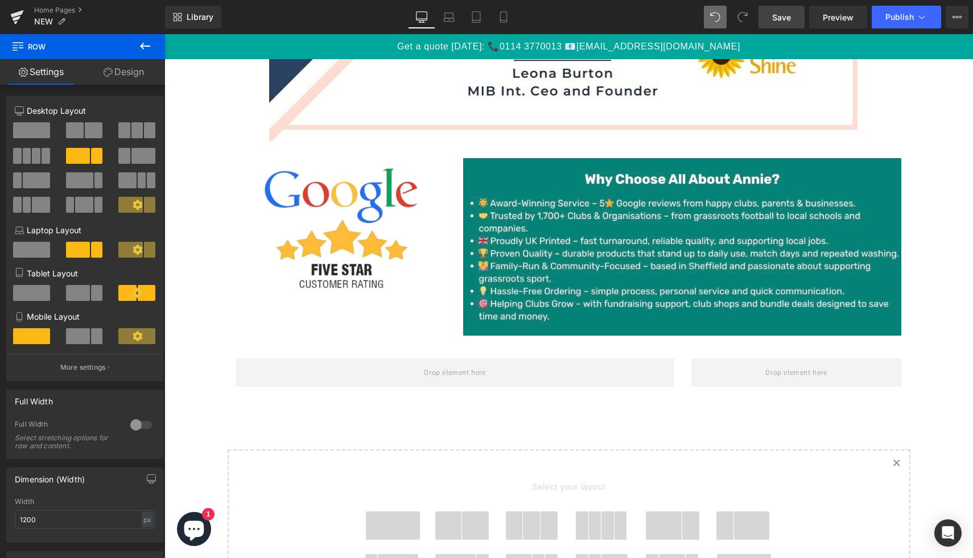
click at [147, 39] on icon at bounding box center [145, 46] width 14 height 14
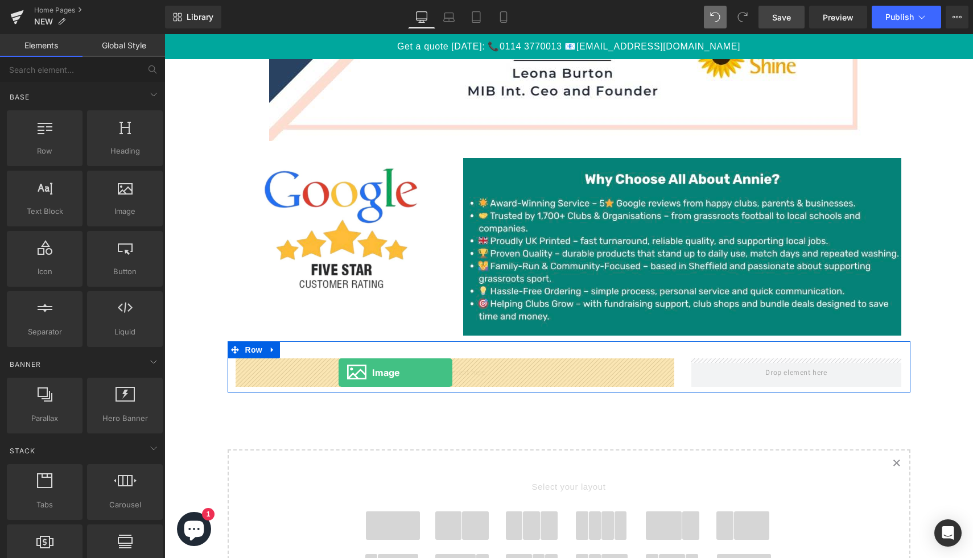
drag, startPoint x: 283, startPoint y: 230, endPoint x: 339, endPoint y: 373, distance: 152.8
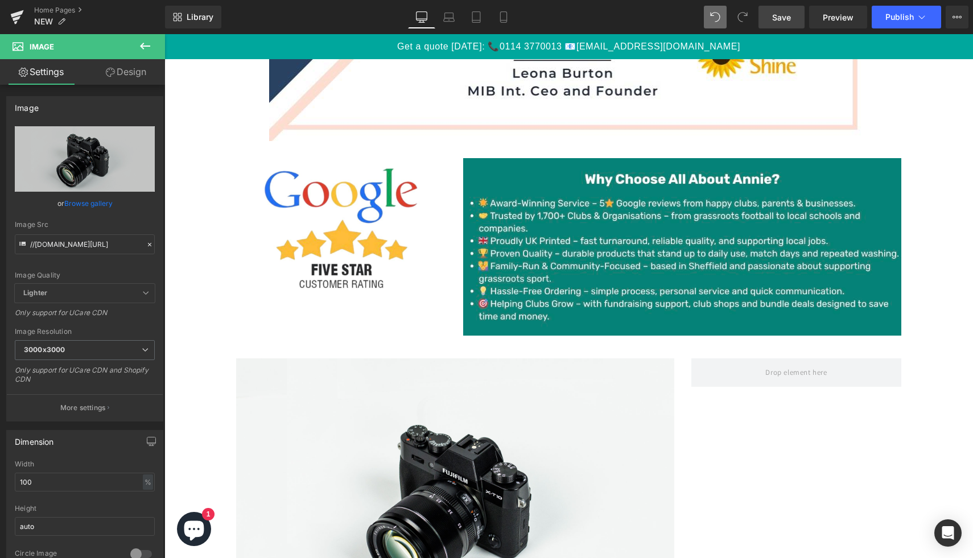
click at [138, 50] on icon at bounding box center [145, 46] width 14 height 14
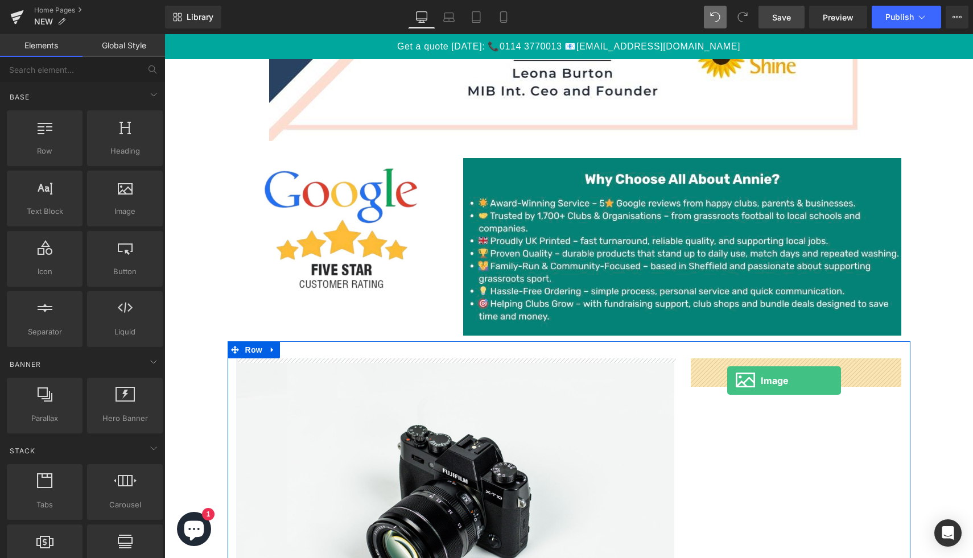
drag, startPoint x: 285, startPoint y: 242, endPoint x: 727, endPoint y: 381, distance: 463.4
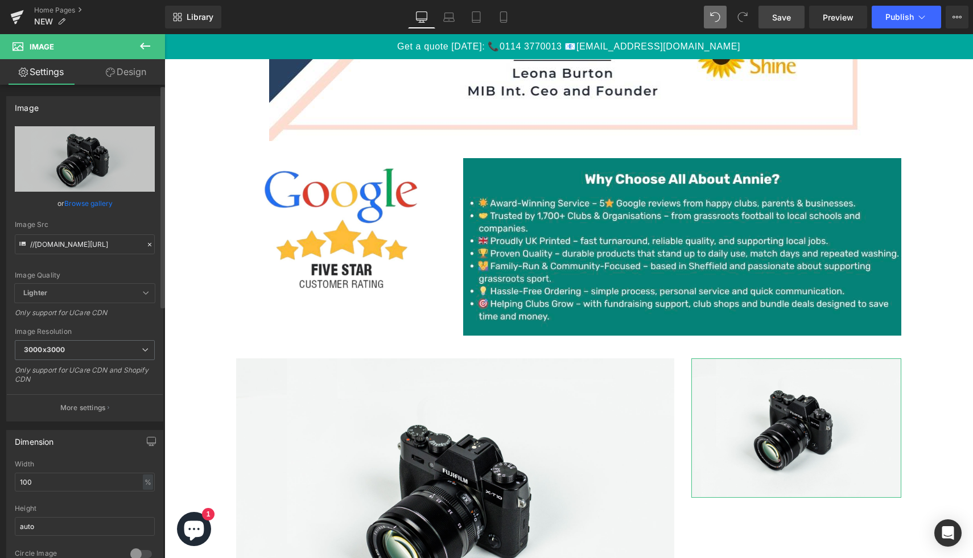
click at [96, 203] on link "Browse gallery" at bounding box center [88, 203] width 48 height 20
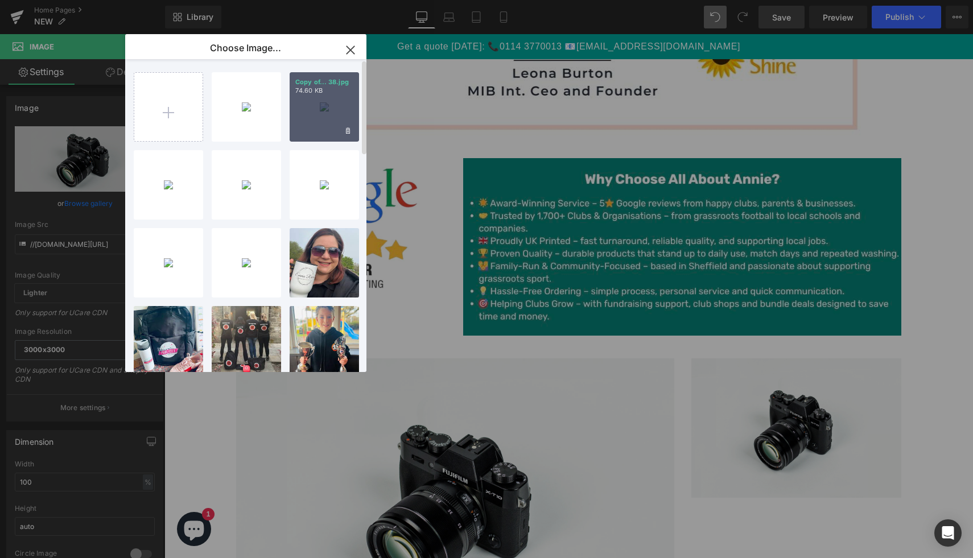
click at [326, 110] on div "Copy of... 38.jpg 74.60 KB" at bounding box center [324, 106] width 69 height 69
type input "[URL][DOMAIN_NAME]"
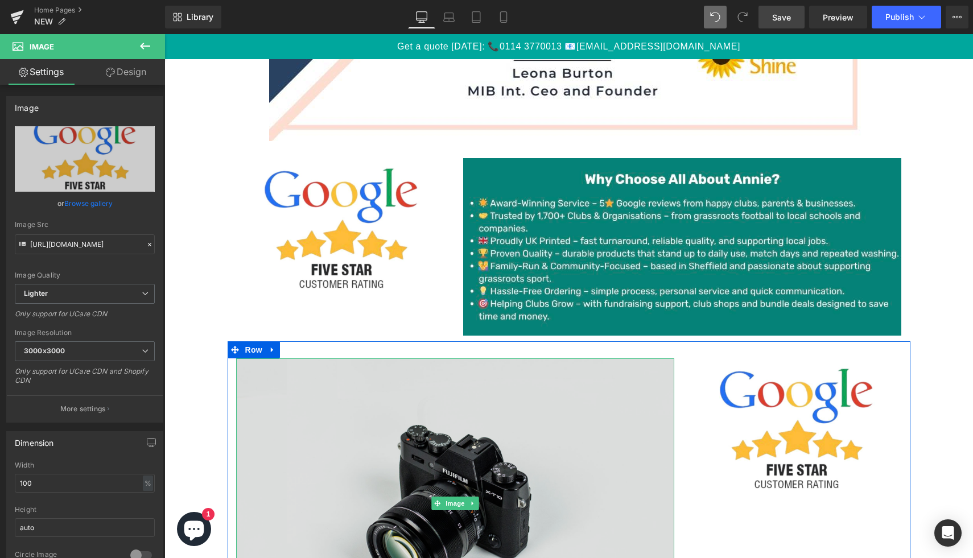
click at [355, 439] on img at bounding box center [455, 503] width 438 height 290
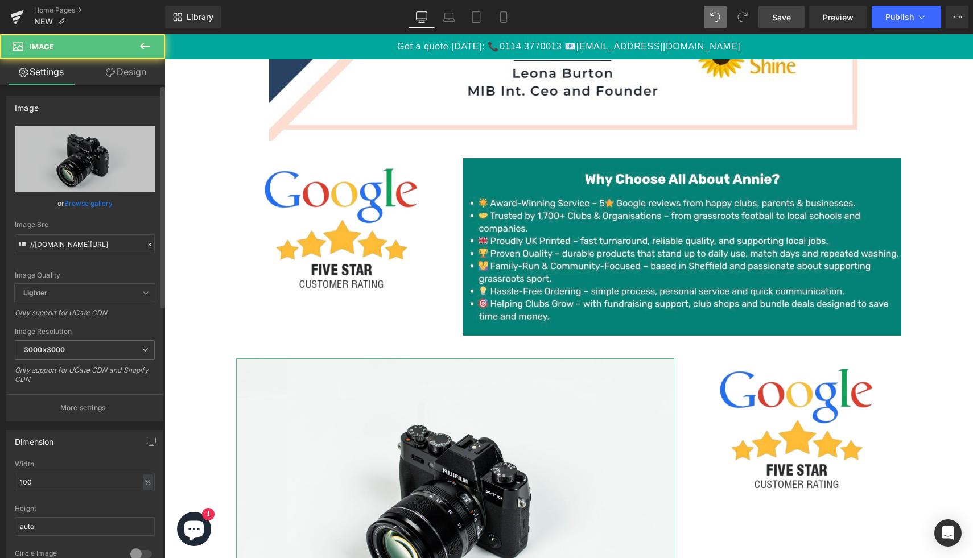
click at [95, 206] on link "Browse gallery" at bounding box center [88, 203] width 48 height 20
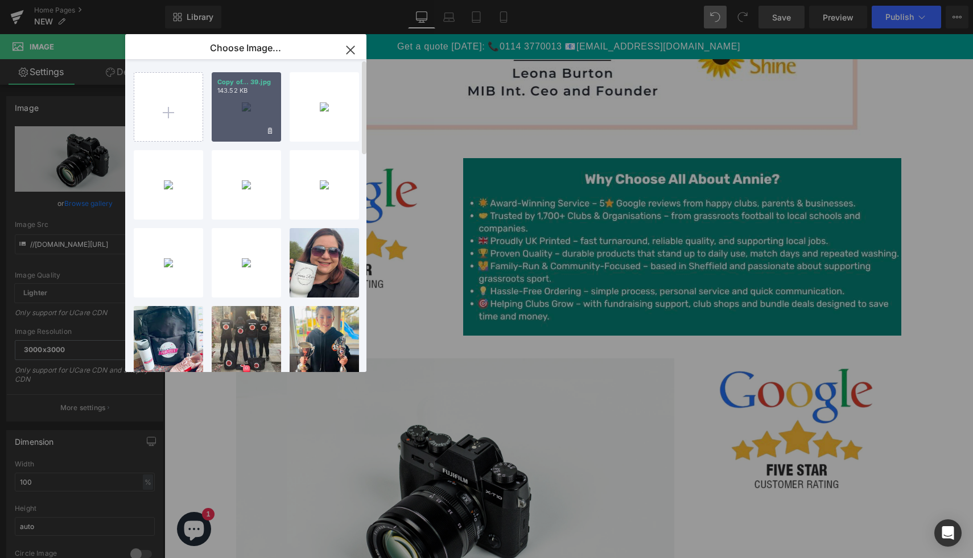
click at [258, 130] on div "Copy of... 39.jpg 143.52 KB" at bounding box center [246, 106] width 69 height 69
type input "[URL][DOMAIN_NAME]"
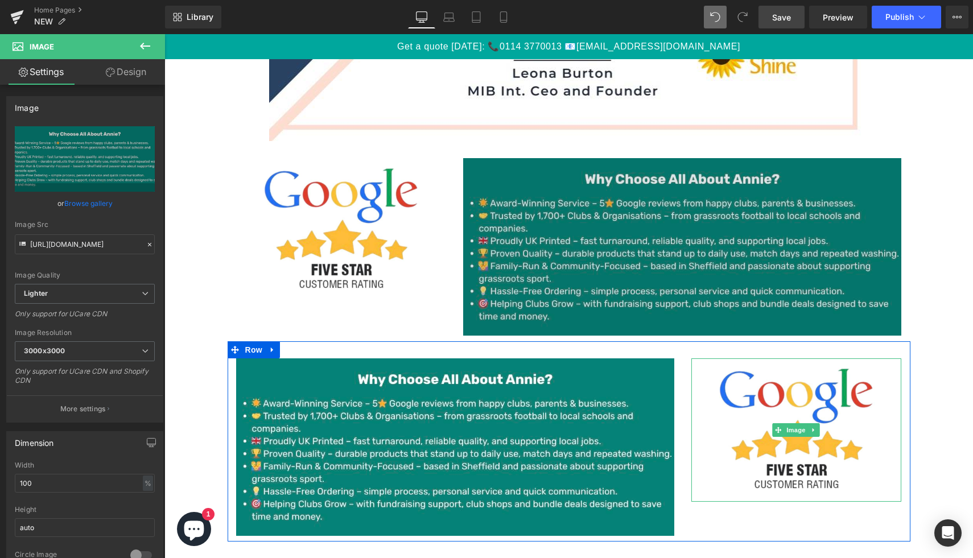
click at [760, 443] on img at bounding box center [796, 429] width 211 height 143
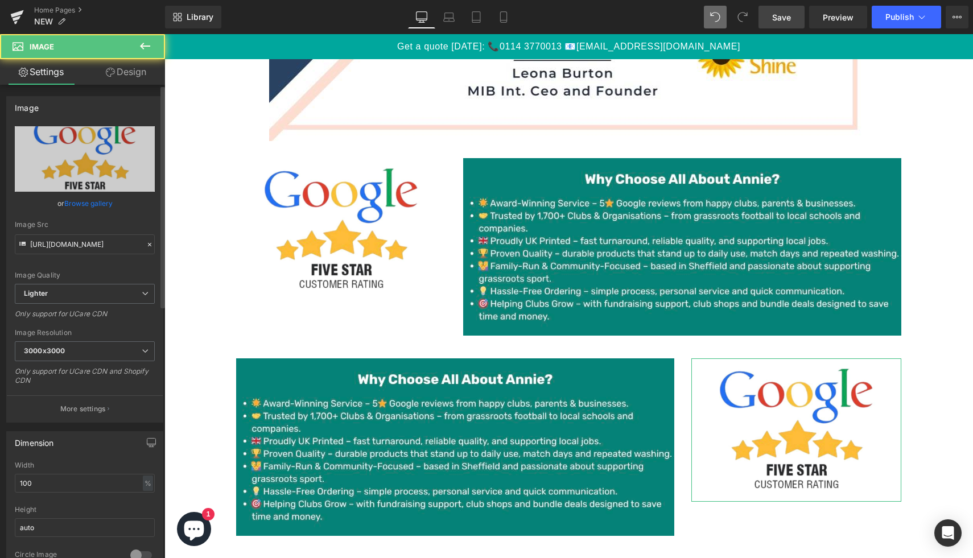
click at [106, 203] on link "Browse gallery" at bounding box center [88, 203] width 48 height 20
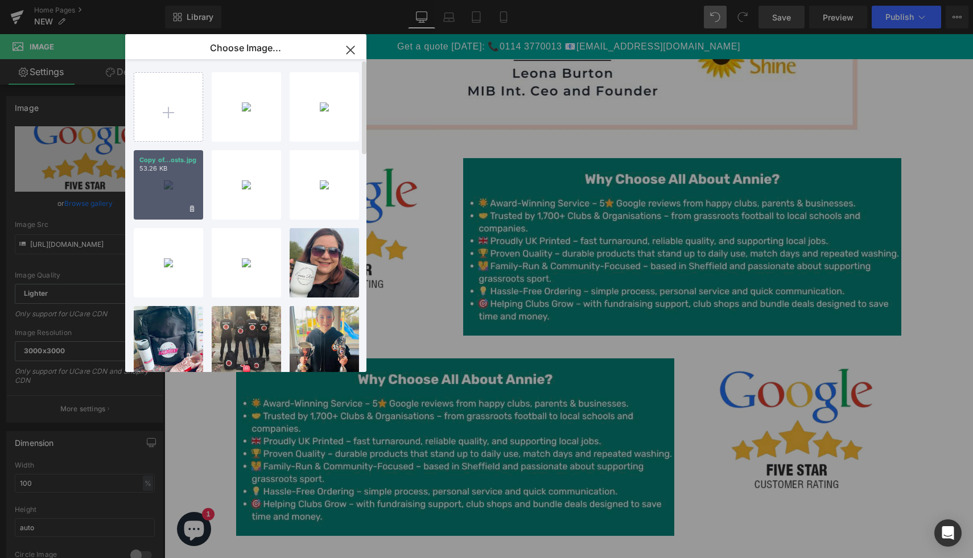
click at [184, 161] on p "Copy of...osts.jpg" at bounding box center [168, 160] width 58 height 9
type input "[URL][DOMAIN_NAME]"
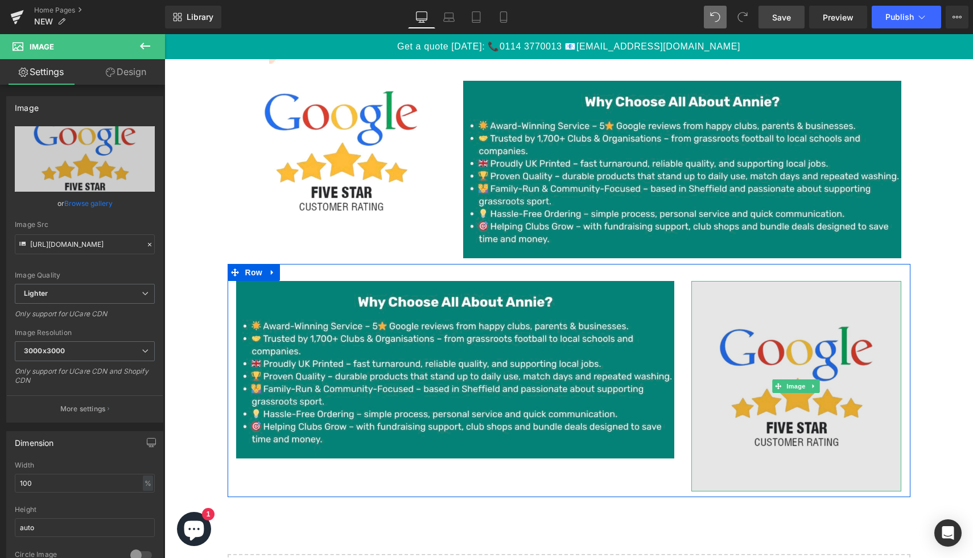
scroll to position [4323, 0]
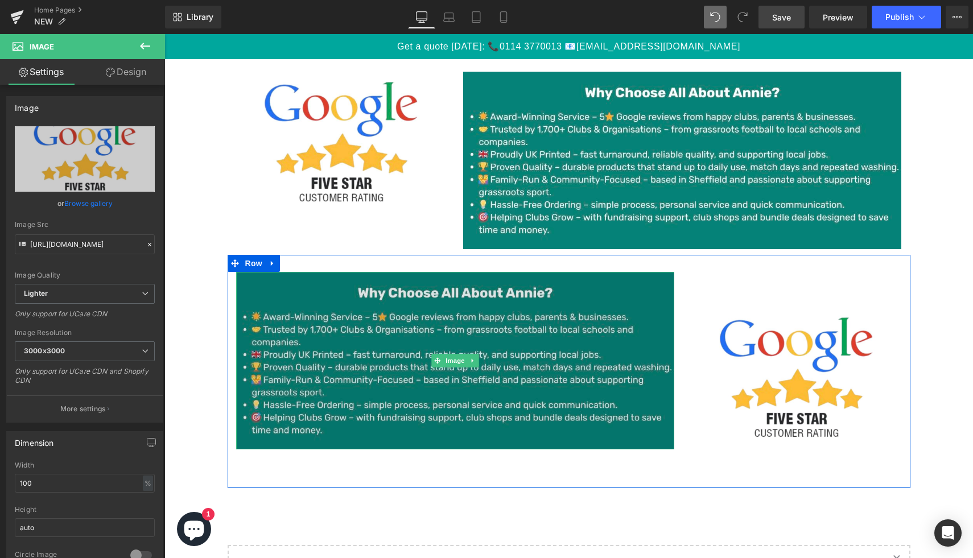
click at [595, 298] on img at bounding box center [455, 361] width 438 height 178
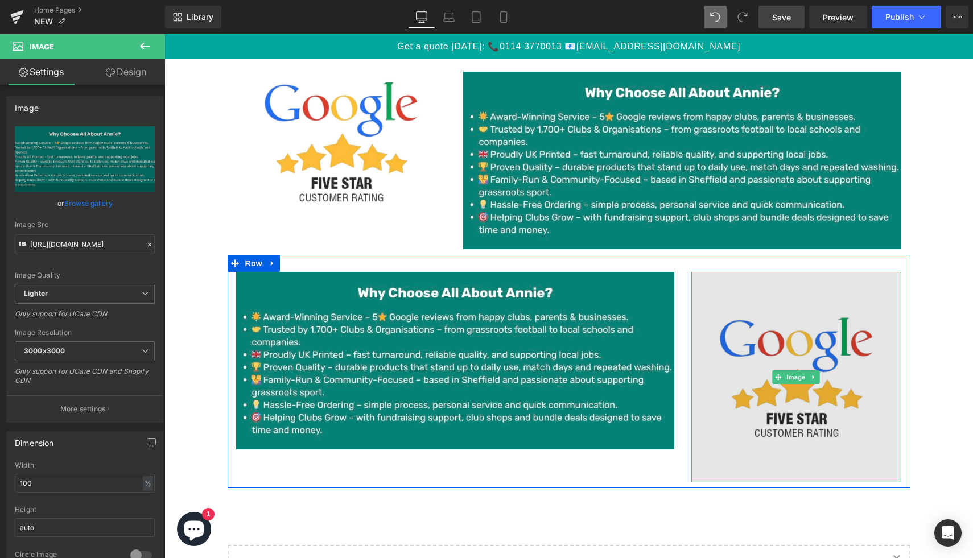
click at [785, 302] on img at bounding box center [796, 377] width 211 height 211
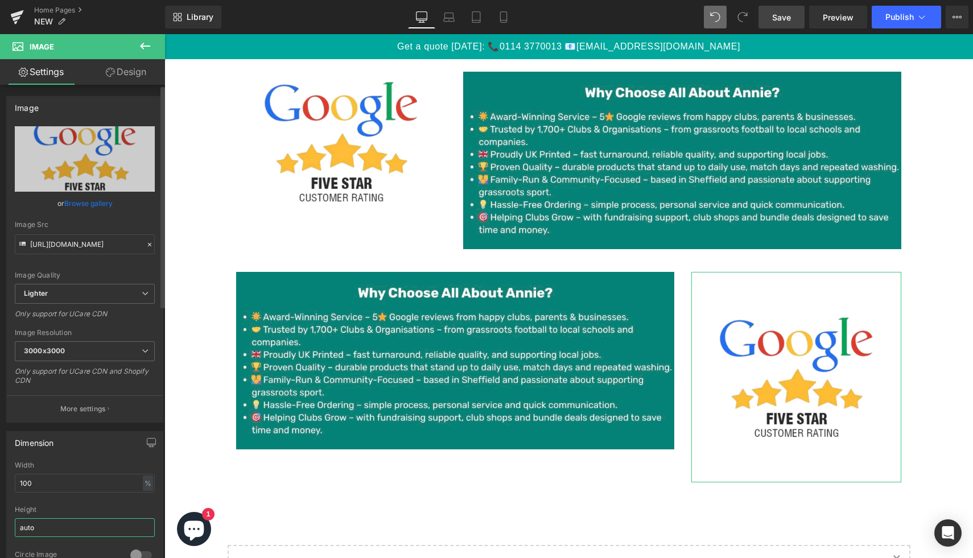
click at [46, 523] on input "auto" at bounding box center [85, 527] width 140 height 19
type input "a"
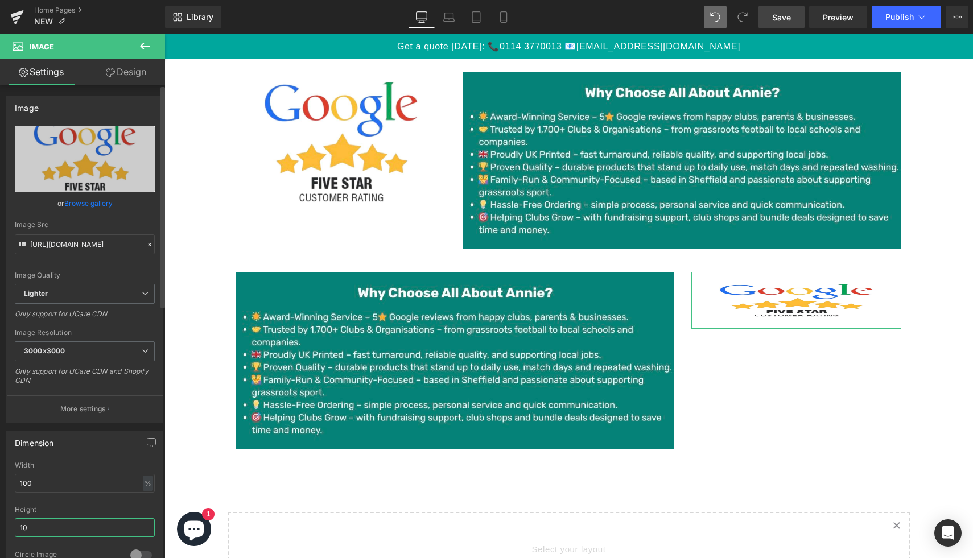
type input "1"
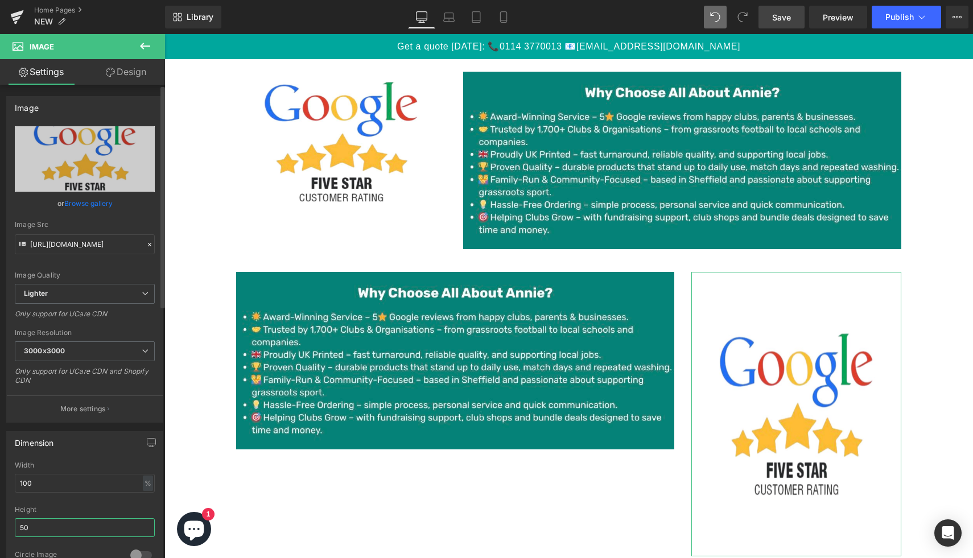
type input "5"
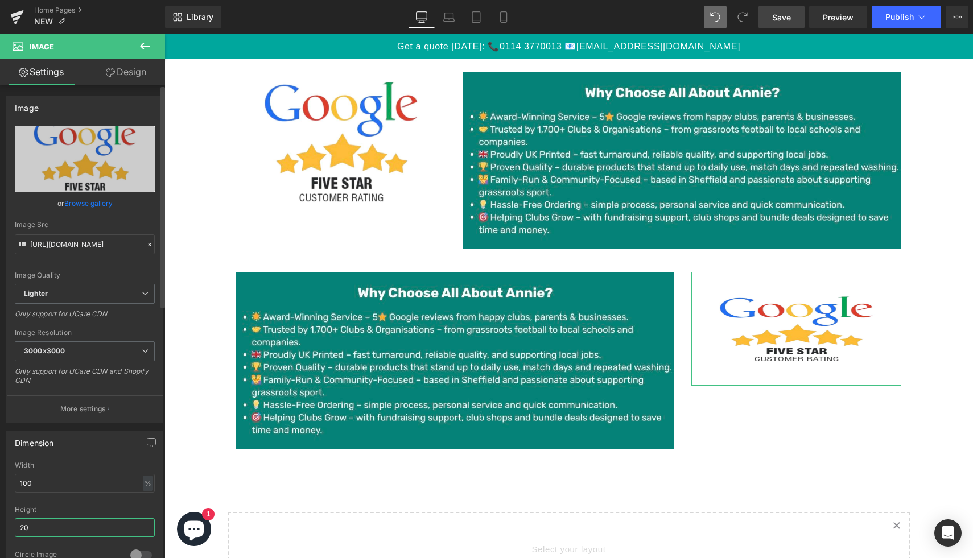
type input "2"
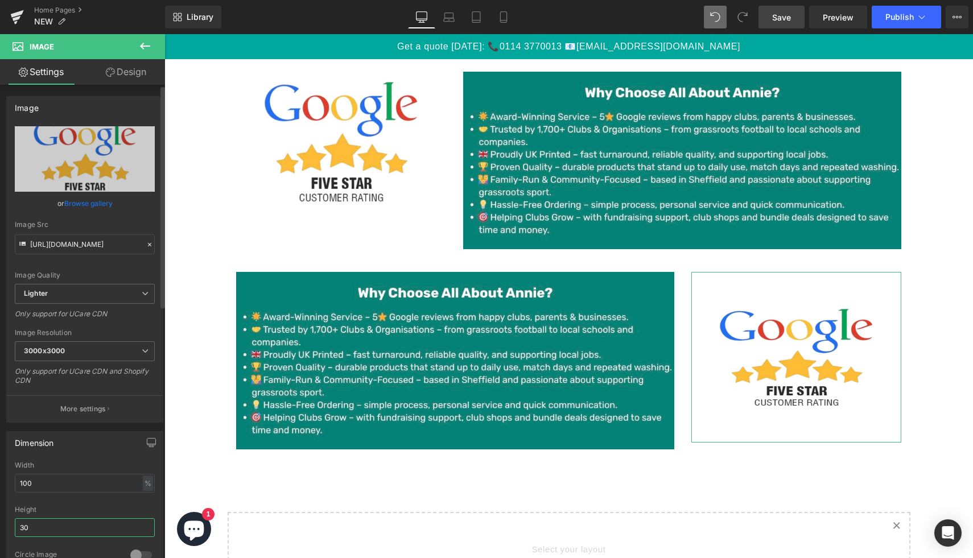
type input "3"
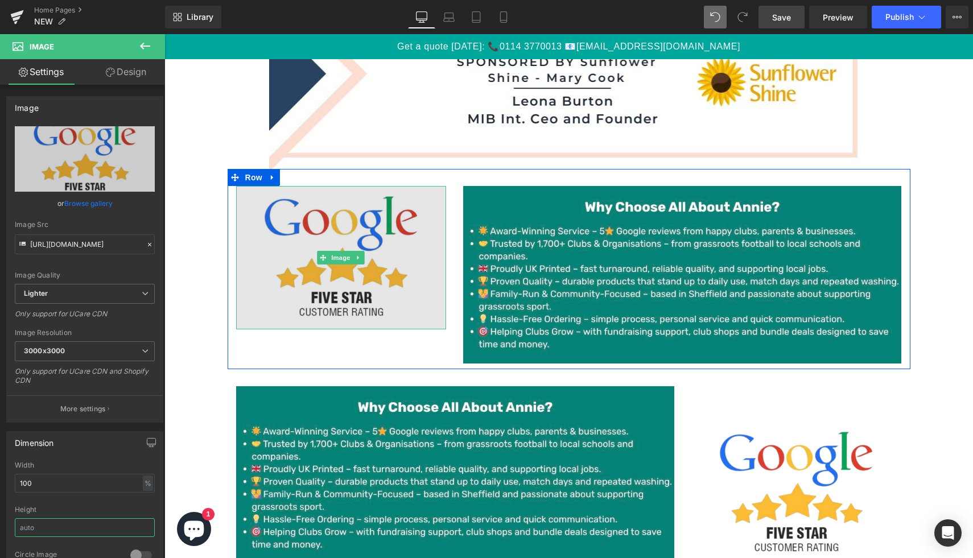
scroll to position [4174, 0]
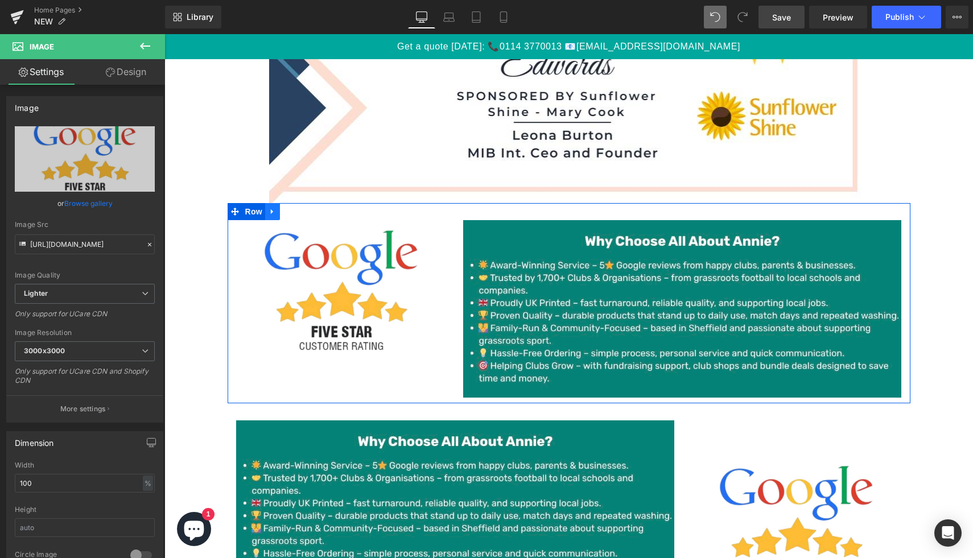
click at [279, 213] on link at bounding box center [272, 211] width 15 height 17
click at [302, 214] on icon at bounding box center [302, 212] width 8 height 8
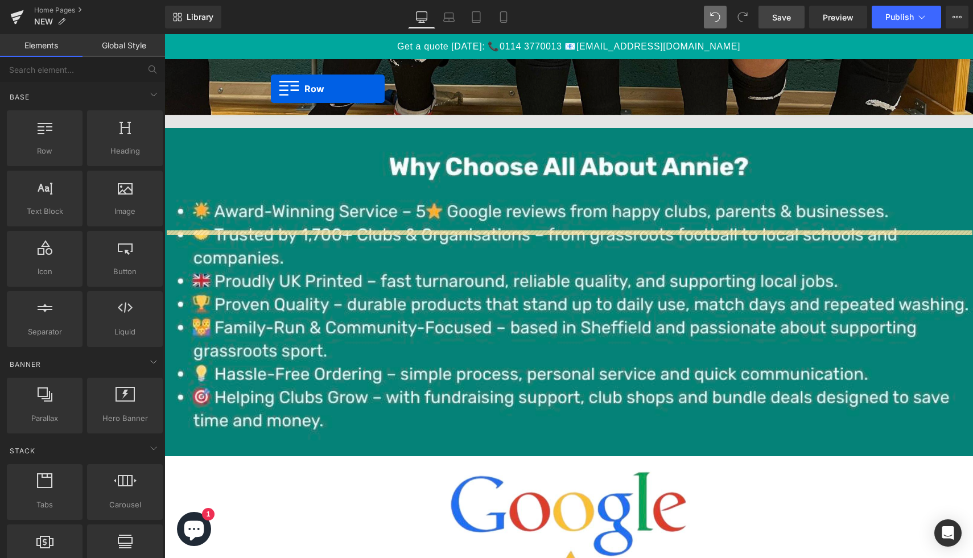
scroll to position [435, 0]
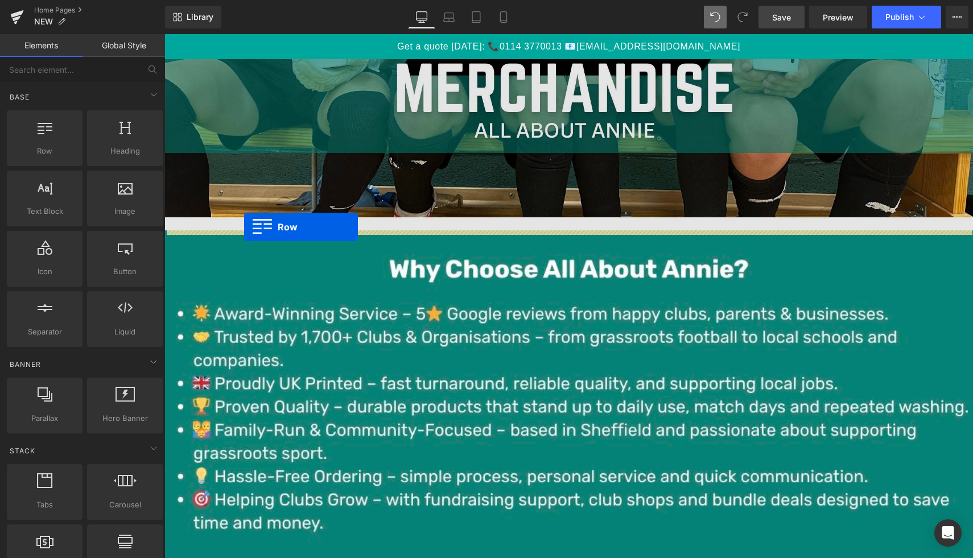
drag, startPoint x: 235, startPoint y: 231, endPoint x: 244, endPoint y: 226, distance: 10.2
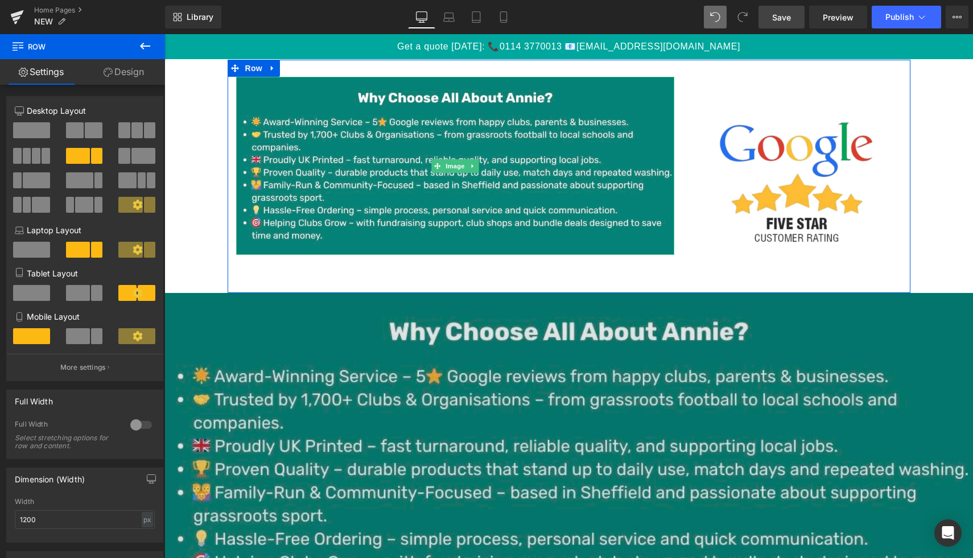
scroll to position [615, 0]
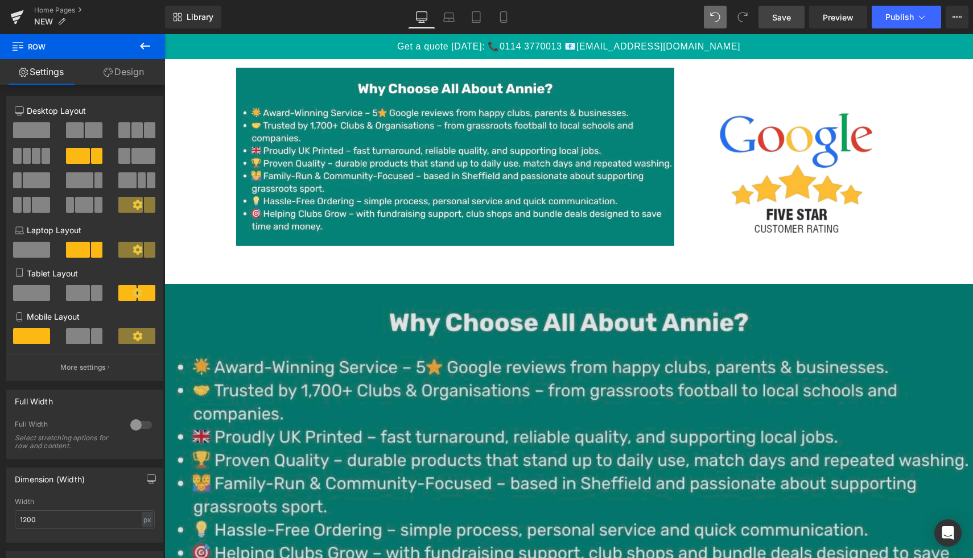
click at [416, 296] on img at bounding box center [568, 448] width 809 height 328
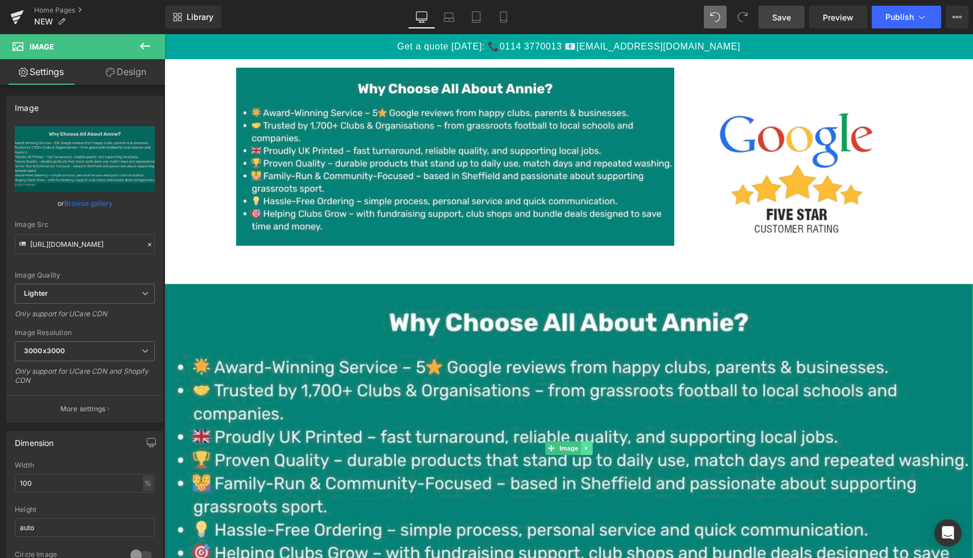
click at [586, 454] on link at bounding box center [586, 449] width 12 height 14
click at [595, 450] on icon at bounding box center [592, 448] width 6 height 7
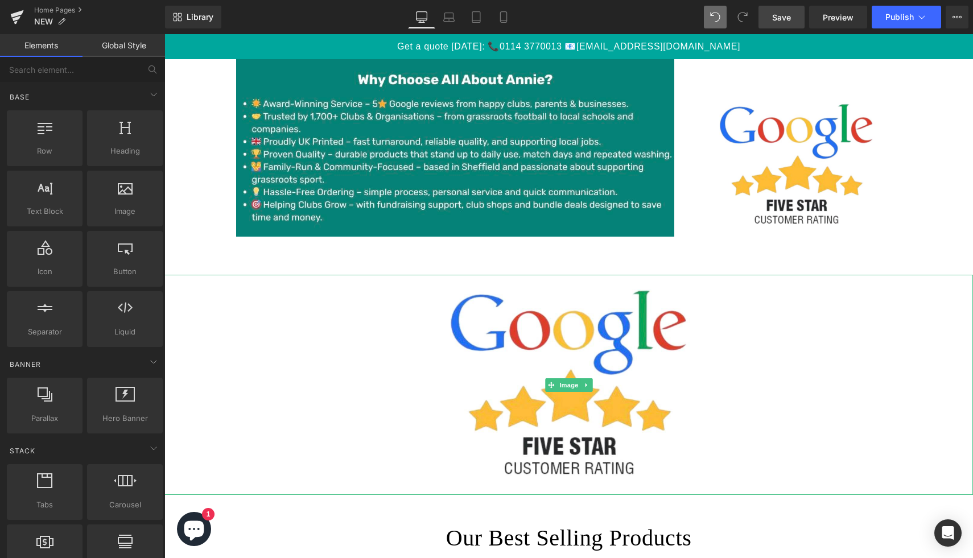
scroll to position [626, 0]
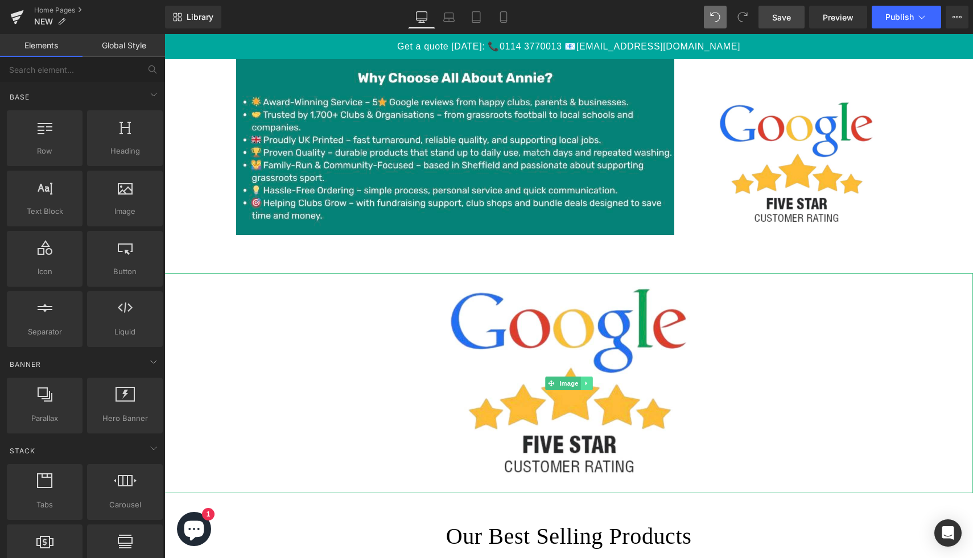
click at [591, 382] on link at bounding box center [586, 384] width 12 height 14
click at [590, 378] on link at bounding box center [593, 384] width 12 height 14
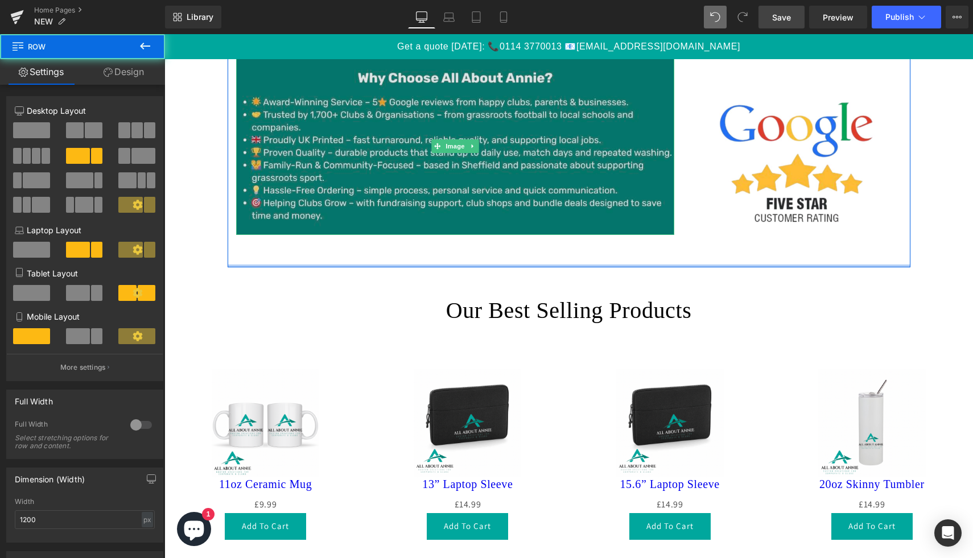
drag, startPoint x: 592, startPoint y: 272, endPoint x: 591, endPoint y: 226, distance: 45.5
click at [592, 225] on div "Image Image Row" at bounding box center [569, 154] width 683 height 228
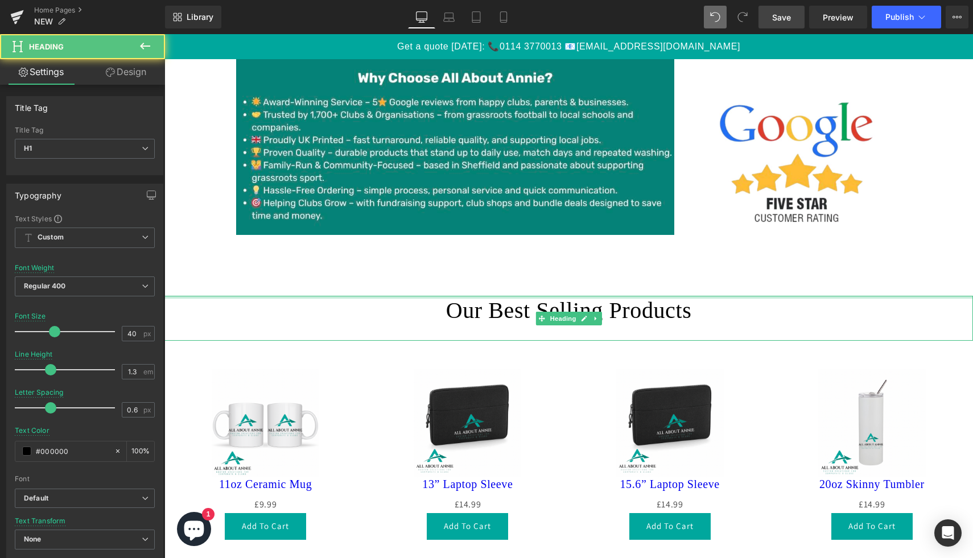
drag, startPoint x: 574, startPoint y: 296, endPoint x: 574, endPoint y: 249, distance: 47.8
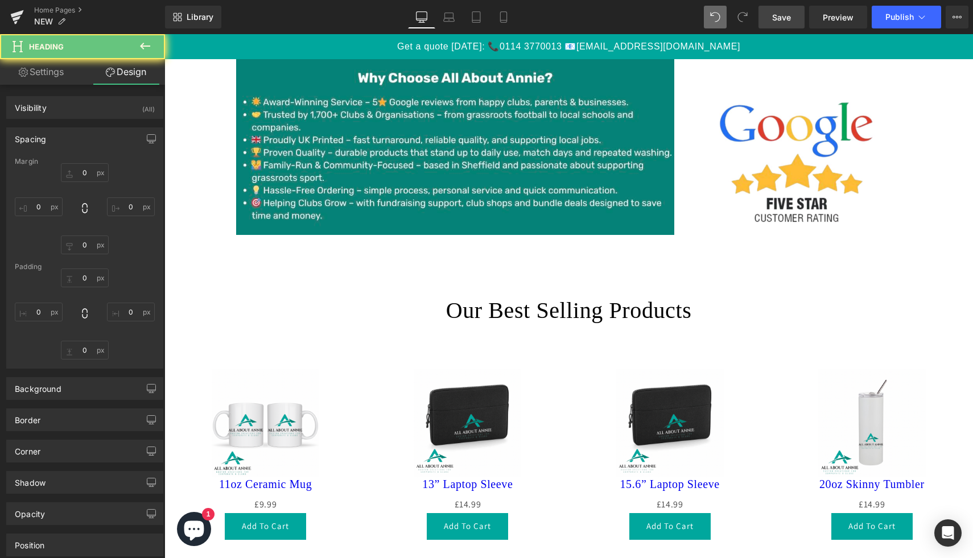
type input "50"
type input "0"
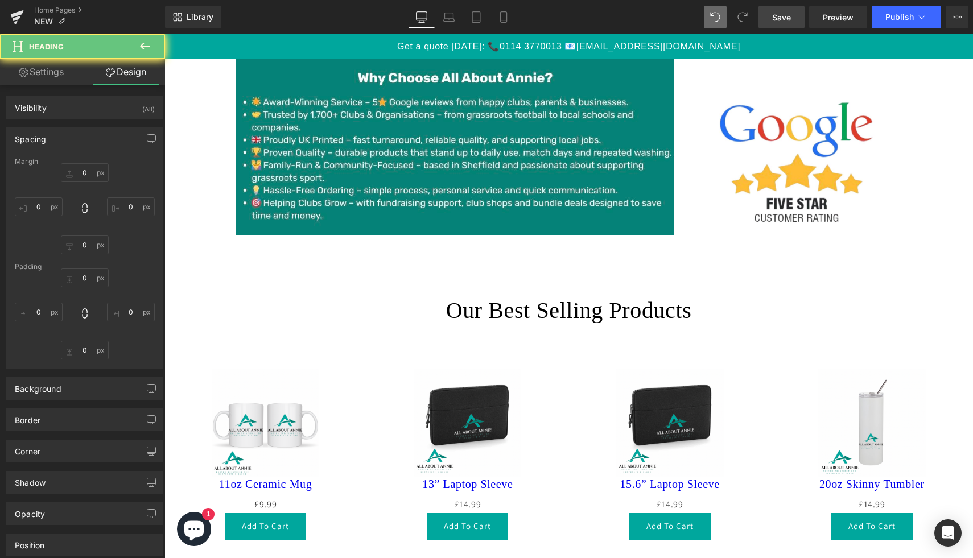
type input "0"
type input "27"
type input "0"
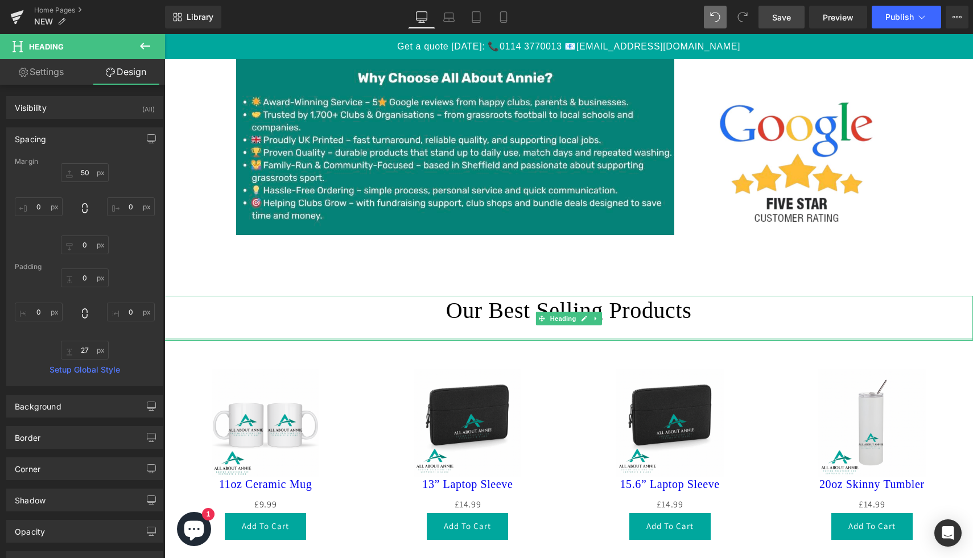
type input "0px"
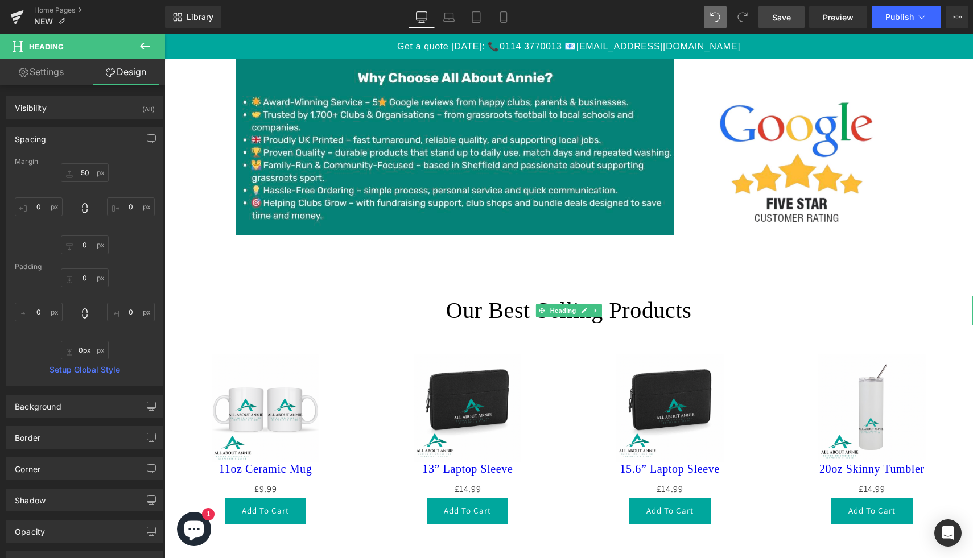
drag, startPoint x: 618, startPoint y: 340, endPoint x: 619, endPoint y: 319, distance: 20.5
click at [619, 318] on div "Our Best Selling Products Heading" at bounding box center [568, 311] width 809 height 30
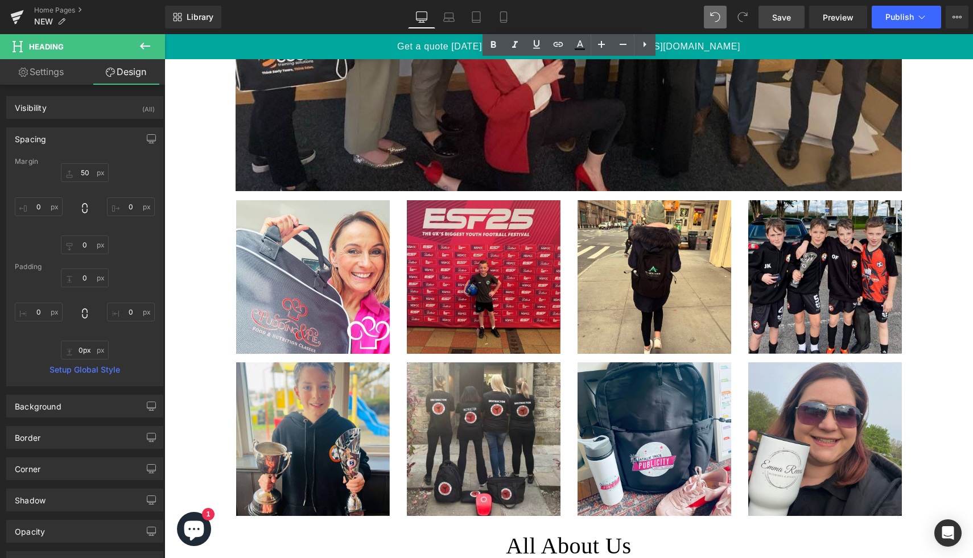
scroll to position [2341, 0]
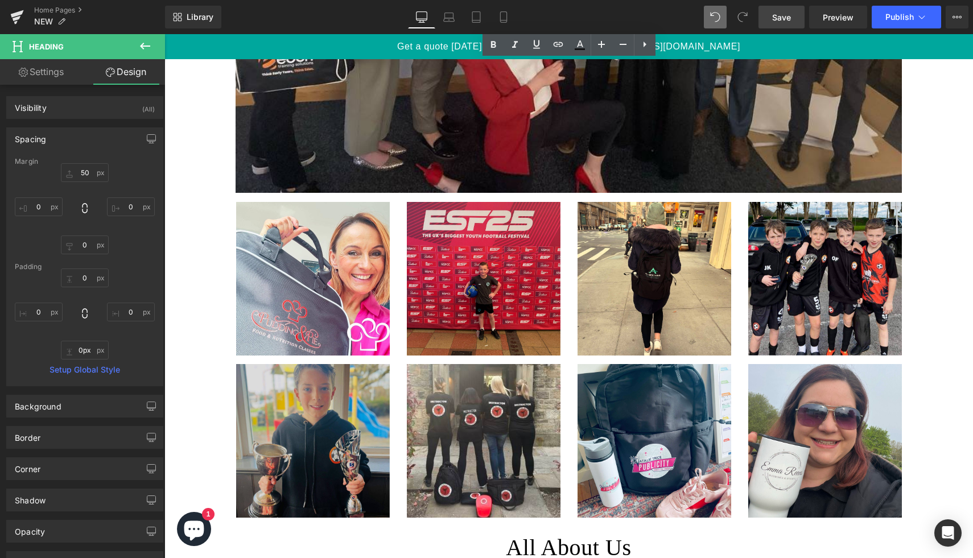
click at [295, 398] on img at bounding box center [313, 441] width 154 height 154
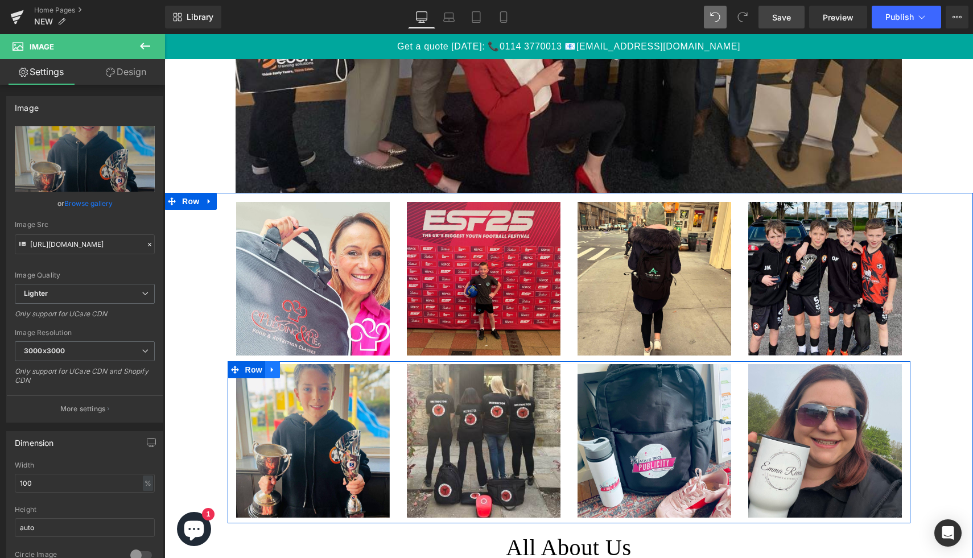
click at [275, 366] on icon at bounding box center [273, 370] width 8 height 9
click at [286, 368] on icon at bounding box center [287, 370] width 8 height 8
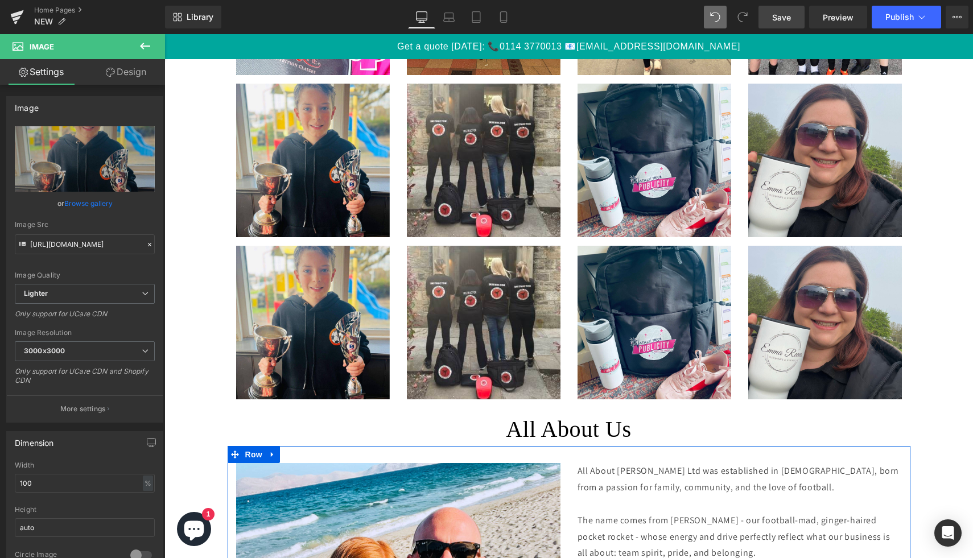
scroll to position [2617, 0]
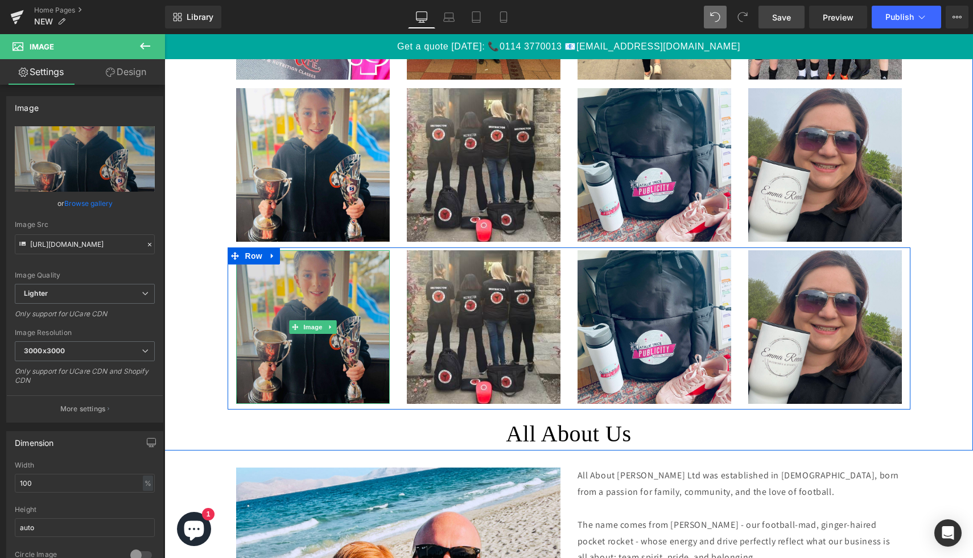
click at [328, 314] on img at bounding box center [313, 327] width 154 height 154
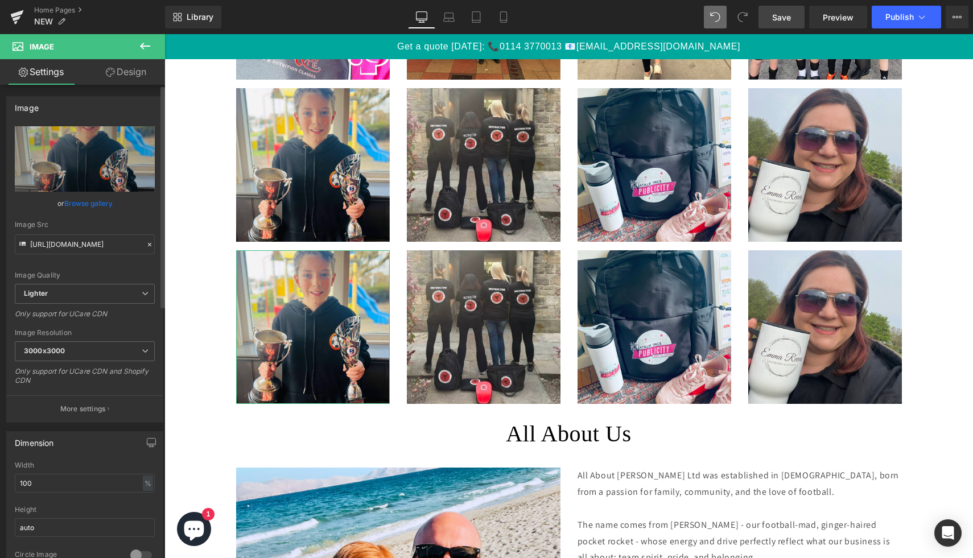
click at [108, 201] on link "Browse gallery" at bounding box center [88, 203] width 48 height 20
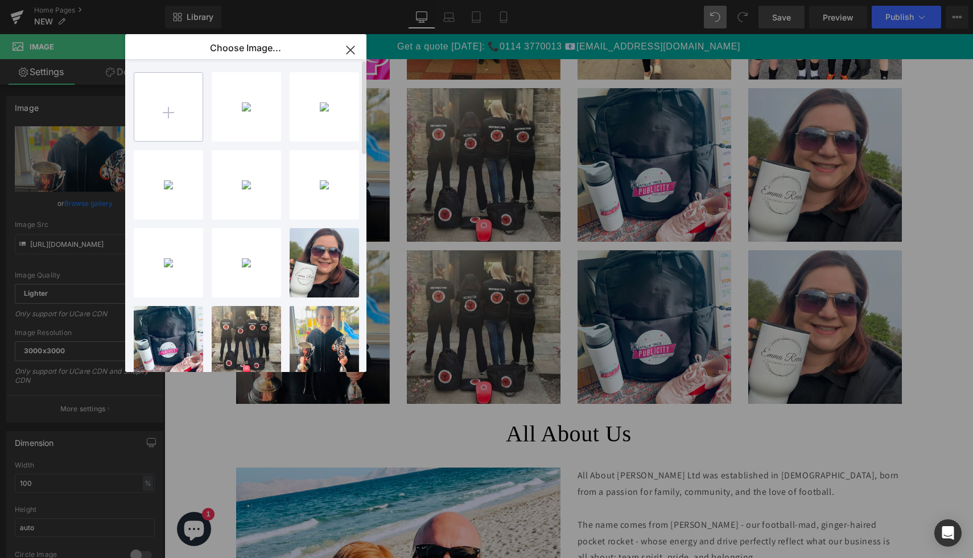
type input "C:\fakepath\PHOTO-2025-09-04-14-21-15.jpg"
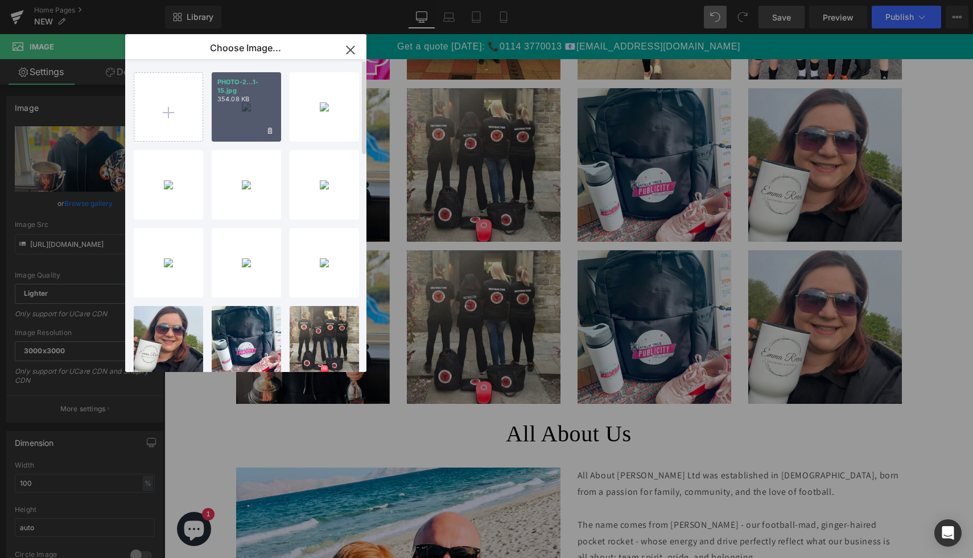
click at [240, 130] on div "PHOTO-2...1-15.jpg 354.08 KB" at bounding box center [246, 106] width 69 height 69
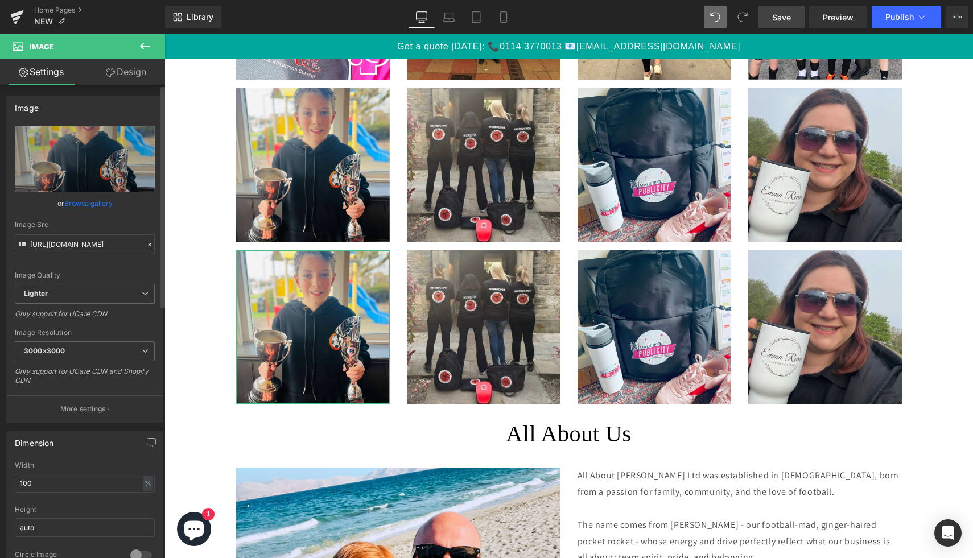
click at [90, 202] on link "Browse gallery" at bounding box center [88, 203] width 48 height 20
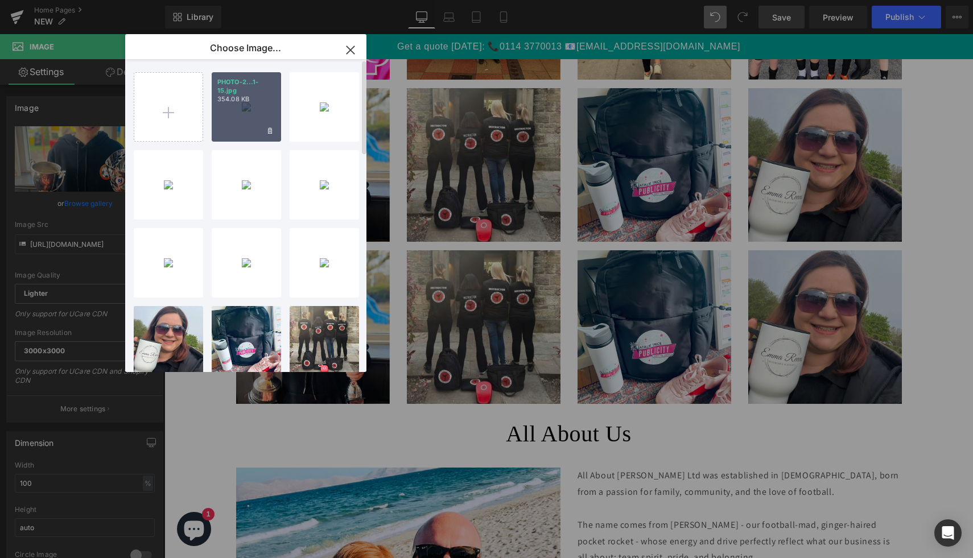
click at [224, 126] on div "PHOTO-2...1-15.jpg 354.08 KB" at bounding box center [246, 106] width 69 height 69
type input "[URL][DOMAIN_NAME]"
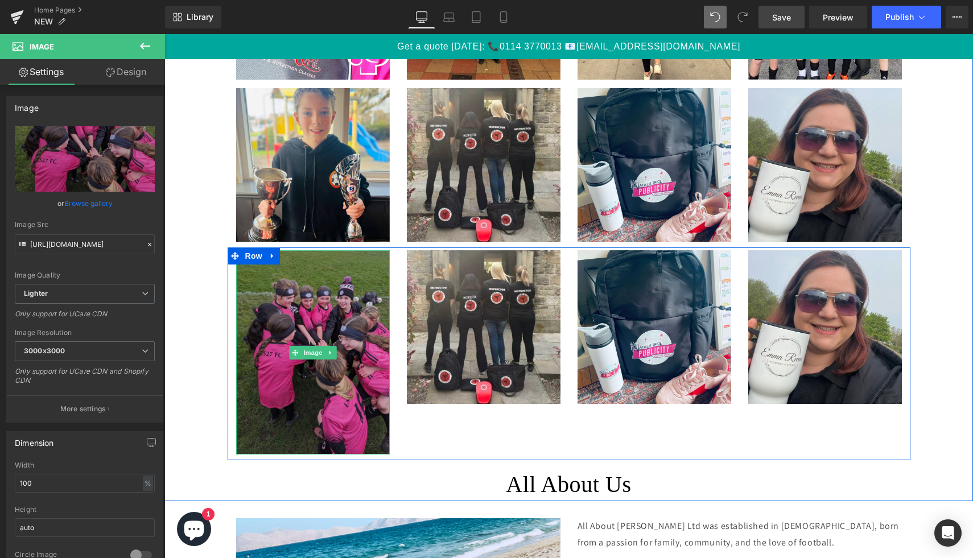
click at [352, 325] on img at bounding box center [313, 352] width 154 height 204
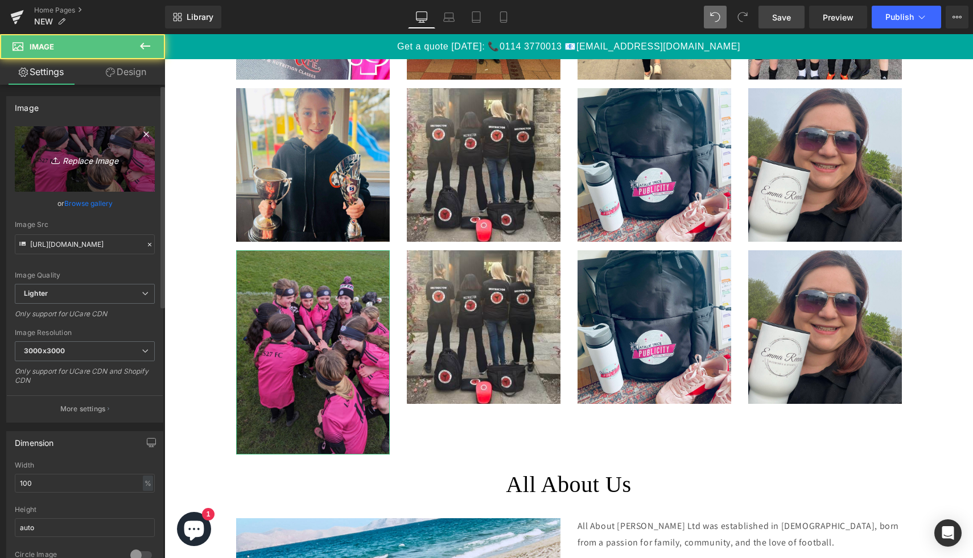
click at [92, 191] on link "Replace Image" at bounding box center [85, 158] width 140 height 65
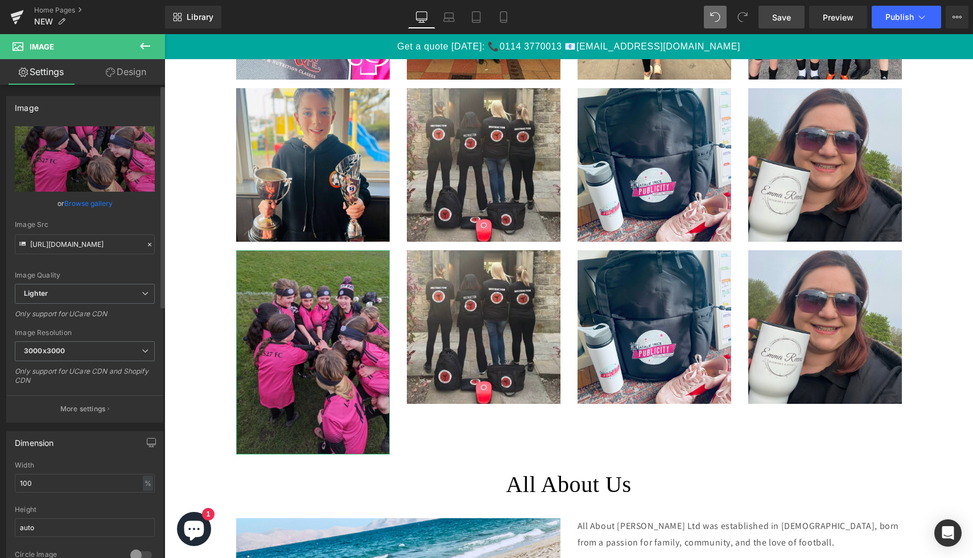
click at [73, 207] on link "Browse gallery" at bounding box center [88, 203] width 48 height 20
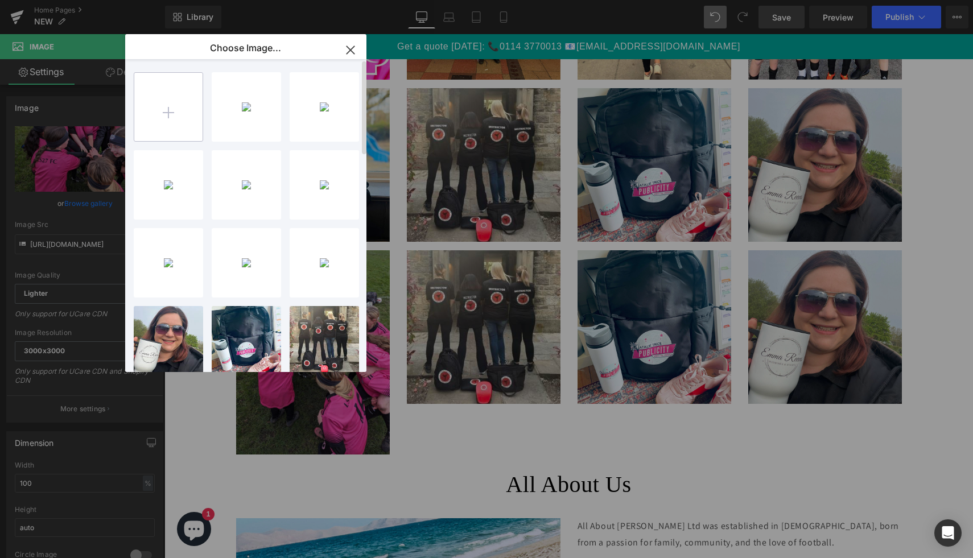
type input "C:\fakepath\9f0a84ea5aa29dd96b80b789e3ca0f5f.jpg"
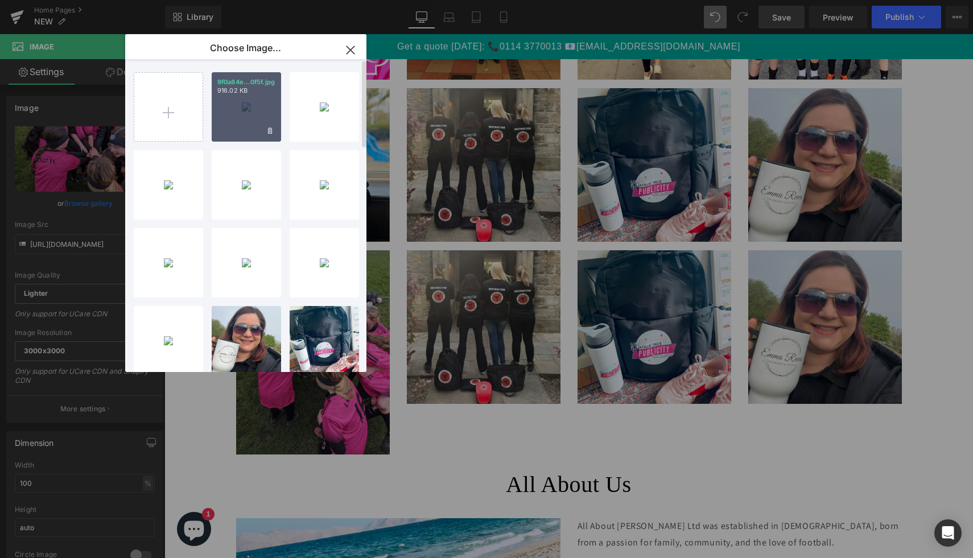
click at [251, 123] on div "9f0a84e...0f5f.jpg 916.02 KB" at bounding box center [246, 106] width 69 height 69
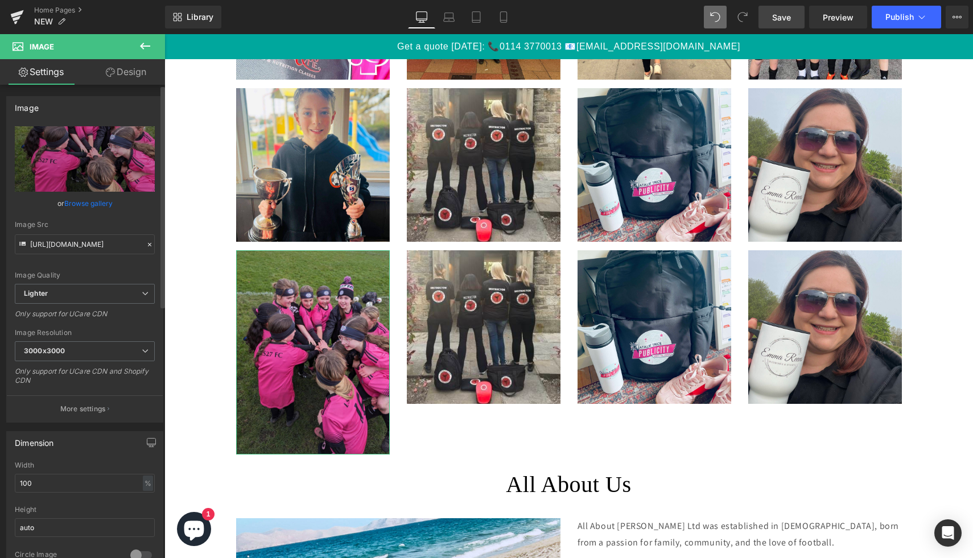
click at [103, 208] on link "Browse gallery" at bounding box center [88, 203] width 48 height 20
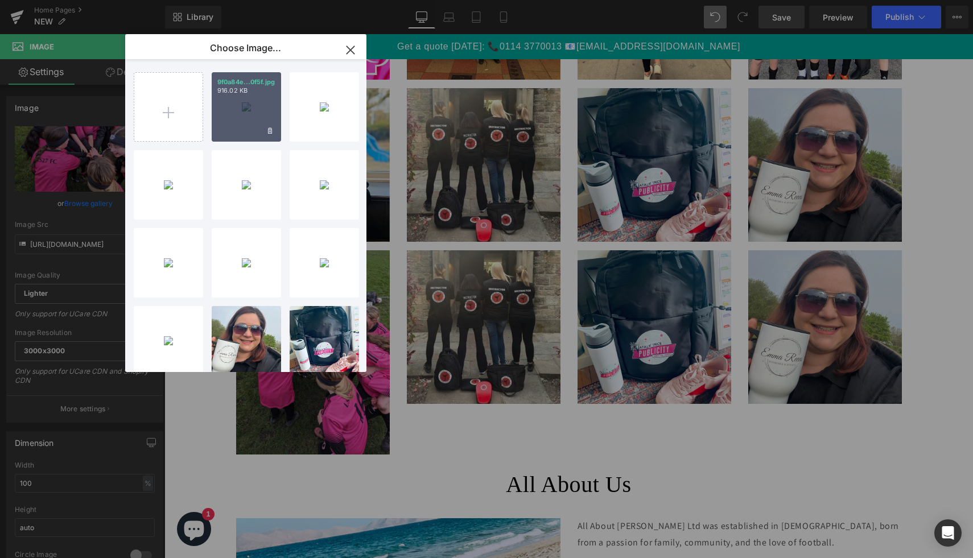
click at [260, 116] on div "9f0a84e...0f5f.jpg 916.02 KB" at bounding box center [246, 106] width 69 height 69
type input "[URL][DOMAIN_NAME]"
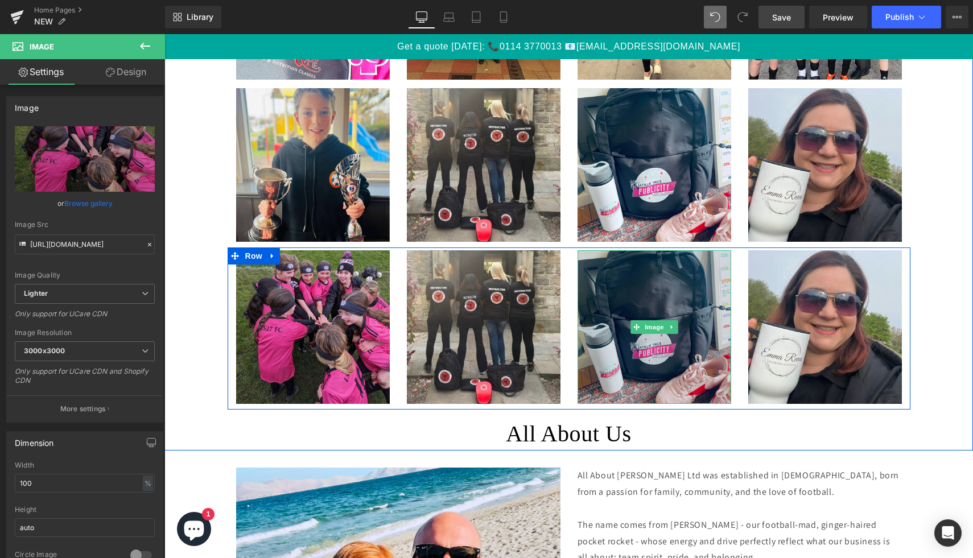
click at [645, 309] on img at bounding box center [655, 327] width 154 height 154
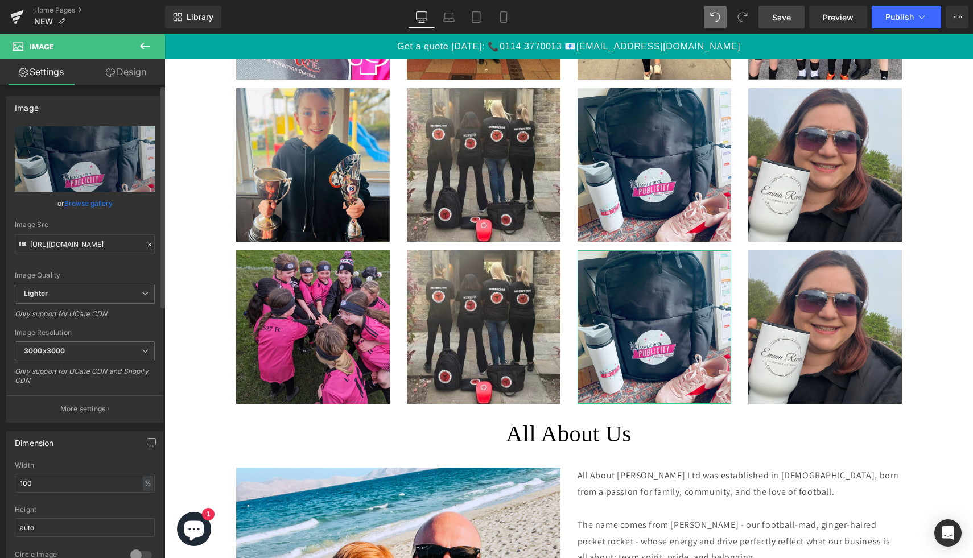
click at [84, 205] on link "Browse gallery" at bounding box center [88, 203] width 48 height 20
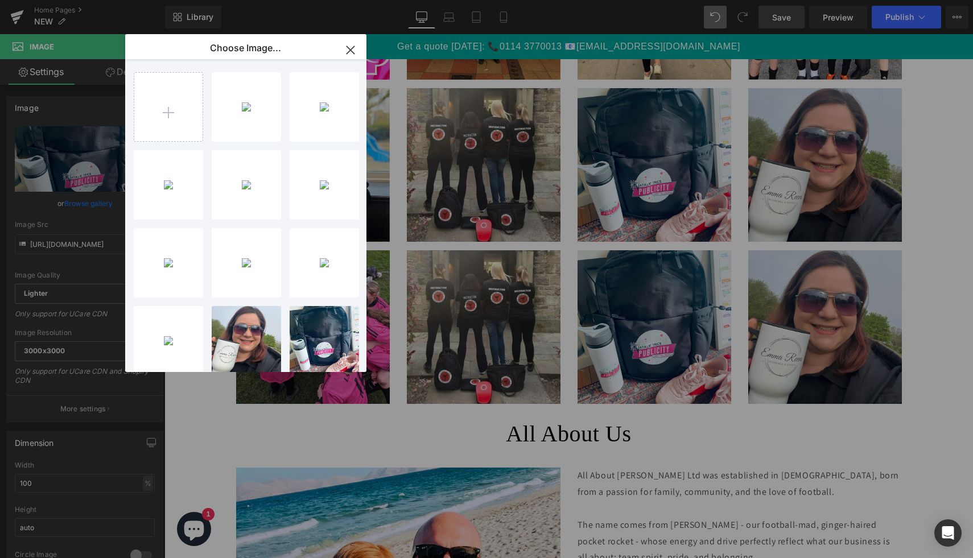
type input "C:\fakepath\dd01081f5cf5e6c9ab68fd65b28d7087.jpg"
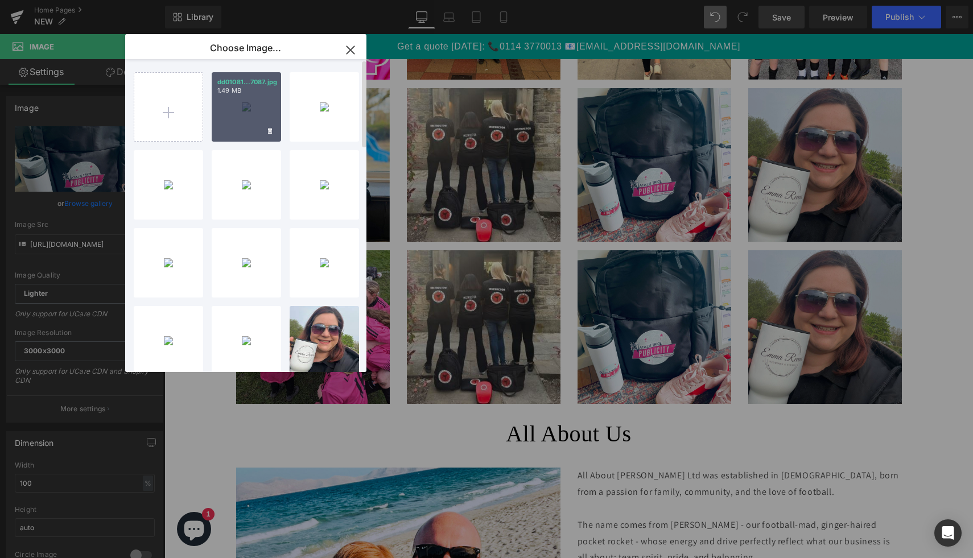
click at [269, 106] on div "dd01081...7087.jpg 1.49 MB" at bounding box center [246, 106] width 69 height 69
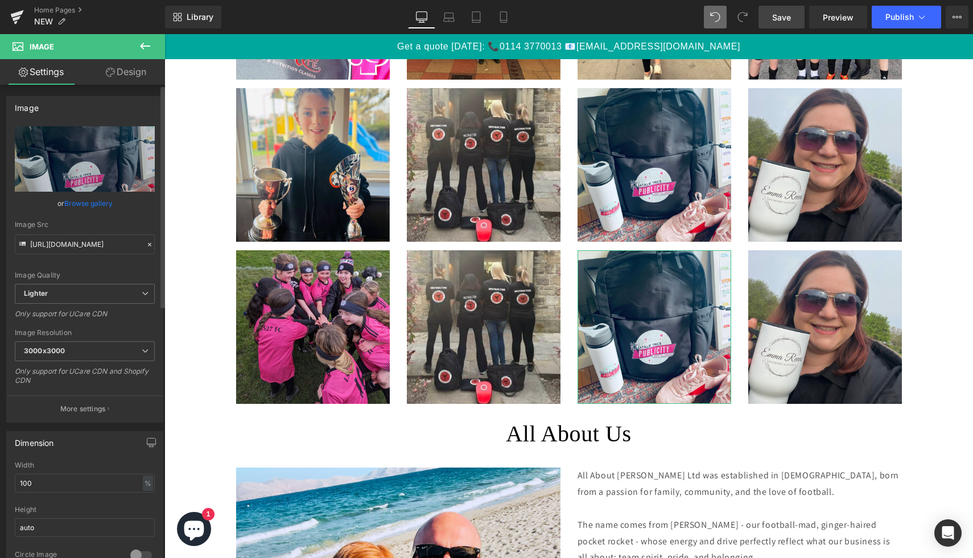
click at [104, 197] on link "Browse gallery" at bounding box center [88, 203] width 48 height 20
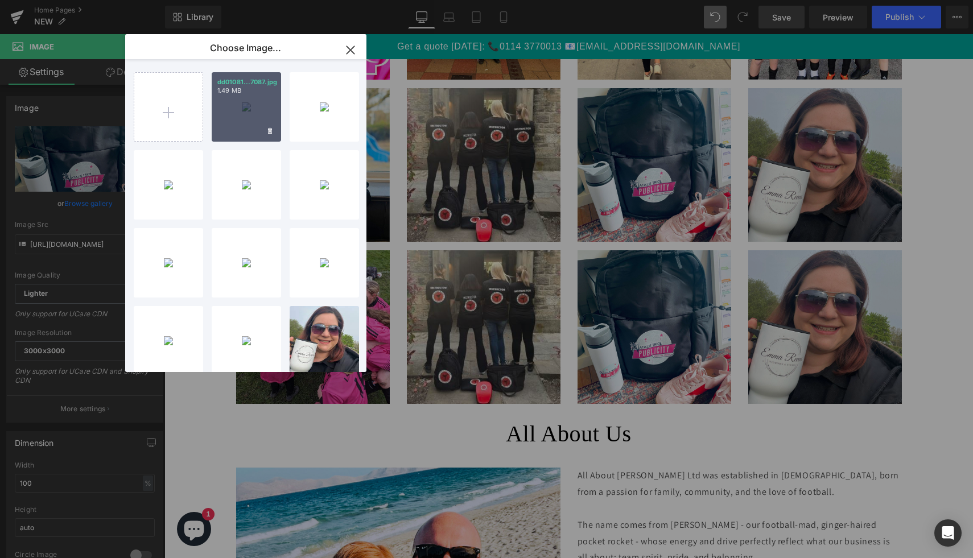
click at [246, 114] on div "dd01081...7087.jpg 1.49 MB" at bounding box center [246, 106] width 69 height 69
type input "[URL][DOMAIN_NAME]"
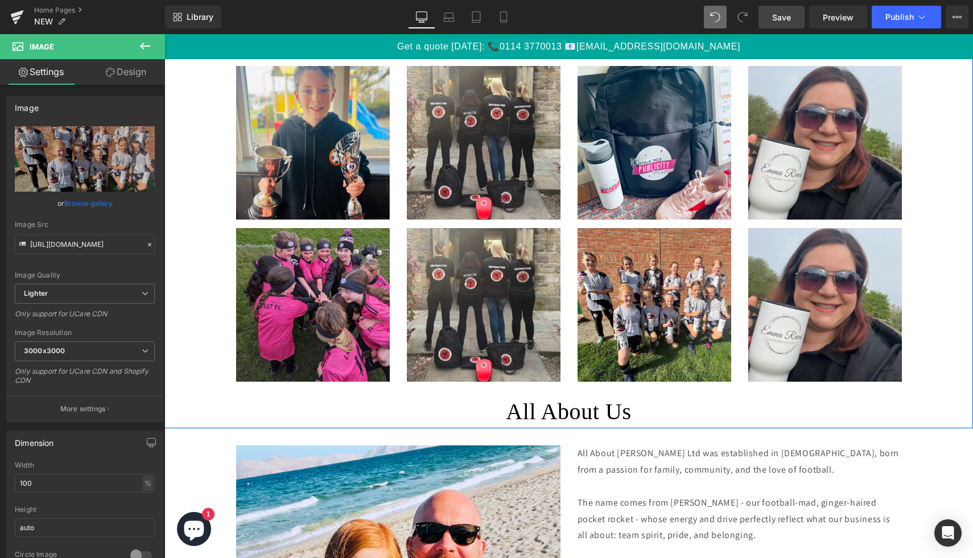
scroll to position [2641, 0]
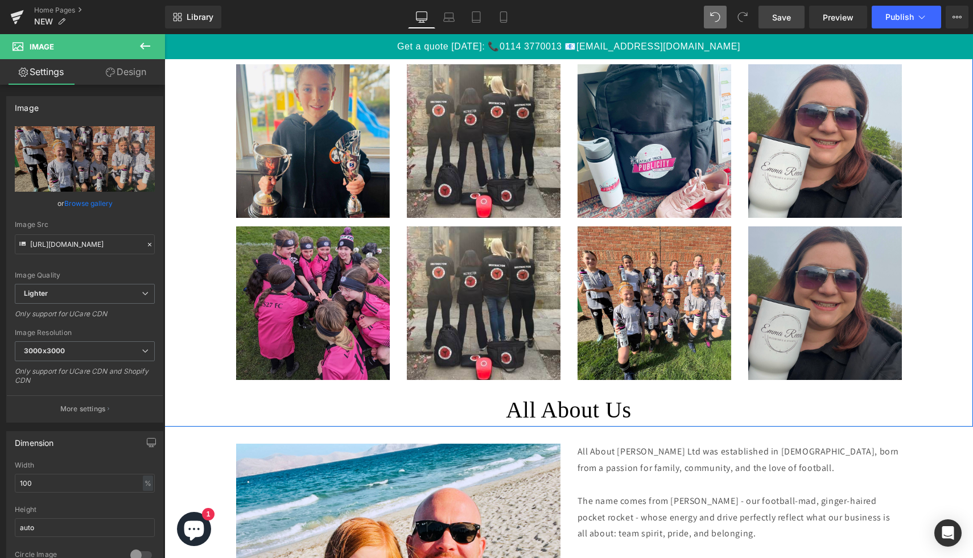
click at [819, 329] on img at bounding box center [825, 303] width 154 height 154
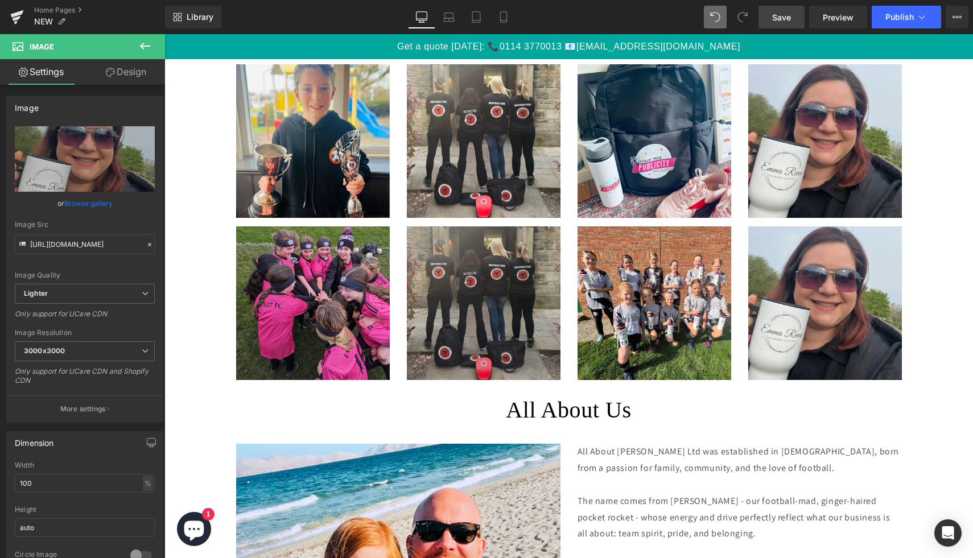
click at [461, 280] on img at bounding box center [484, 303] width 154 height 154
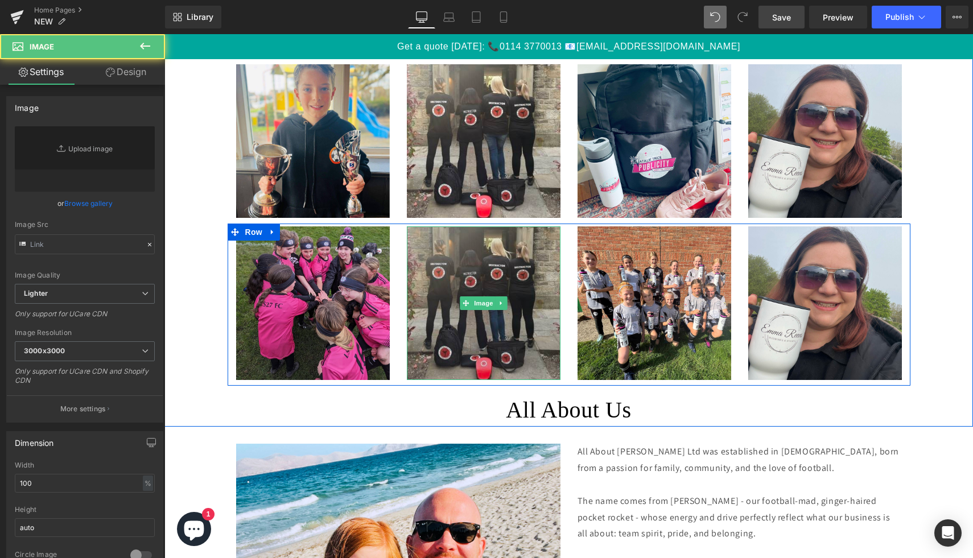
type input "[URL][DOMAIN_NAME]"
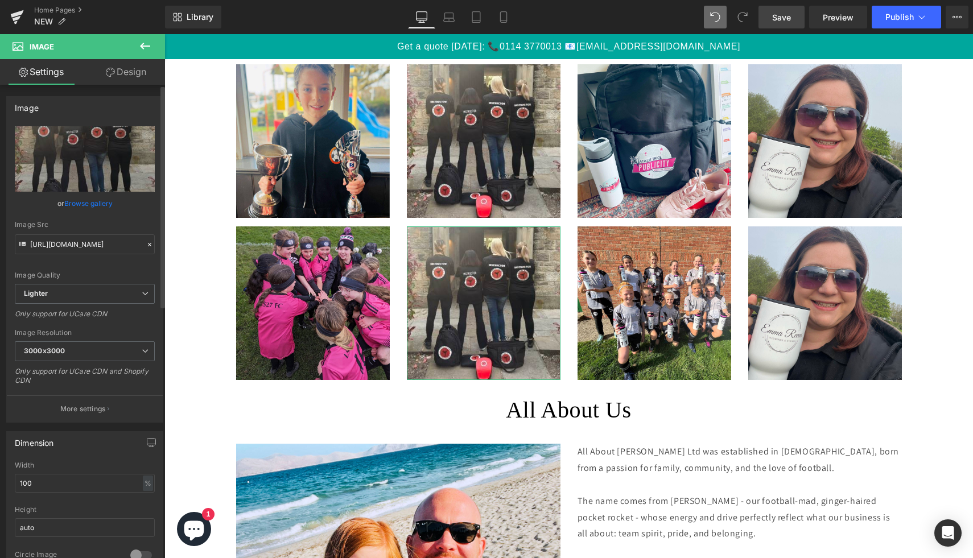
click at [86, 202] on link "Browse gallery" at bounding box center [88, 203] width 48 height 20
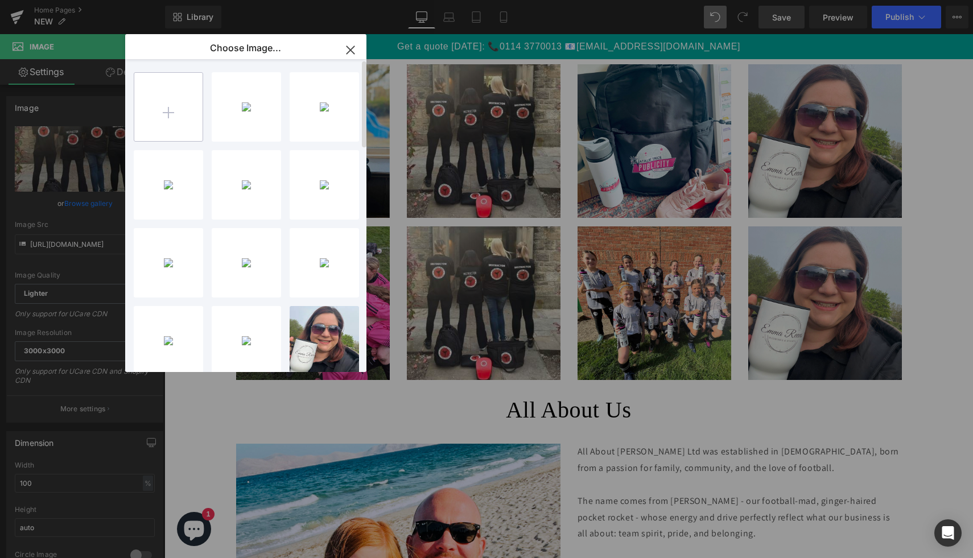
type input "C:\fakepath\2557b5d9-c2d6-48ed-936b-6285f0f2712a.jpg"
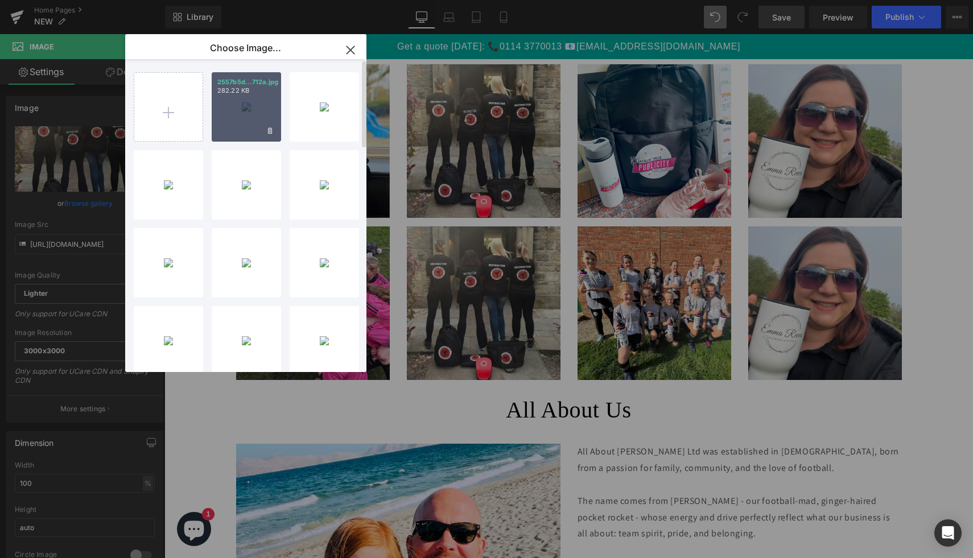
click at [247, 120] on div "2557b5d...712a.jpg 282.22 KB" at bounding box center [246, 106] width 69 height 69
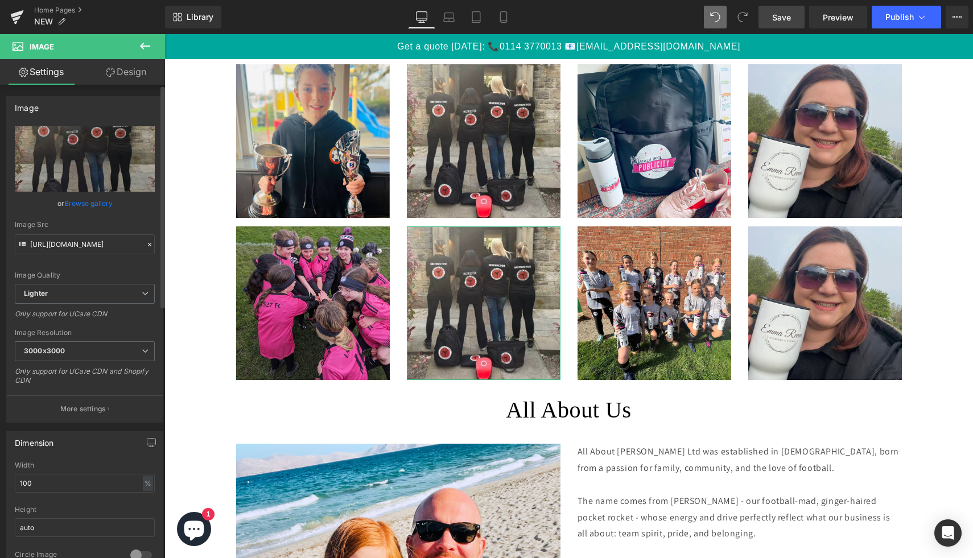
click at [99, 204] on link "Browse gallery" at bounding box center [88, 203] width 48 height 20
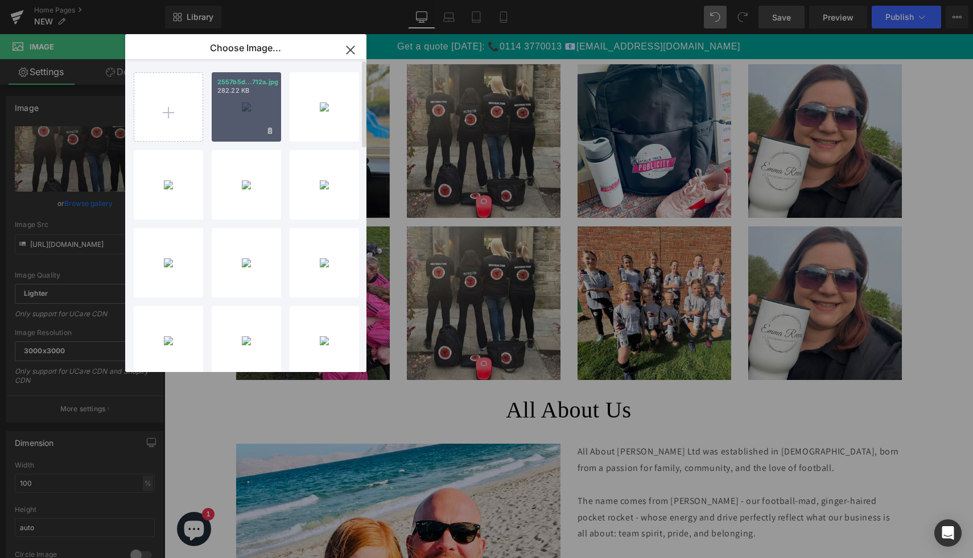
click at [238, 113] on div "2557b5d...712a.jpg 282.22 KB" at bounding box center [246, 106] width 69 height 69
type input "[URL][DOMAIN_NAME]"
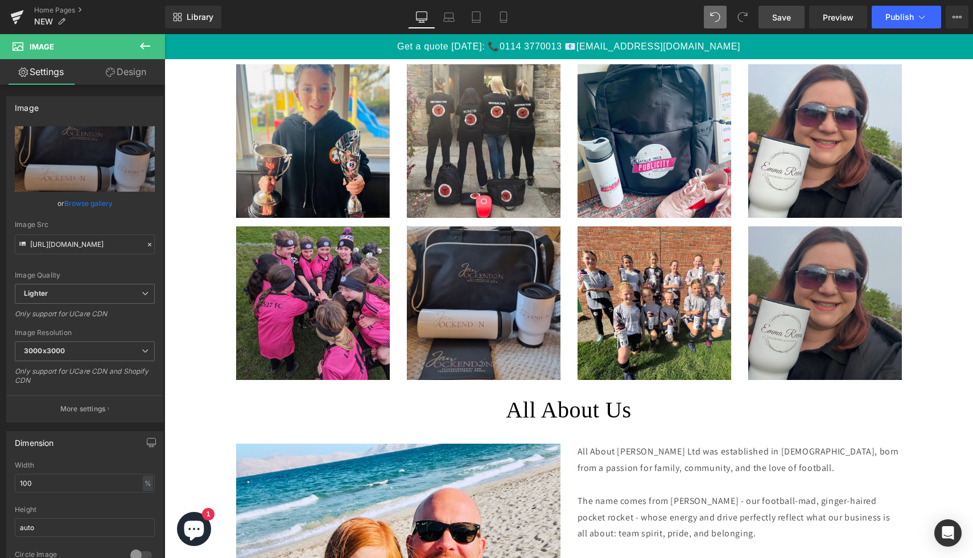
click at [814, 324] on img at bounding box center [825, 303] width 154 height 154
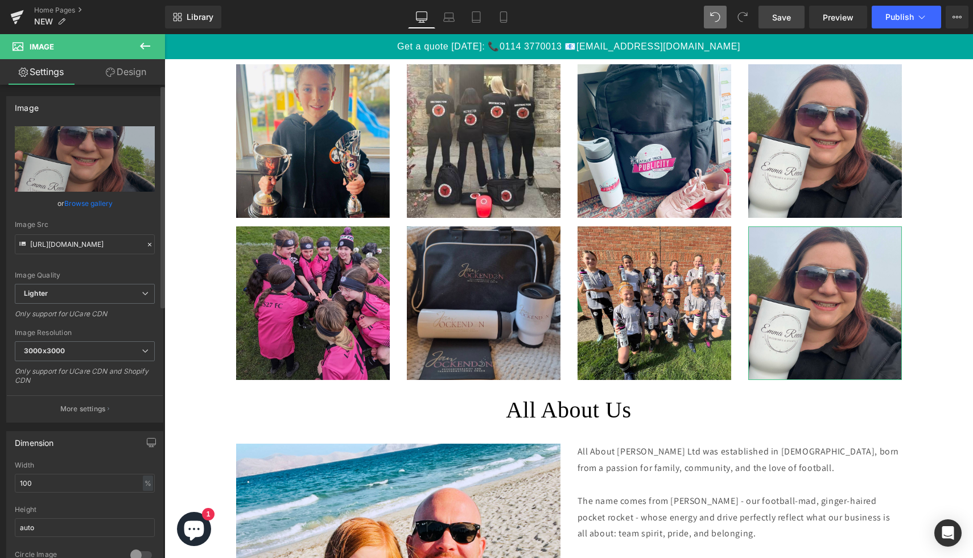
click at [93, 209] on link "Browse gallery" at bounding box center [88, 203] width 48 height 20
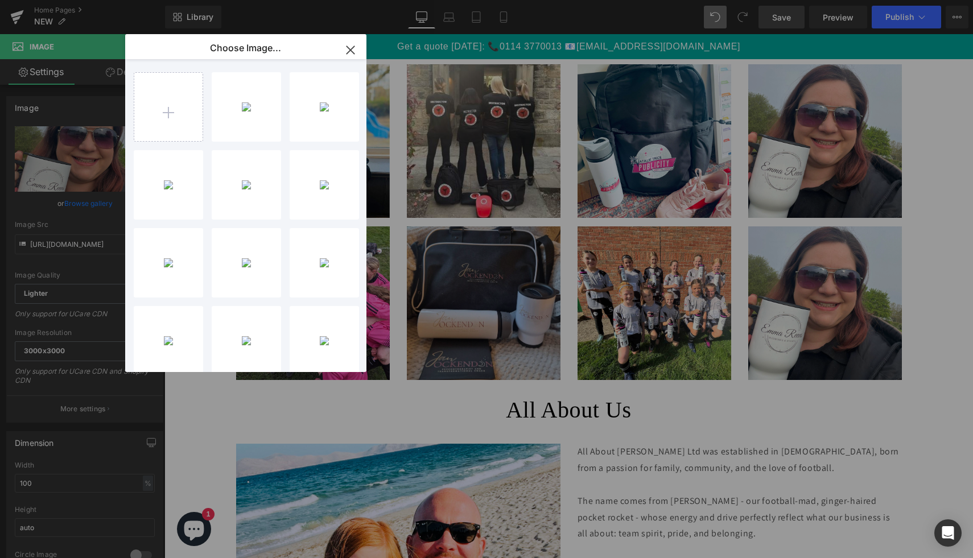
type input "C:\fakepath\IMG_9193.HEIC"
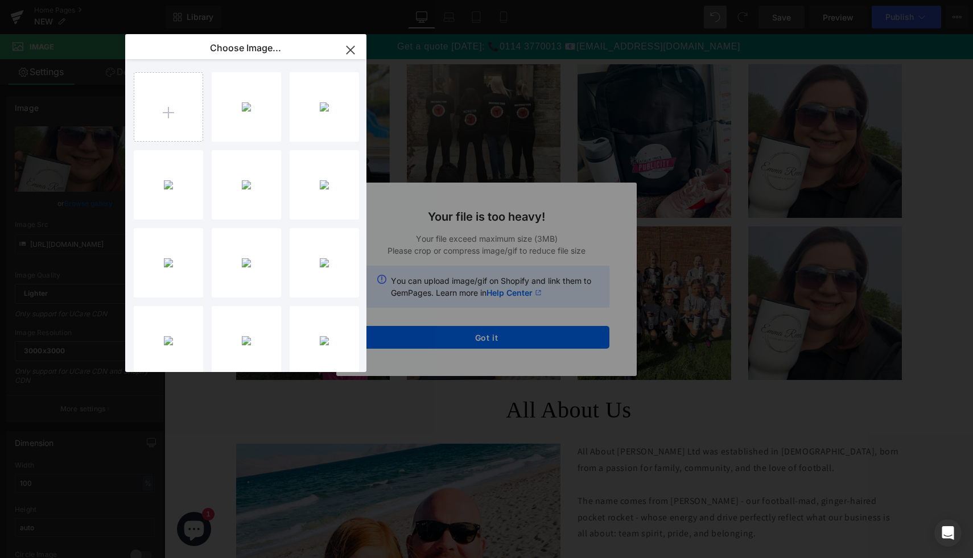
click at [457, 0] on div "Text Color Highlight Color #333333 Choose Image... Back to Library Insert 2557b…" at bounding box center [486, 0] width 973 height 0
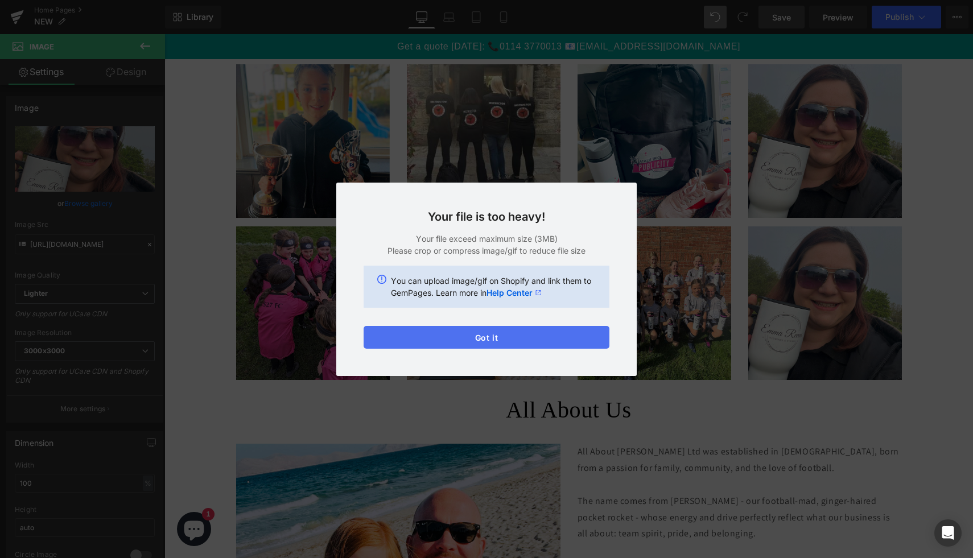
click at [472, 336] on button "Got it" at bounding box center [487, 337] width 246 height 23
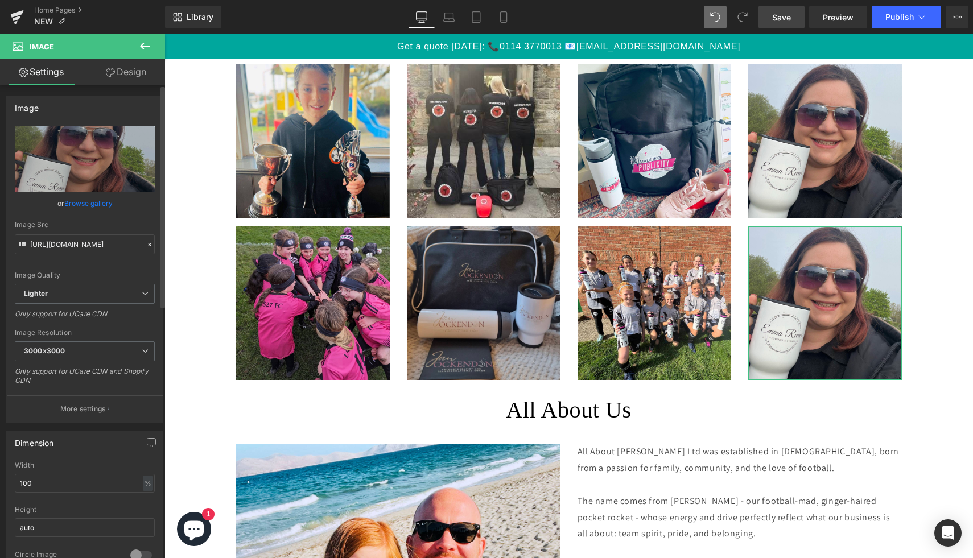
click at [102, 201] on link "Browse gallery" at bounding box center [88, 203] width 48 height 20
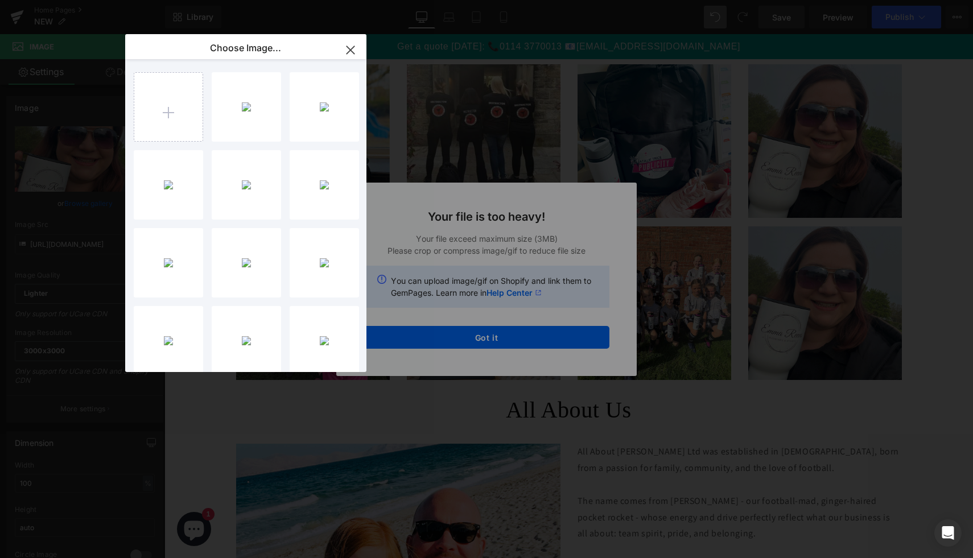
click at [442, 0] on div "Text Color Highlight Color #333333 Choose Image... Back to Library Insert 2557b…" at bounding box center [486, 0] width 973 height 0
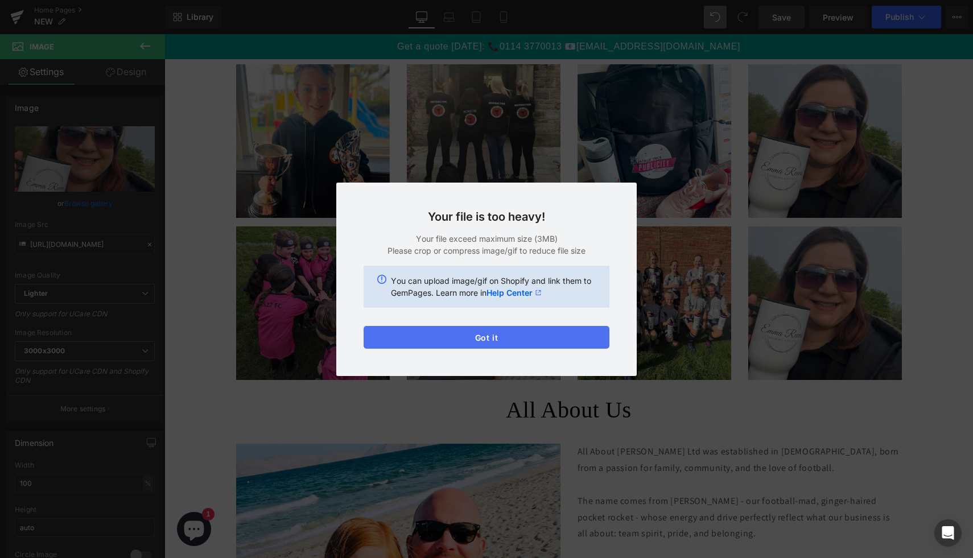
click at [442, 347] on button "Got it" at bounding box center [487, 337] width 246 height 23
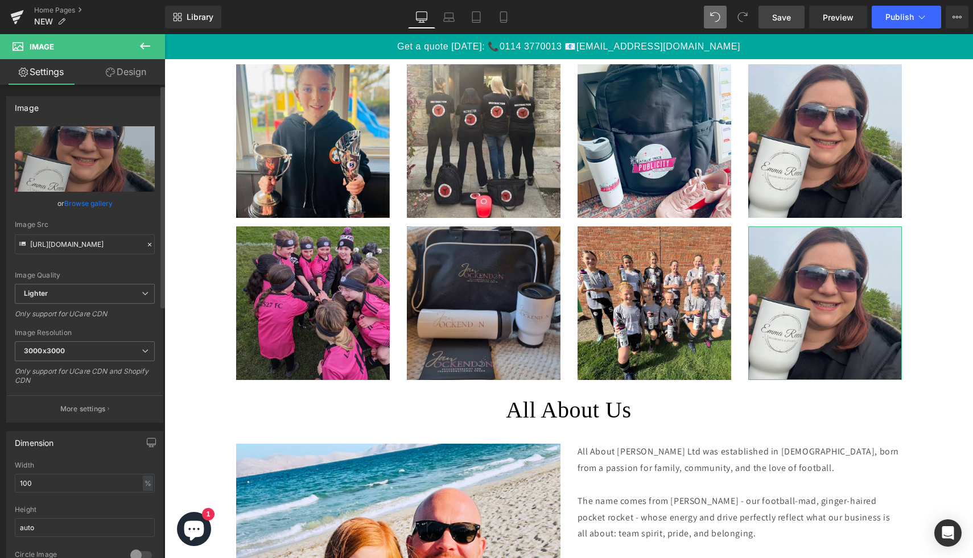
click at [73, 205] on link "Browse gallery" at bounding box center [88, 203] width 48 height 20
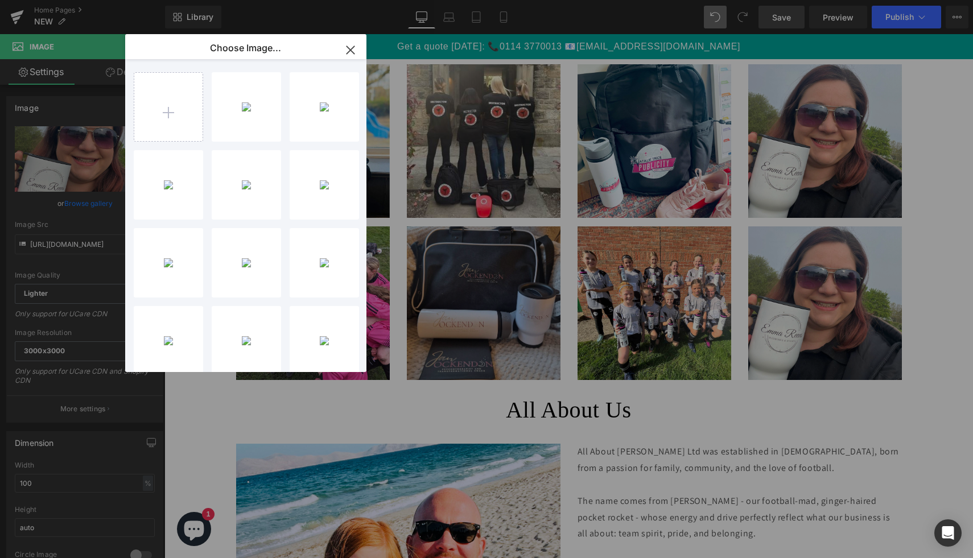
type input "C:\fakepath\IMG_9193.jpg"
click at [240, 134] on div "IMG_919...9193.jpg 2.73 MB" at bounding box center [246, 106] width 69 height 69
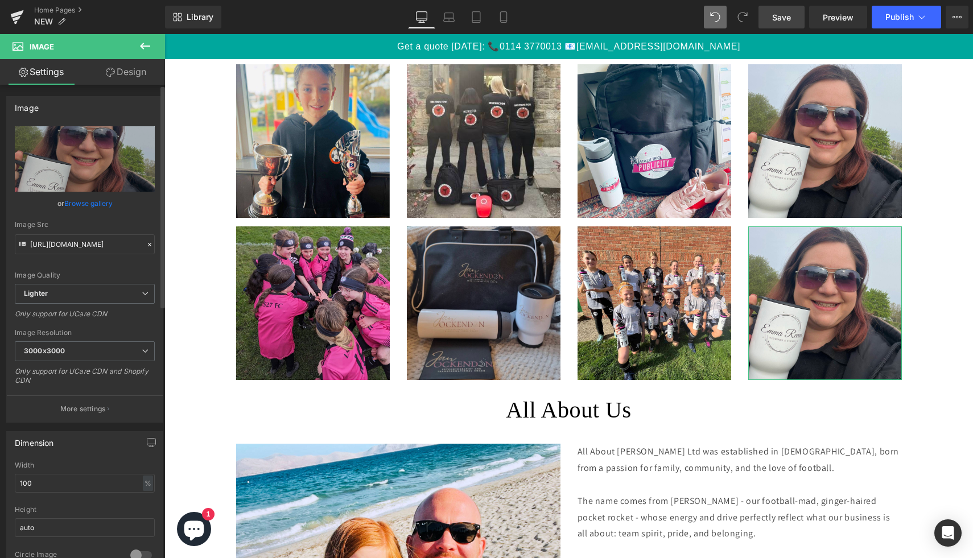
click at [98, 197] on link "Browse gallery" at bounding box center [88, 203] width 48 height 20
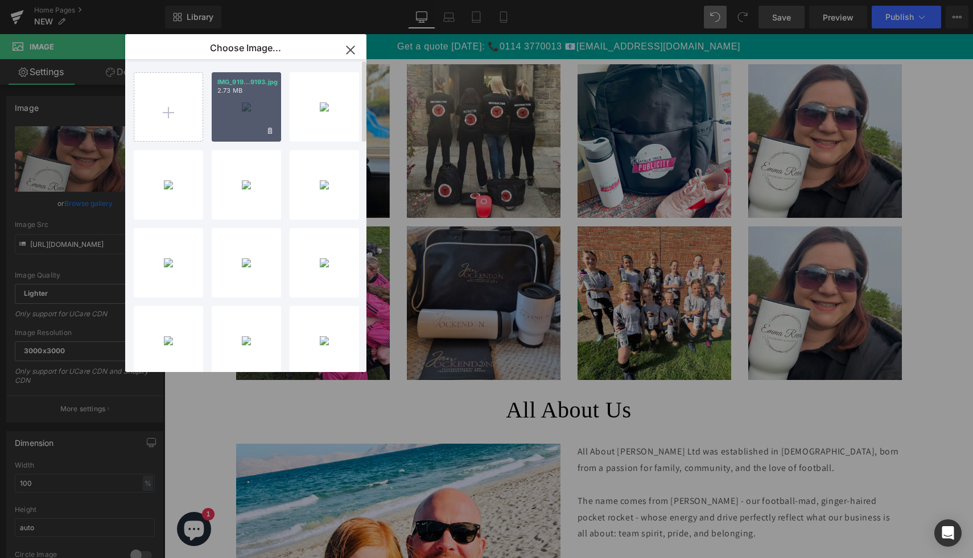
click at [242, 109] on div "IMG_919...9193.jpg 2.73 MB" at bounding box center [246, 106] width 69 height 69
type input "[URL][DOMAIN_NAME]"
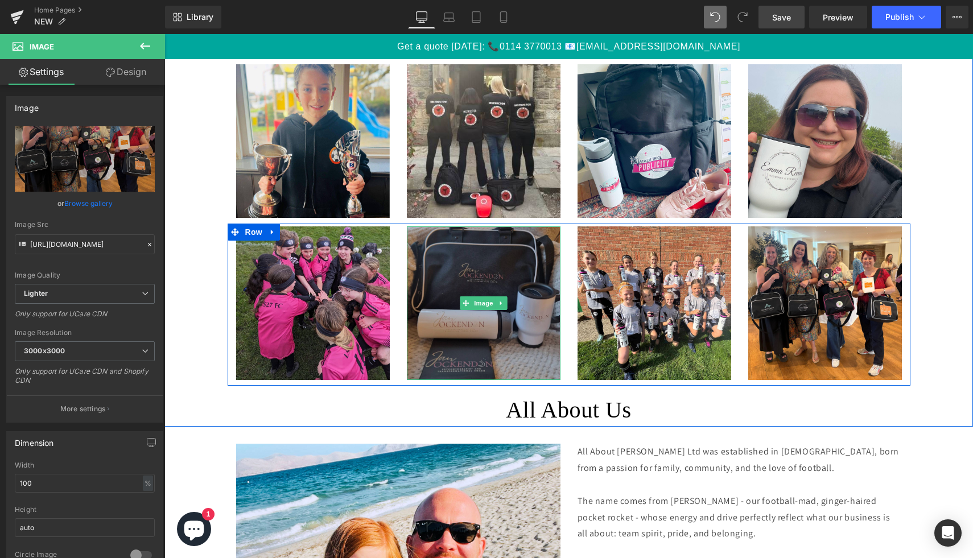
scroll to position [2602, 0]
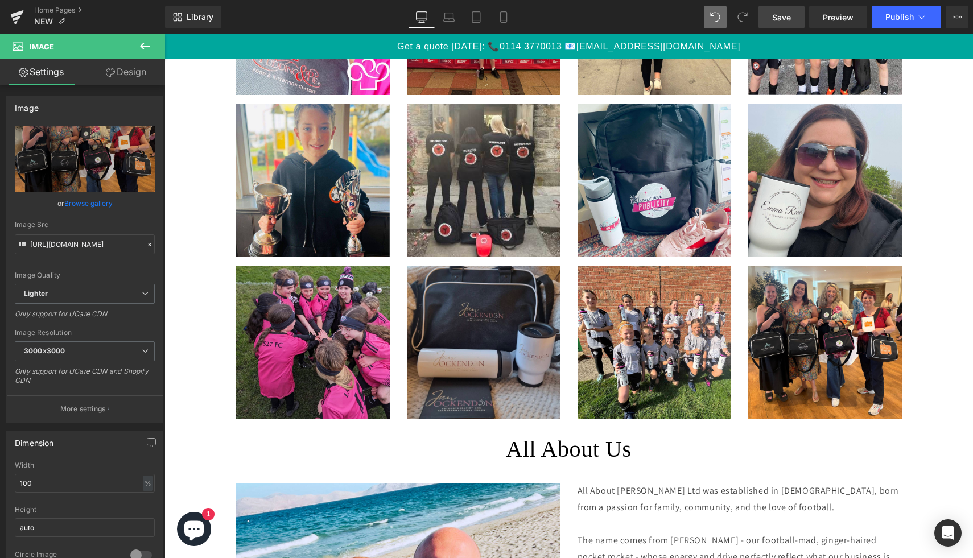
click at [791, 18] on span "Save" at bounding box center [781, 17] width 19 height 12
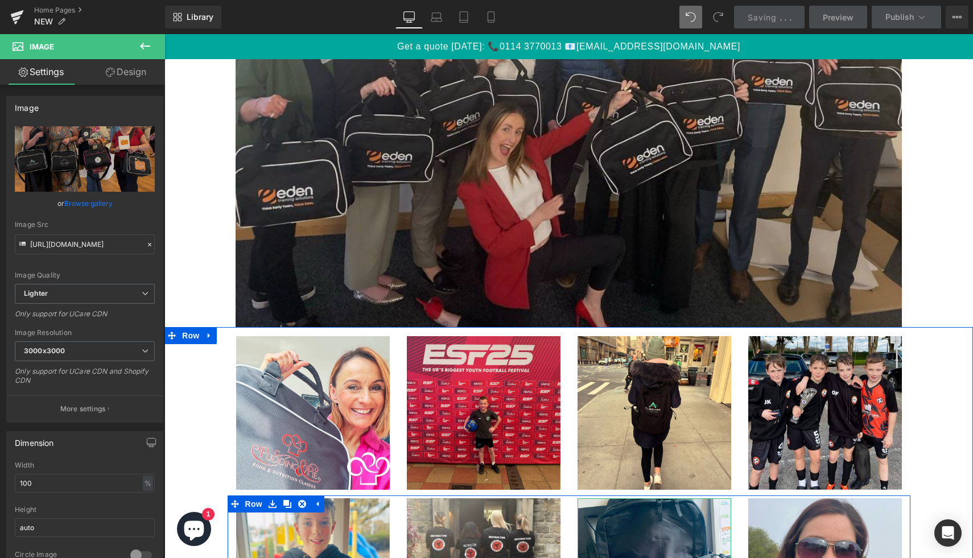
scroll to position [2086, 0]
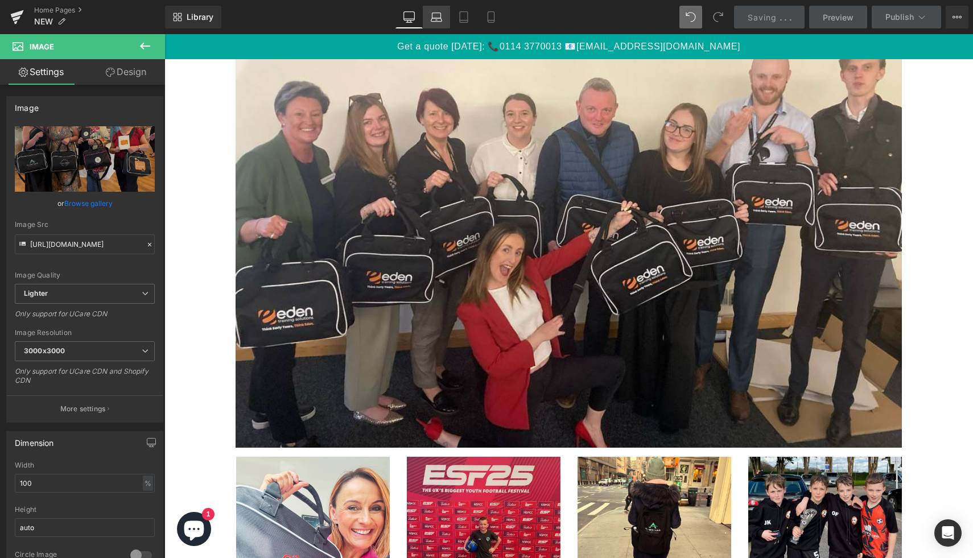
click at [443, 18] on link "Laptop" at bounding box center [436, 17] width 27 height 23
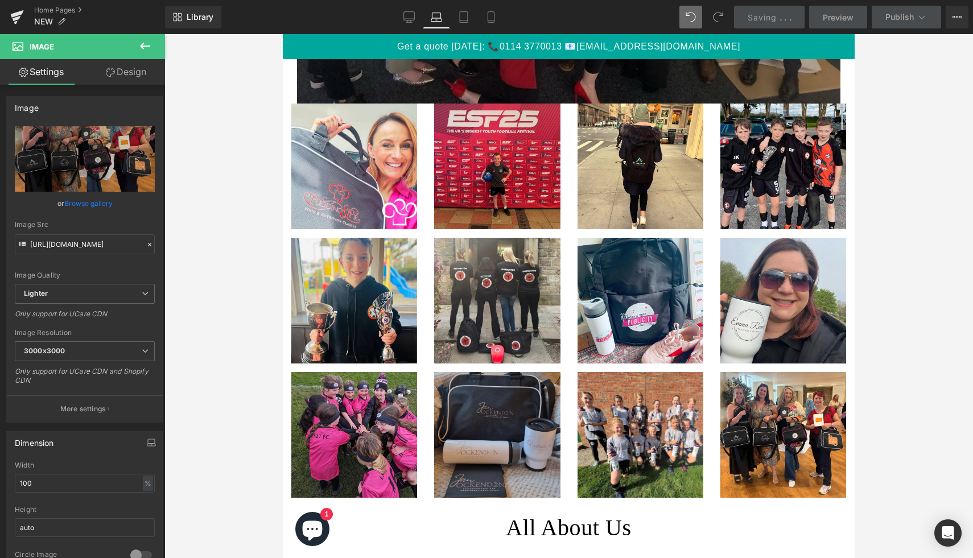
scroll to position [2181, 0]
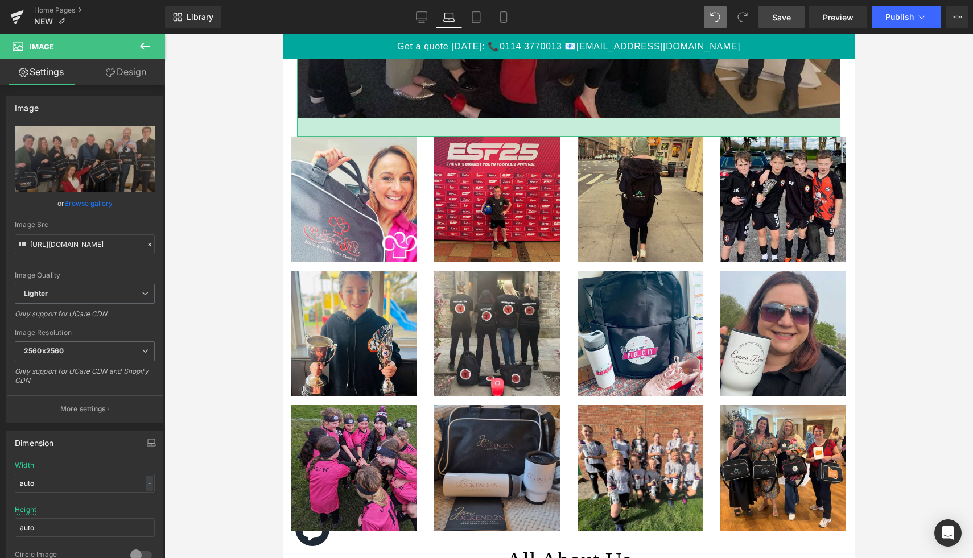
drag, startPoint x: 578, startPoint y: 117, endPoint x: 578, endPoint y: 135, distance: 18.2
click at [578, 135] on div "32px" at bounding box center [568, 127] width 543 height 18
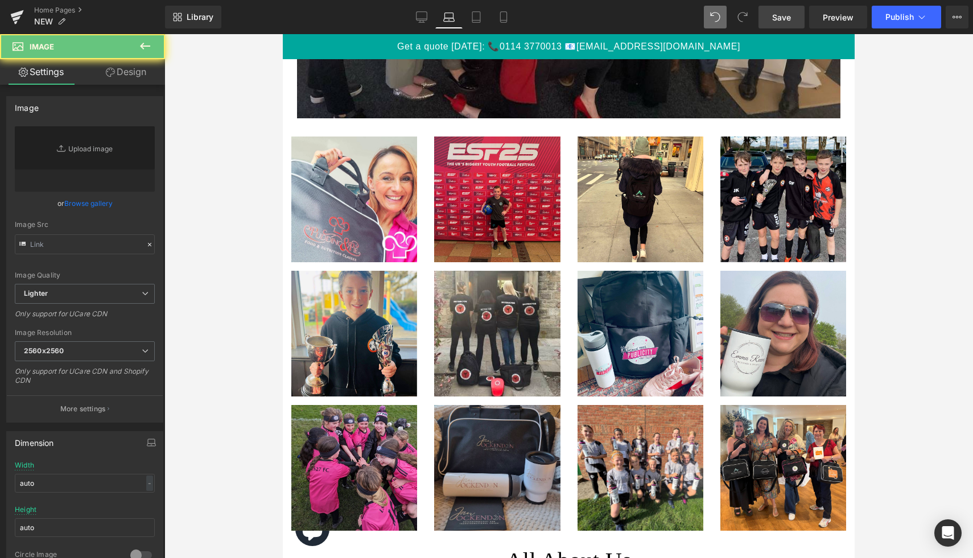
type input "[URL][DOMAIN_NAME]"
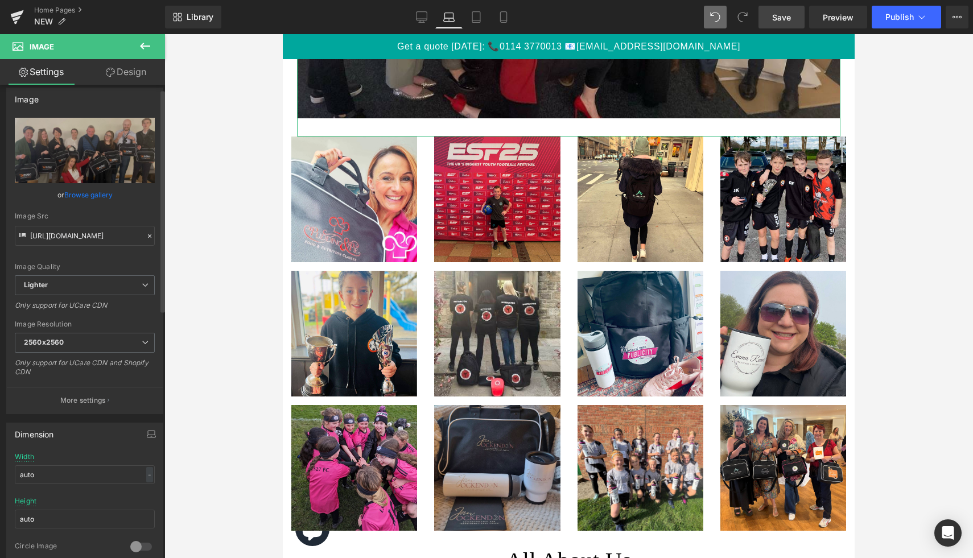
scroll to position [9, 0]
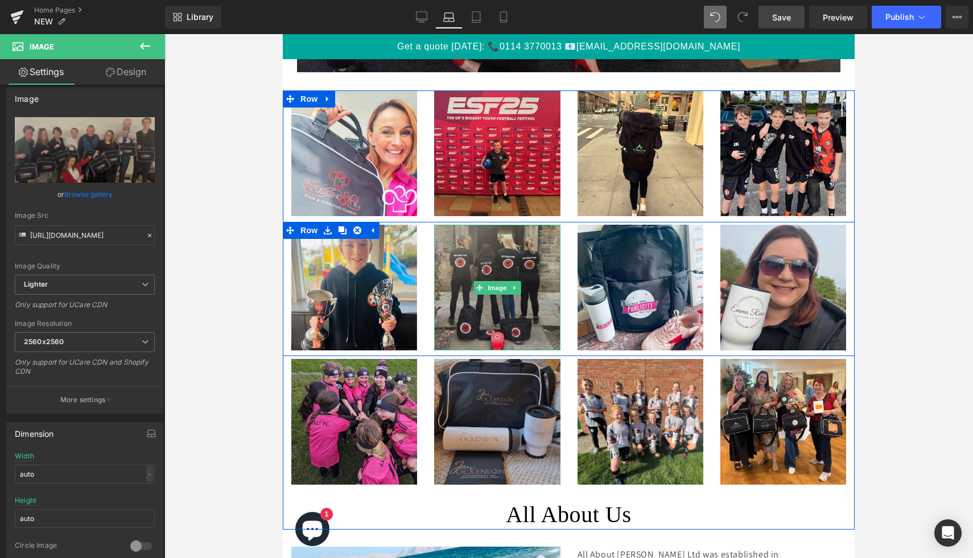
scroll to position [2295, 0]
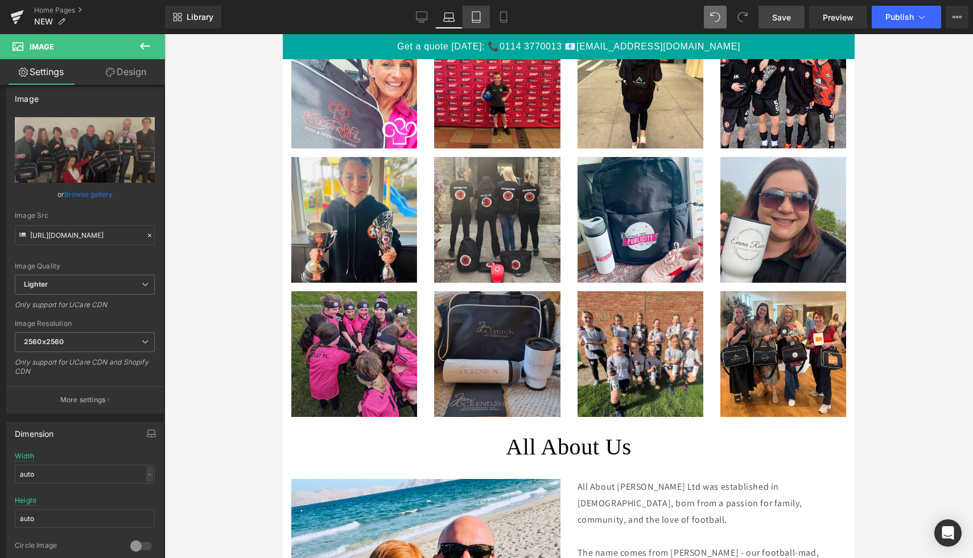
click at [481, 19] on icon at bounding box center [476, 16] width 11 height 11
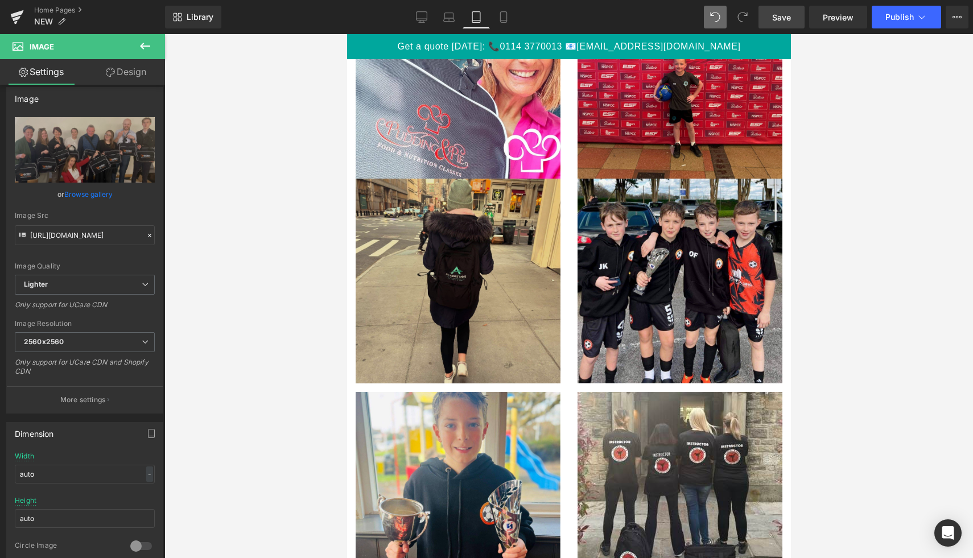
scroll to position [1913, 0]
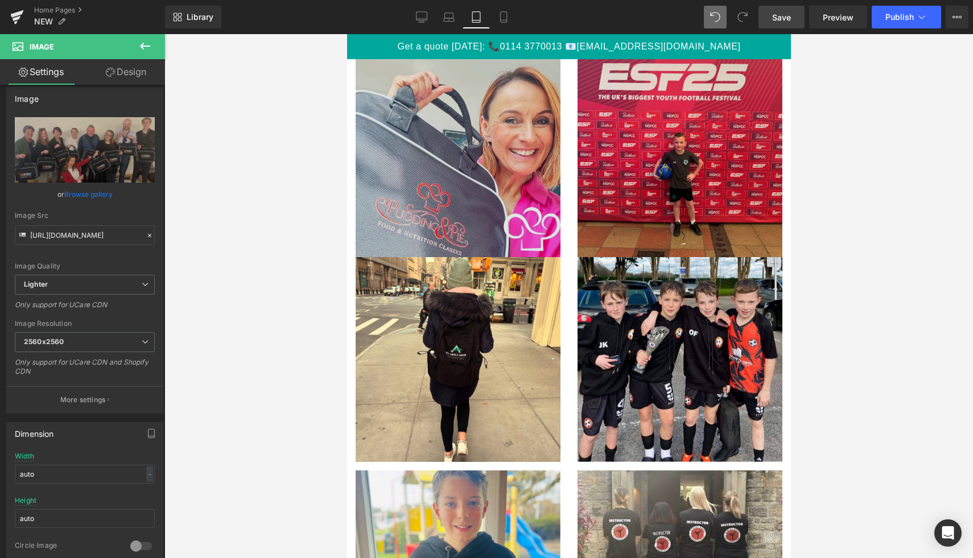
click at [537, 166] on img at bounding box center [457, 154] width 205 height 205
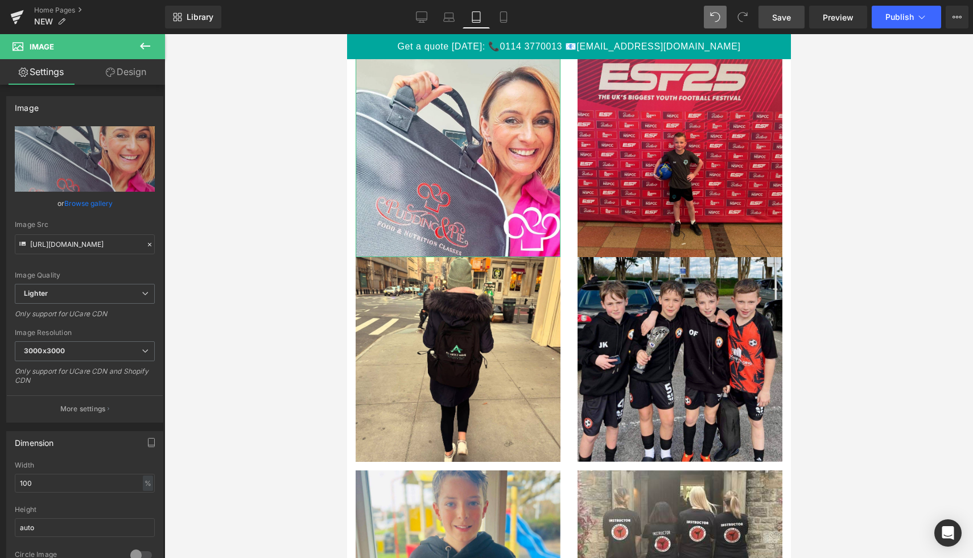
click at [125, 81] on link "Design" at bounding box center [126, 72] width 83 height 26
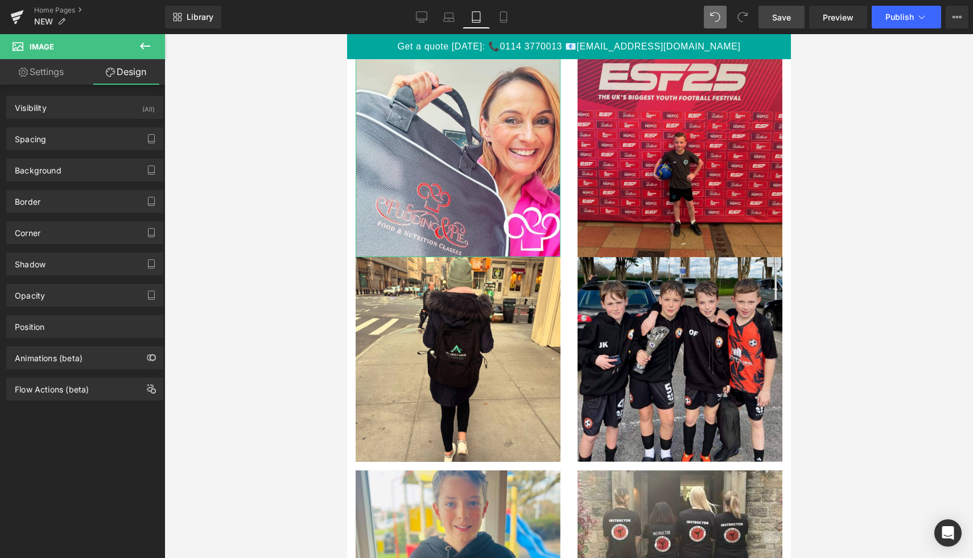
click at [56, 79] on link "Settings" at bounding box center [41, 72] width 83 height 26
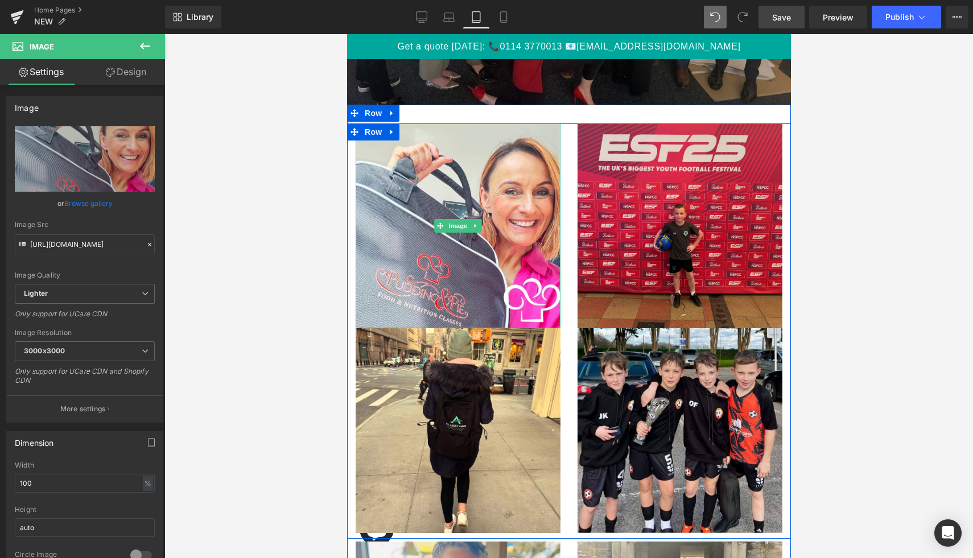
scroll to position [1829, 0]
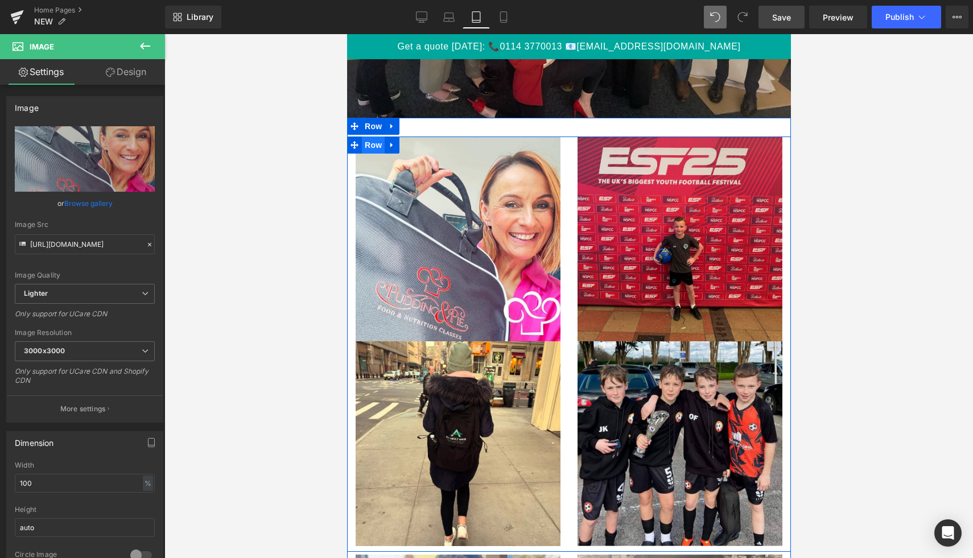
click at [376, 141] on span "Row" at bounding box center [372, 145] width 23 height 17
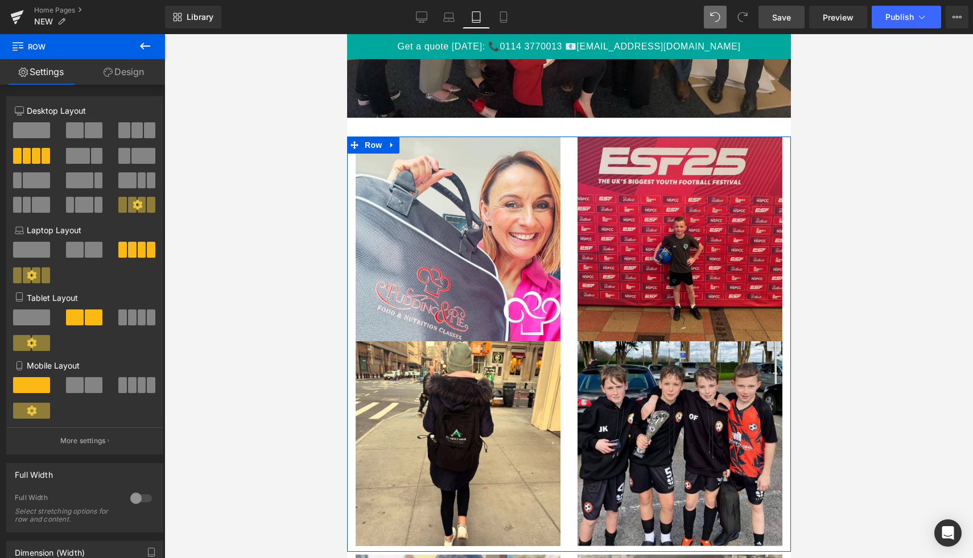
click at [147, 253] on span at bounding box center [151, 250] width 9 height 16
click at [132, 318] on span at bounding box center [132, 318] width 9 height 16
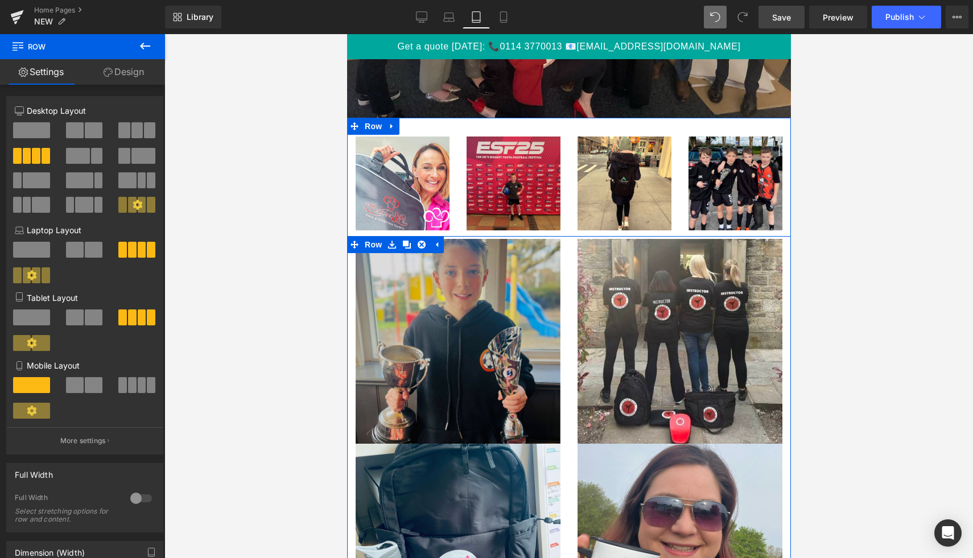
click at [461, 283] on img at bounding box center [457, 341] width 205 height 205
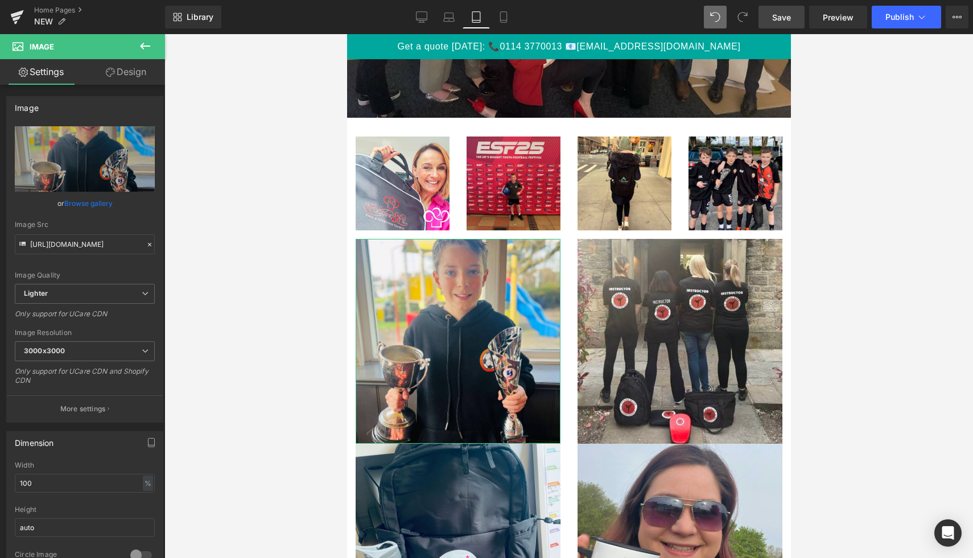
drag, startPoint x: 150, startPoint y: 148, endPoint x: 134, endPoint y: 76, distance: 73.3
click at [134, 76] on link "Design" at bounding box center [126, 72] width 83 height 26
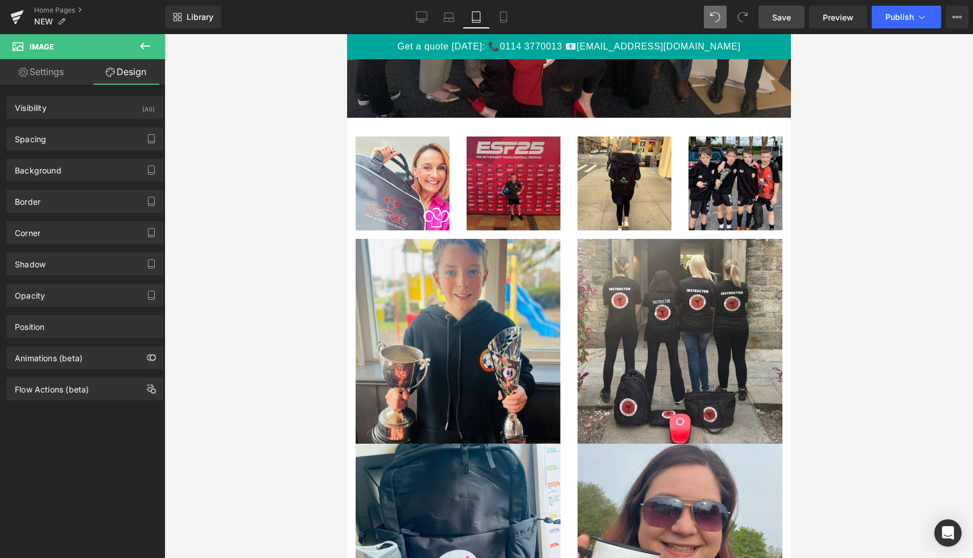
click at [494, 174] on img at bounding box center [513, 184] width 94 height 94
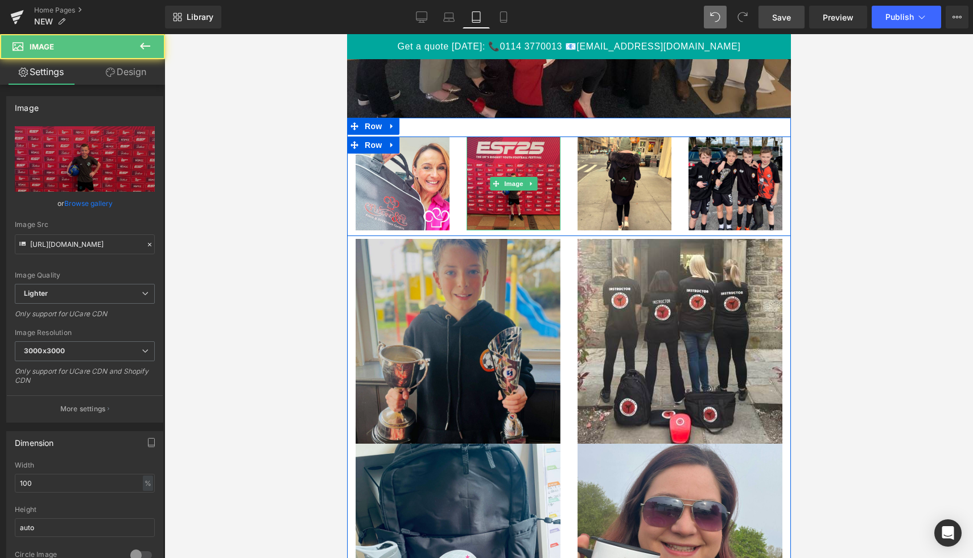
click at [495, 290] on img at bounding box center [457, 341] width 205 height 205
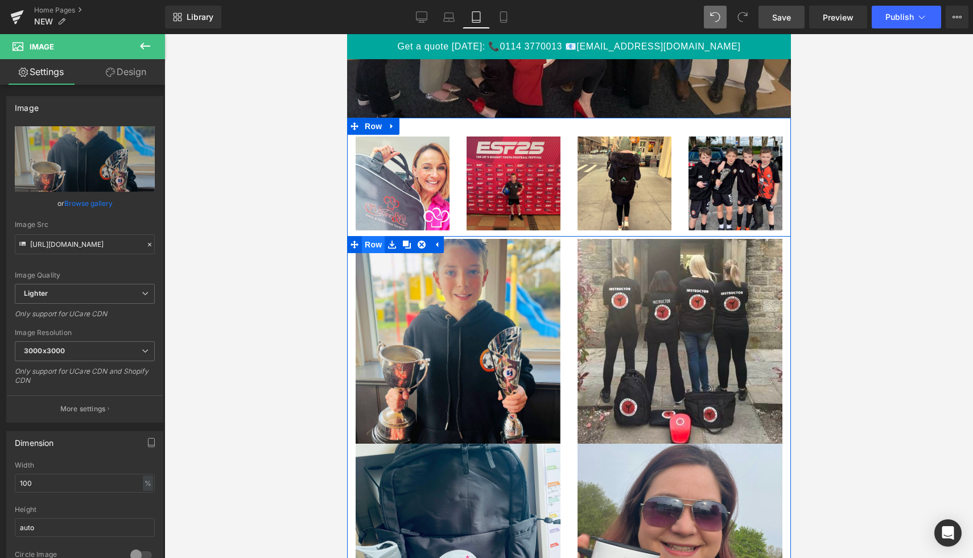
click at [380, 244] on span "Row" at bounding box center [372, 244] width 23 height 17
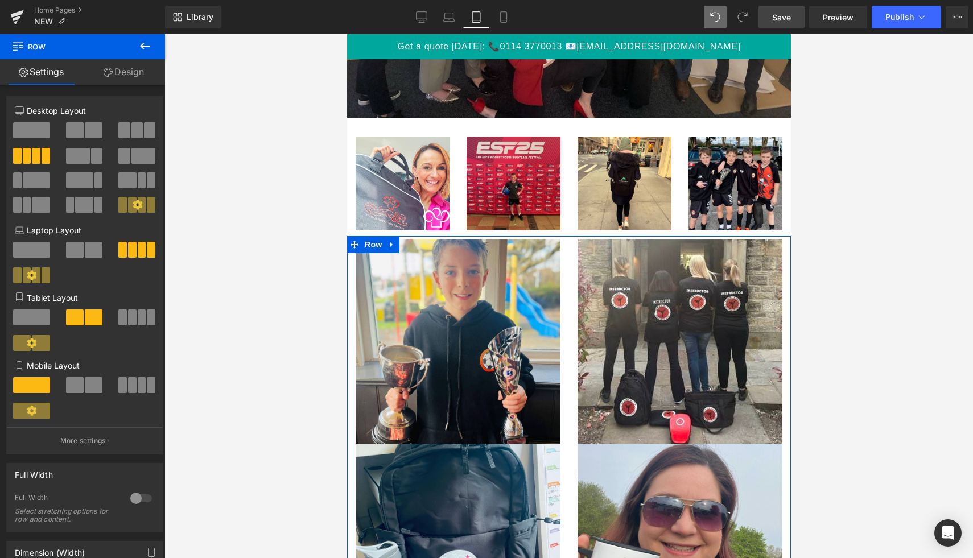
click at [147, 320] on span at bounding box center [151, 318] width 9 height 16
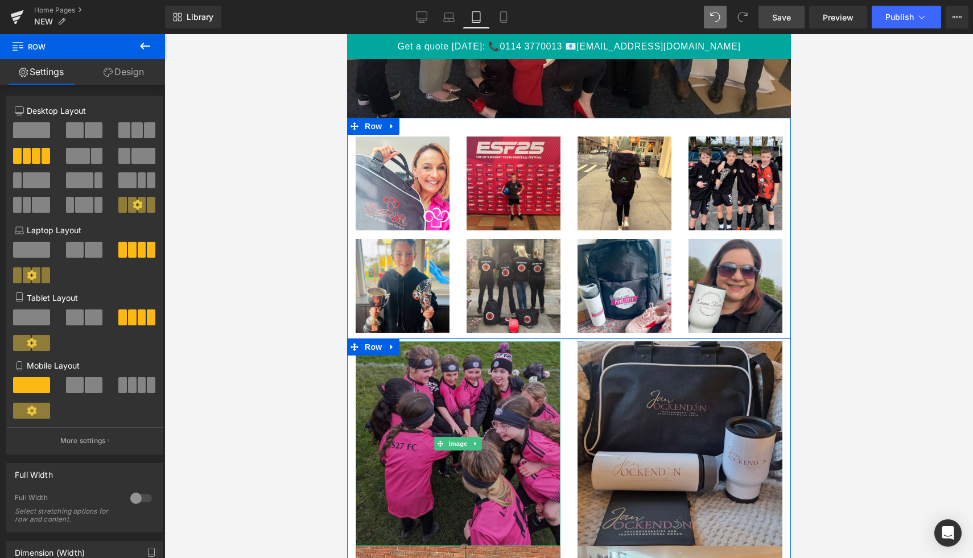
click at [452, 383] on img at bounding box center [457, 443] width 205 height 205
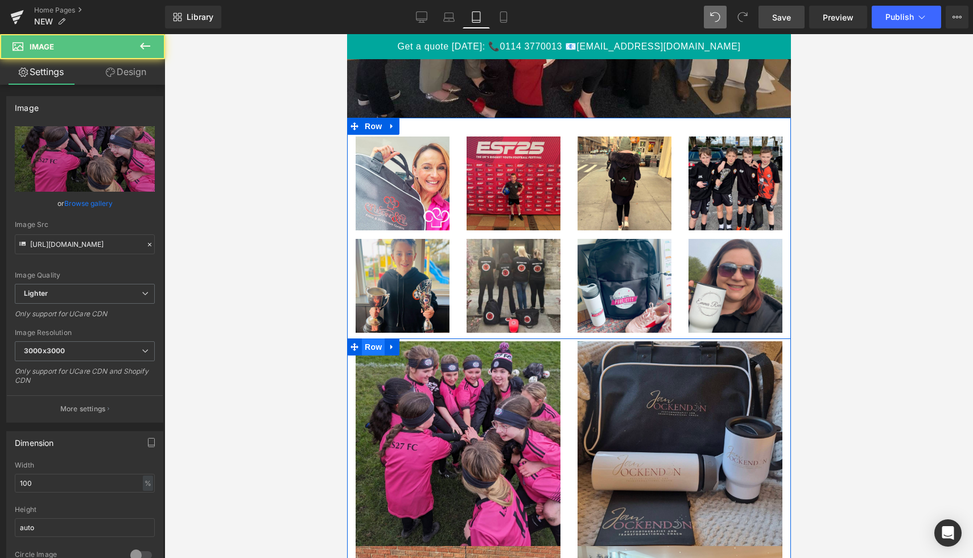
click at [376, 349] on span "Row" at bounding box center [372, 347] width 23 height 17
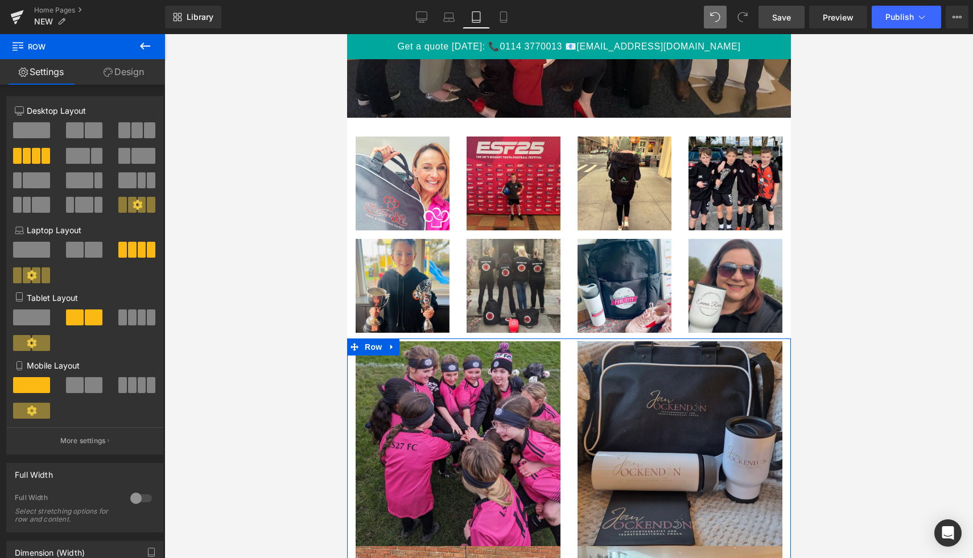
click at [142, 313] on button at bounding box center [137, 318] width 38 height 16
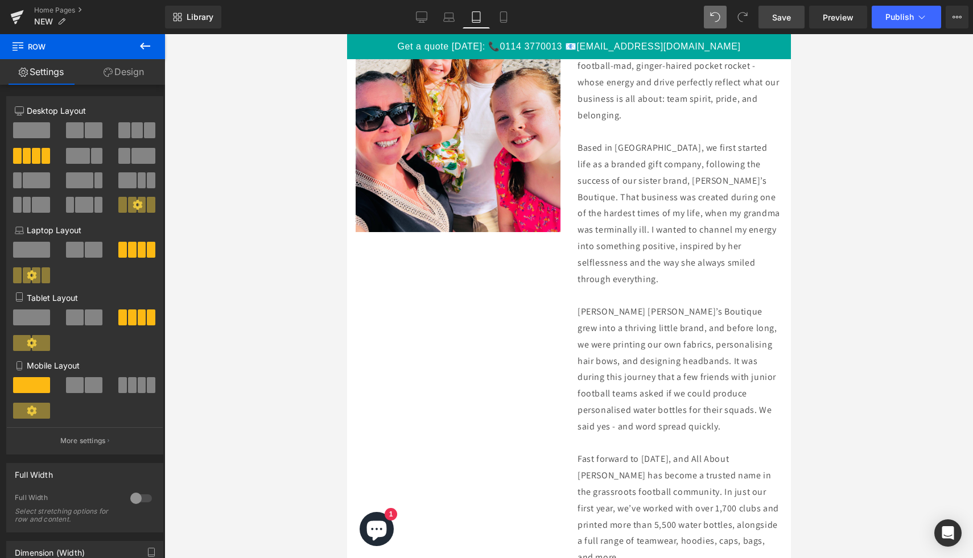
scroll to position [2365, 0]
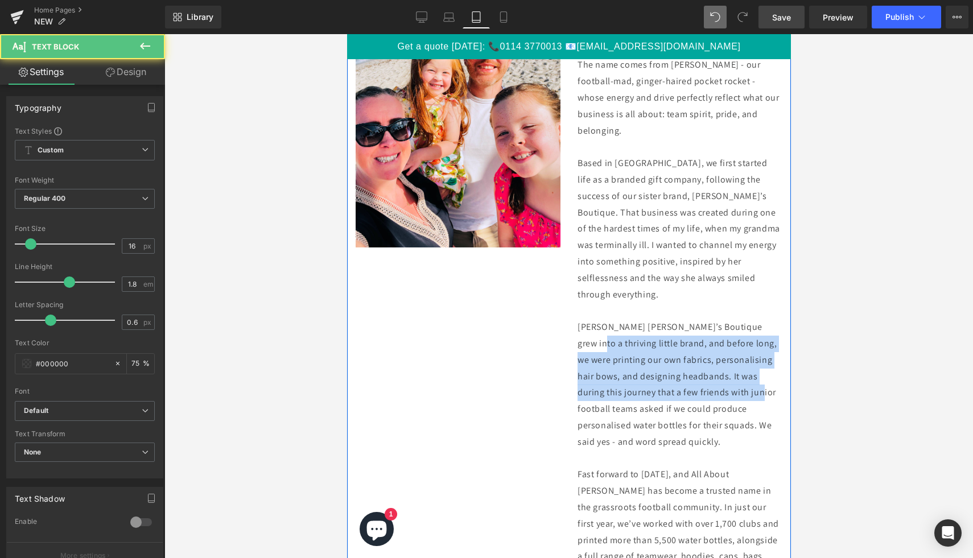
drag, startPoint x: 535, startPoint y: 389, endPoint x: 545, endPoint y: 414, distance: 26.3
click at [545, 414] on div "Image All About [PERSON_NAME] Ltd was established in [DEMOGRAPHIC_DATA], born f…" at bounding box center [569, 468] width 444 height 989
click at [776, 327] on p "[PERSON_NAME] [PERSON_NAME]’s Boutique grew into a thriving little brand, and b…" at bounding box center [679, 384] width 205 height 131
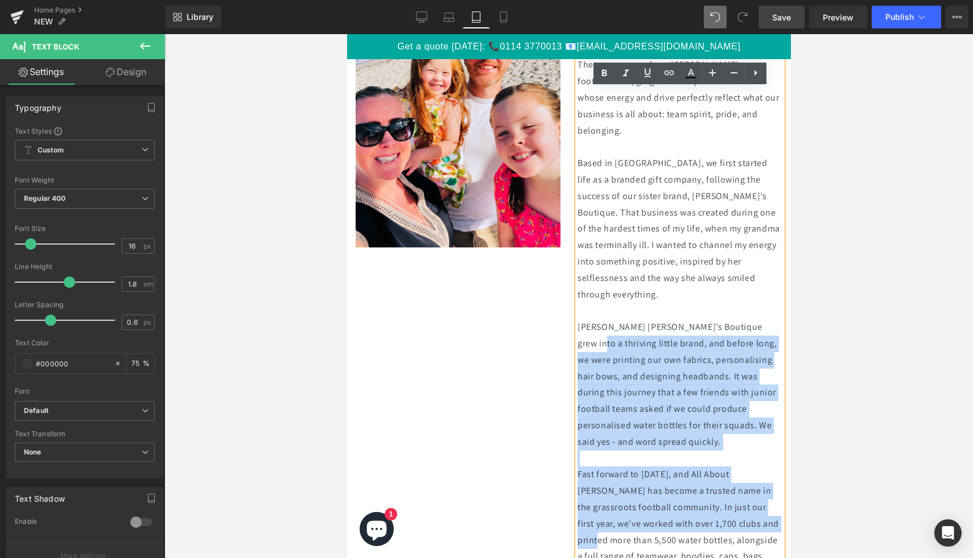
drag, startPoint x: 776, startPoint y: 327, endPoint x: 582, endPoint y: 542, distance: 289.3
click at [582, 542] on div "All About [PERSON_NAME] Ltd was established in [DEMOGRAPHIC_DATA], born from a …" at bounding box center [679, 474] width 205 height 967
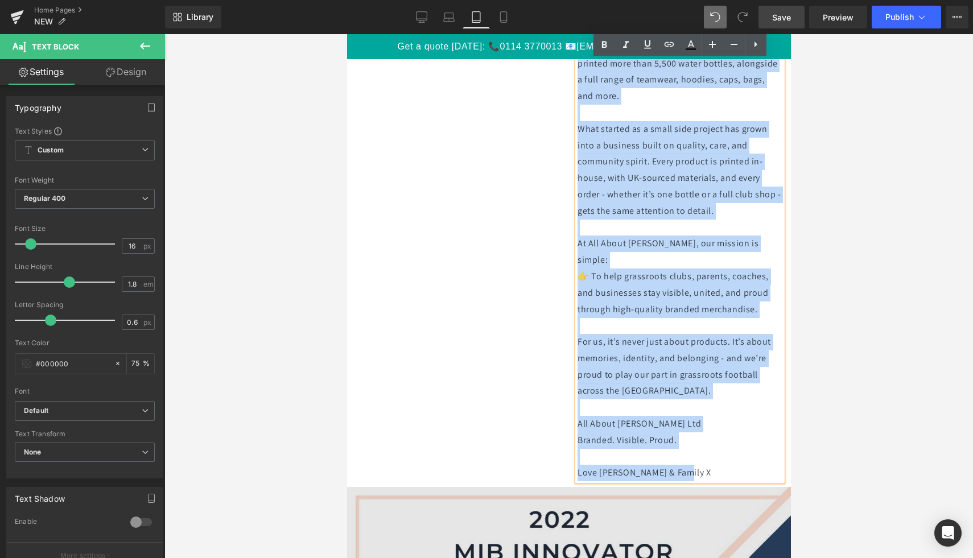
scroll to position [2859, 0]
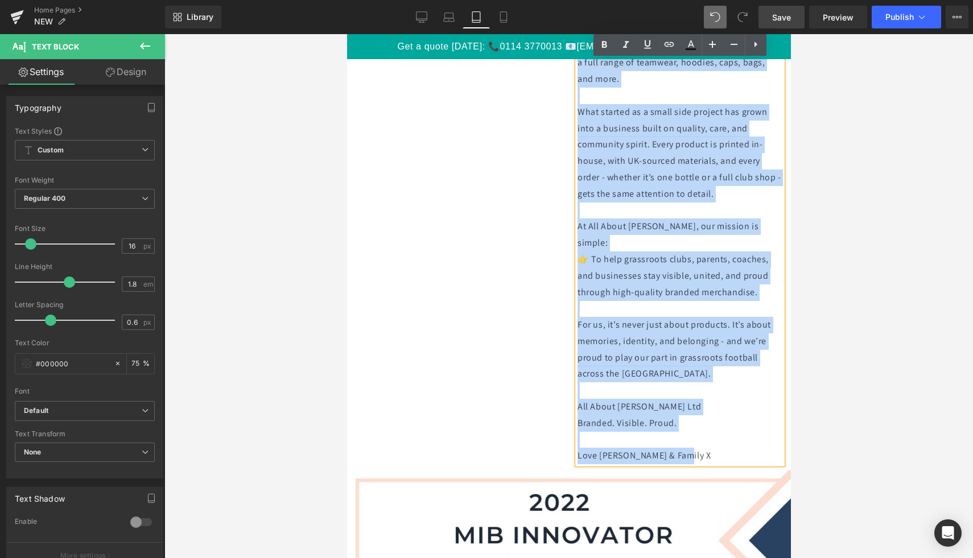
drag, startPoint x: 579, startPoint y: 325, endPoint x: 704, endPoint y: 441, distance: 170.3
copy div "Loremips Dolor’s Ametcons adip elit s doeiusmo tempor incid, utl etdolo magn, a…"
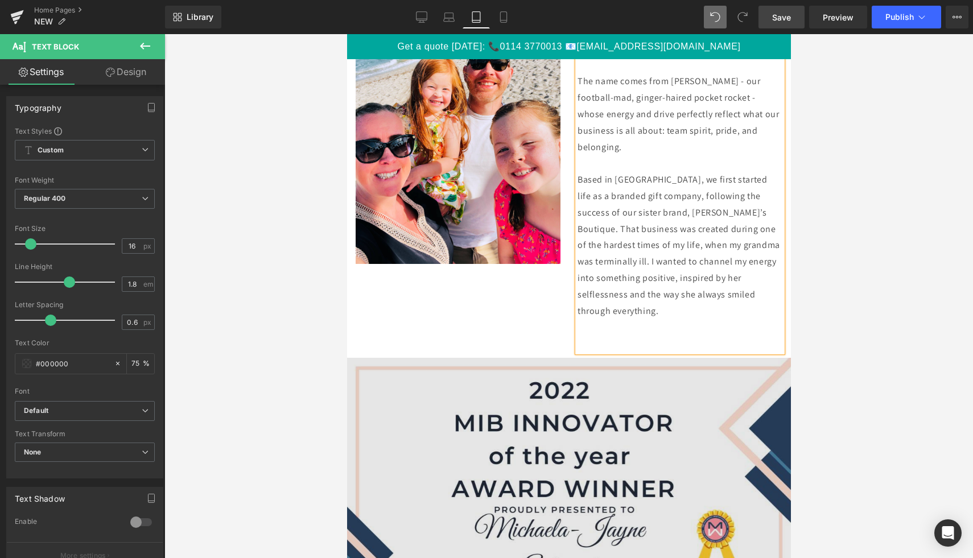
scroll to position [2338, 0]
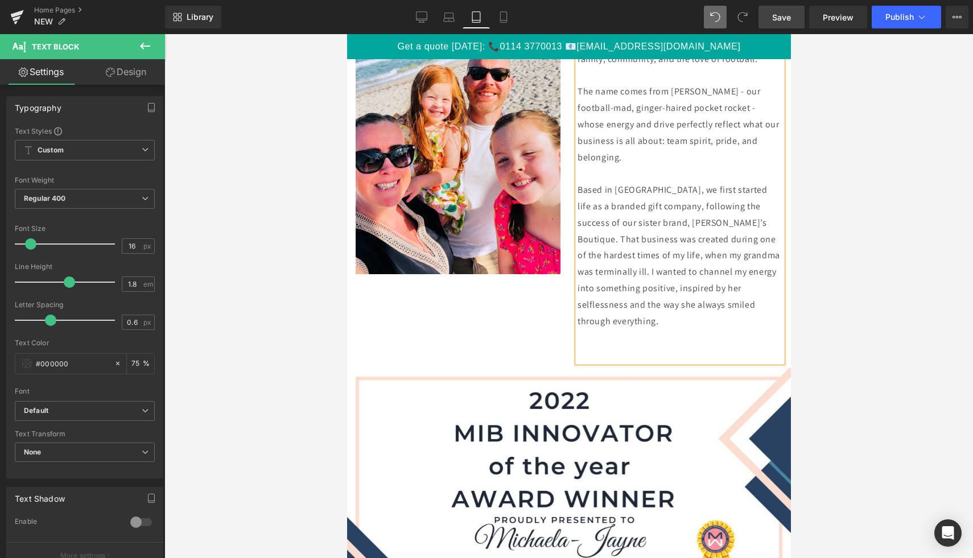
click at [492, 332] on div "Image All About [PERSON_NAME] Ltd was established in [DEMOGRAPHIC_DATA], born f…" at bounding box center [569, 184] width 444 height 367
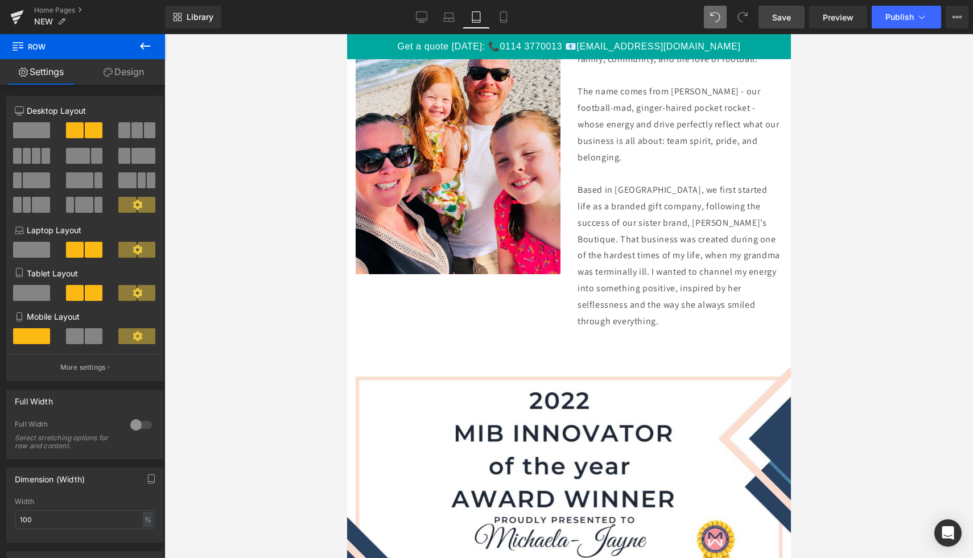
click at [145, 40] on icon at bounding box center [145, 46] width 14 height 14
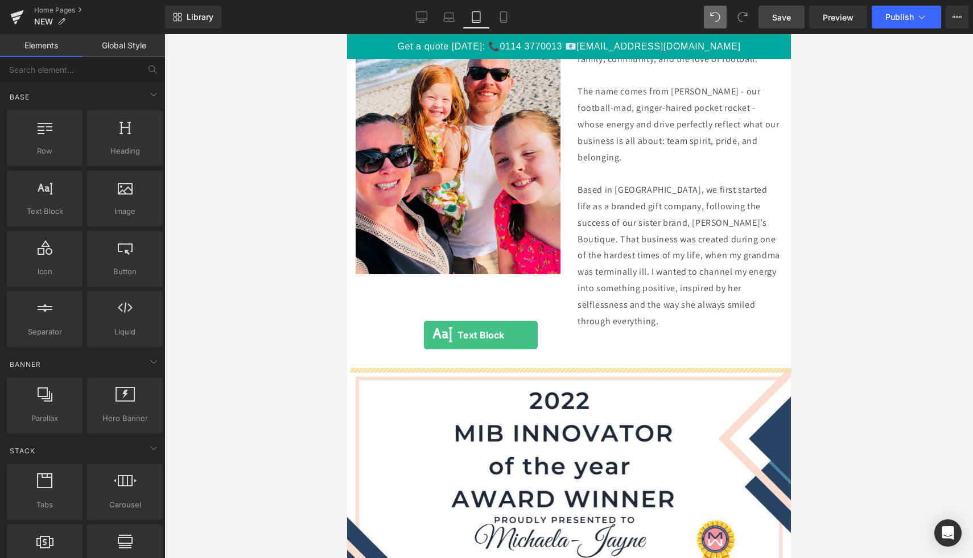
drag, startPoint x: 407, startPoint y: 221, endPoint x: 423, endPoint y: 335, distance: 114.9
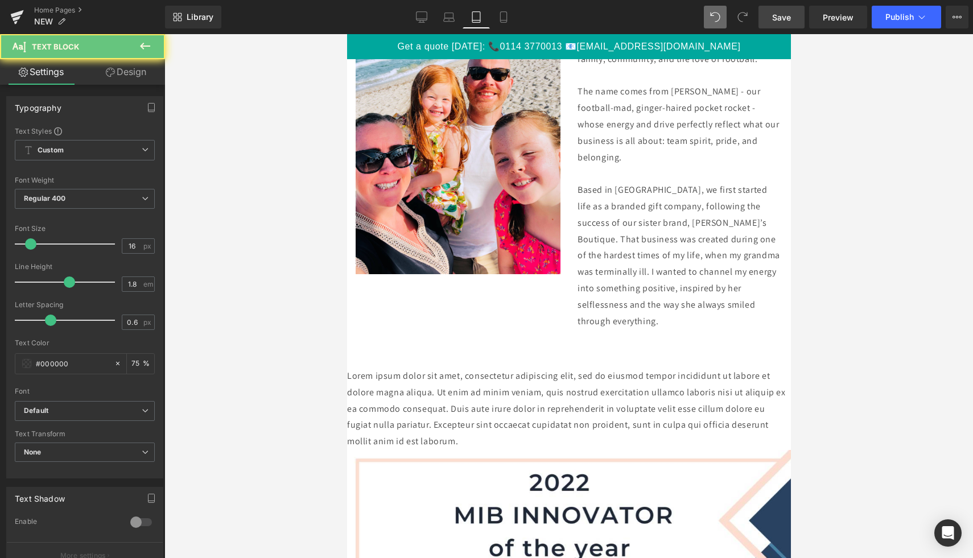
click at [472, 383] on p "Lorem ipsum dolor sit amet, consectetur adipiscing elit, sed do eiusmod tempor …" at bounding box center [569, 409] width 444 height 82
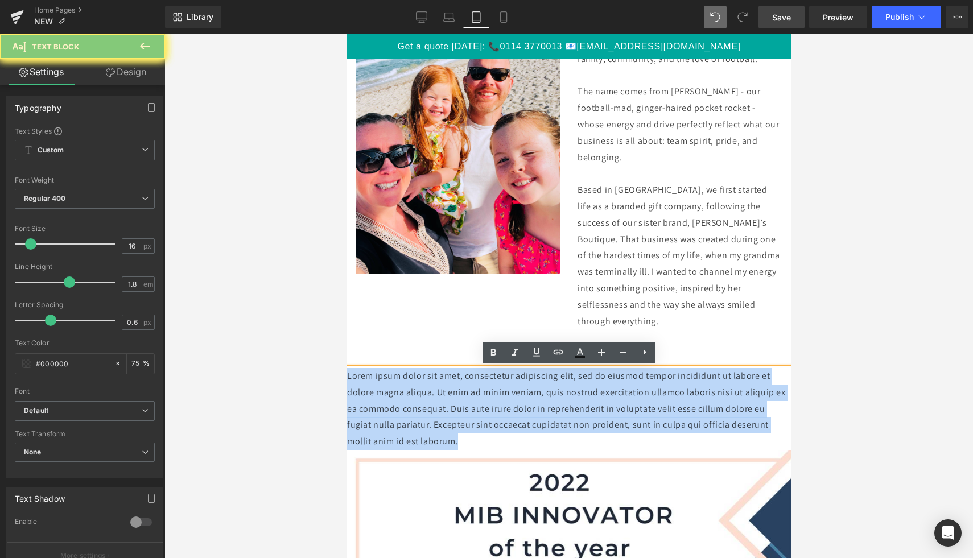
click at [472, 383] on p "Lorem ipsum dolor sit amet, consectetur adipiscing elit, sed do eiusmod tempor …" at bounding box center [569, 409] width 444 height 82
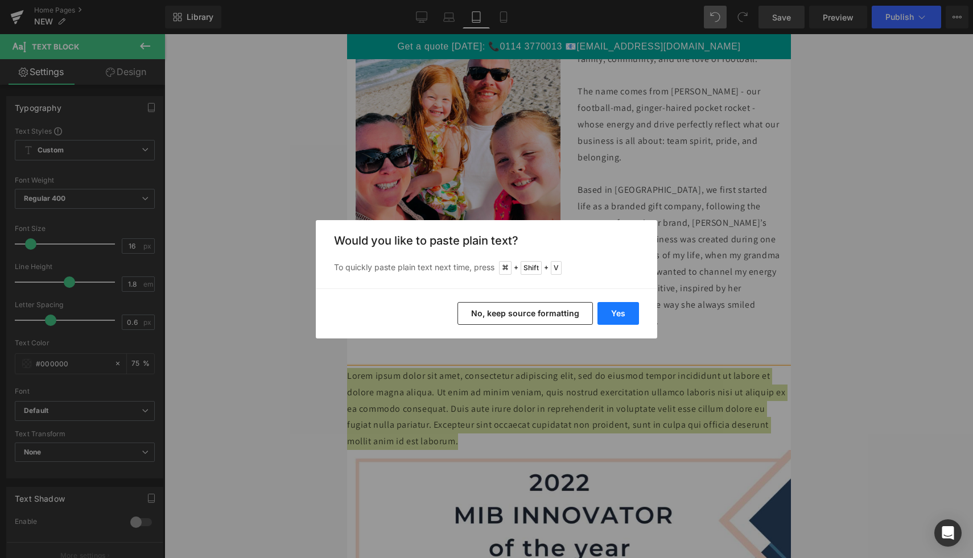
click at [616, 318] on button "Yes" at bounding box center [618, 313] width 42 height 23
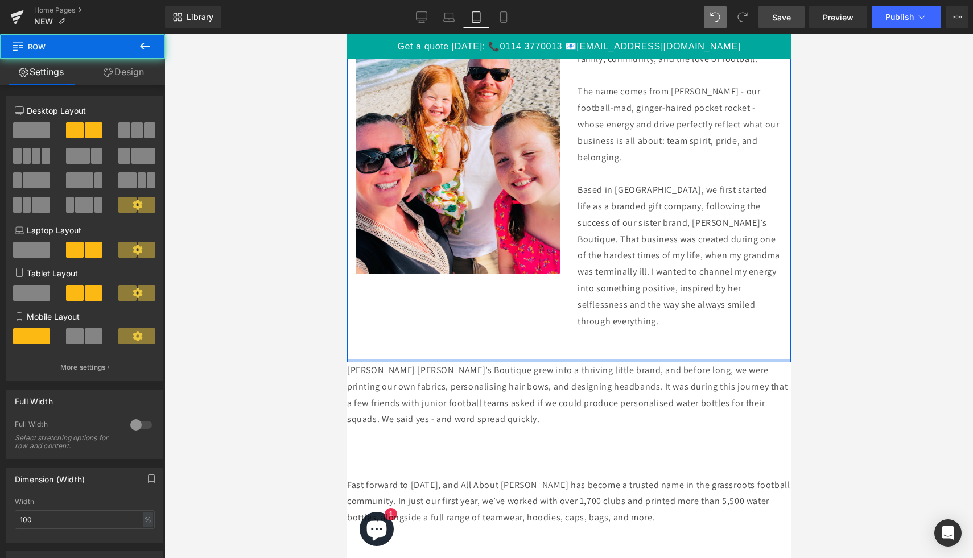
drag, startPoint x: 595, startPoint y: 340, endPoint x: 595, endPoint y: 322, distance: 17.6
click at [595, 315] on div "Image All About [PERSON_NAME] Ltd was established in [DEMOGRAPHIC_DATA], born f…" at bounding box center [569, 181] width 444 height 361
click at [612, 347] on p at bounding box center [679, 354] width 205 height 17
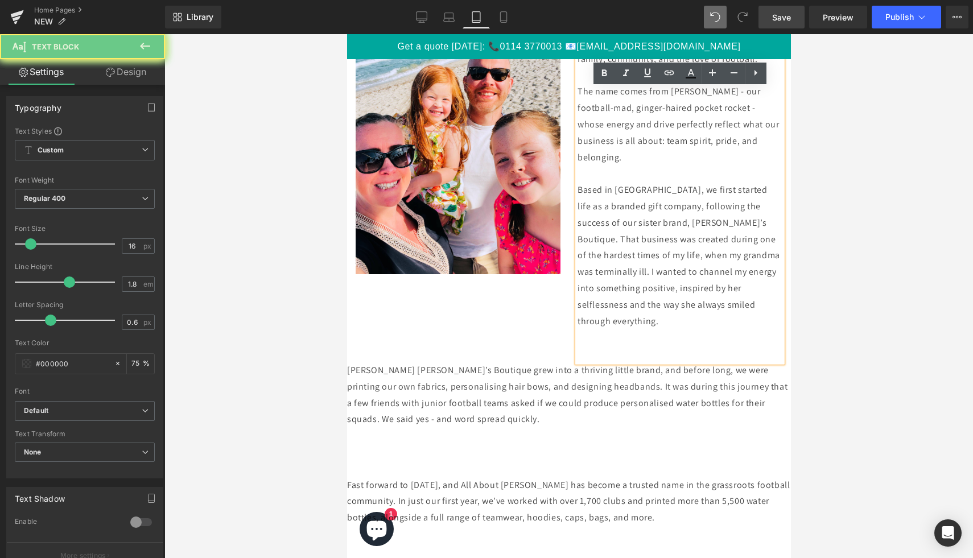
click at [697, 344] on p at bounding box center [679, 337] width 205 height 17
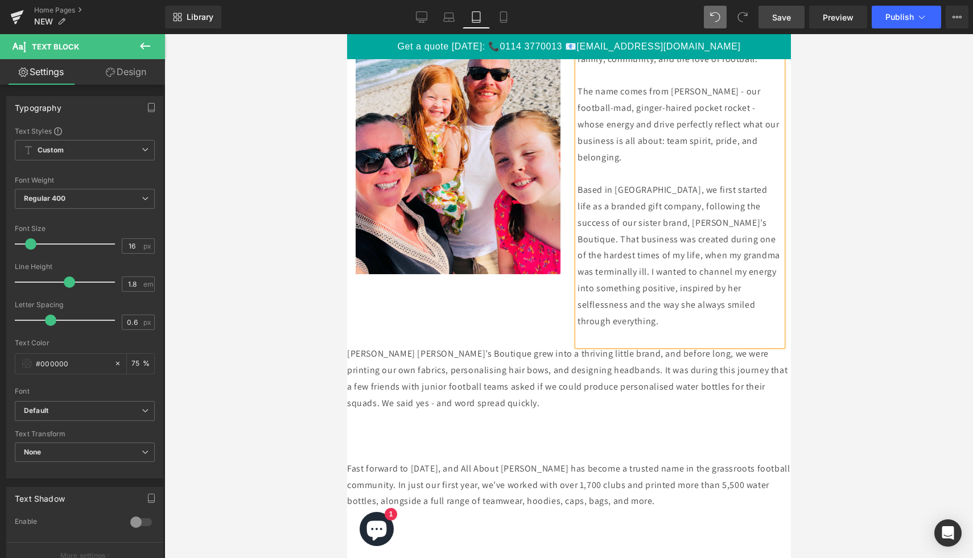
click at [820, 361] on div at bounding box center [568, 296] width 809 height 524
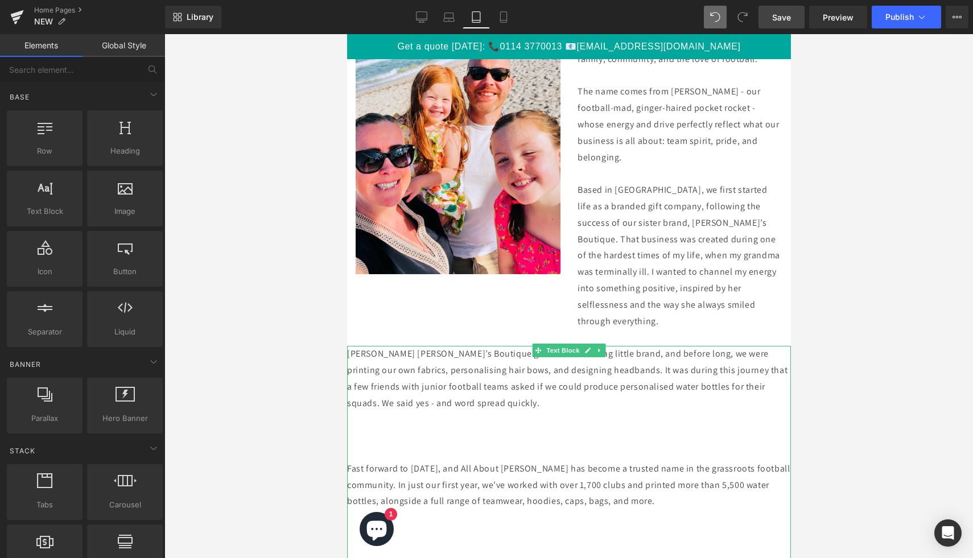
click at [519, 430] on p at bounding box center [569, 436] width 444 height 17
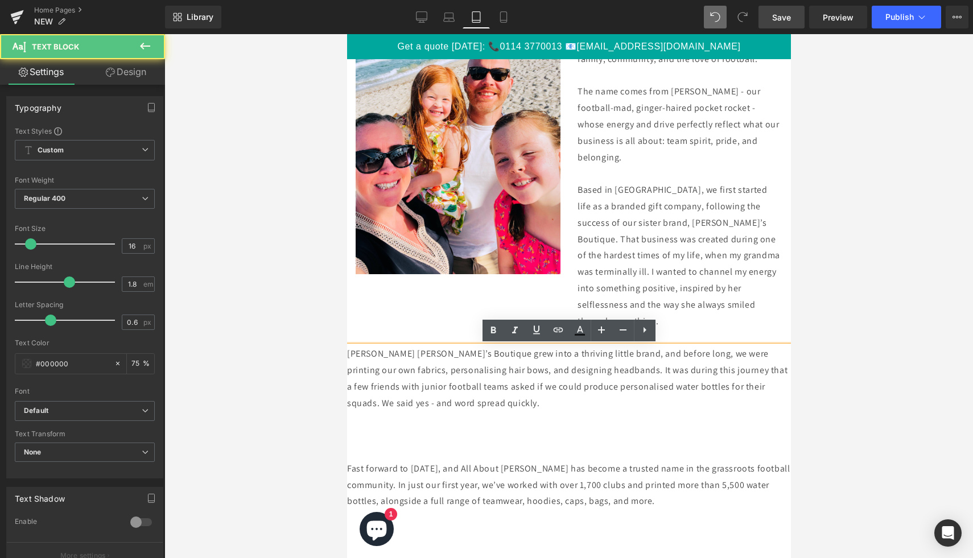
click at [554, 446] on p at bounding box center [569, 452] width 444 height 17
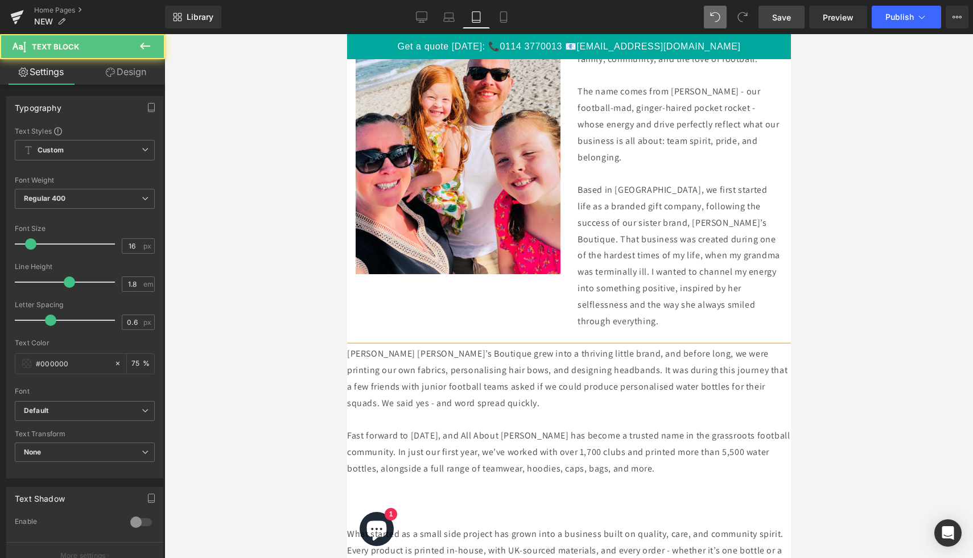
click at [457, 519] on p at bounding box center [569, 518] width 444 height 17
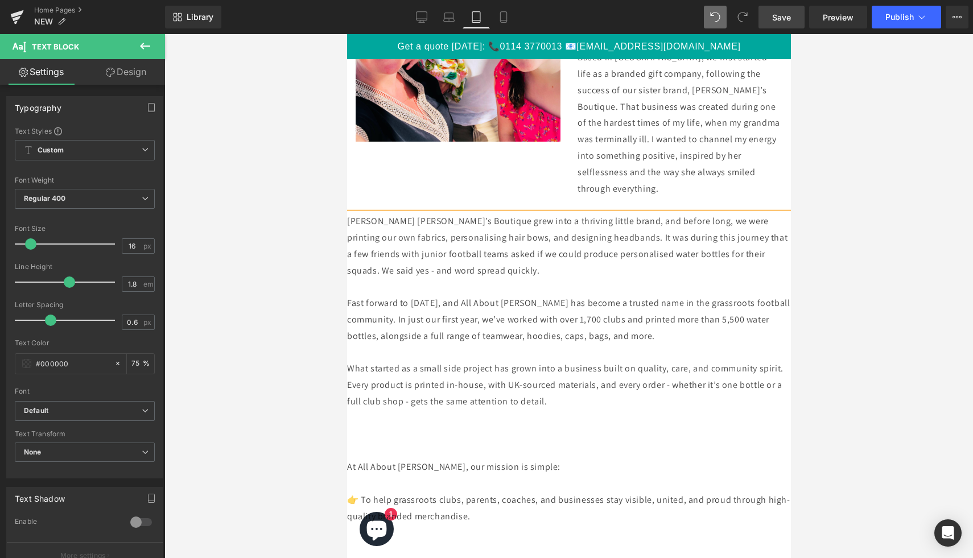
scroll to position [2480, 0]
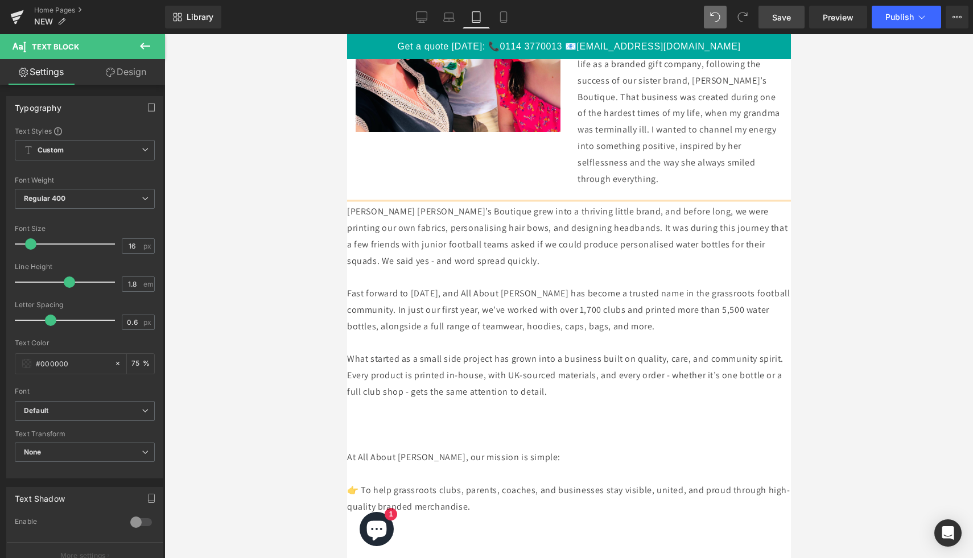
click at [448, 438] on p at bounding box center [569, 441] width 444 height 17
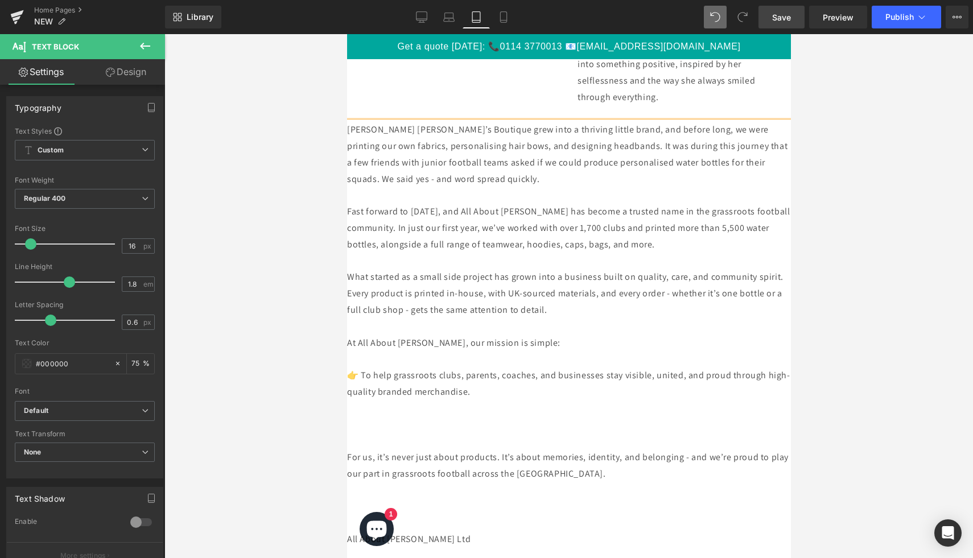
scroll to position [2571, 0]
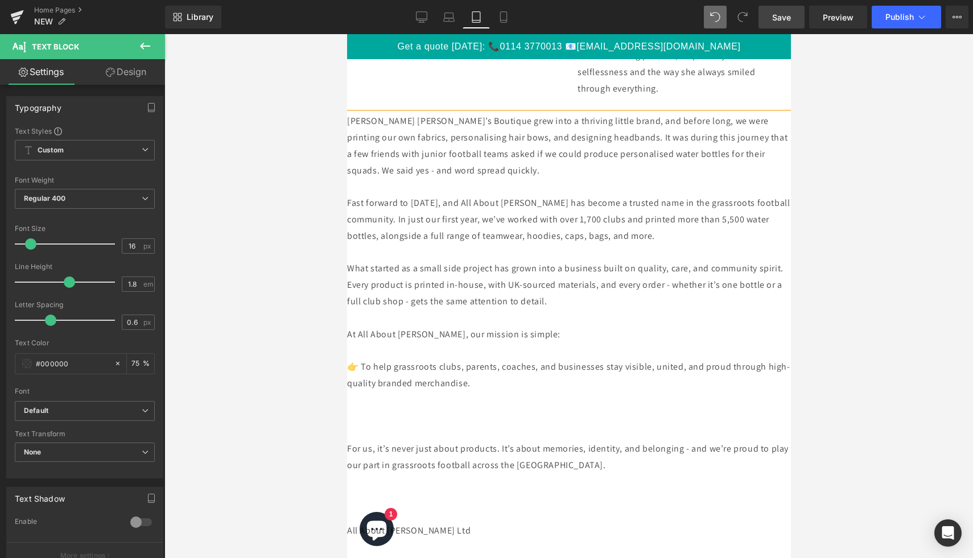
click at [400, 426] on p at bounding box center [569, 432] width 444 height 17
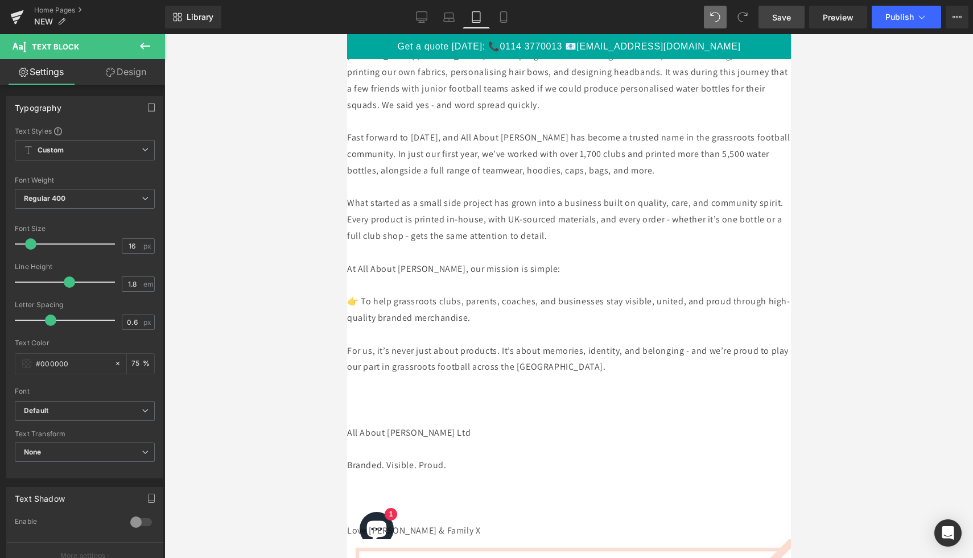
scroll to position [2656, 0]
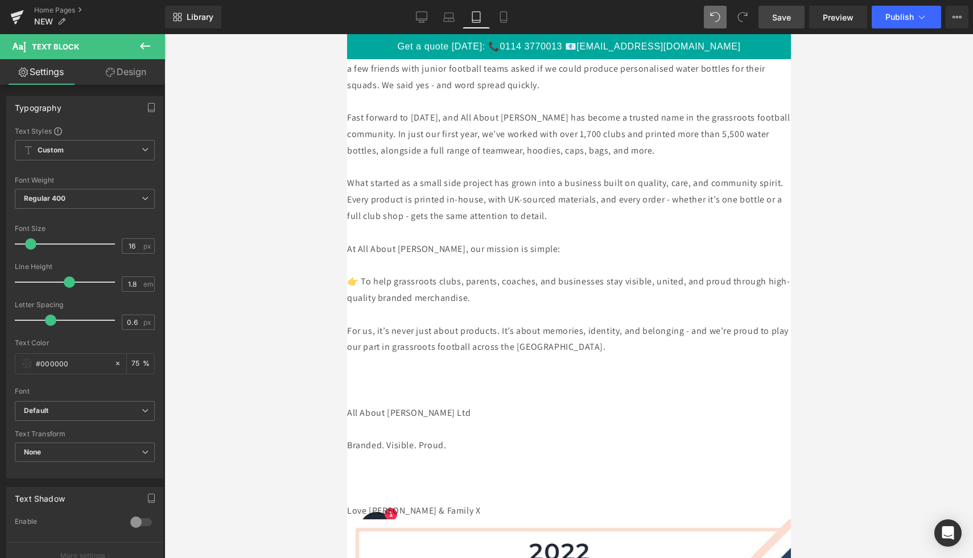
click at [397, 390] on p at bounding box center [569, 397] width 444 height 17
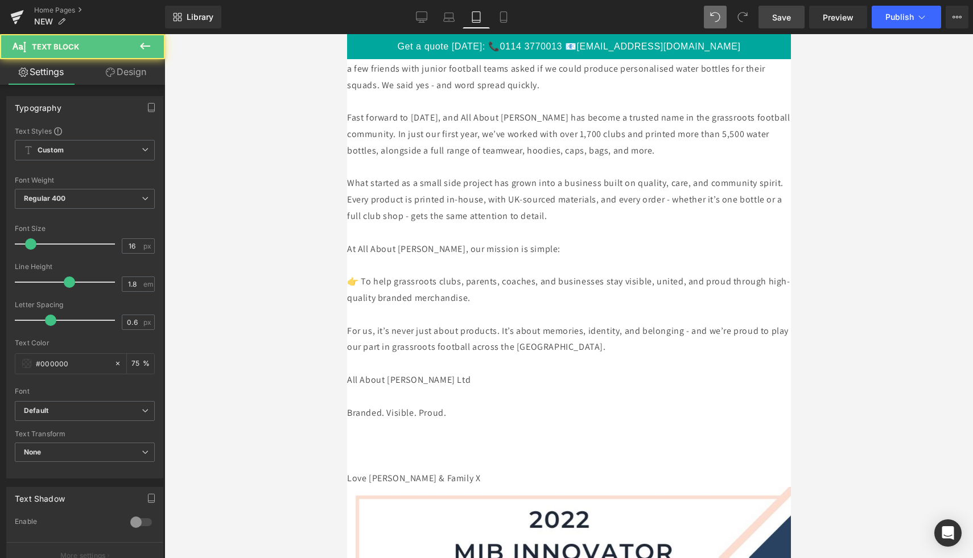
click at [370, 435] on p at bounding box center [569, 429] width 444 height 17
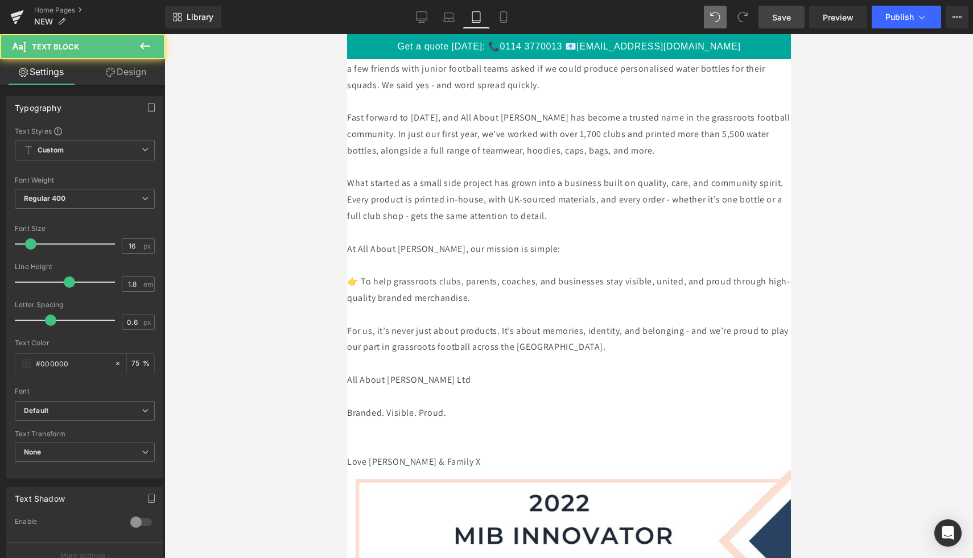
click at [360, 443] on p at bounding box center [569, 446] width 444 height 17
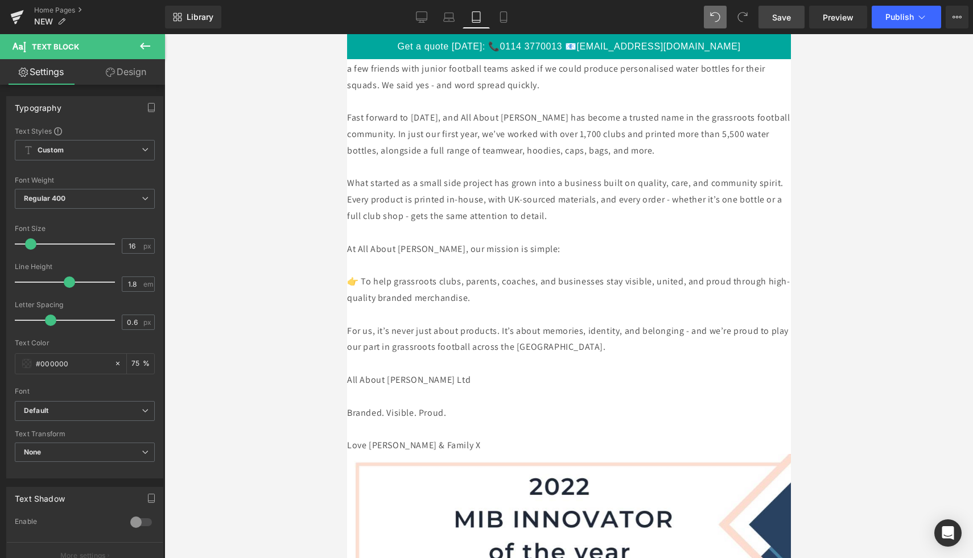
click at [537, 449] on p "Love [PERSON_NAME] & Family X" at bounding box center [569, 446] width 444 height 17
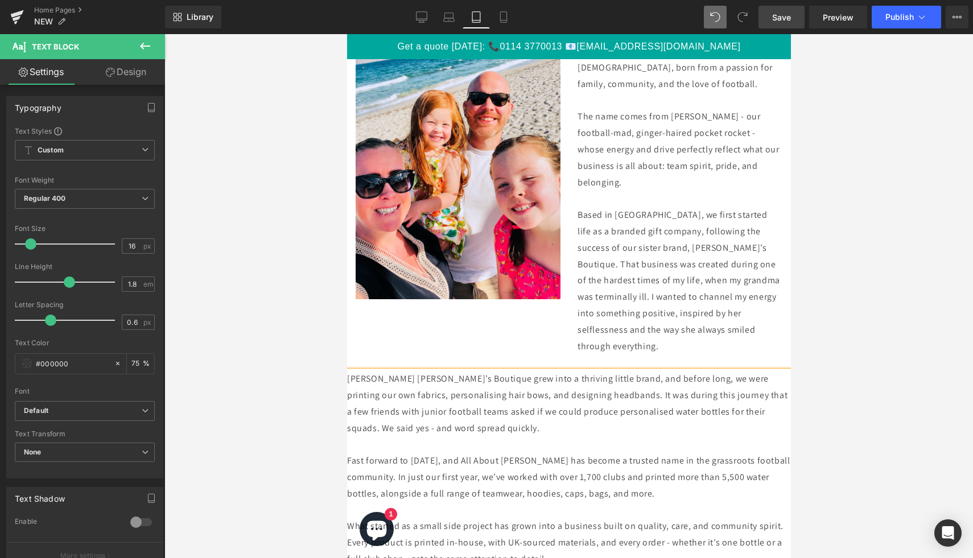
scroll to position [2311, 0]
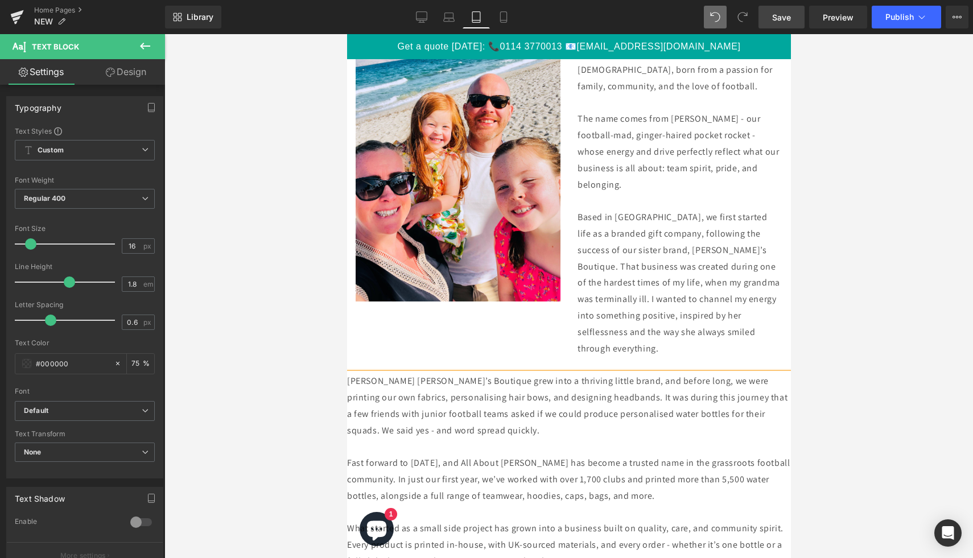
click at [832, 378] on div at bounding box center [568, 296] width 809 height 524
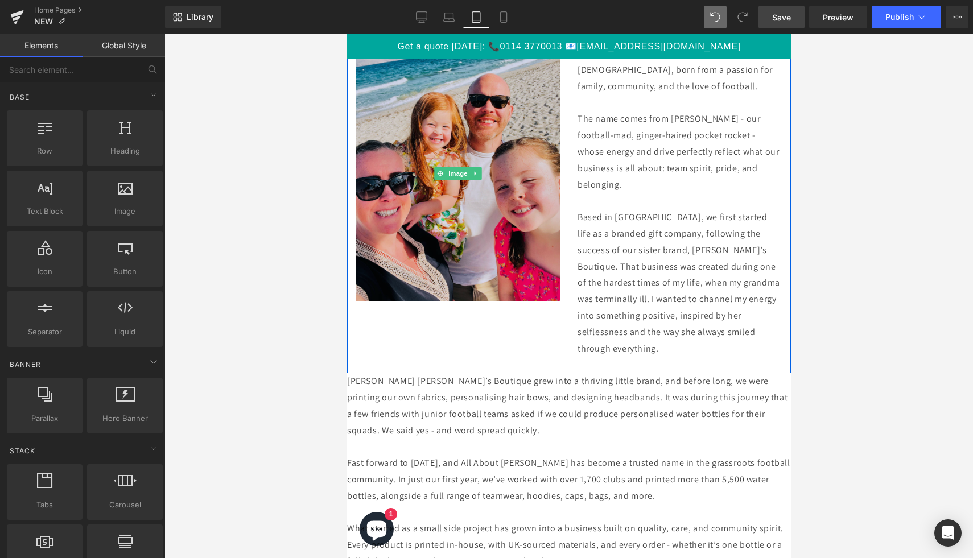
click at [497, 237] on img at bounding box center [457, 174] width 205 height 256
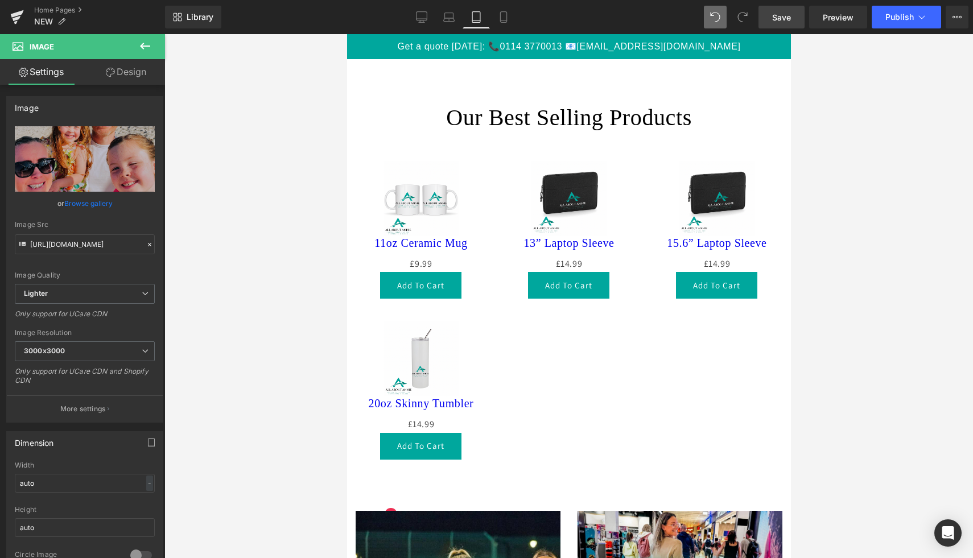
scroll to position [566, 0]
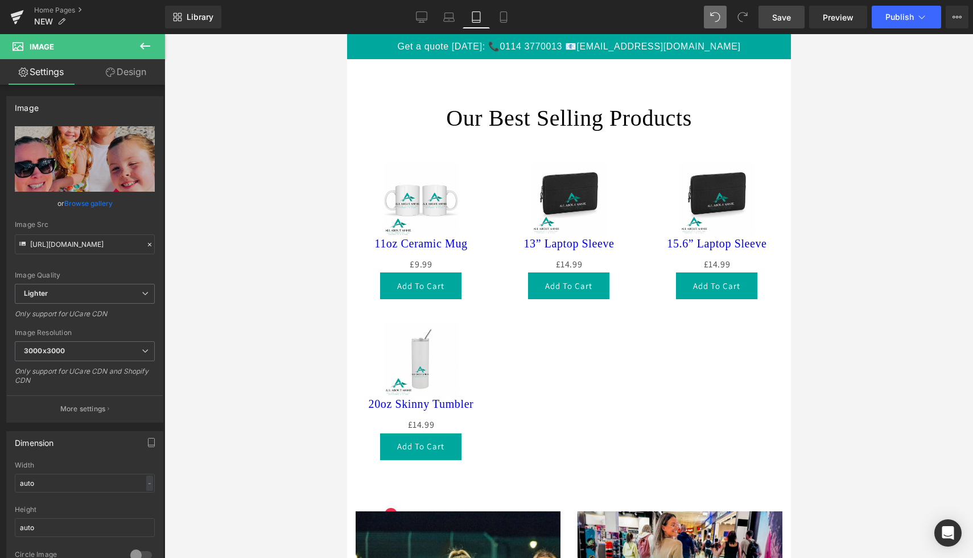
click at [433, 204] on div "Sale Off (P) Image" at bounding box center [420, 199] width 125 height 75
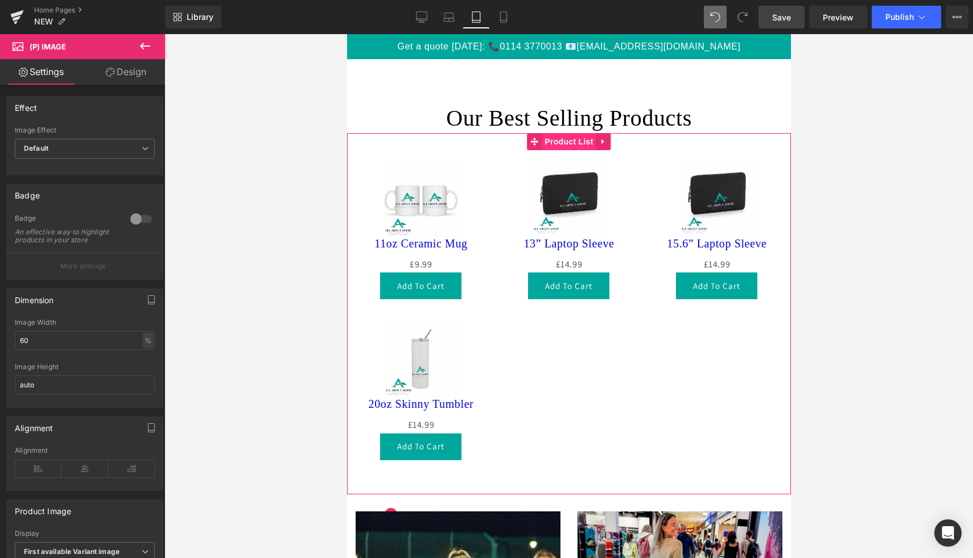
click at [566, 143] on span "Product List" at bounding box center [568, 141] width 54 height 17
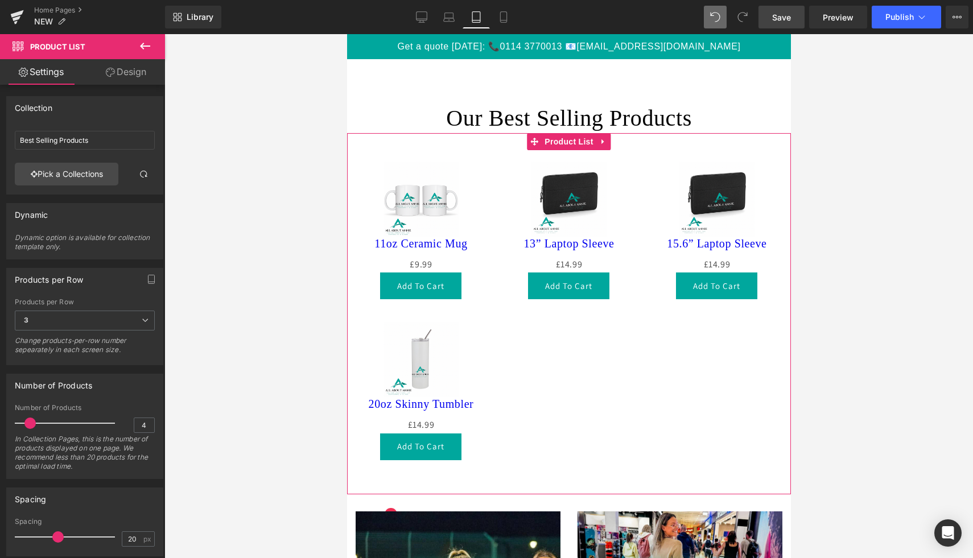
click at [139, 74] on link "Design" at bounding box center [126, 72] width 83 height 26
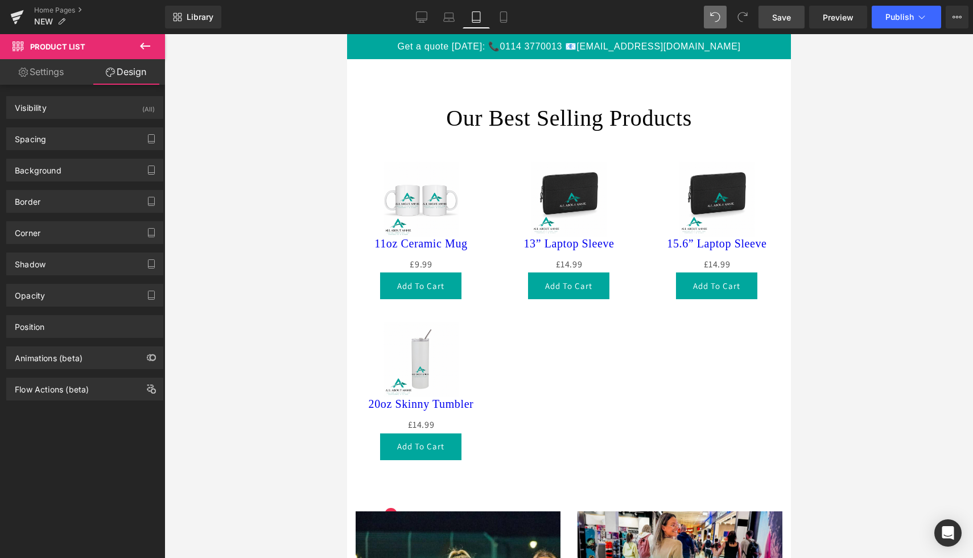
click at [563, 145] on div "Sale Off (P) Image 11oz Ceramic Mug (P) Title £0 £9.99 (P) Price Add To Cart (P…" at bounding box center [569, 305] width 444 height 344
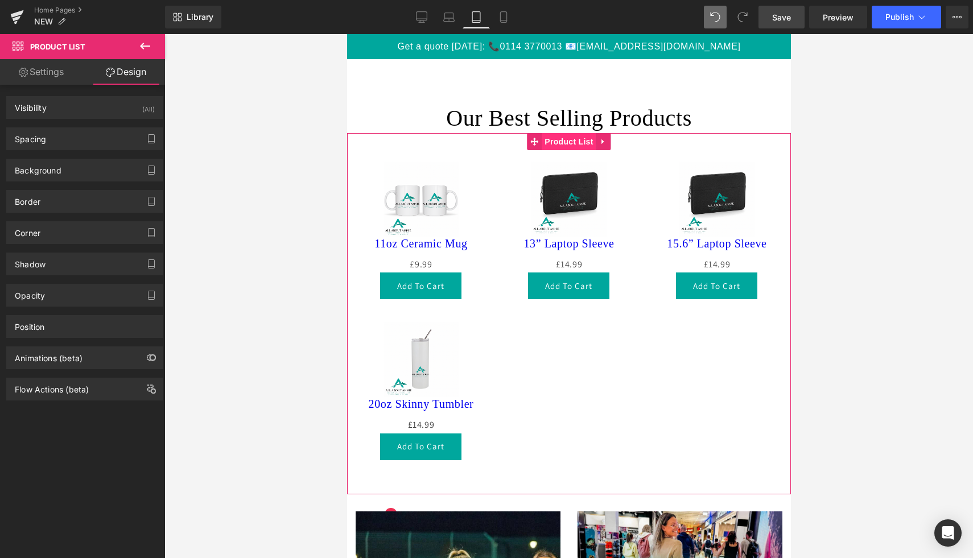
click at [566, 138] on span "Product List" at bounding box center [568, 141] width 54 height 17
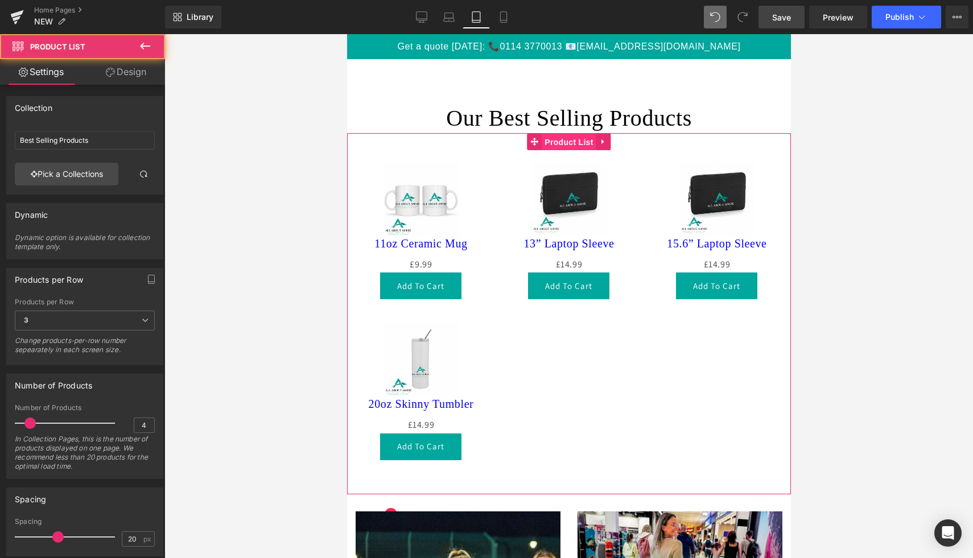
click at [567, 139] on span "Product List" at bounding box center [568, 142] width 54 height 17
click at [510, 287] on div "Add To Cart" at bounding box center [568, 286] width 125 height 27
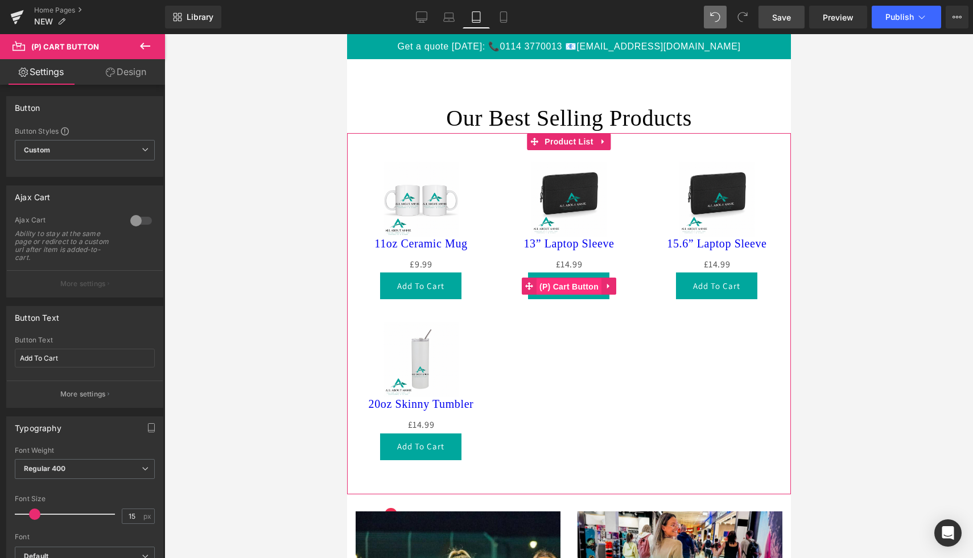
click at [583, 290] on span "(P) Cart Button" at bounding box center [568, 286] width 65 height 17
click at [571, 140] on span "Product List" at bounding box center [568, 141] width 54 height 17
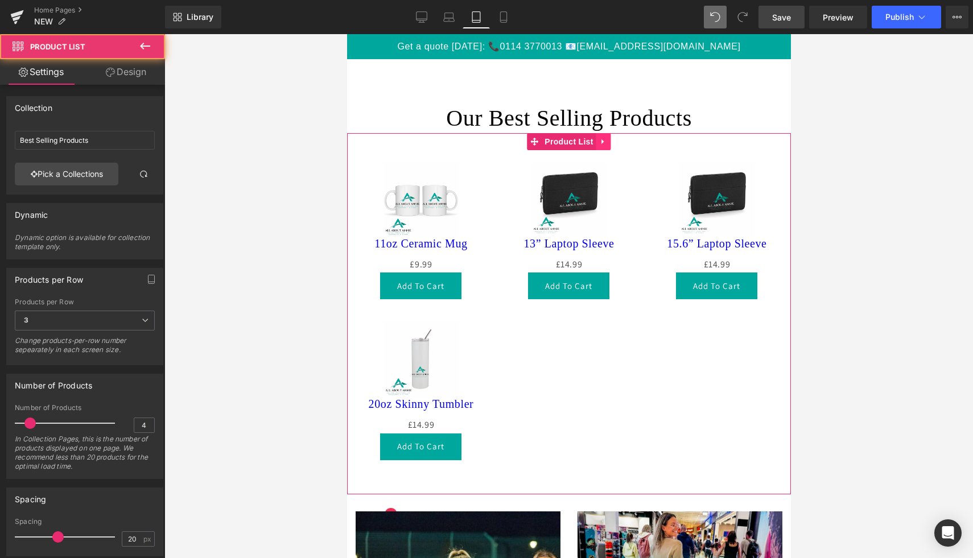
click at [598, 142] on link at bounding box center [603, 141] width 15 height 17
click at [550, 134] on span "Product List" at bounding box center [568, 141] width 54 height 17
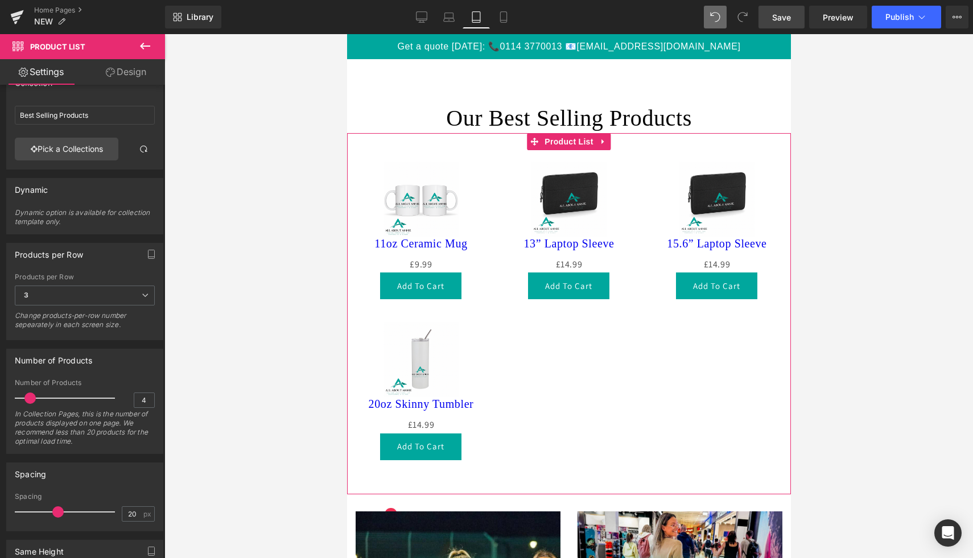
scroll to position [15, 0]
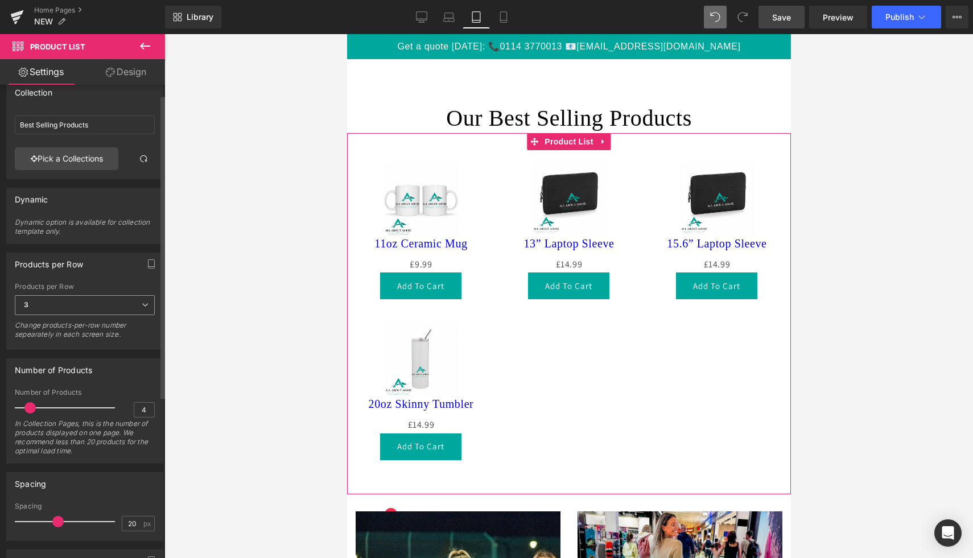
click at [133, 305] on span "3" at bounding box center [85, 305] width 140 height 20
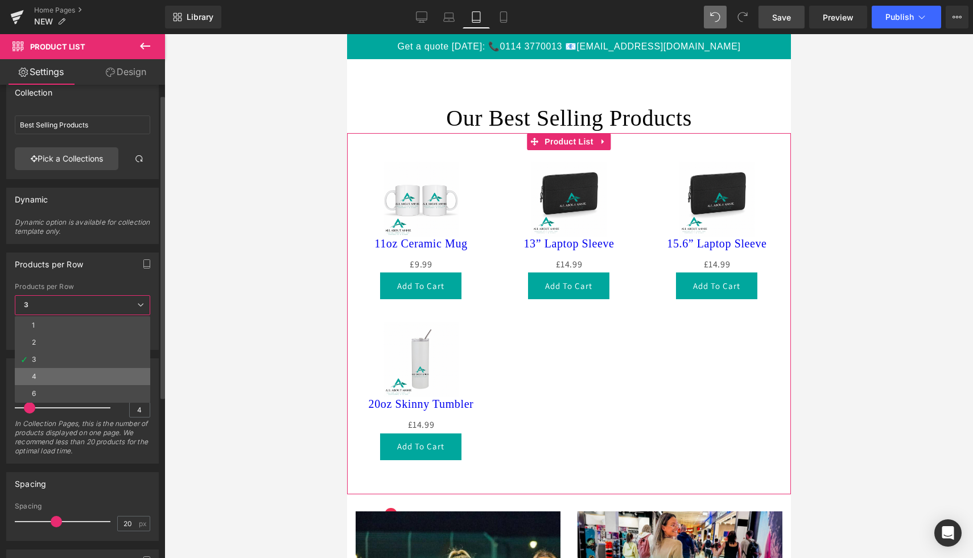
click at [100, 378] on li "4" at bounding box center [82, 376] width 135 height 17
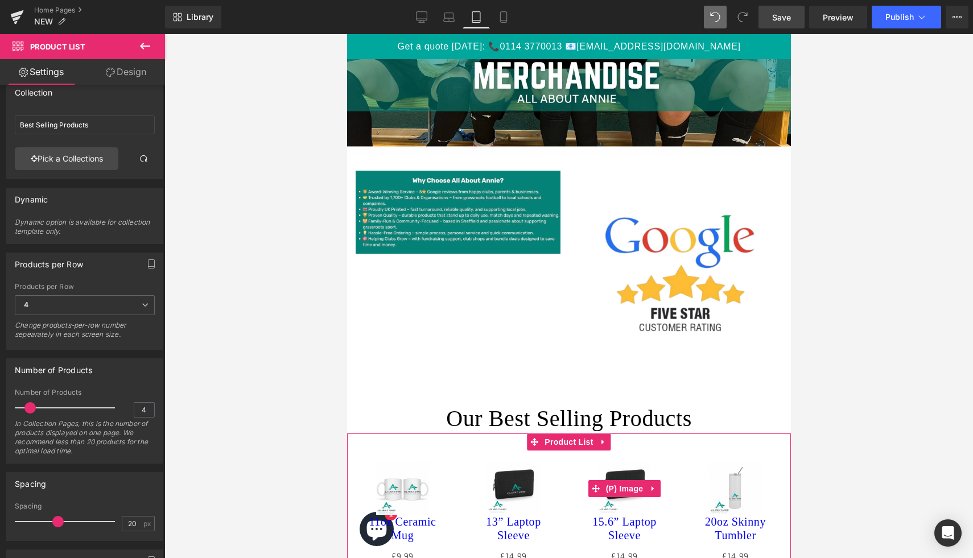
scroll to position [261, 0]
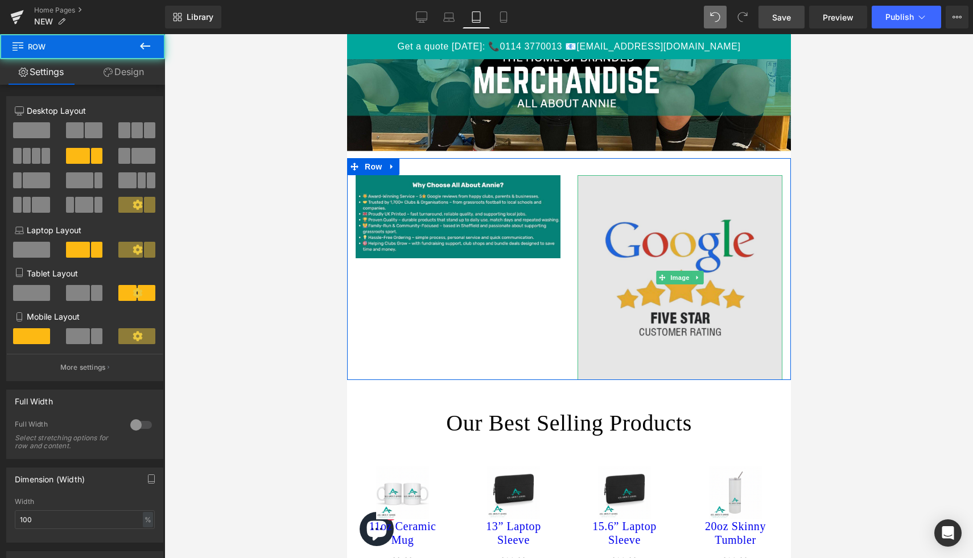
drag, startPoint x: 612, startPoint y: 380, endPoint x: 612, endPoint y: 332, distance: 47.2
click at [612, 332] on div "Image Image Row" at bounding box center [569, 269] width 444 height 222
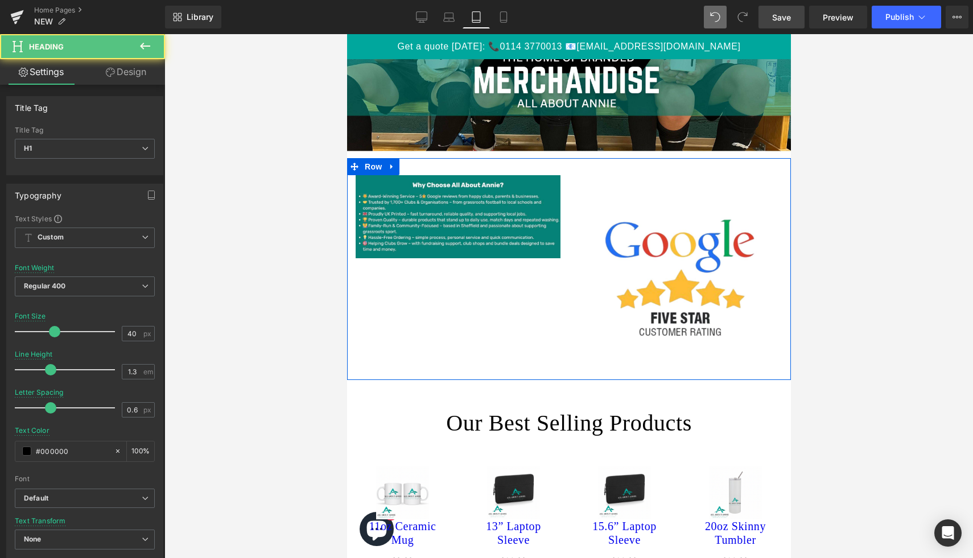
drag, startPoint x: 562, startPoint y: 409, endPoint x: 563, endPoint y: 335, distance: 74.0
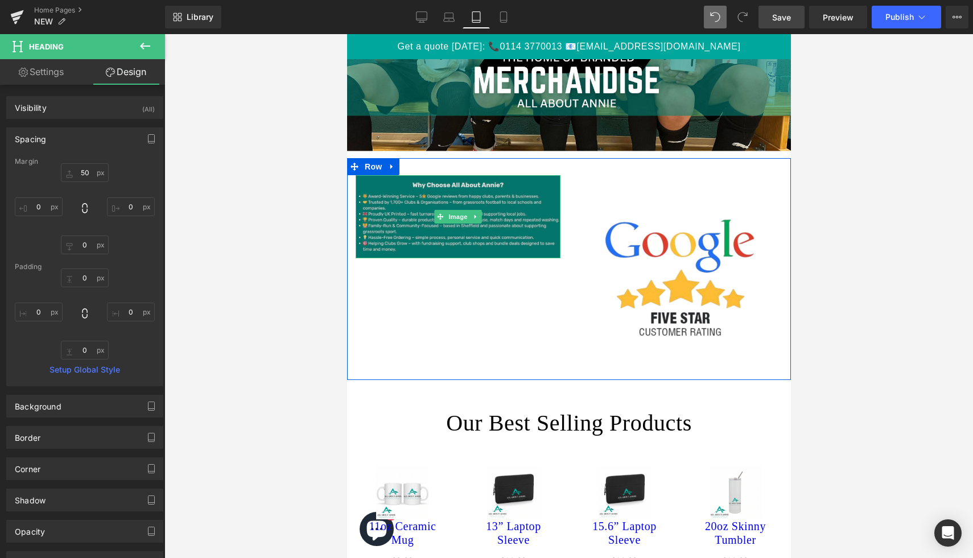
click at [514, 202] on img at bounding box center [457, 216] width 205 height 83
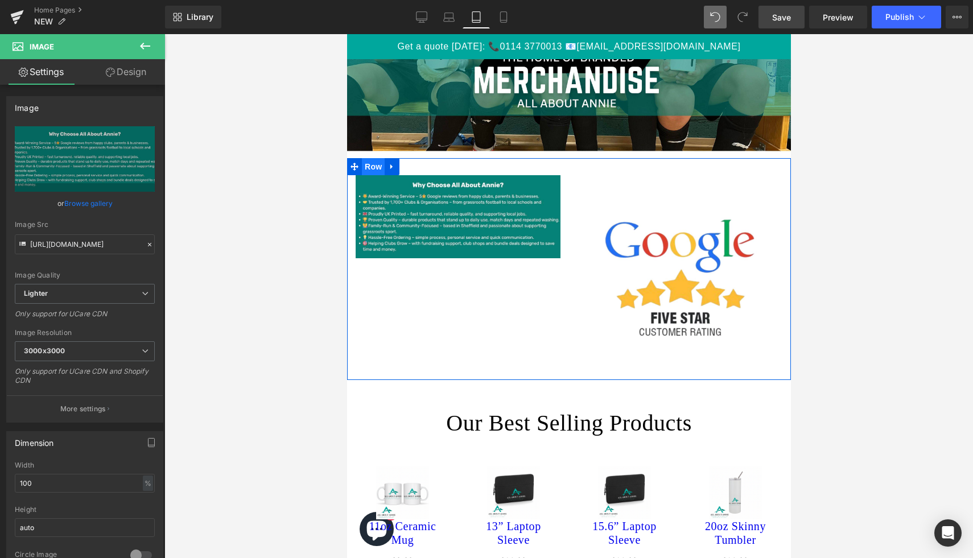
click at [376, 166] on span "Row" at bounding box center [372, 166] width 23 height 17
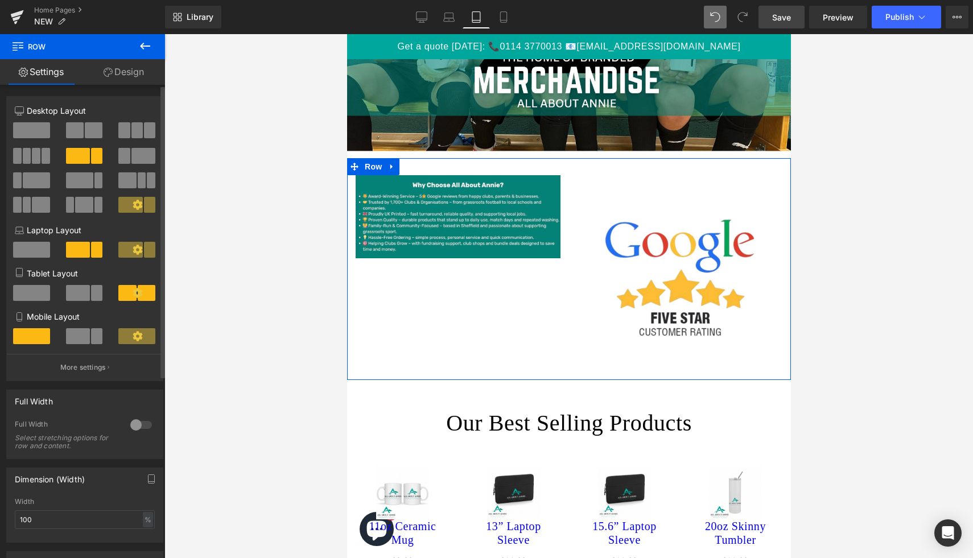
click at [37, 128] on span at bounding box center [31, 130] width 37 height 16
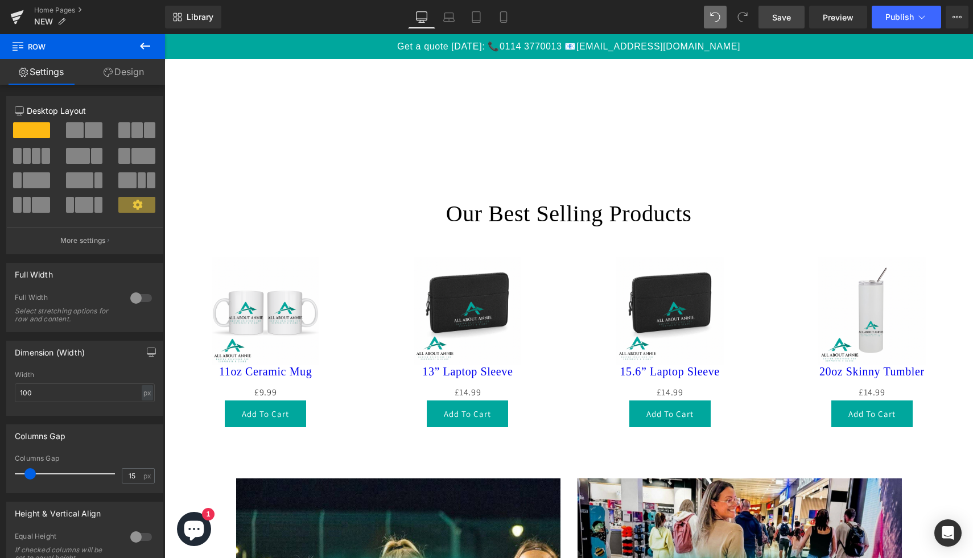
scroll to position [1432, 0]
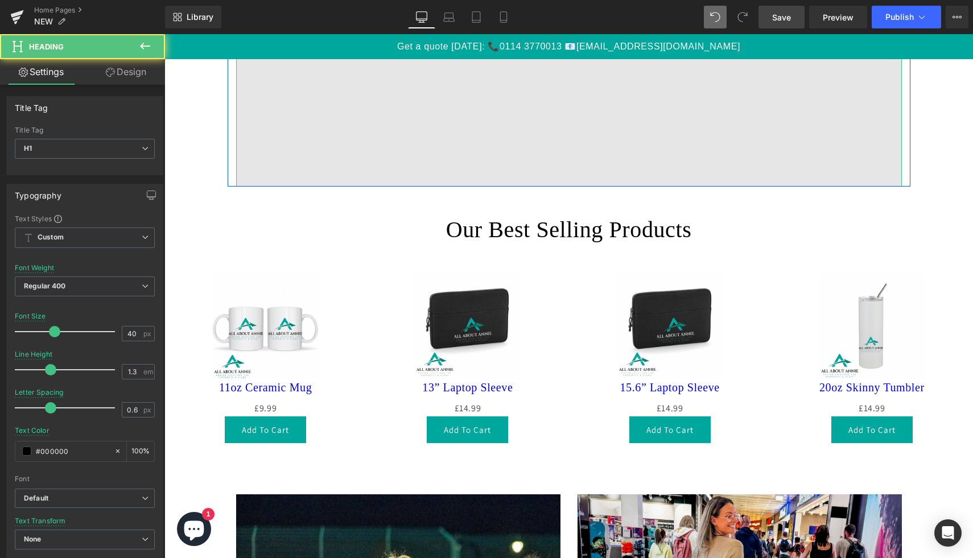
drag, startPoint x: 622, startPoint y: 216, endPoint x: 622, endPoint y: 127, distance: 88.8
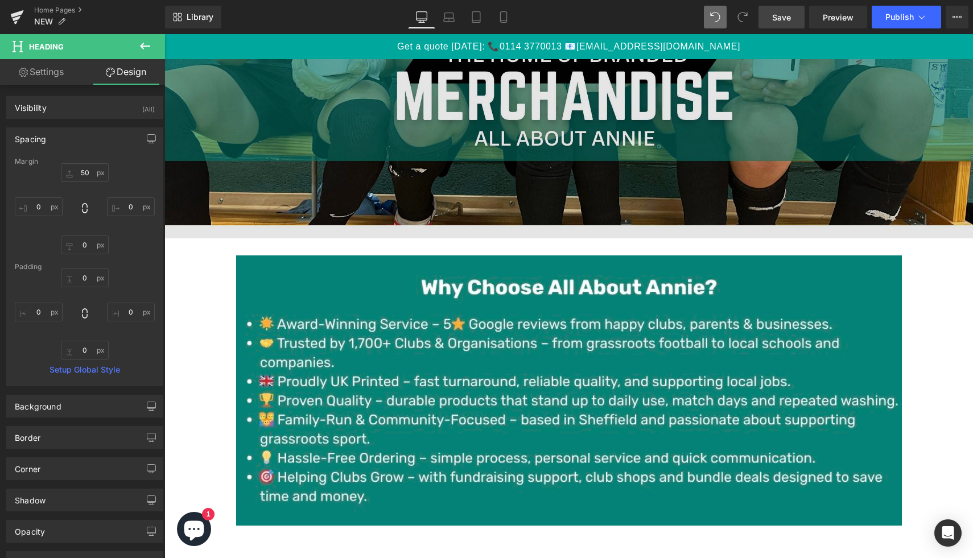
scroll to position [369, 0]
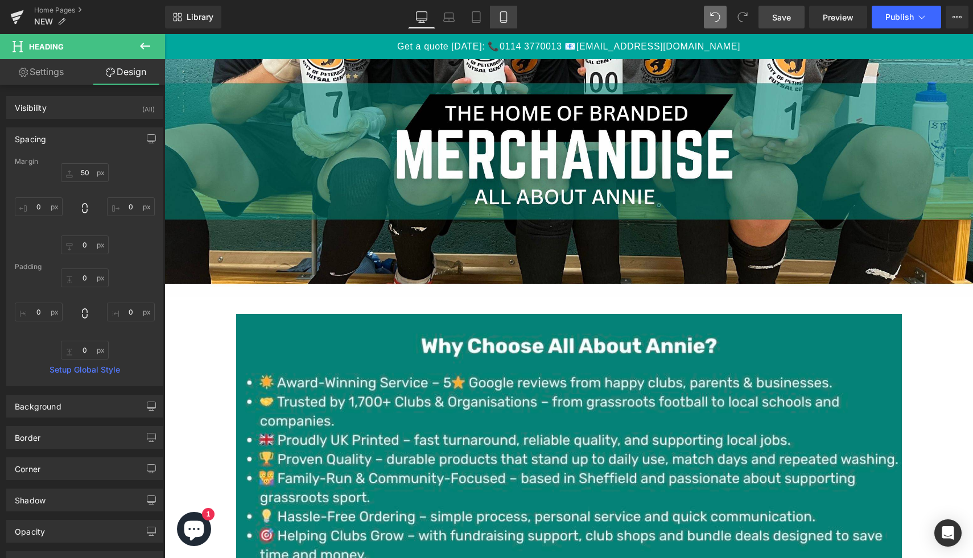
click at [499, 20] on icon at bounding box center [503, 16] width 11 height 11
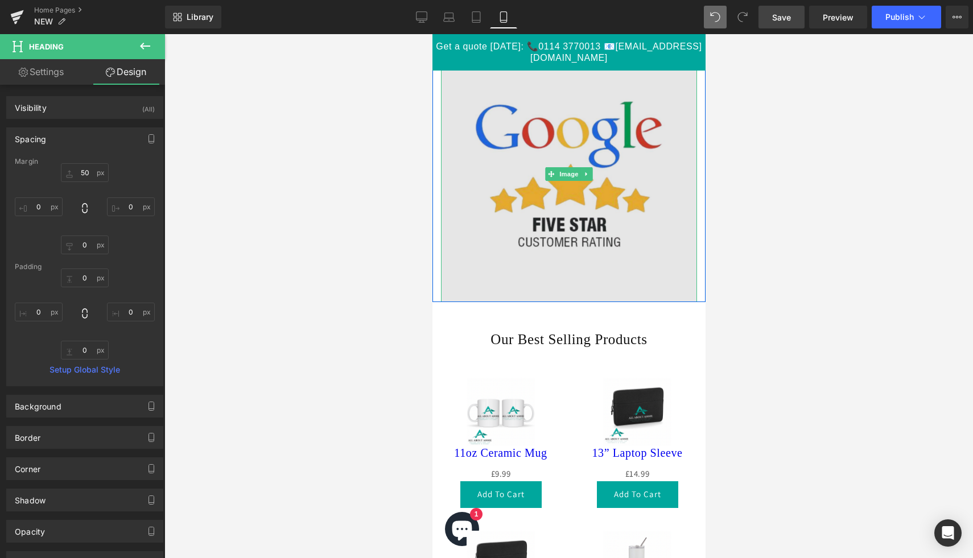
scroll to position [456, 0]
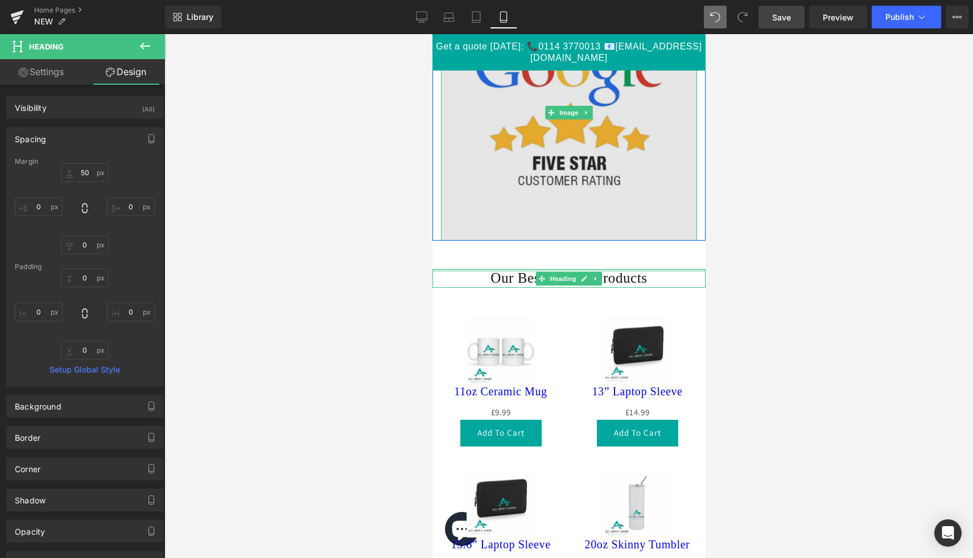
drag, startPoint x: 613, startPoint y: 269, endPoint x: 613, endPoint y: 195, distance: 74.5
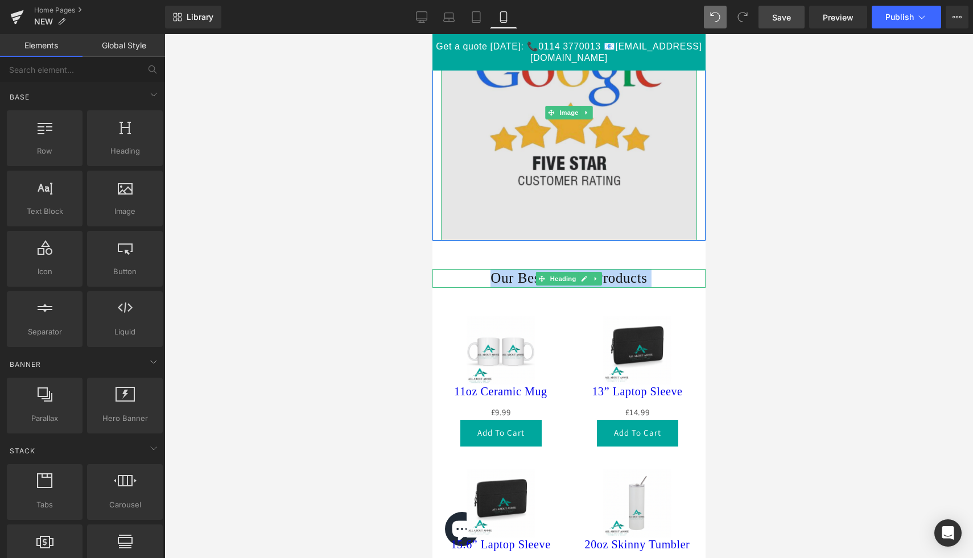
drag, startPoint x: 603, startPoint y: 250, endPoint x: 603, endPoint y: 212, distance: 38.1
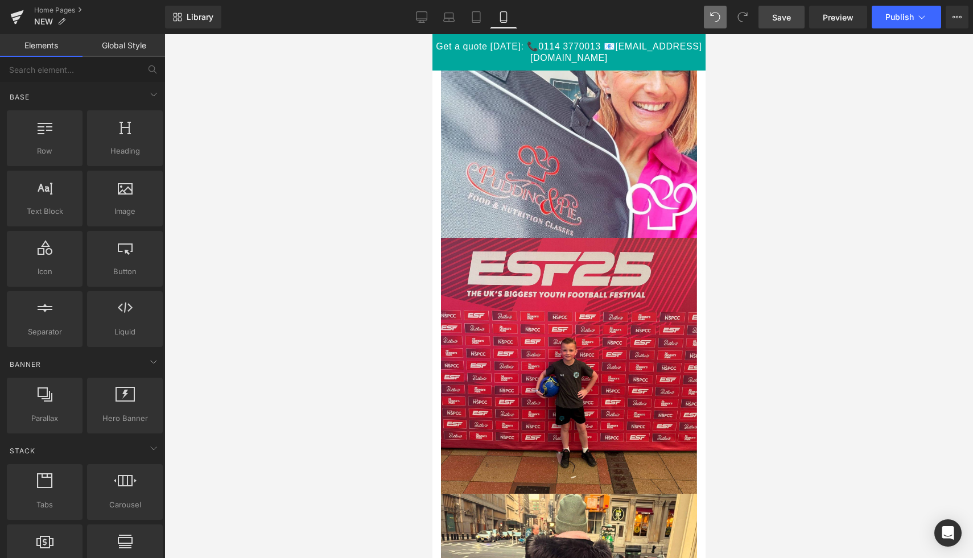
scroll to position [1928, 0]
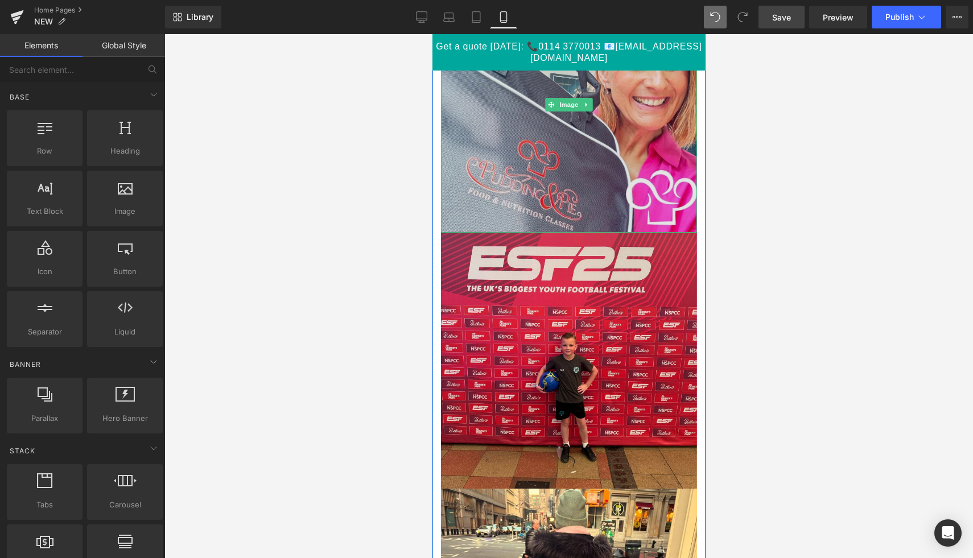
click at [600, 180] on img at bounding box center [568, 105] width 256 height 256
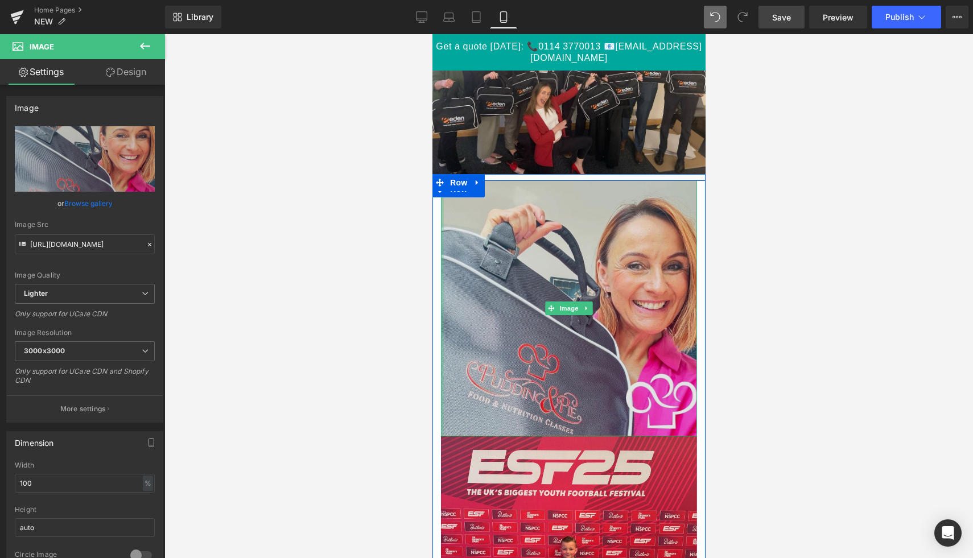
scroll to position [1704, 0]
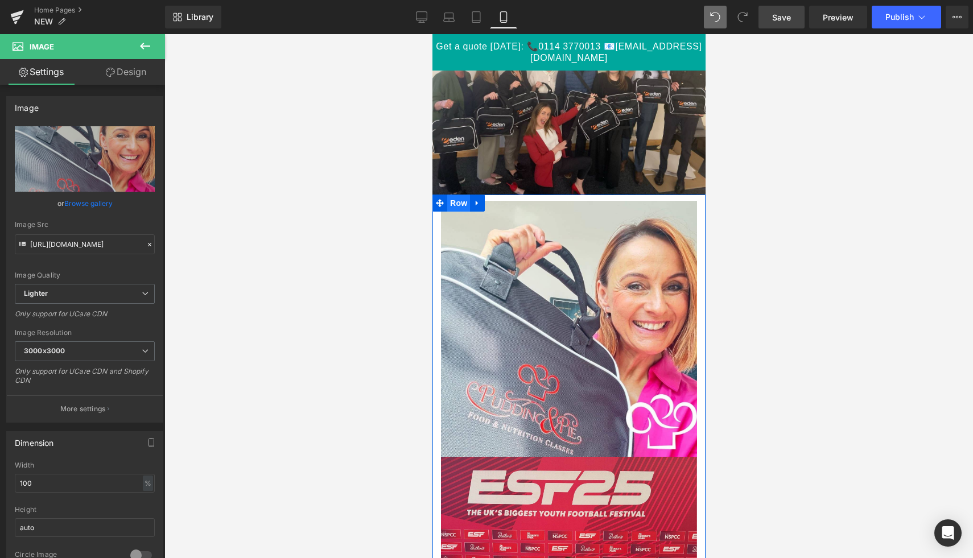
click at [461, 203] on span "Row" at bounding box center [458, 203] width 23 height 17
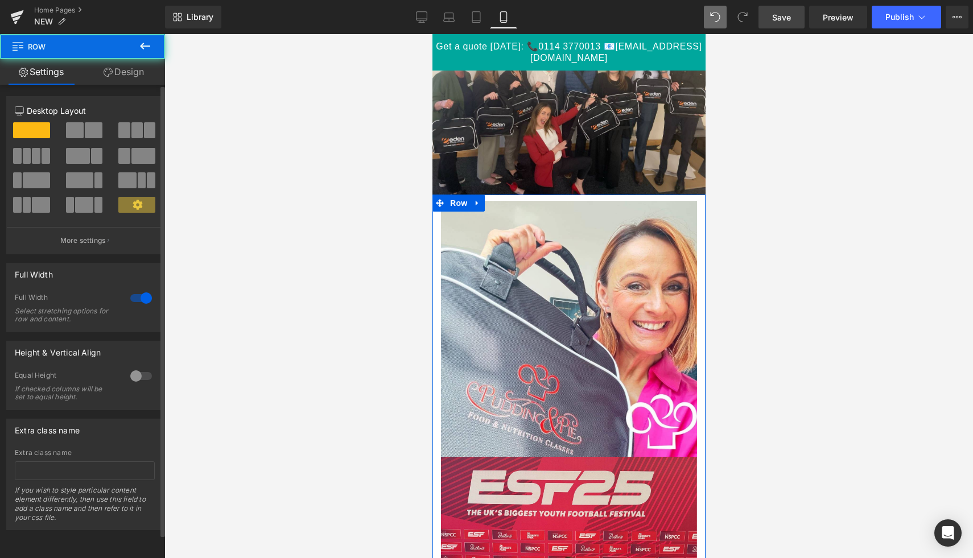
click at [73, 129] on span at bounding box center [75, 130] width 18 height 16
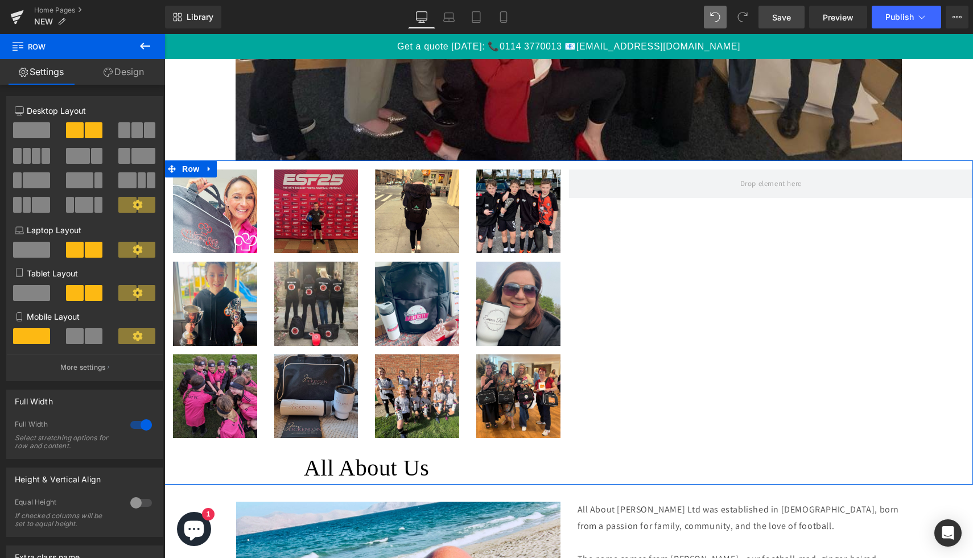
scroll to position [3066, 0]
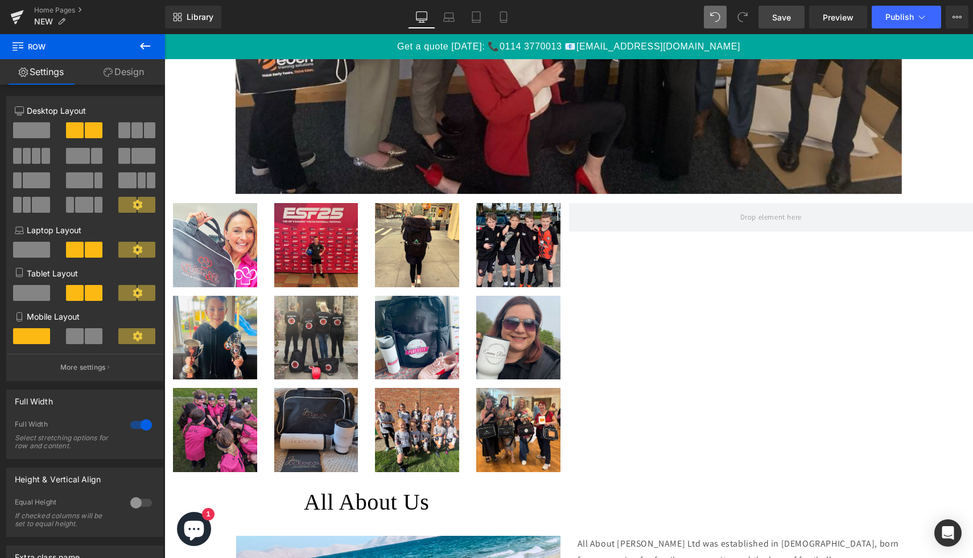
click at [142, 47] on icon at bounding box center [145, 46] width 10 height 7
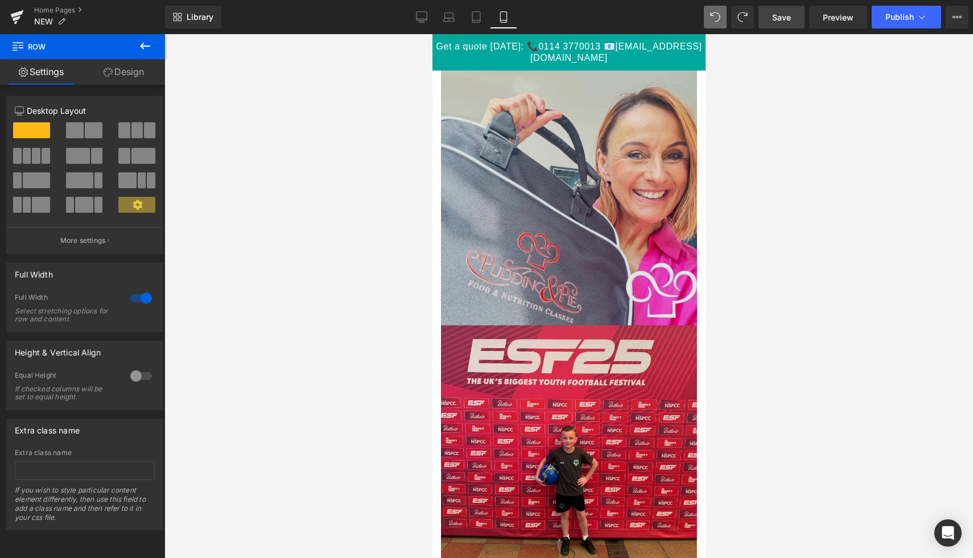
scroll to position [1797, 0]
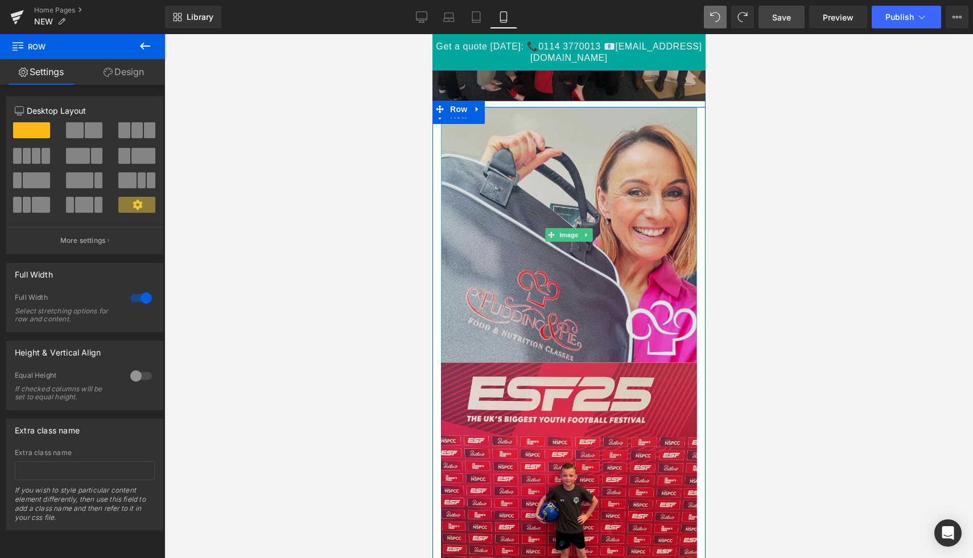
click at [507, 124] on img at bounding box center [568, 235] width 256 height 256
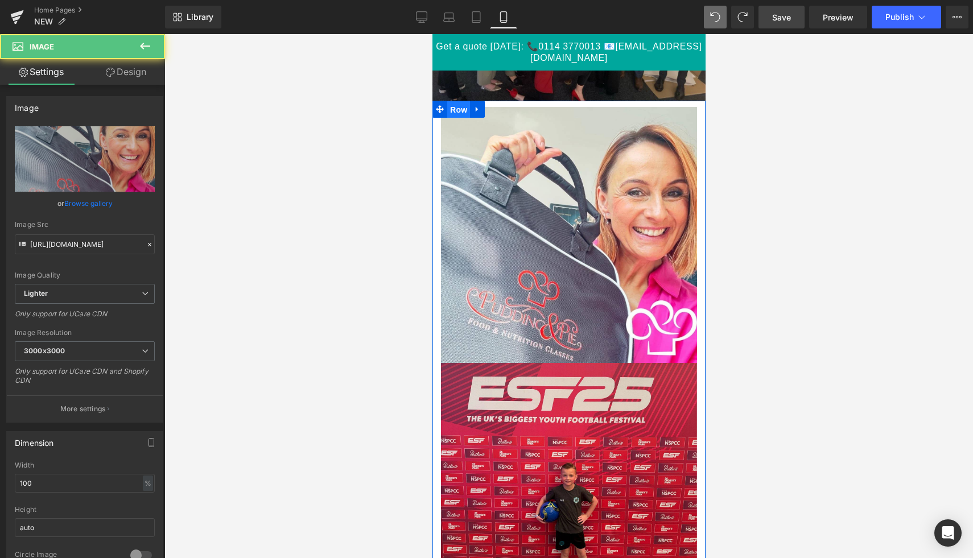
click at [460, 107] on span "Row" at bounding box center [458, 109] width 23 height 17
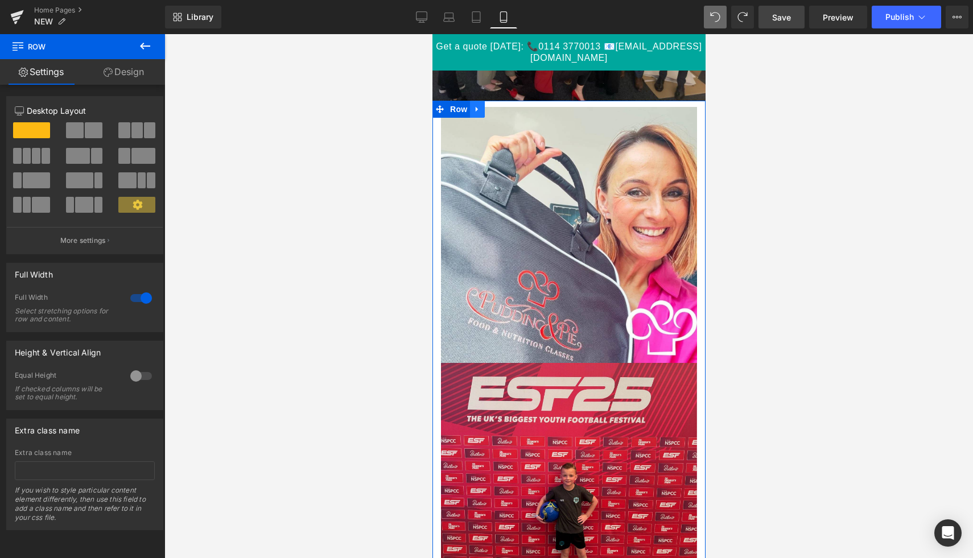
click at [475, 107] on icon at bounding box center [476, 109] width 2 height 5
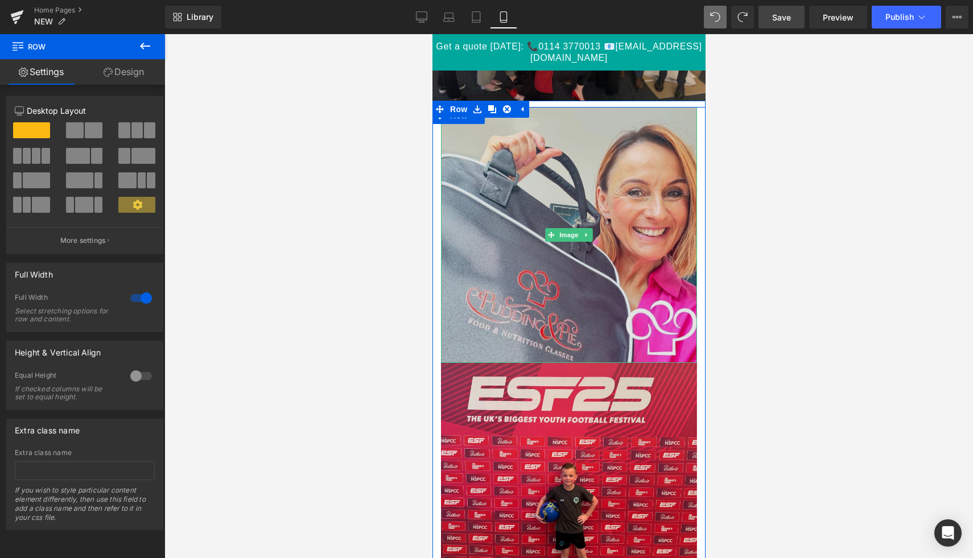
click at [474, 170] on img at bounding box center [568, 235] width 256 height 256
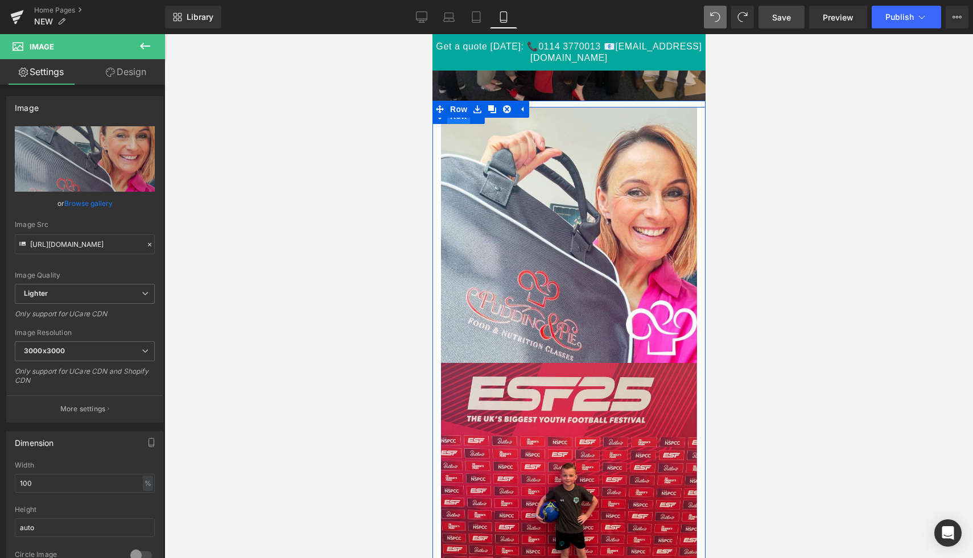
click at [460, 122] on span "Row" at bounding box center [458, 116] width 23 height 17
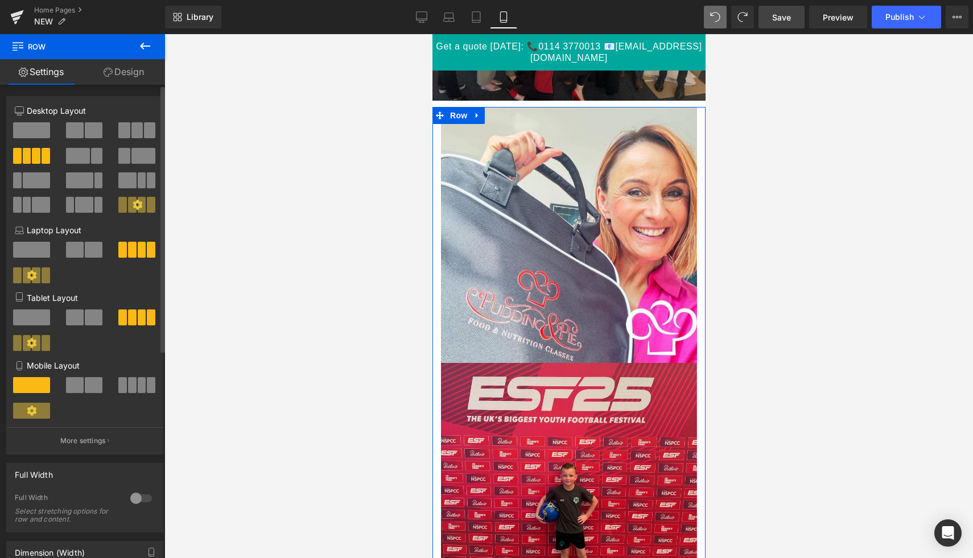
click at [81, 387] on span at bounding box center [75, 385] width 18 height 16
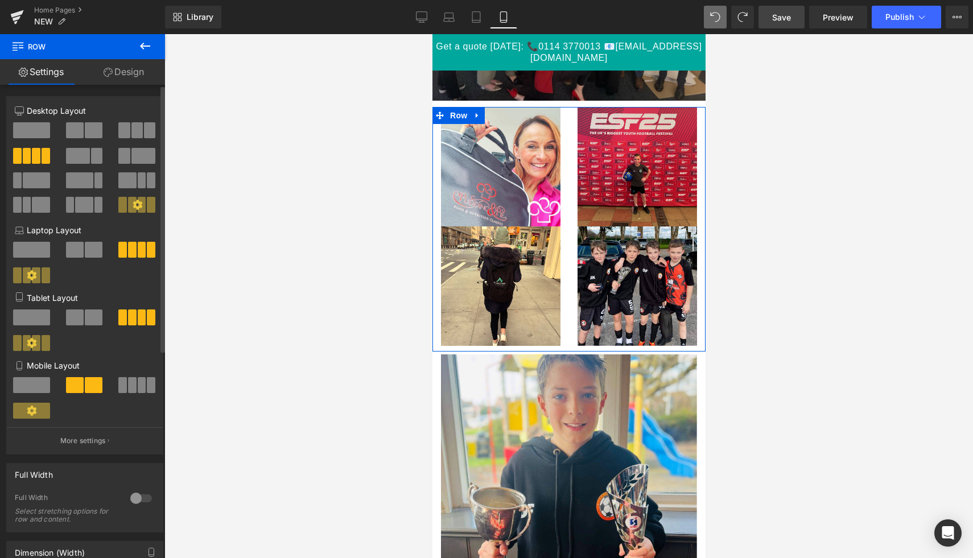
click at [138, 386] on span at bounding box center [142, 385] width 9 height 16
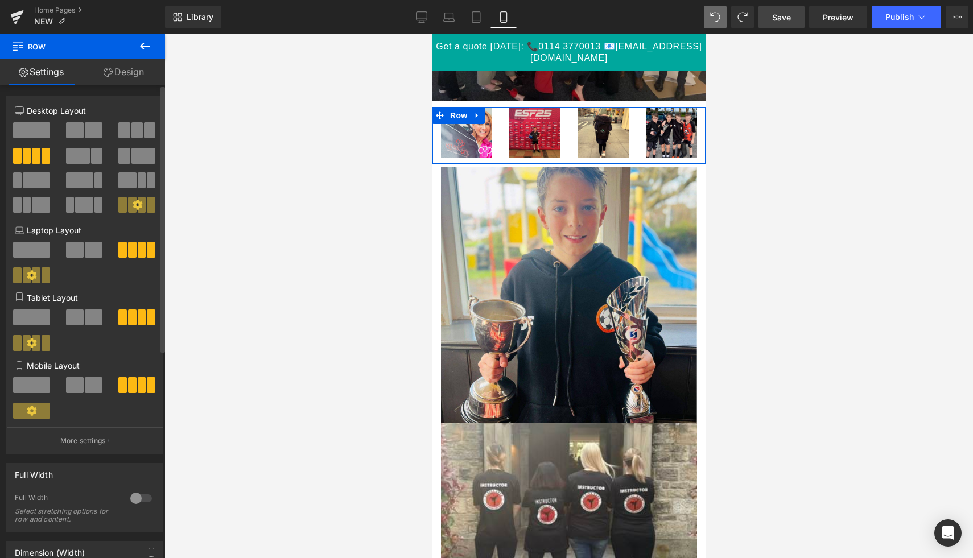
click at [91, 386] on span at bounding box center [94, 385] width 18 height 16
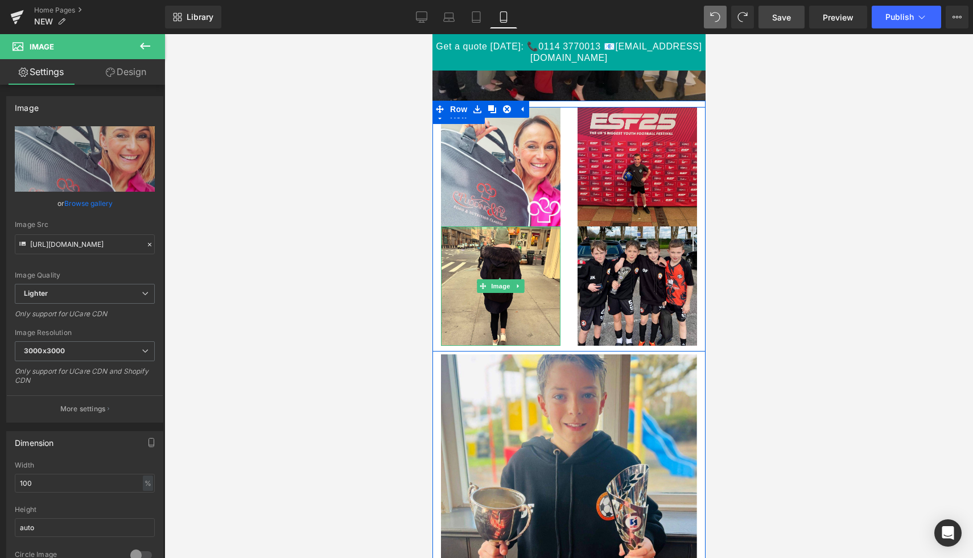
click at [509, 225] on div "Image Image Image Image Row" at bounding box center [568, 229] width 273 height 245
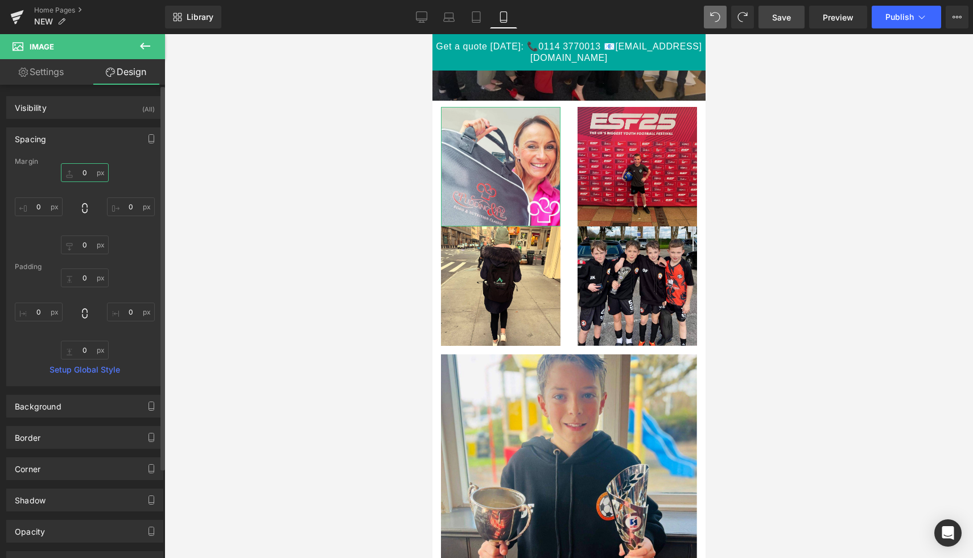
click at [79, 173] on input "text" at bounding box center [85, 172] width 48 height 19
click at [88, 244] on input "text" at bounding box center [85, 245] width 48 height 19
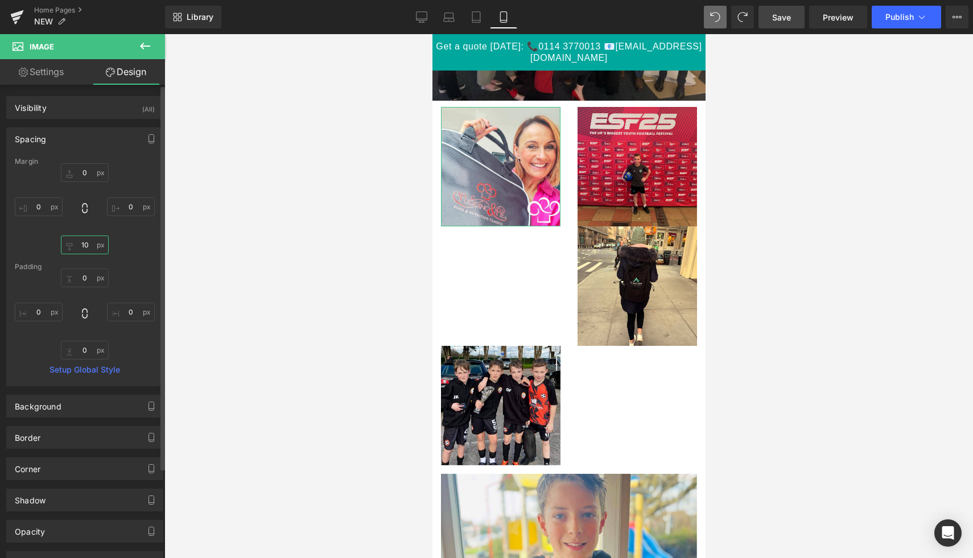
type input "1"
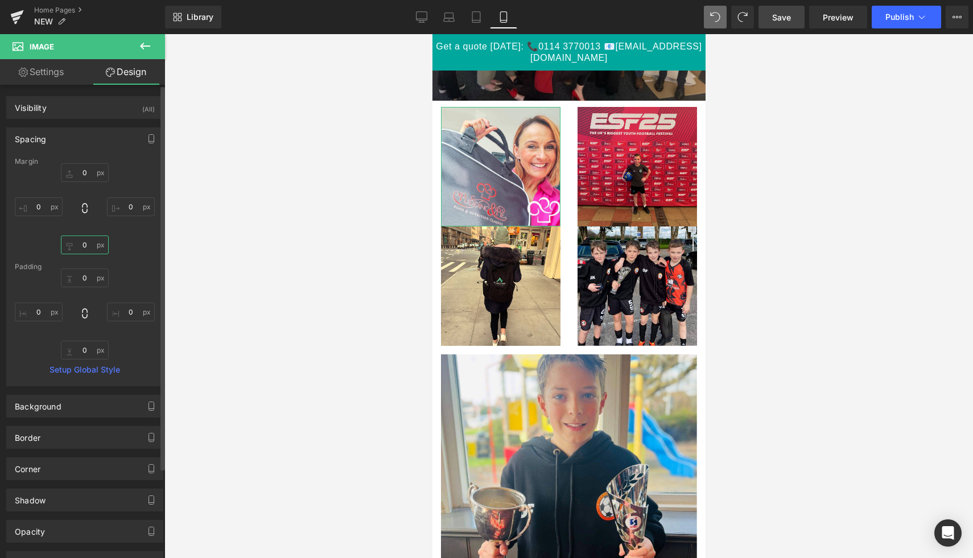
type input "1"
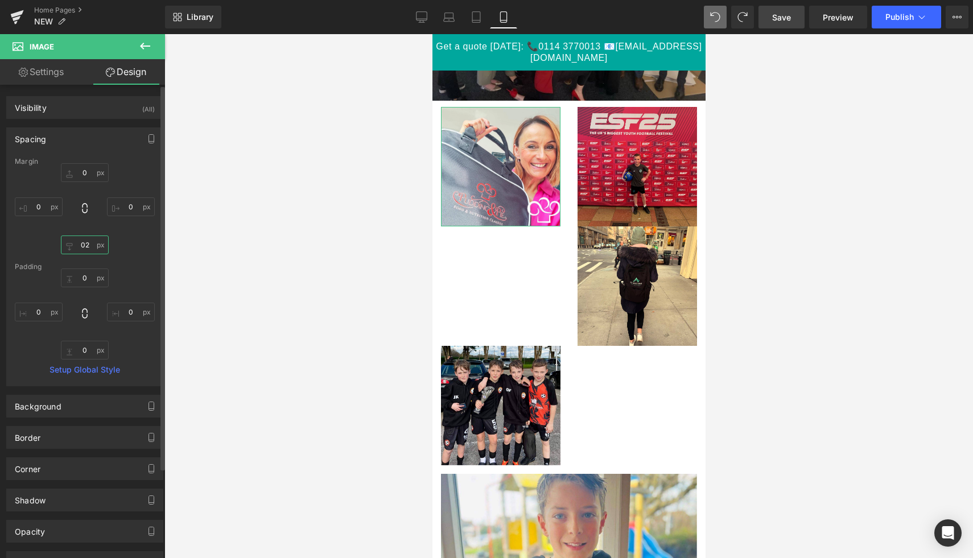
type input "2"
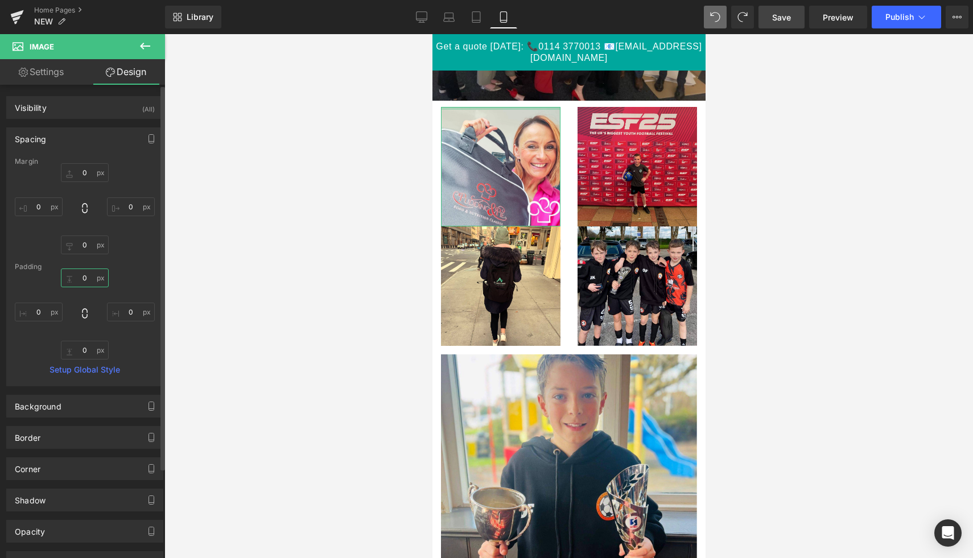
click at [81, 277] on input "text" at bounding box center [85, 278] width 48 height 19
click at [89, 279] on input "text" at bounding box center [85, 278] width 48 height 19
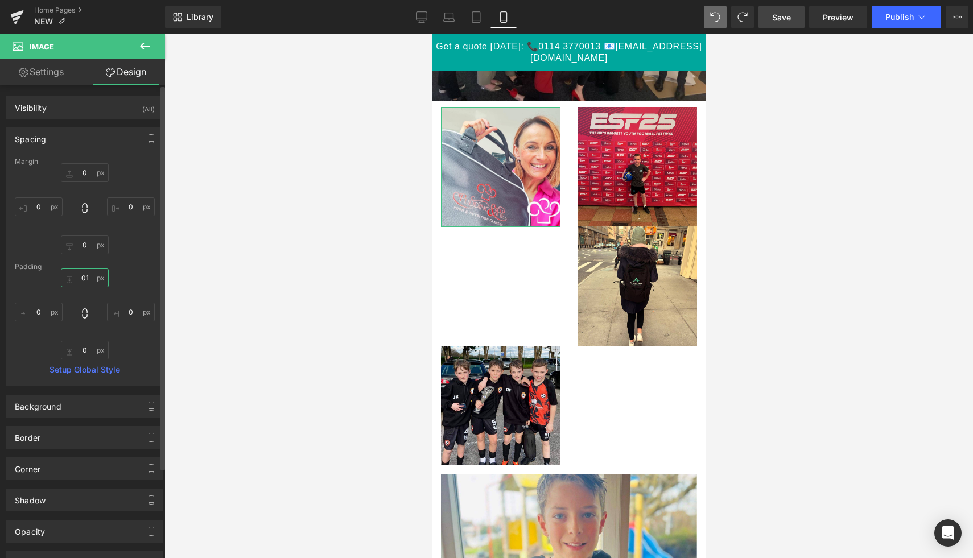
type input "1"
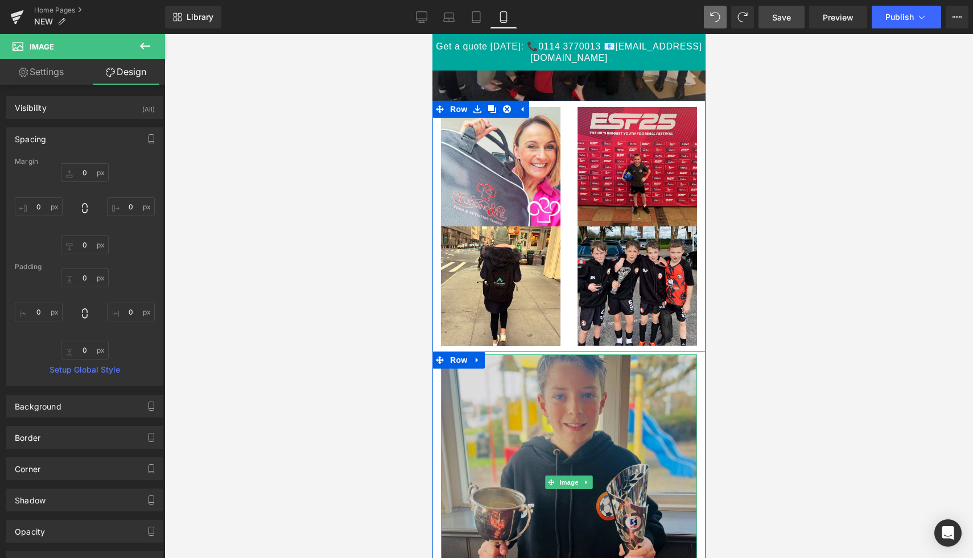
click at [467, 370] on img at bounding box center [568, 482] width 256 height 256
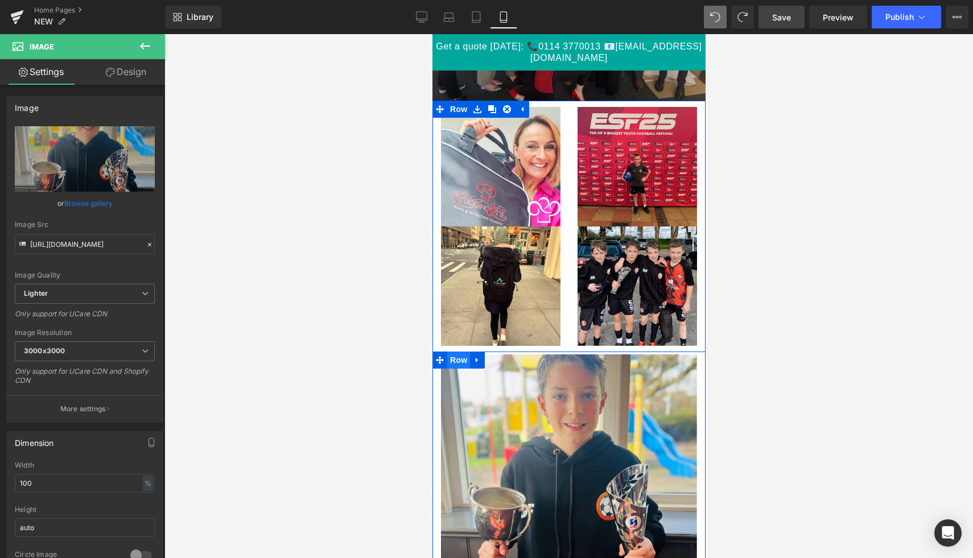
click at [460, 364] on span "Row" at bounding box center [458, 360] width 23 height 17
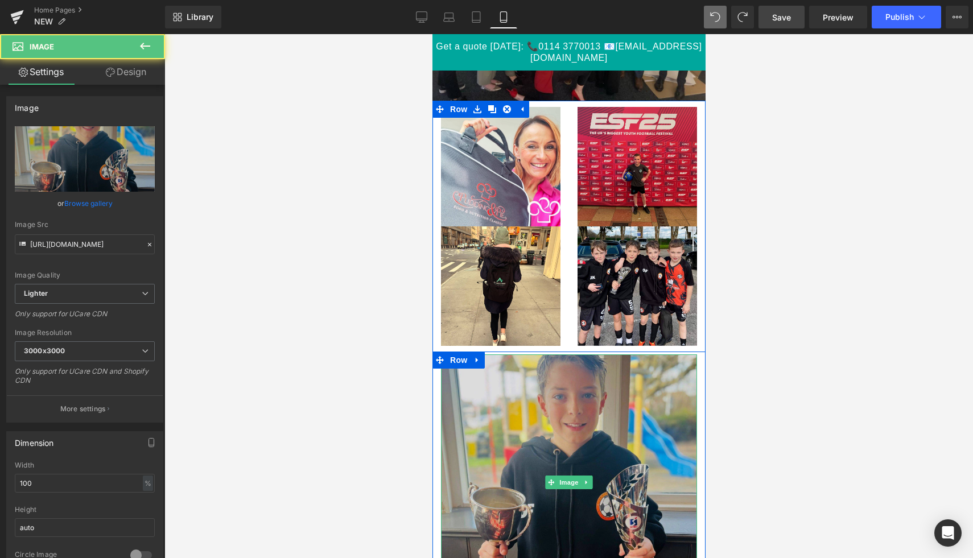
click at [462, 381] on img at bounding box center [568, 482] width 256 height 256
click at [502, 382] on img at bounding box center [568, 482] width 256 height 256
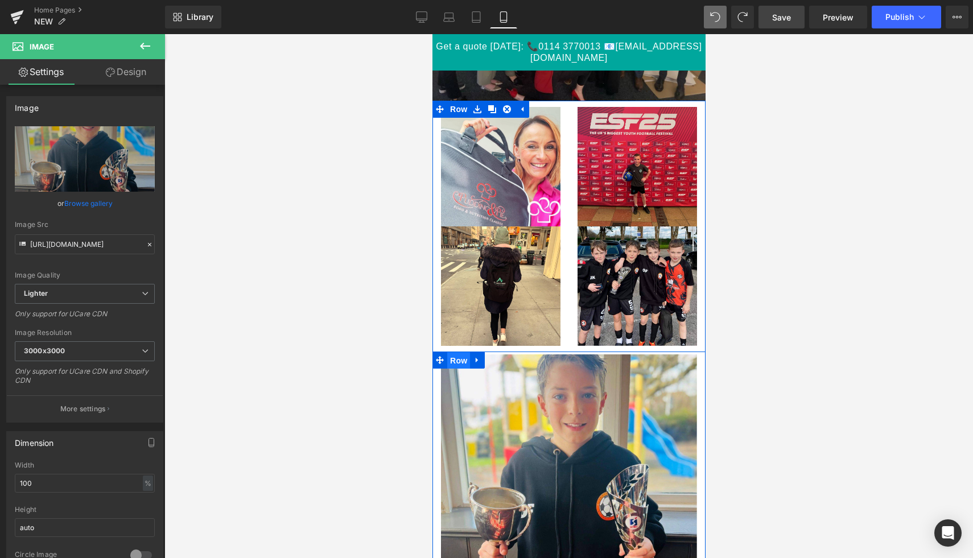
click at [463, 360] on span "Row" at bounding box center [458, 360] width 23 height 17
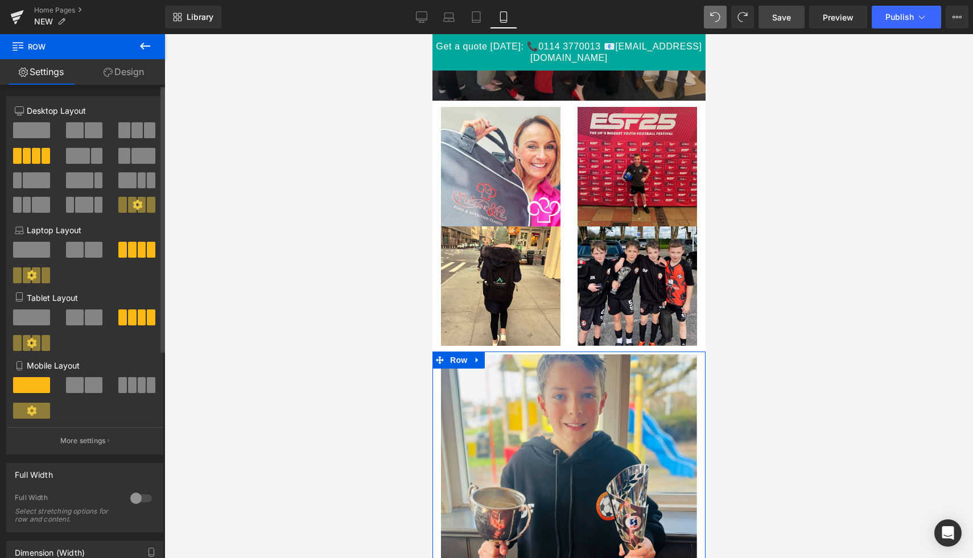
click at [85, 388] on span at bounding box center [94, 385] width 18 height 16
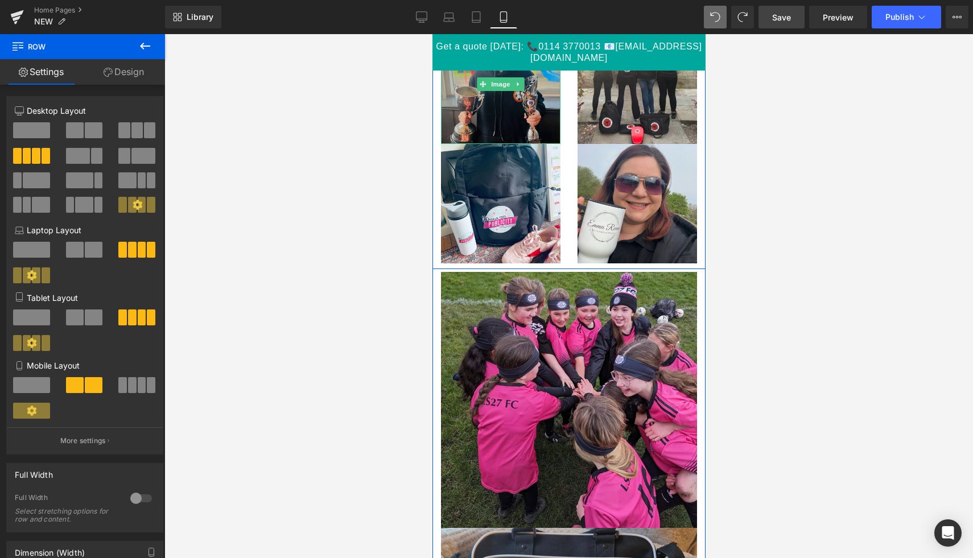
scroll to position [2214, 0]
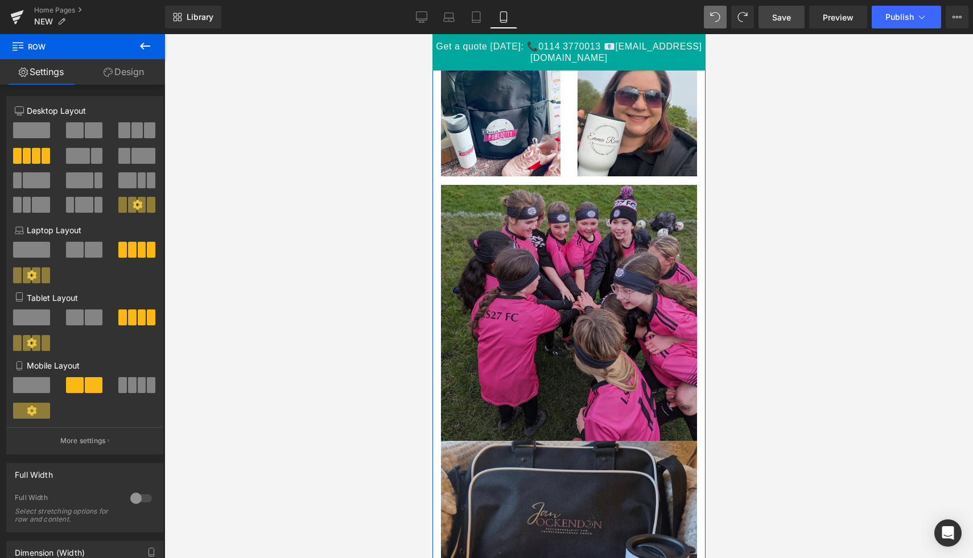
click at [506, 227] on img at bounding box center [568, 313] width 256 height 256
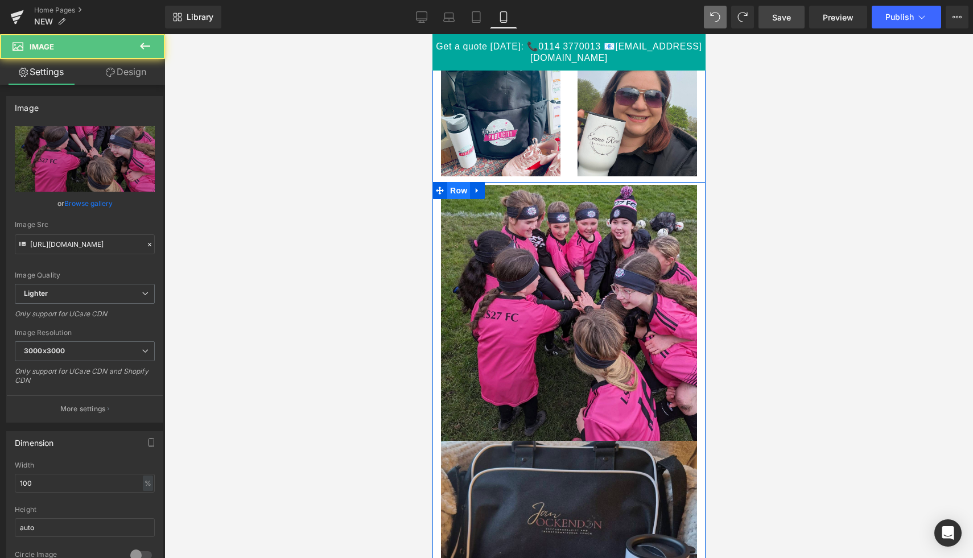
click at [462, 192] on span "Row" at bounding box center [458, 190] width 23 height 17
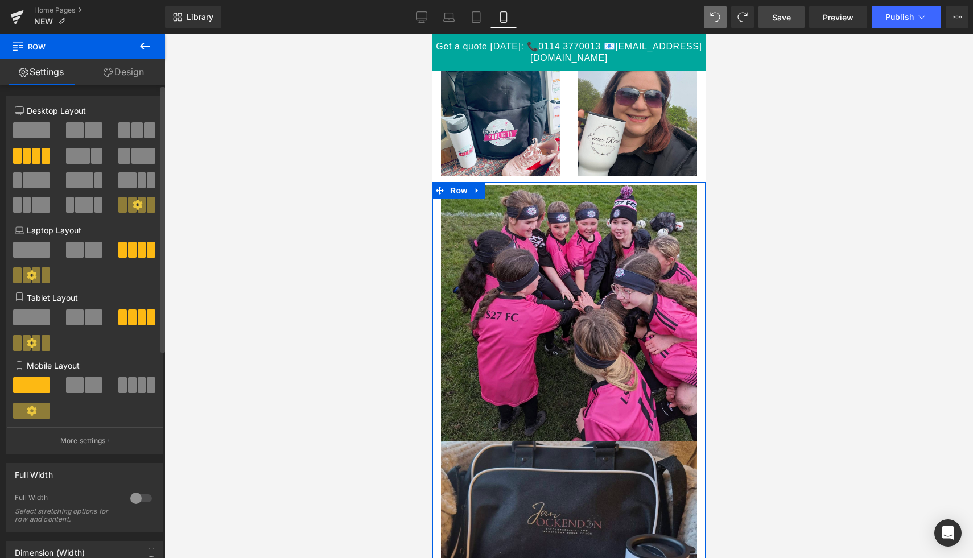
click at [85, 385] on span at bounding box center [94, 385] width 18 height 16
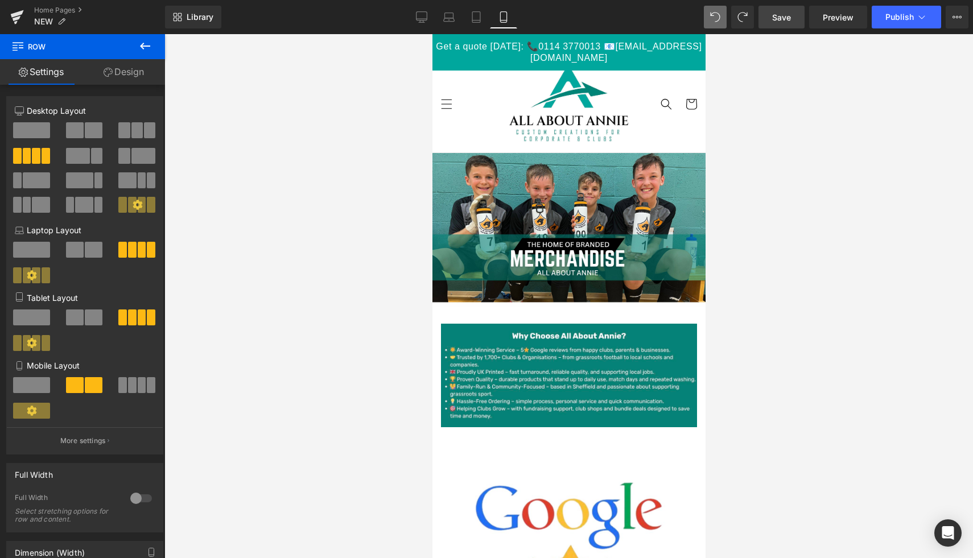
scroll to position [0, 0]
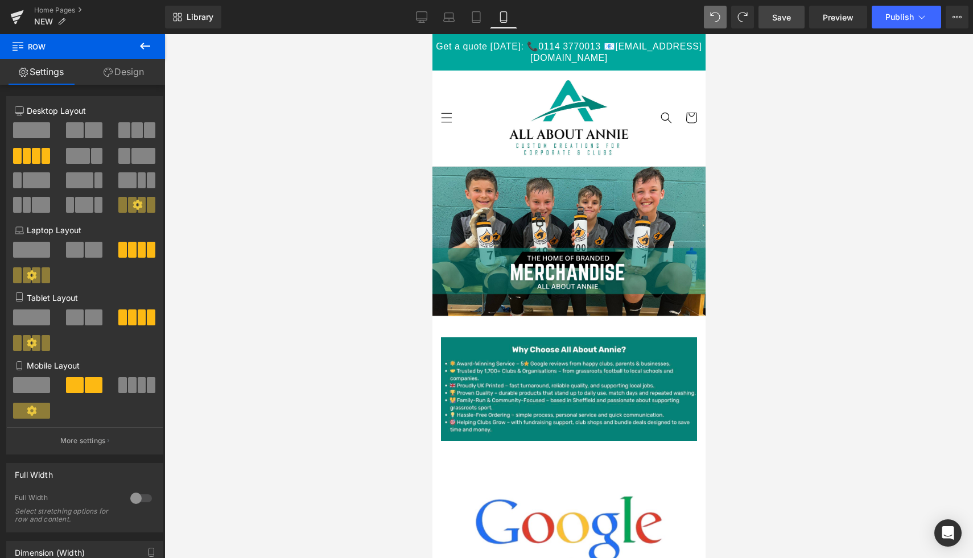
click at [789, 24] on link "Save" at bounding box center [781, 17] width 46 height 23
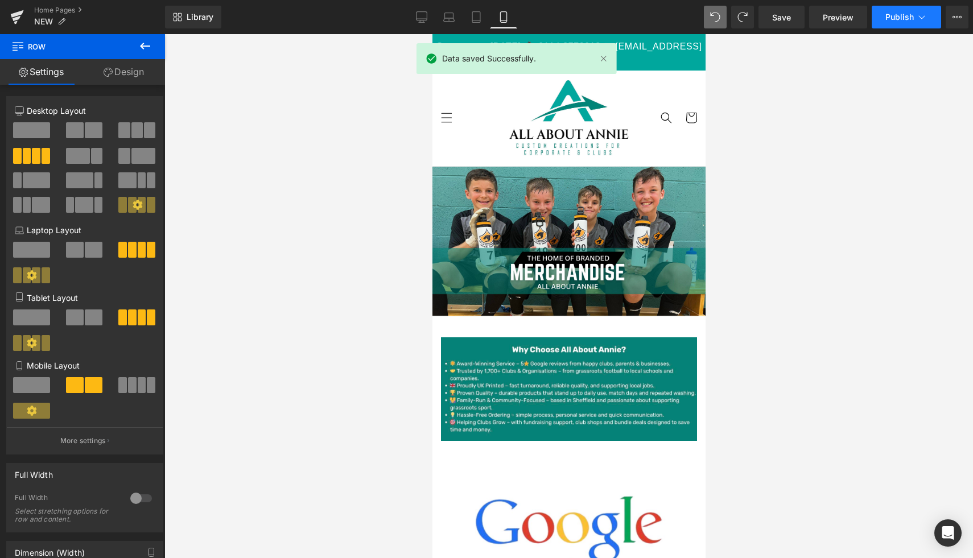
click at [910, 18] on span "Publish" at bounding box center [899, 17] width 28 height 9
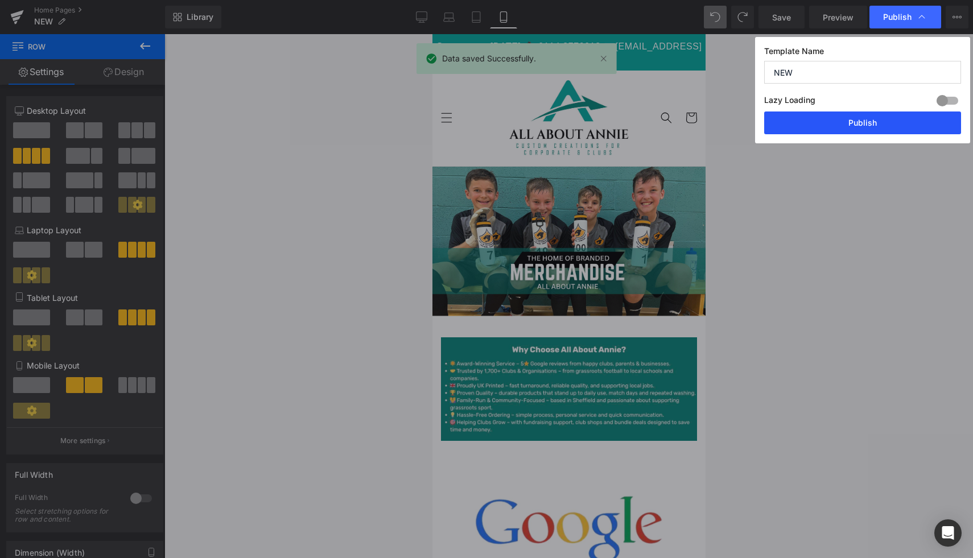
click at [870, 122] on button "Publish" at bounding box center [862, 123] width 197 height 23
